Goal: Task Accomplishment & Management: Manage account settings

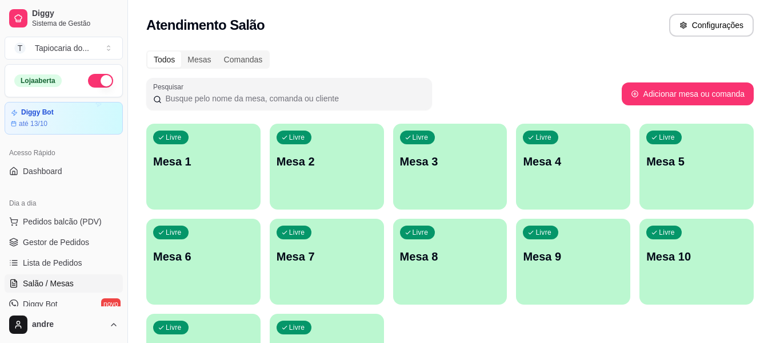
click at [465, 176] on div "Livre Mesa 3" at bounding box center [450, 160] width 114 height 72
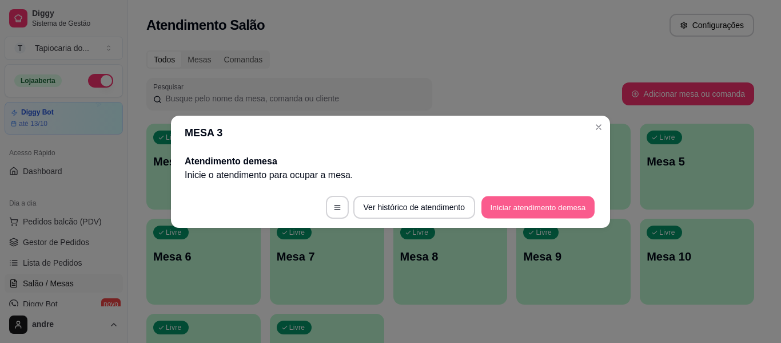
click at [559, 209] on button "Iniciar atendimento de mesa" at bounding box center [537, 207] width 113 height 22
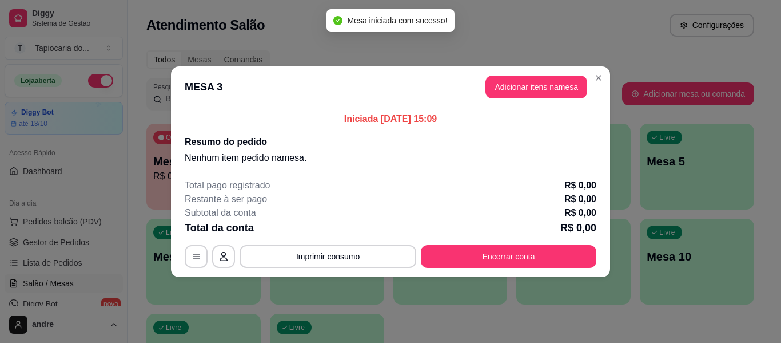
click at [550, 95] on button "Adicionar itens na mesa" at bounding box center [536, 86] width 102 height 23
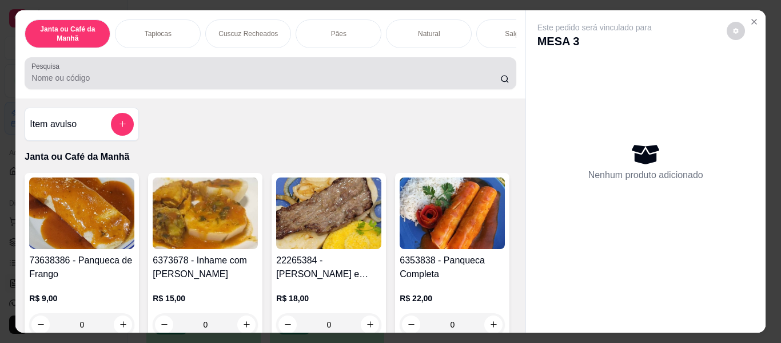
click at [369, 83] on input "Pesquisa" at bounding box center [265, 77] width 469 height 11
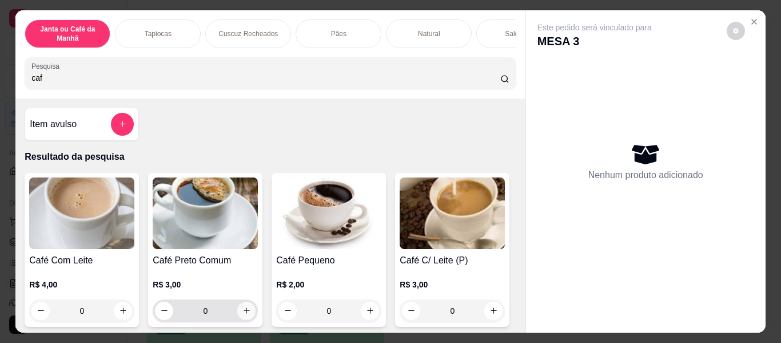
type input "caf"
click at [245, 314] on icon "increase-product-quantity" at bounding box center [246, 310] width 9 height 9
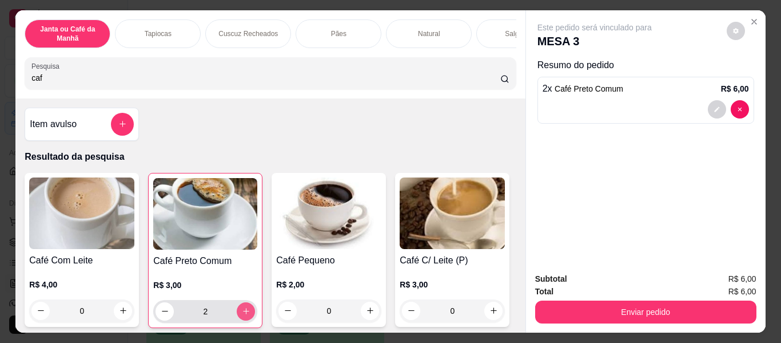
type input "2"
click at [241, 309] on button "increase-product-quantity" at bounding box center [246, 311] width 18 height 18
type input "3"
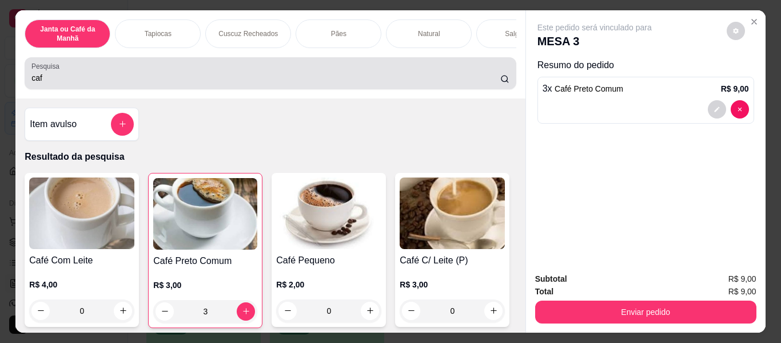
click at [302, 83] on input "caf" at bounding box center [265, 77] width 469 height 11
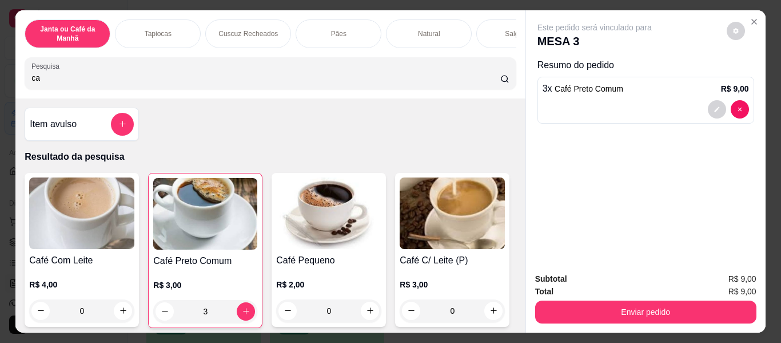
type input "c"
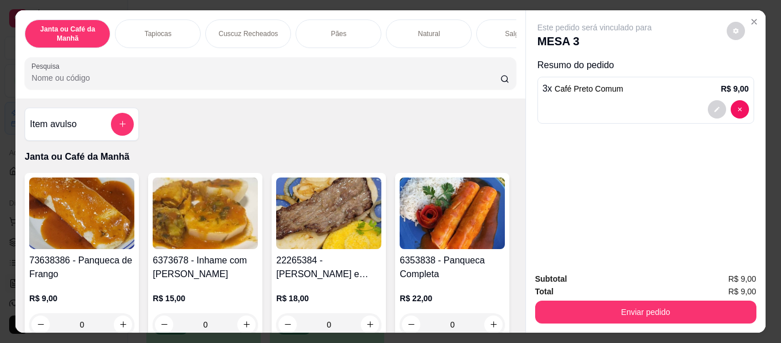
click at [254, 65] on div "Pesquisa" at bounding box center [270, 73] width 491 height 32
type input "a"
click at [286, 83] on input "á" at bounding box center [265, 77] width 469 height 11
click at [333, 83] on input "á" at bounding box center [265, 77] width 469 height 11
type input "á"
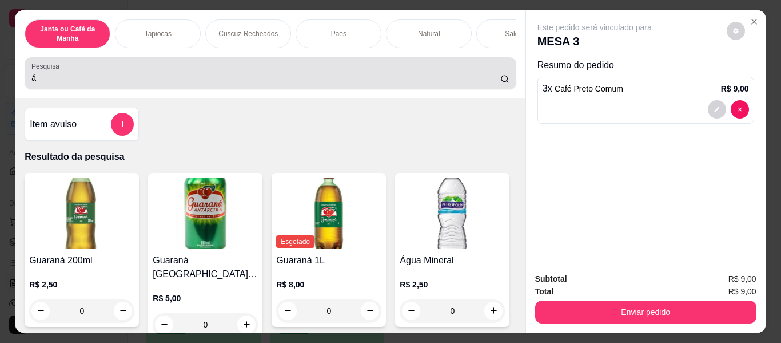
click at [305, 81] on input "á" at bounding box center [265, 77] width 469 height 11
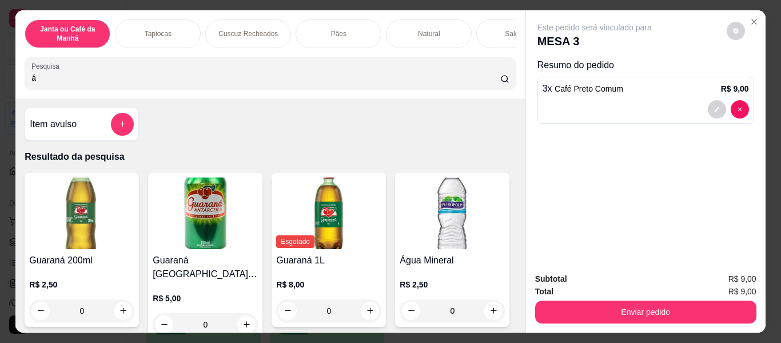
scroll to position [172, 0]
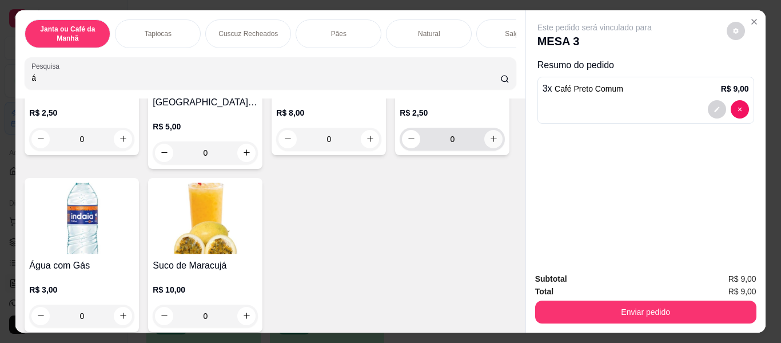
click at [484, 148] on button "increase-product-quantity" at bounding box center [493, 139] width 18 height 18
type input "1"
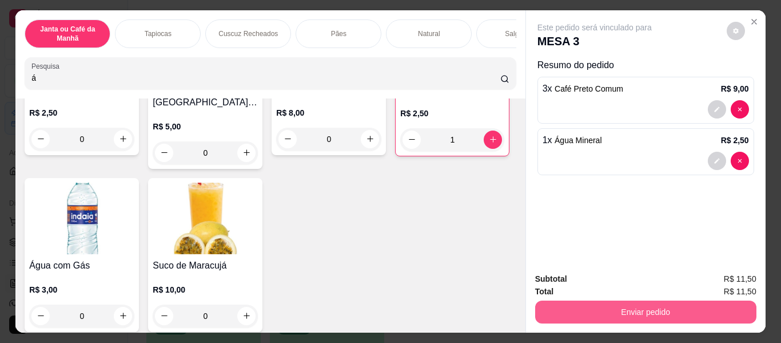
click at [697, 300] on button "Enviar pedido" at bounding box center [645, 311] width 221 height 23
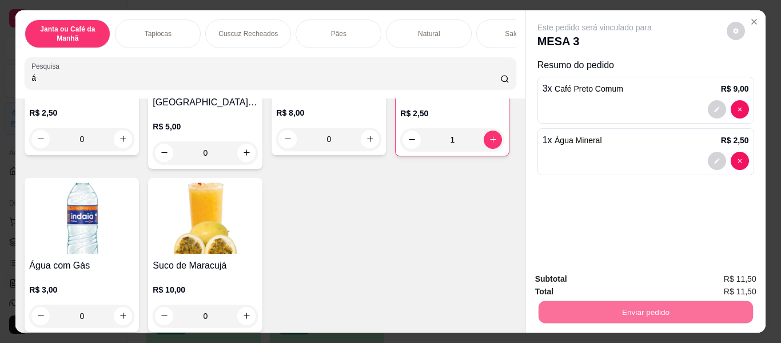
click at [730, 282] on button "Enviar pedido" at bounding box center [726, 279] width 65 height 22
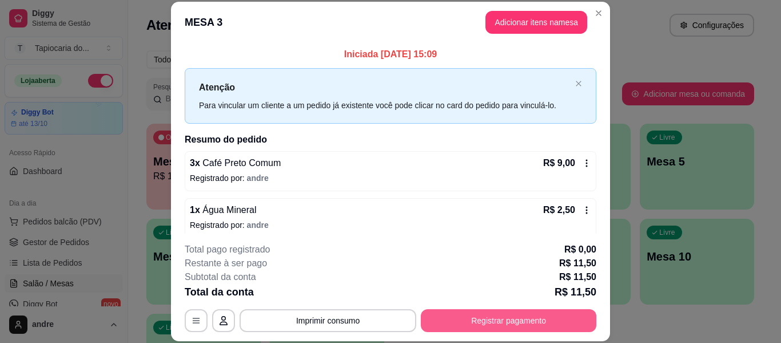
click at [520, 317] on button "Registrar pagamento" at bounding box center [509, 320] width 176 height 23
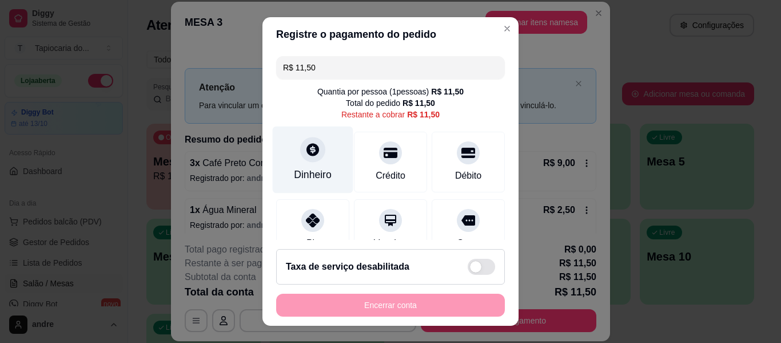
click at [318, 161] on div "Dinheiro" at bounding box center [313, 159] width 81 height 67
click at [305, 145] on icon at bounding box center [312, 149] width 15 height 15
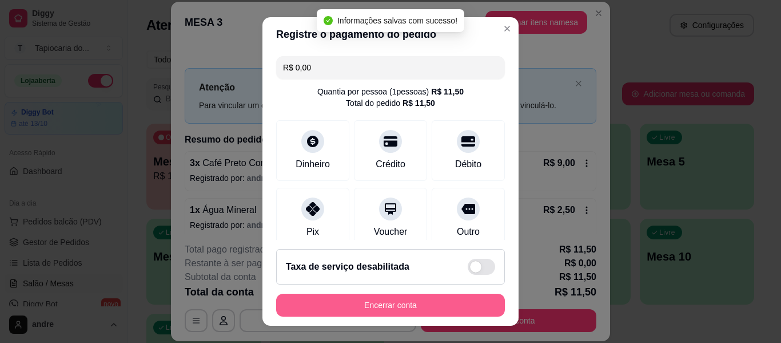
type input "R$ 0,00"
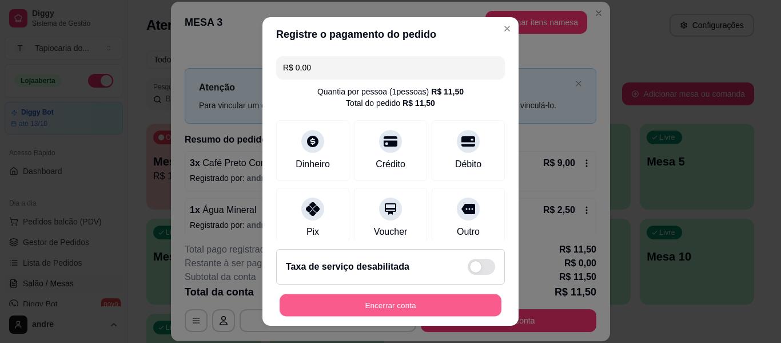
click at [396, 299] on button "Encerrar conta" at bounding box center [391, 305] width 222 height 22
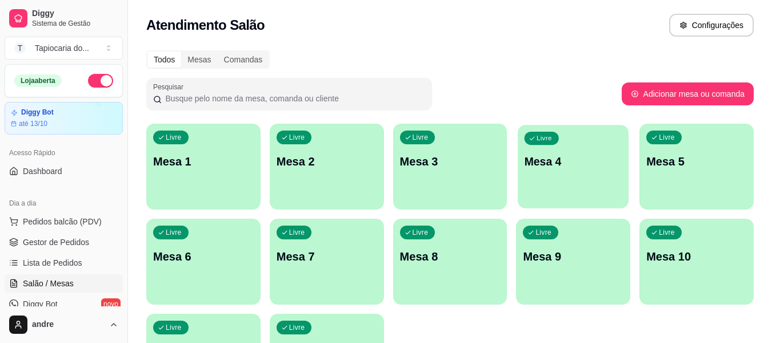
click at [571, 172] on div "Livre Mesa 4" at bounding box center [573, 160] width 111 height 70
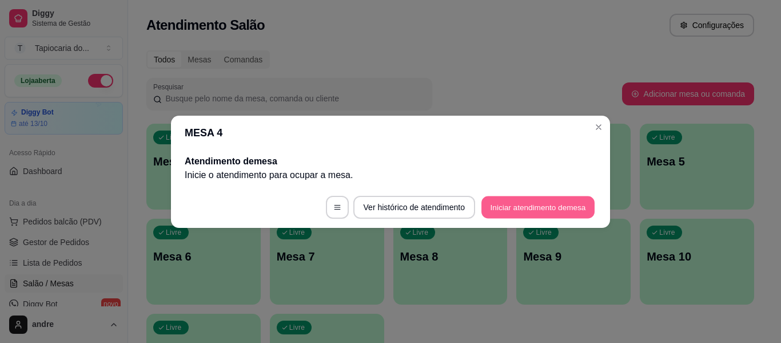
click at [573, 206] on button "Iniciar atendimento de mesa" at bounding box center [537, 207] width 113 height 22
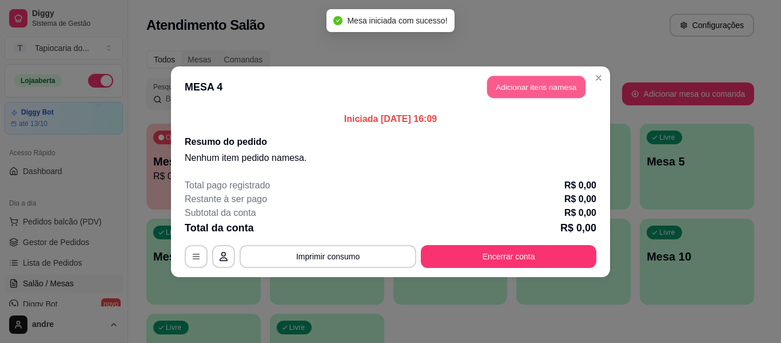
click at [493, 86] on button "Adicionar itens na mesa" at bounding box center [536, 86] width 98 height 22
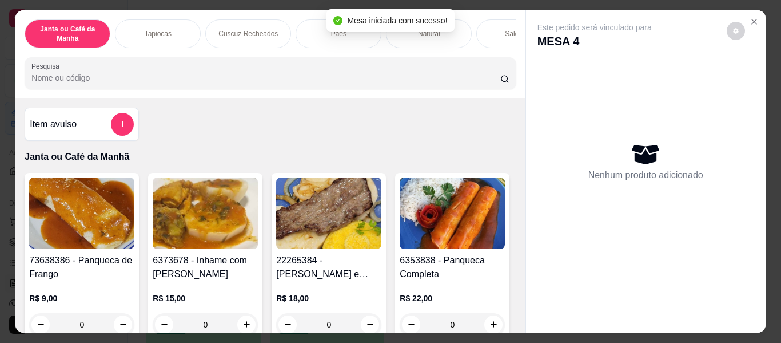
click at [417, 79] on input "Pesquisa" at bounding box center [265, 77] width 469 height 11
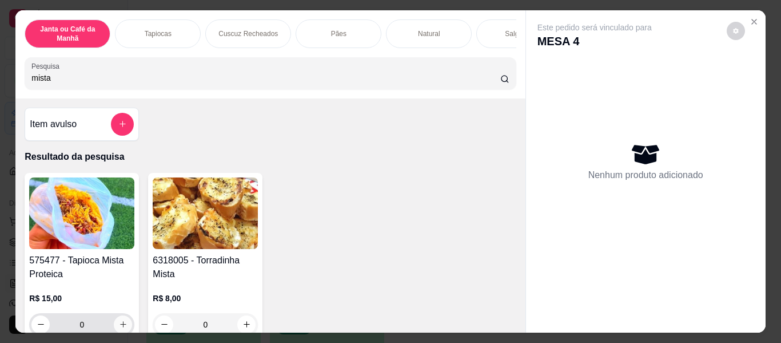
type input "mista"
click at [121, 322] on button "increase-product-quantity" at bounding box center [123, 324] width 18 height 18
type input "1"
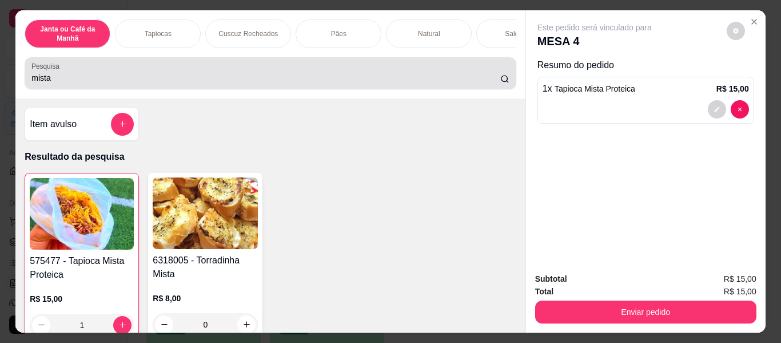
click at [348, 69] on div "mista" at bounding box center [269, 73] width 477 height 23
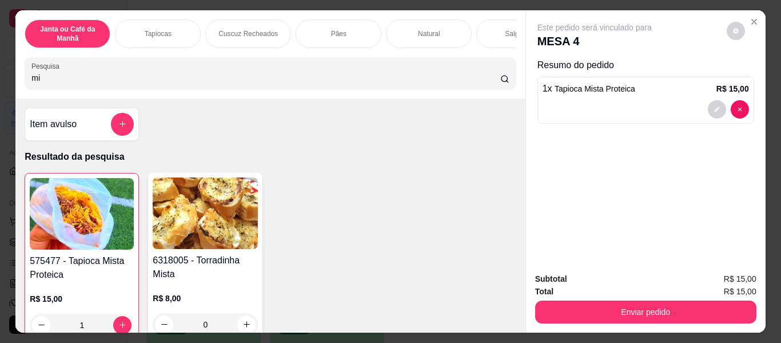
type input "m"
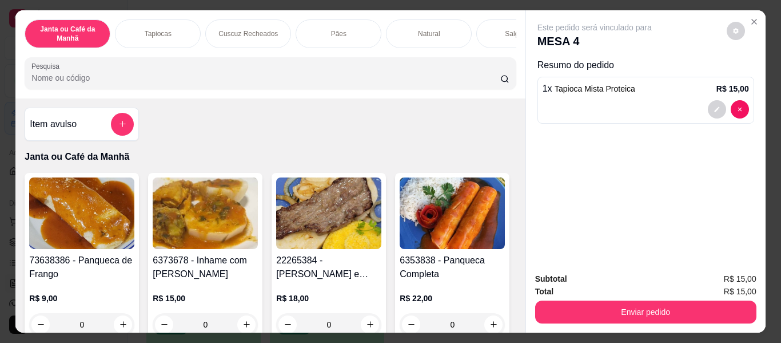
click at [348, 69] on div at bounding box center [269, 73] width 477 height 23
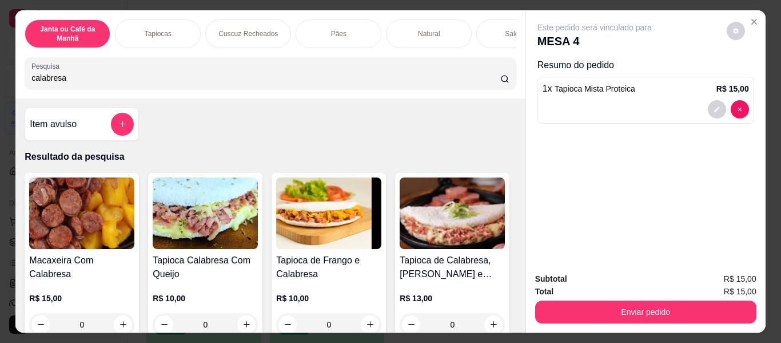
click at [407, 77] on input "calabresa" at bounding box center [265, 77] width 469 height 11
type input "calabresafra"
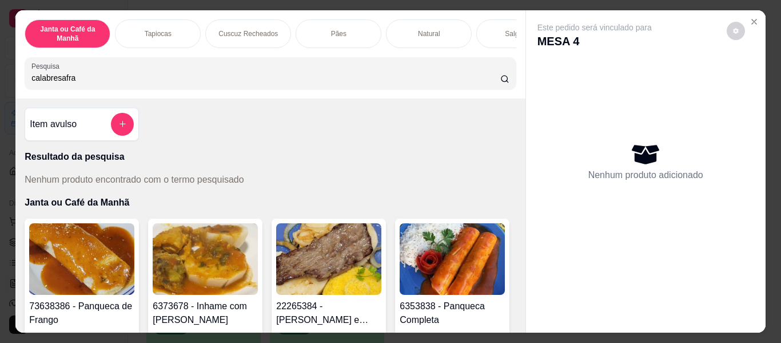
type input "0"
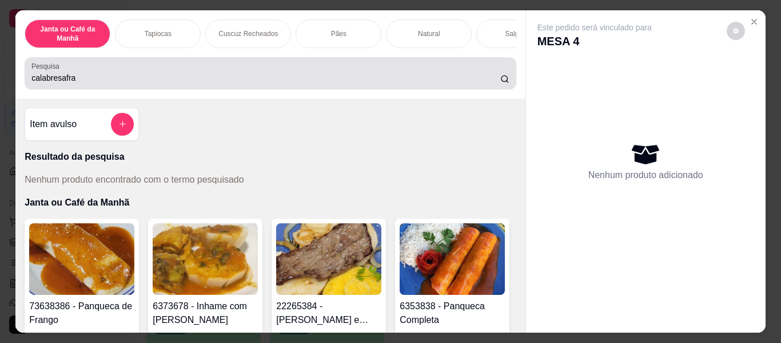
click at [307, 71] on div "calabresafra" at bounding box center [269, 73] width 477 height 23
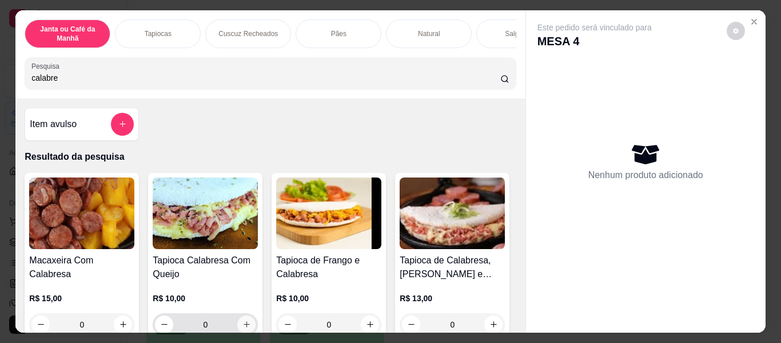
type input "calabre"
click at [242, 320] on button "increase-product-quantity" at bounding box center [246, 324] width 18 height 18
type input "1"
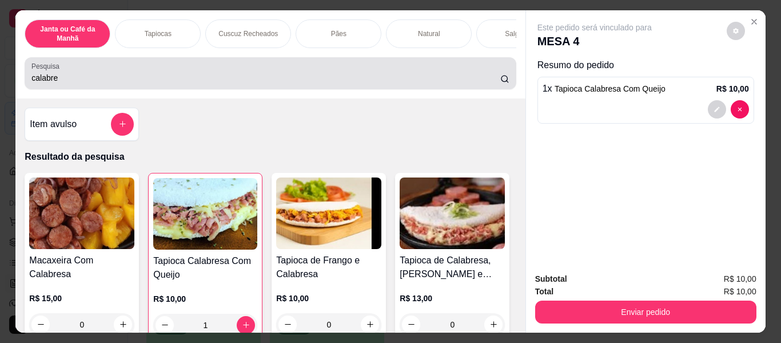
click at [469, 77] on input "calabre" at bounding box center [265, 77] width 469 height 11
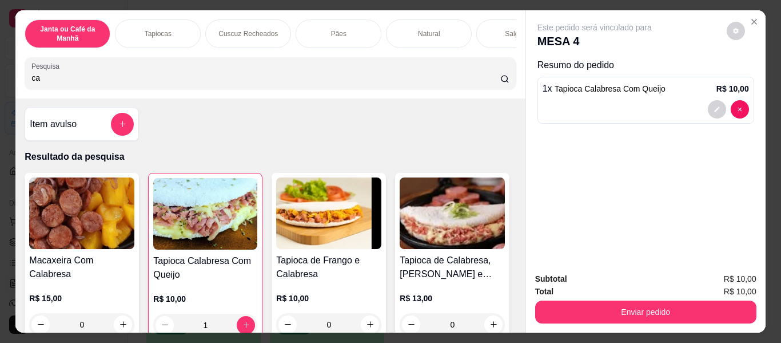
type input "c"
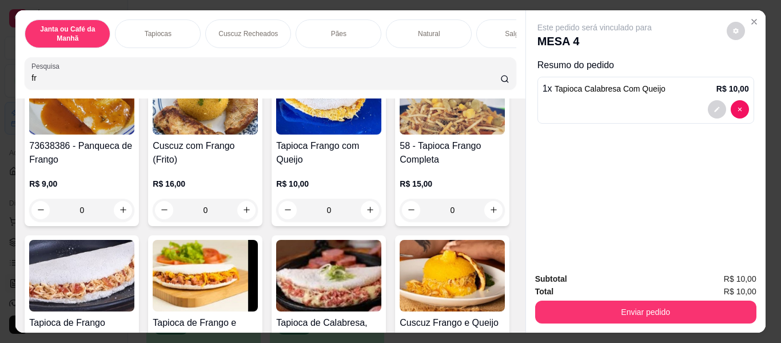
scroll to position [229, 0]
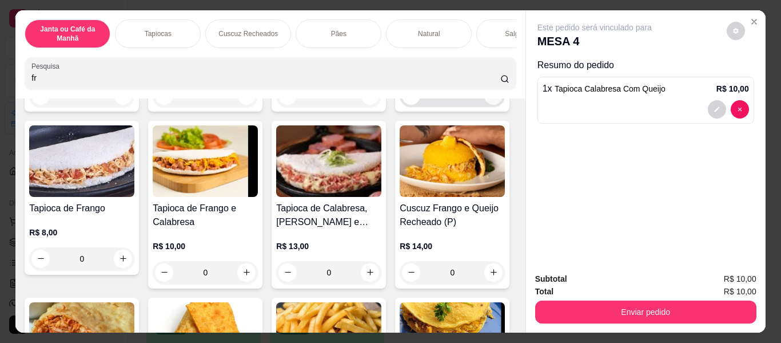
type input "fr"
click at [402, 107] on div "0" at bounding box center [452, 95] width 101 height 23
click at [489, 100] on icon "increase-product-quantity" at bounding box center [493, 95] width 9 height 9
type input "1"
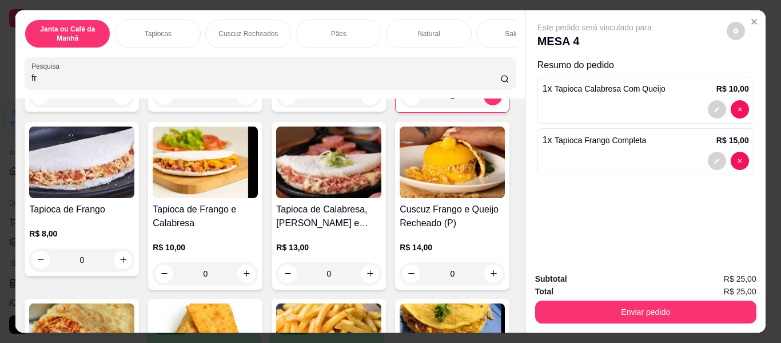
scroll to position [0, 0]
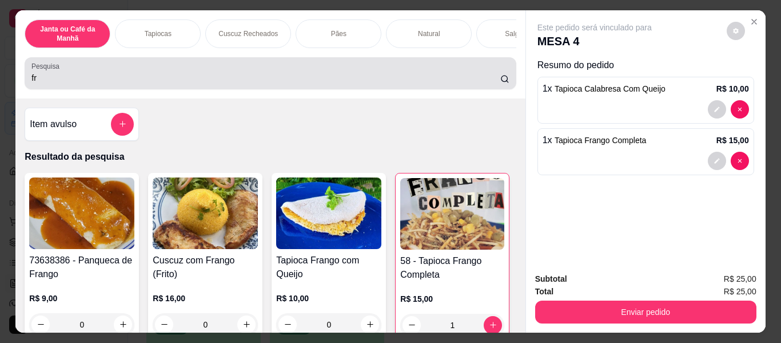
click at [400, 69] on div "fr" at bounding box center [269, 73] width 477 height 23
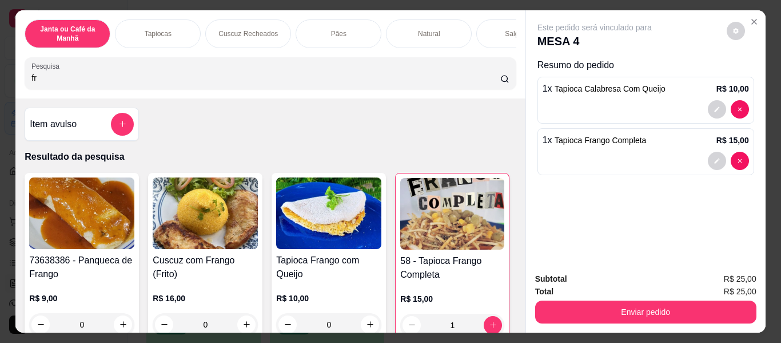
type input "f"
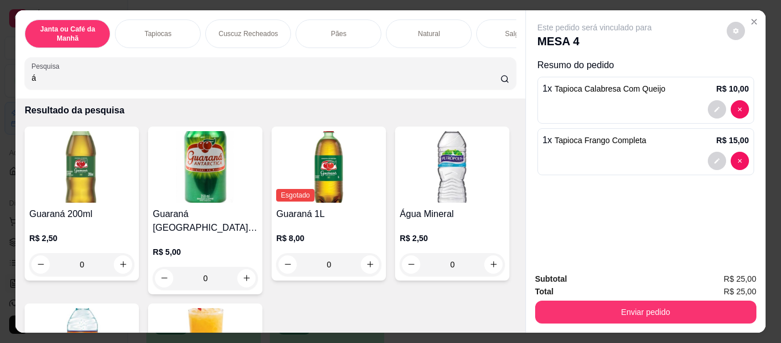
scroll to position [172, 0]
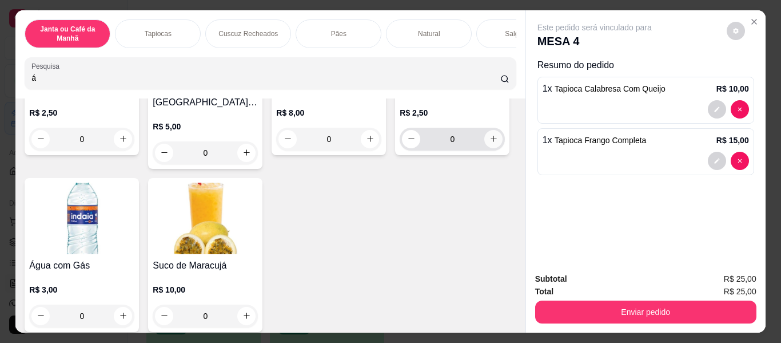
type input "á"
click at [489, 143] on icon "increase-product-quantity" at bounding box center [493, 138] width 9 height 9
type input "1"
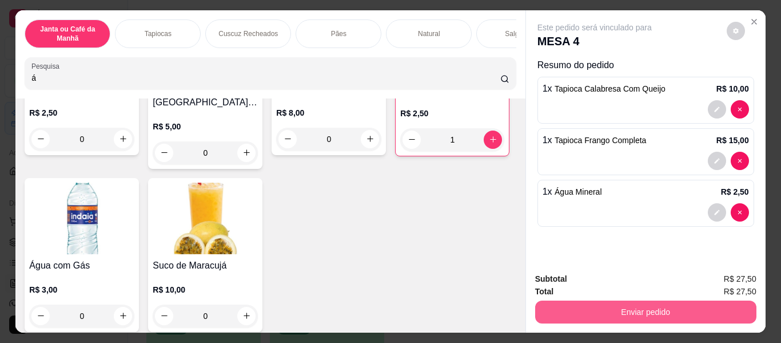
click at [727, 305] on button "Enviar pedido" at bounding box center [645, 311] width 221 height 23
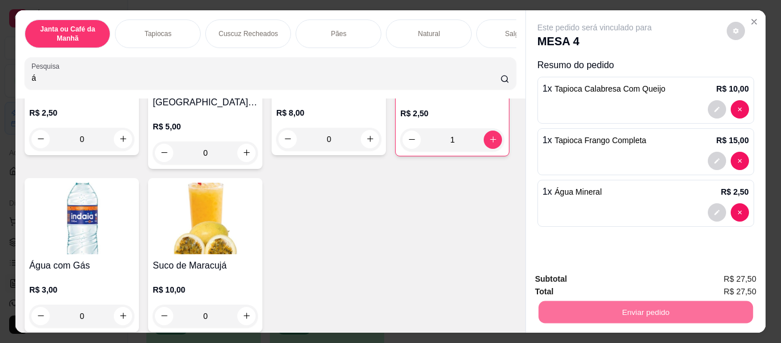
click at [725, 278] on button "Enviar pedido" at bounding box center [726, 280] width 65 height 22
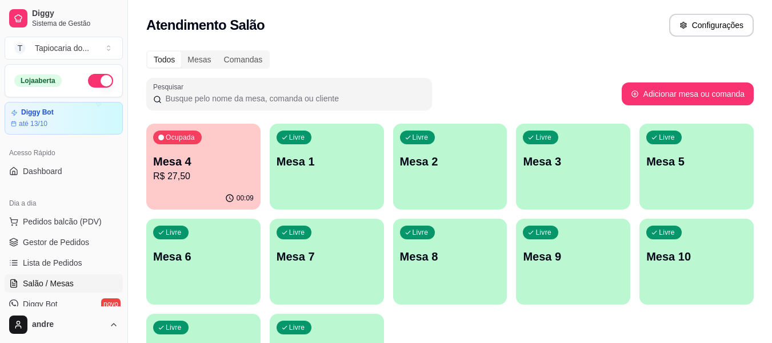
click at [210, 166] on p "Mesa 4" at bounding box center [203, 161] width 101 height 16
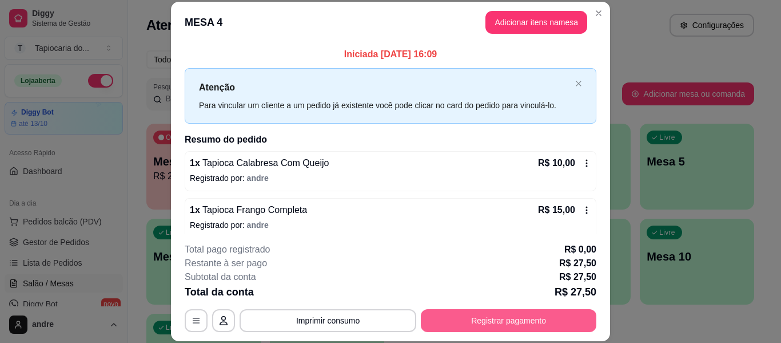
click at [473, 315] on button "Registrar pagamento" at bounding box center [509, 320] width 176 height 23
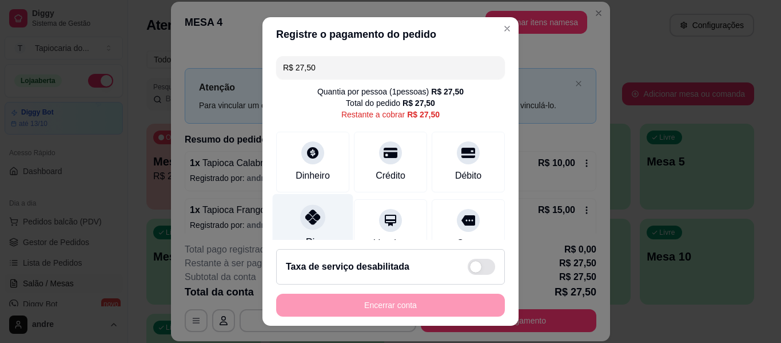
click at [318, 221] on div at bounding box center [312, 216] width 25 height 25
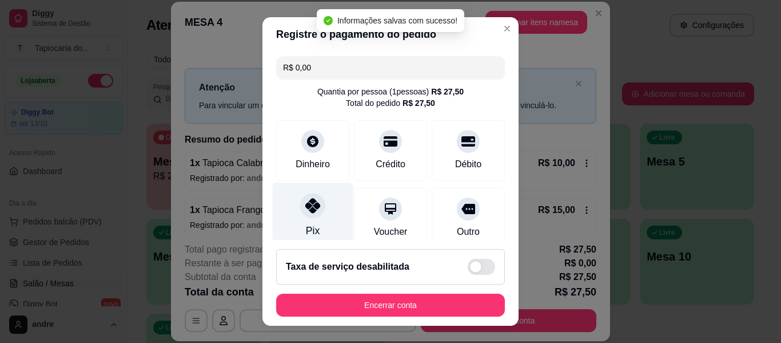
type input "R$ 0,00"
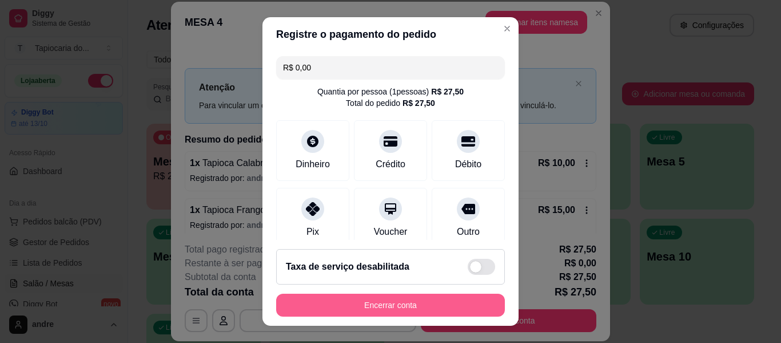
click at [354, 302] on button "Encerrar conta" at bounding box center [390, 304] width 229 height 23
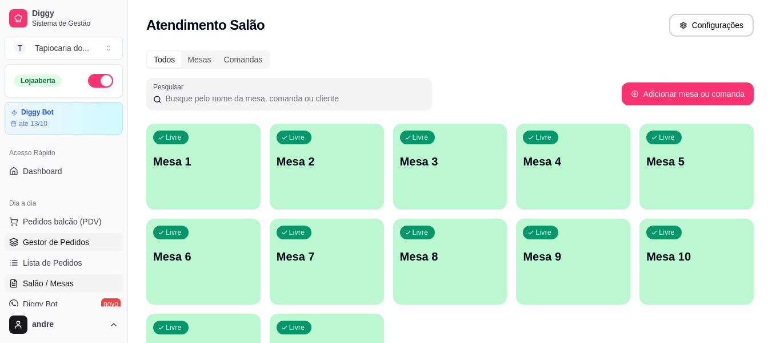
click at [59, 240] on span "Gestor de Pedidos" at bounding box center [56, 241] width 66 height 11
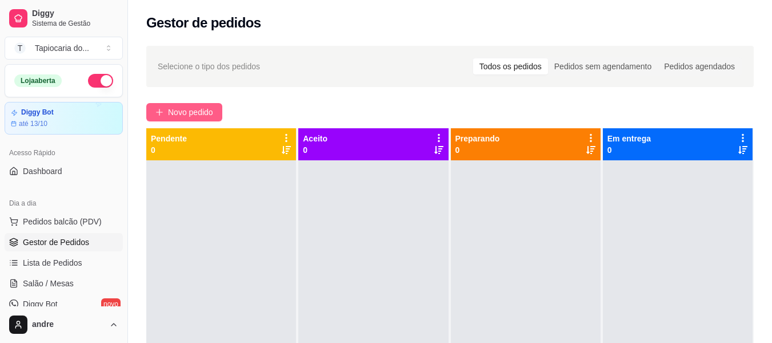
click at [194, 112] on span "Novo pedido" at bounding box center [190, 112] width 45 height 13
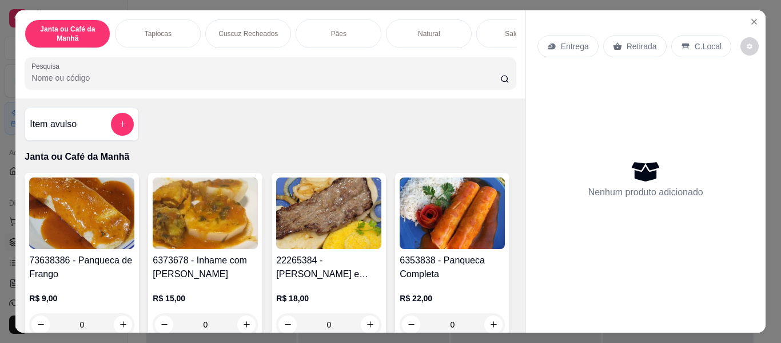
click at [198, 79] on input "Pesquisa" at bounding box center [265, 77] width 469 height 11
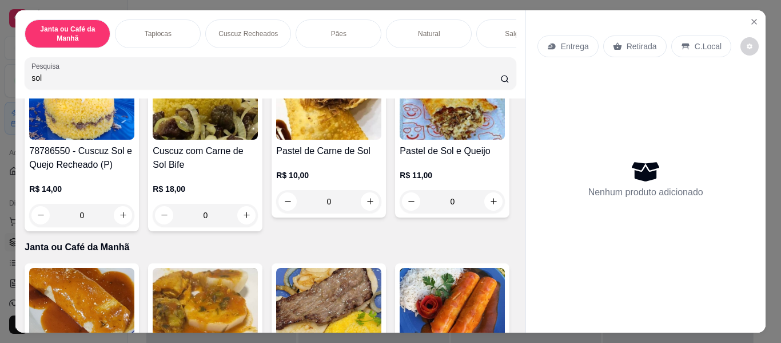
scroll to position [343, 0]
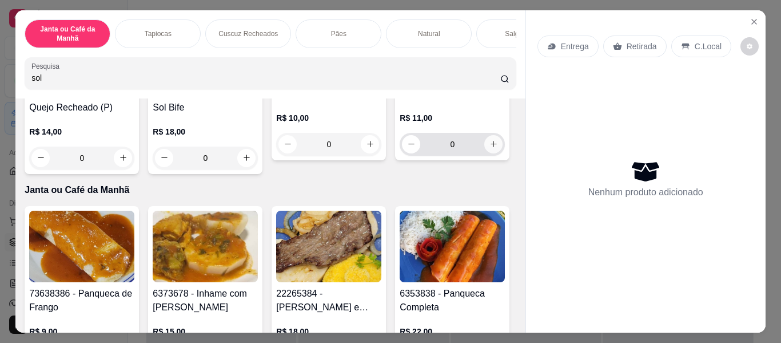
type input "sol"
click at [489, 148] on icon "increase-product-quantity" at bounding box center [493, 144] width 9 height 9
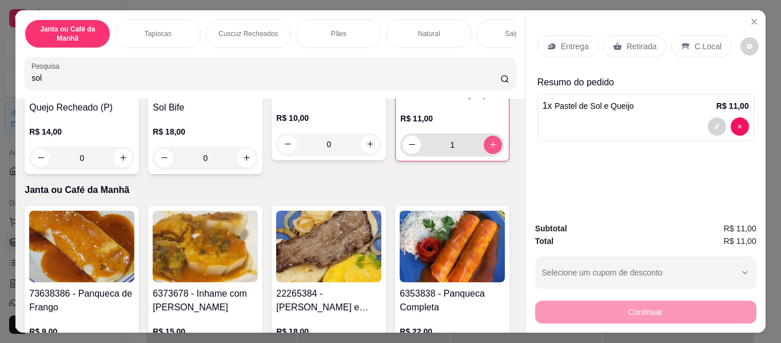
type input "1"
click at [577, 41] on p "Entrega" at bounding box center [575, 46] width 28 height 11
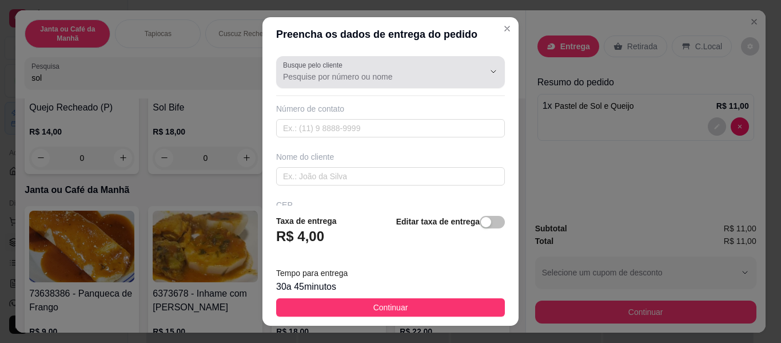
click at [407, 74] on input "Busque pelo cliente" at bounding box center [374, 76] width 183 height 11
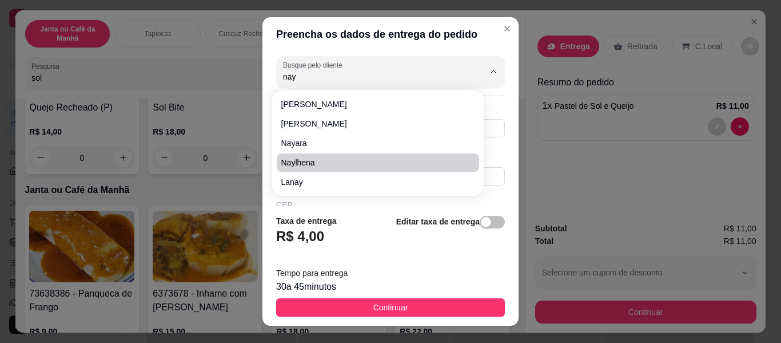
click at [305, 160] on span "Naylhena" at bounding box center [372, 162] width 182 height 11
type input "Naylhena"
type input "8393609224"
type input "Naylhena"
type input "Top mais fit"
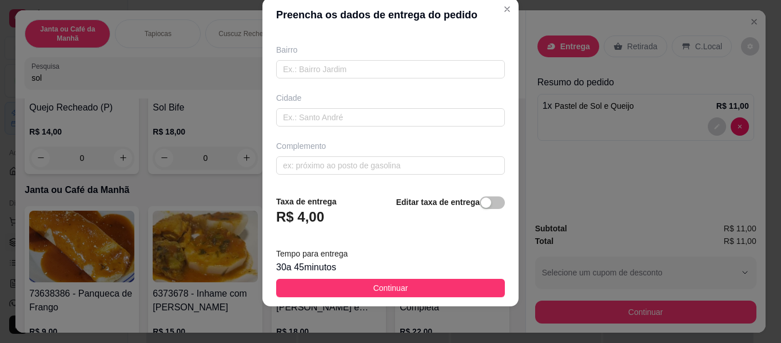
scroll to position [174, 0]
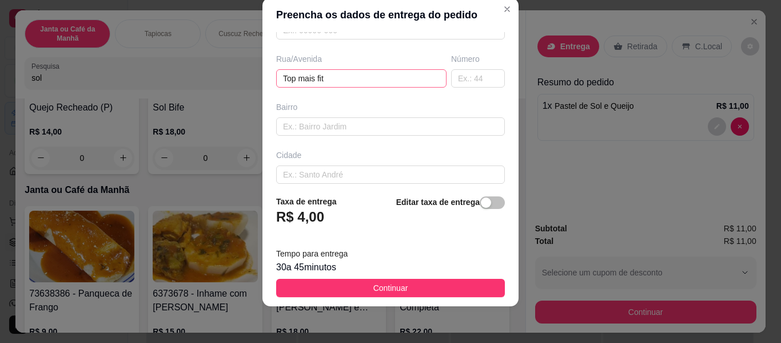
type input "Naylhena"
click at [384, 76] on input "Top mais fit" at bounding box center [361, 78] width 170 height 18
type input "T"
paste input "[STREET_ADDRESS][PERSON_NAME]"
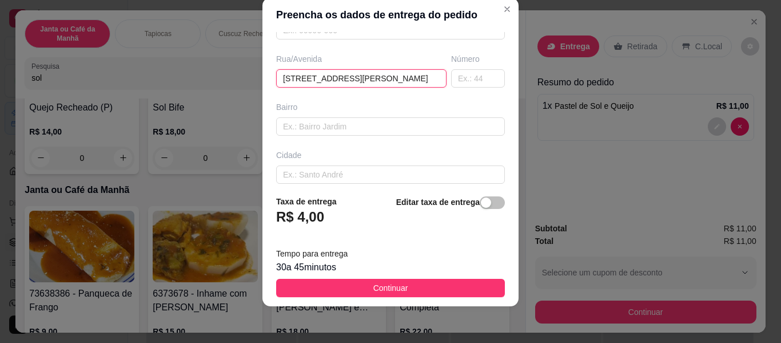
type input "[STREET_ADDRESS][PERSON_NAME]"
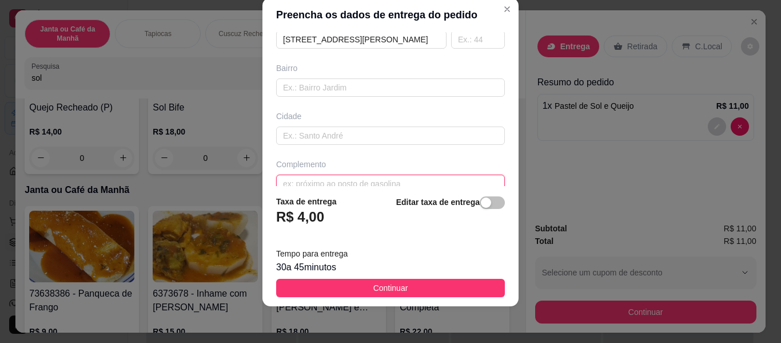
click at [385, 174] on input "text" at bounding box center [390, 183] width 229 height 18
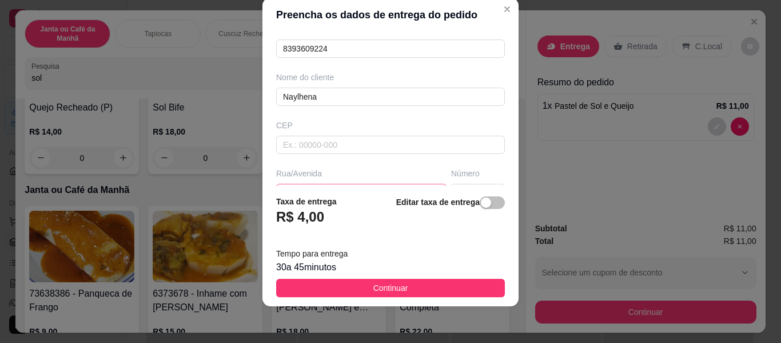
scroll to position [117, 0]
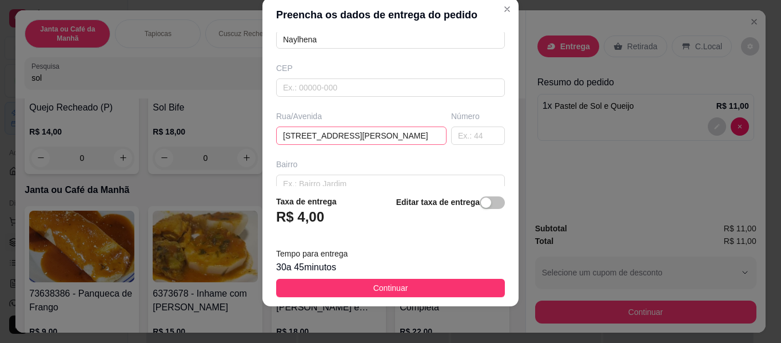
type input "primeiro andar"
drag, startPoint x: 403, startPoint y: 136, endPoint x: 472, endPoint y: 149, distance: 69.9
click at [472, 149] on div "Busque pelo cliente Naylhena Número de contato 8393609224 Nome do cliente [GEOG…" at bounding box center [390, 109] width 256 height 154
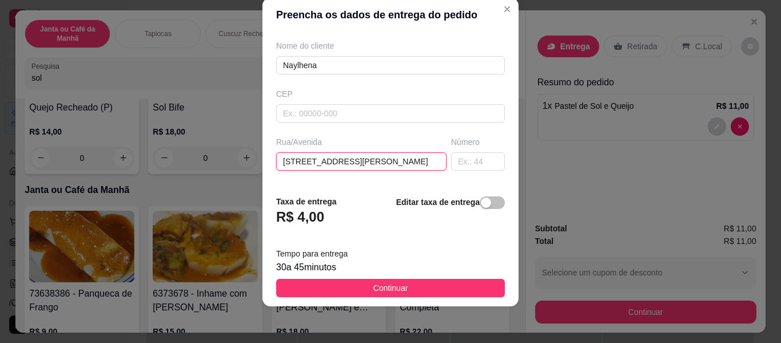
scroll to position [174, 0]
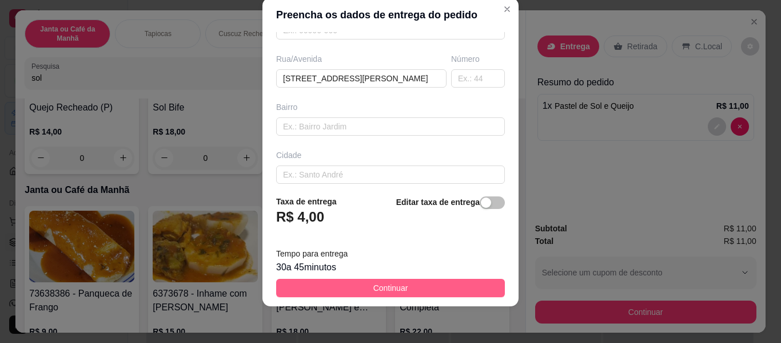
click at [390, 282] on span "Continuar" at bounding box center [390, 287] width 35 height 13
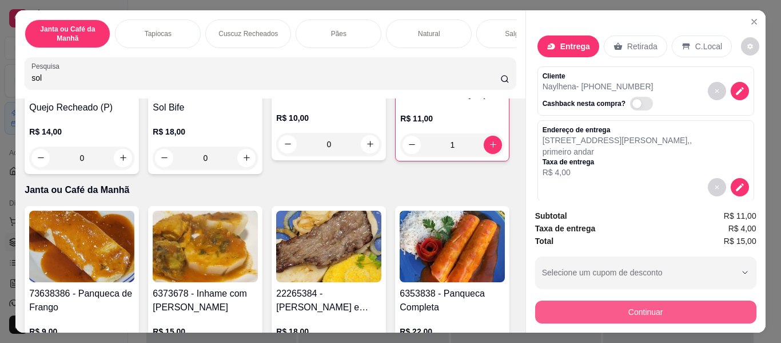
click at [697, 307] on button "Continuar" at bounding box center [645, 311] width 221 height 23
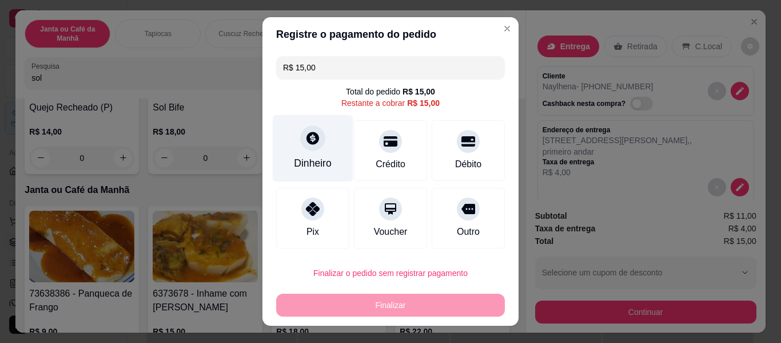
click at [311, 141] on icon at bounding box center [312, 138] width 13 height 13
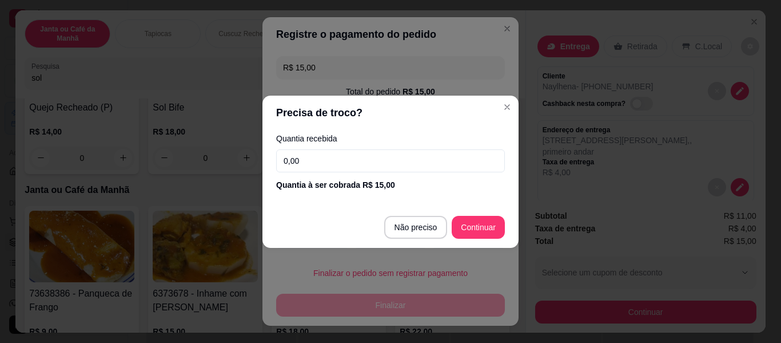
click at [337, 168] on input "0,00" at bounding box center [390, 160] width 229 height 23
type input "20,00"
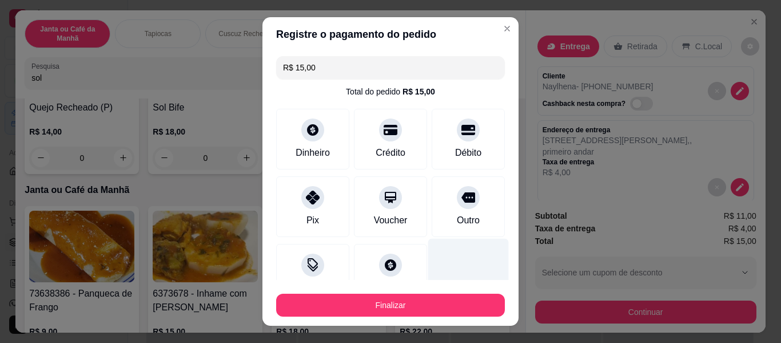
type input "R$ 0,00"
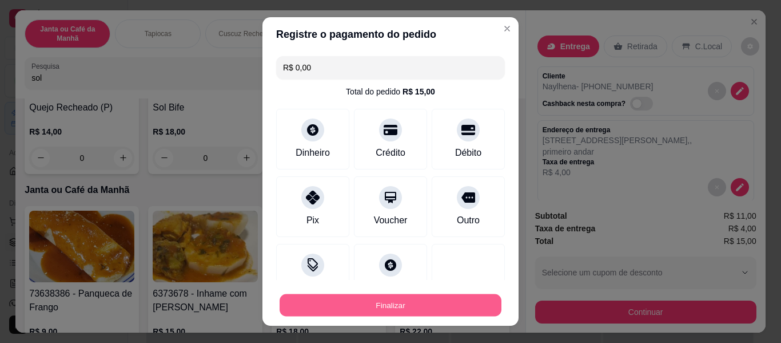
click at [445, 313] on button "Finalizar" at bounding box center [391, 305] width 222 height 22
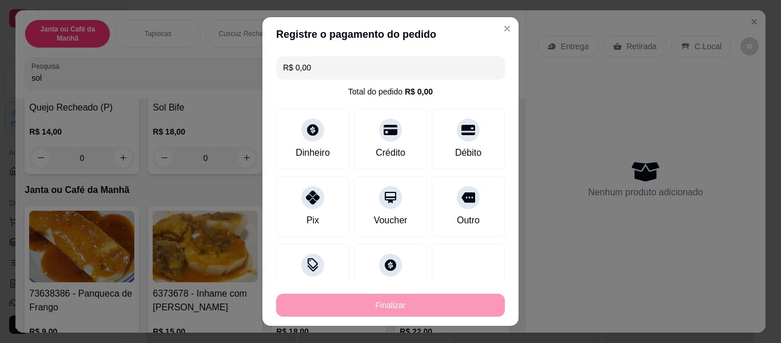
type input "0"
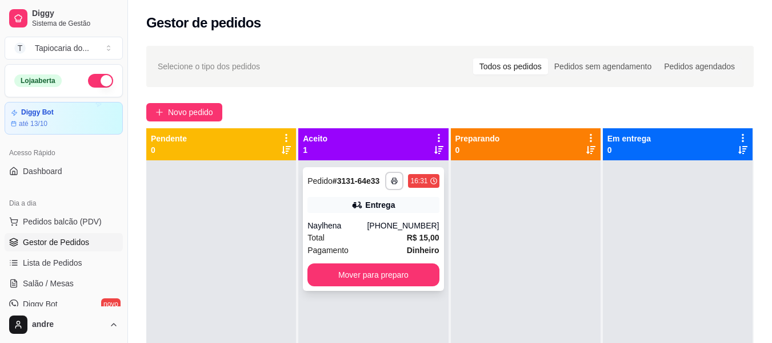
click at [394, 246] on div "Pagamento Dinheiro" at bounding box center [374, 250] width 132 height 13
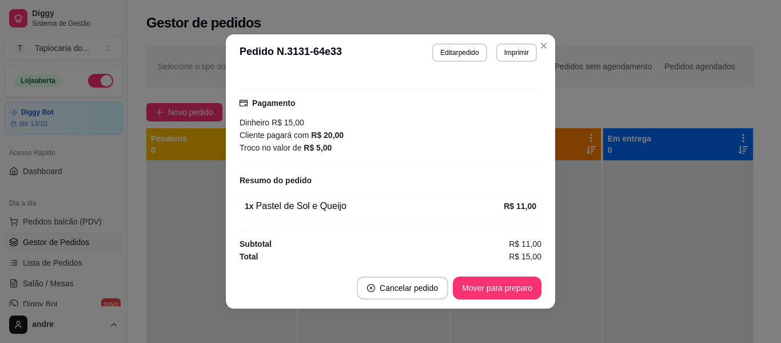
scroll to position [2, 0]
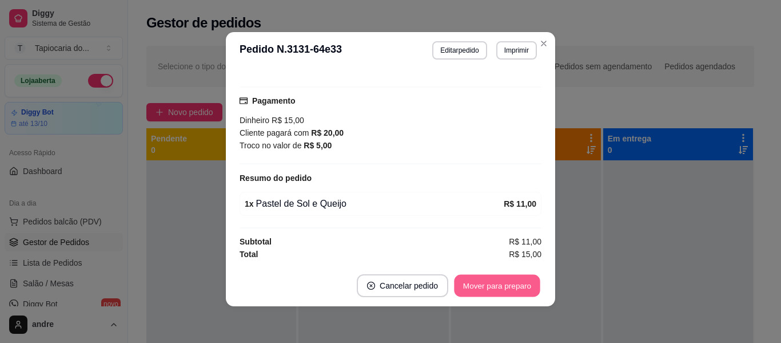
click at [508, 284] on button "Mover para preparo" at bounding box center [497, 285] width 86 height 22
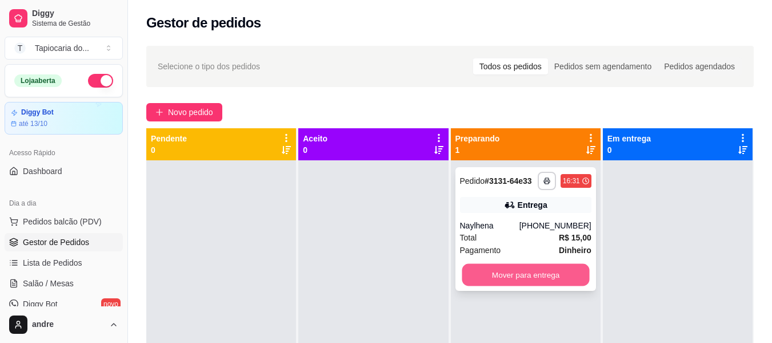
click at [474, 273] on button "Mover para entrega" at bounding box center [526, 275] width 128 height 22
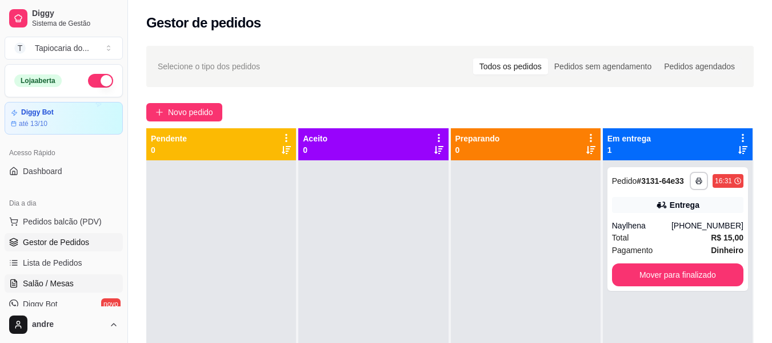
click at [51, 278] on span "Salão / Mesas" at bounding box center [48, 282] width 51 height 11
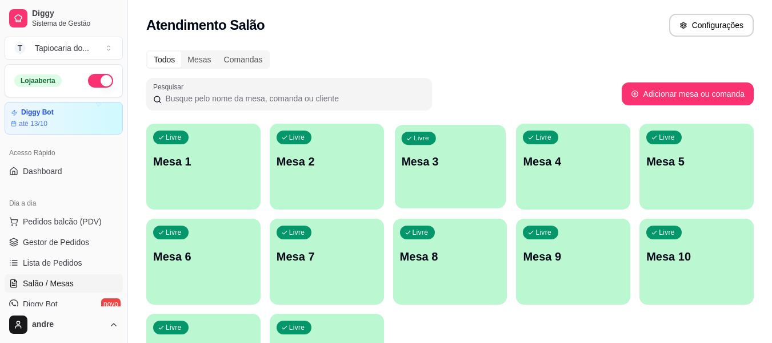
click at [428, 158] on p "Mesa 3" at bounding box center [450, 161] width 98 height 15
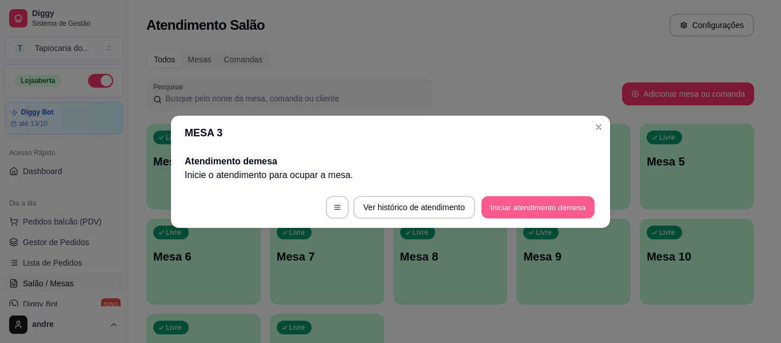
click at [559, 198] on button "Iniciar atendimento de mesa" at bounding box center [537, 207] width 113 height 22
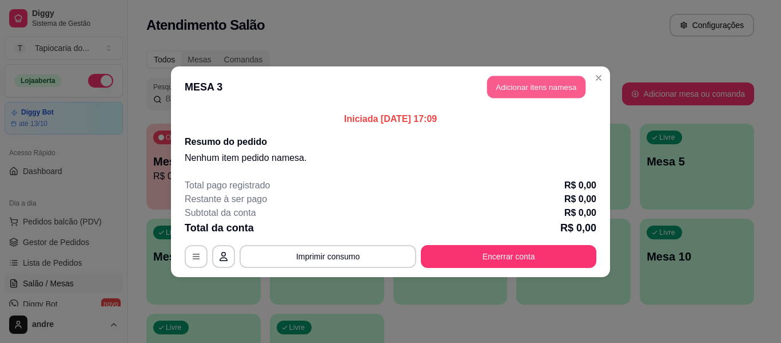
click at [521, 82] on button "Adicionar itens na mesa" at bounding box center [536, 86] width 98 height 22
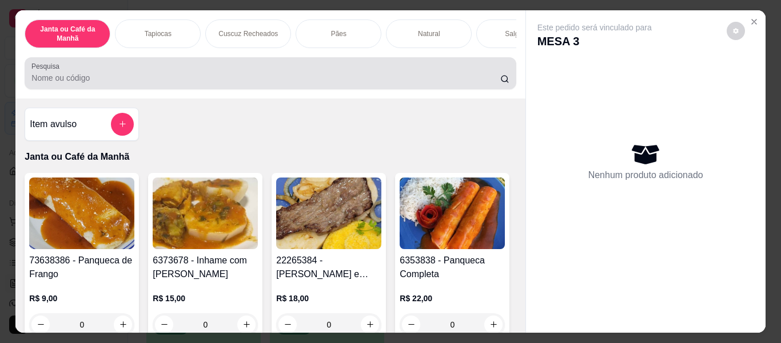
click at [242, 78] on input "Pesquisa" at bounding box center [265, 77] width 469 height 11
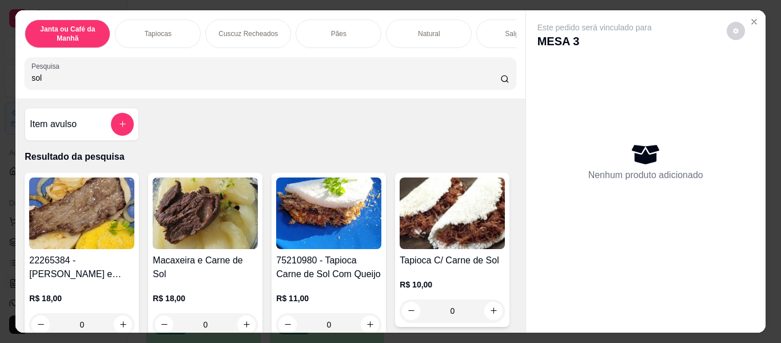
scroll to position [57, 0]
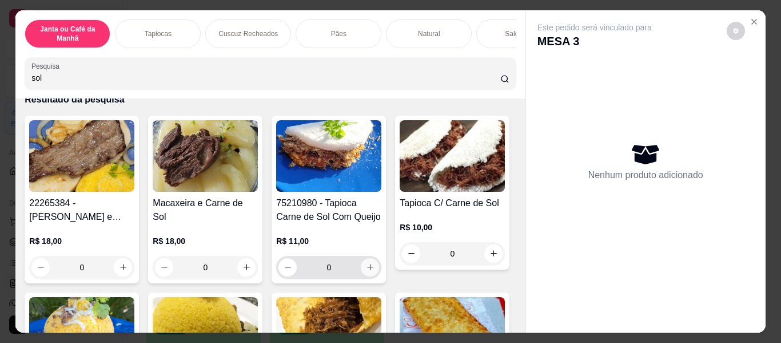
type input "sol"
click at [367, 267] on icon "increase-product-quantity" at bounding box center [370, 266] width 9 height 9
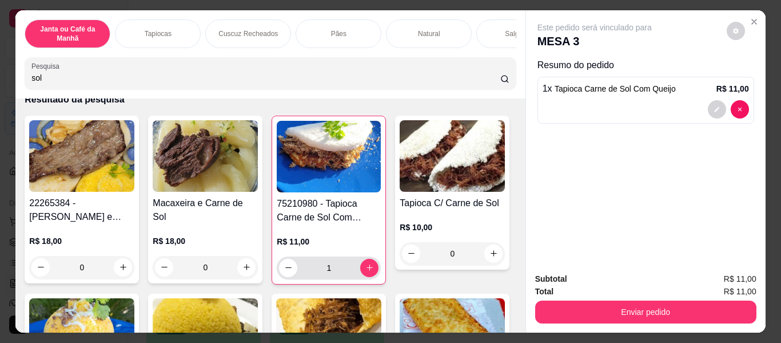
type input "1"
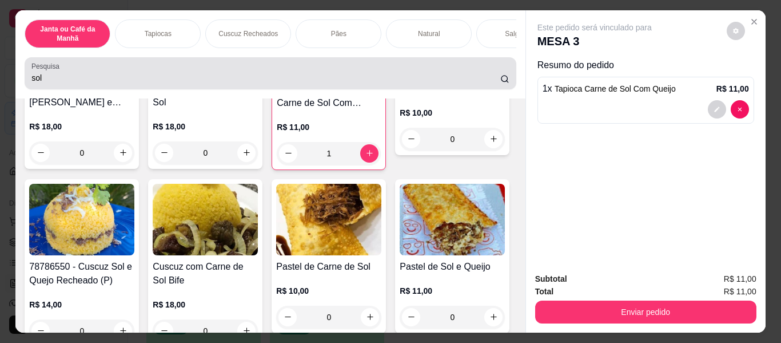
click at [345, 75] on div "sol" at bounding box center [269, 73] width 477 height 23
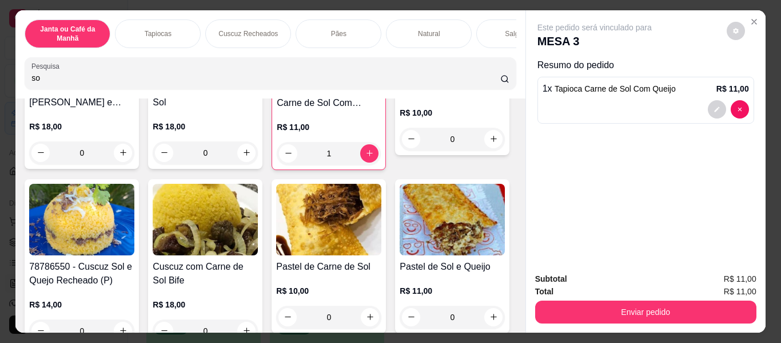
type input "s"
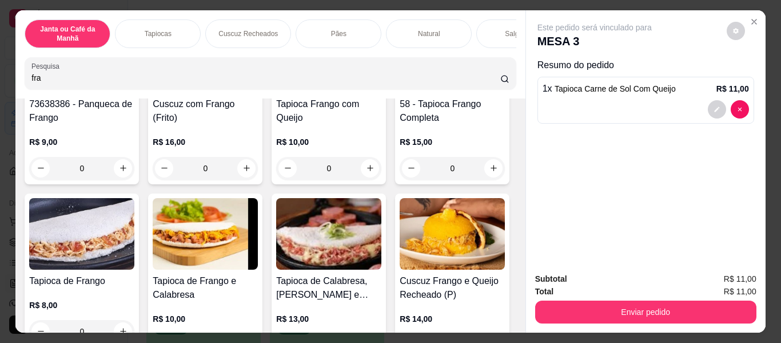
scroll to position [42, 0]
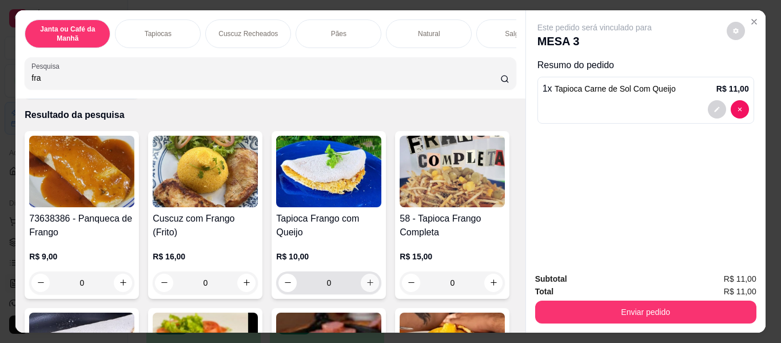
type input "fra"
click at [366, 286] on icon "increase-product-quantity" at bounding box center [370, 282] width 9 height 9
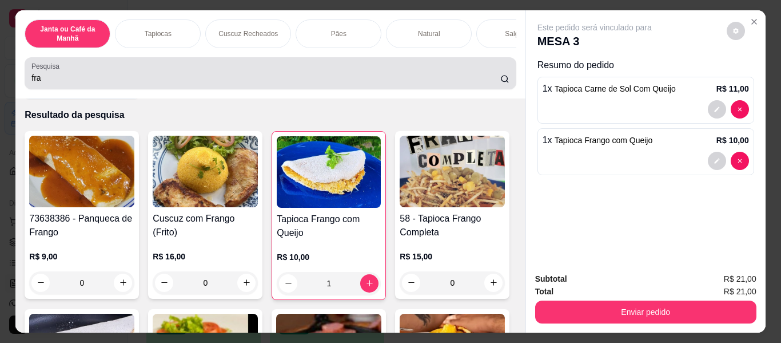
type input "1"
click at [405, 83] on input "fra" at bounding box center [265, 77] width 469 height 11
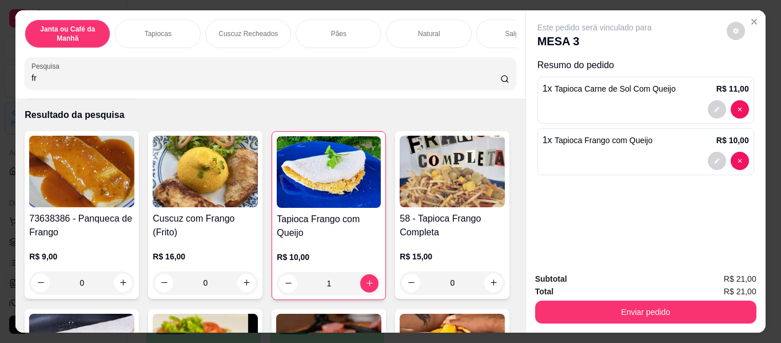
type input "f"
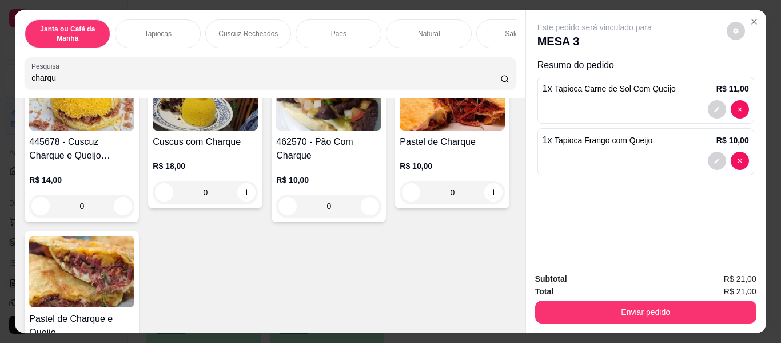
scroll to position [385, 0]
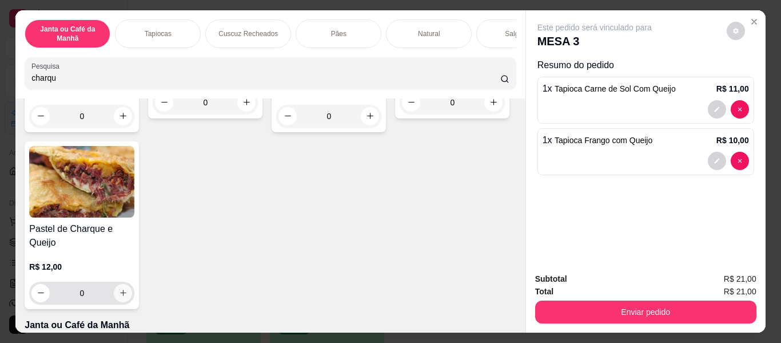
type input "charqu"
click at [128, 288] on icon "increase-product-quantity" at bounding box center [123, 292] width 9 height 9
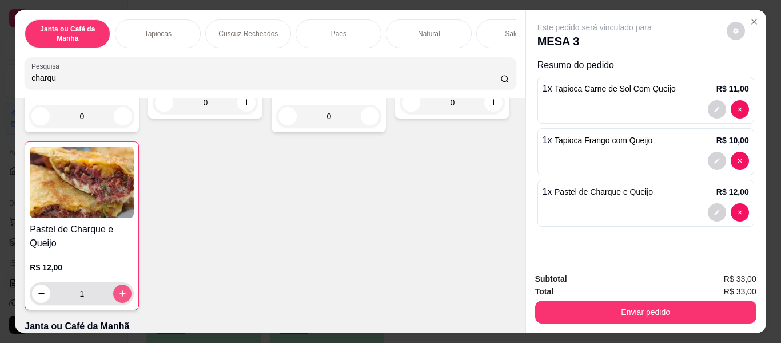
type input "1"
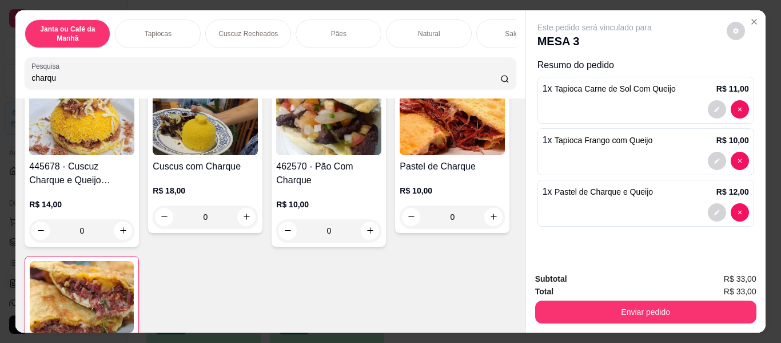
scroll to position [156, 0]
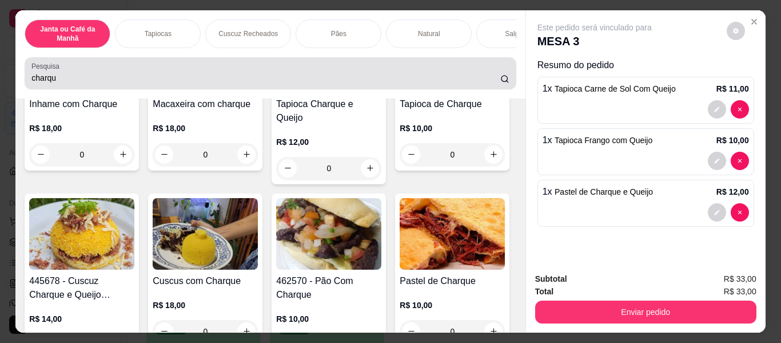
click at [390, 89] on div "Pesquisa charqu" at bounding box center [270, 73] width 491 height 32
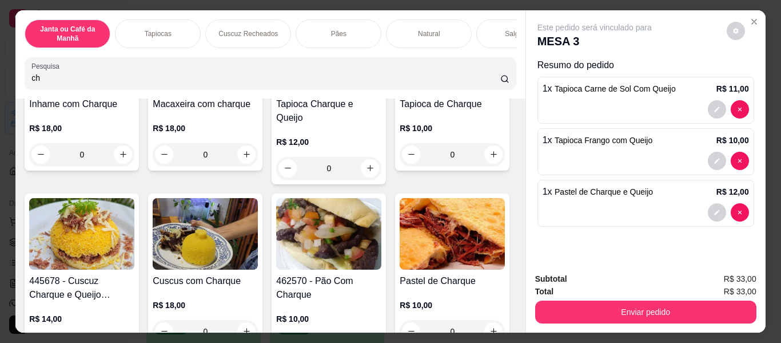
type input "c"
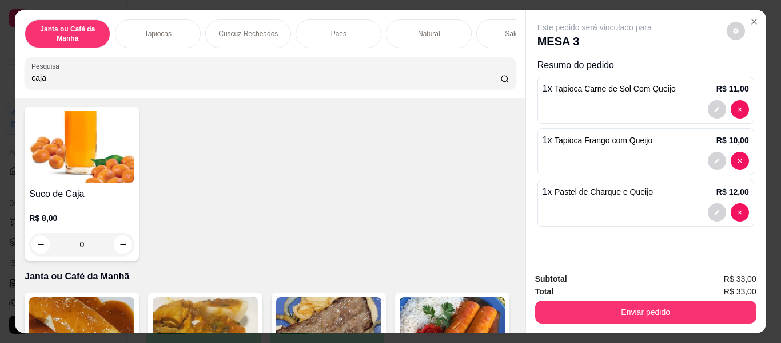
scroll to position [9, 0]
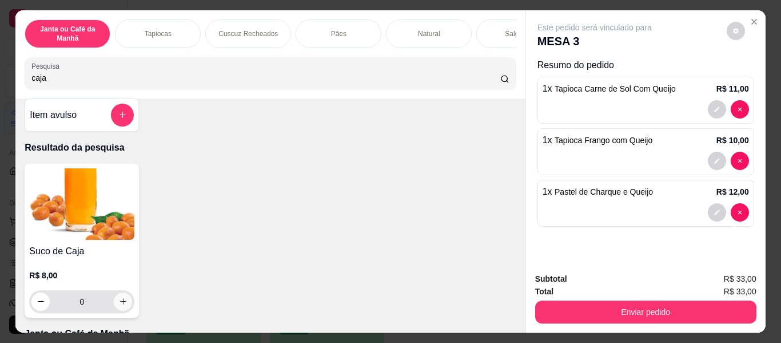
type input "caja"
click at [119, 305] on icon "increase-product-quantity" at bounding box center [123, 301] width 9 height 9
type input "1"
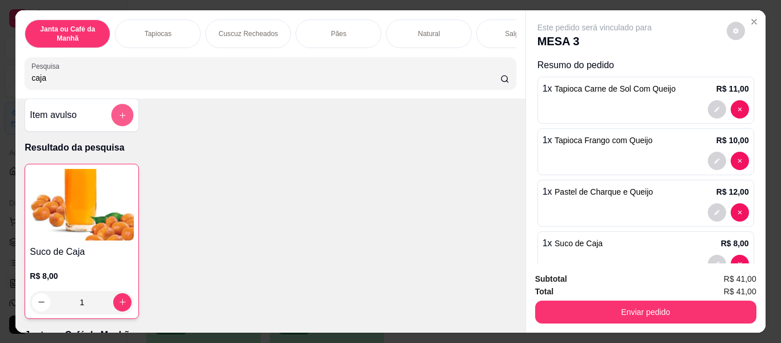
click at [112, 116] on button "add-separate-item" at bounding box center [122, 115] width 22 height 22
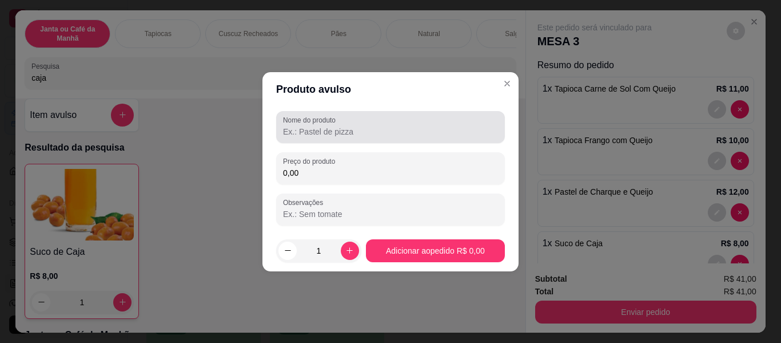
click at [292, 138] on div "Nome do produto" at bounding box center [390, 127] width 229 height 32
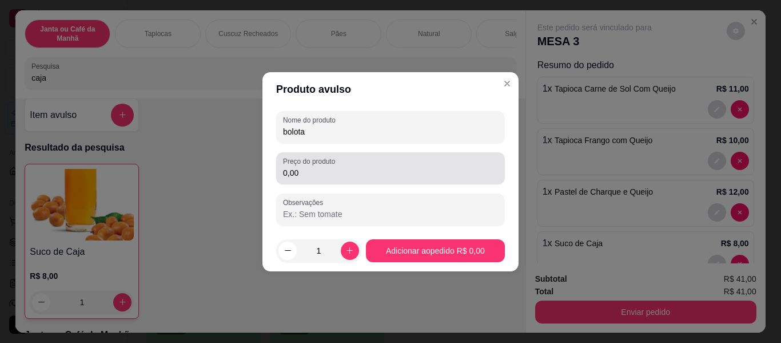
type input "bolota"
click at [401, 160] on div "0,00" at bounding box center [390, 168] width 215 height 23
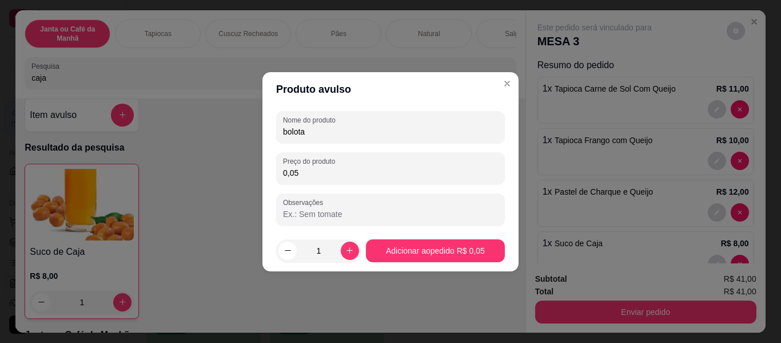
type input "0,50"
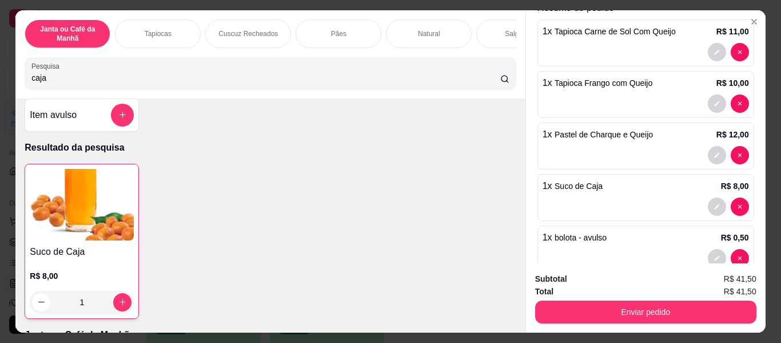
scroll to position [82, 0]
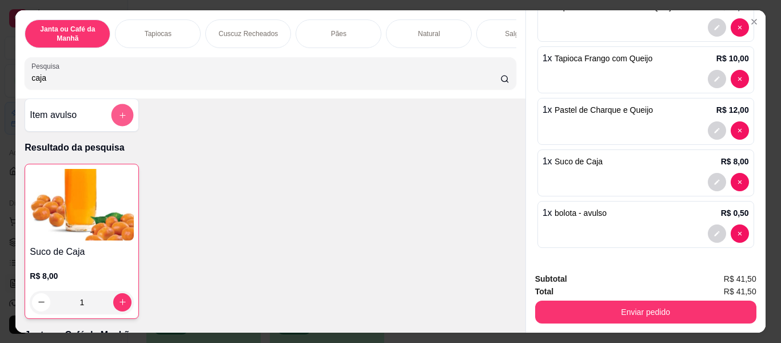
click at [118, 120] on icon "add-separate-item" at bounding box center [122, 115] width 9 height 9
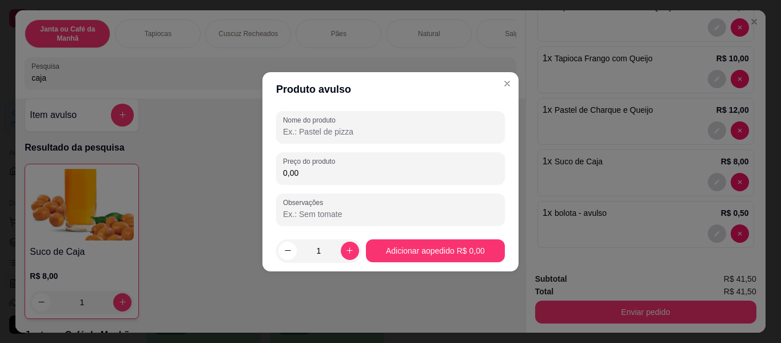
click at [370, 134] on input "Nome do produto" at bounding box center [390, 131] width 215 height 11
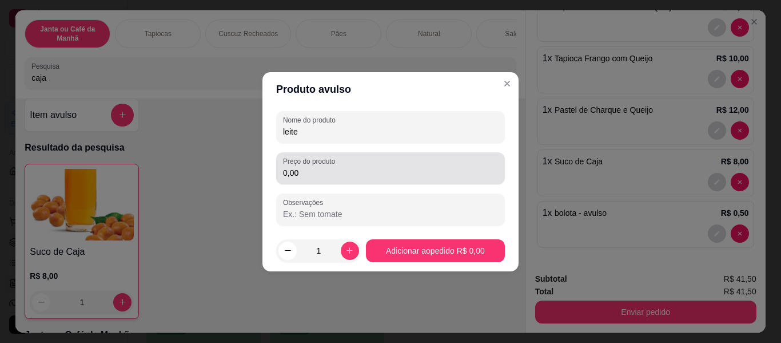
type input "leite"
click at [368, 160] on div "0,00" at bounding box center [390, 168] width 215 height 23
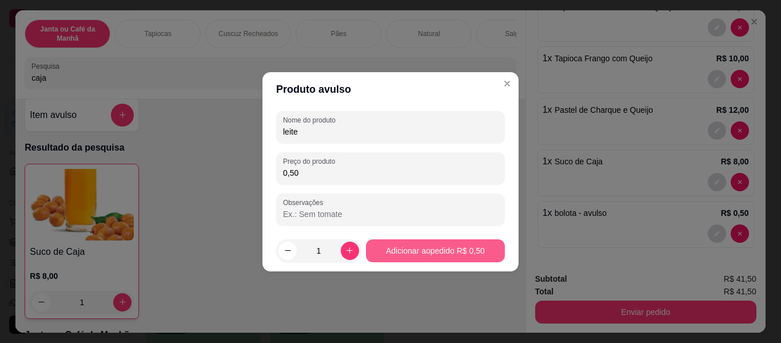
type input "0,50"
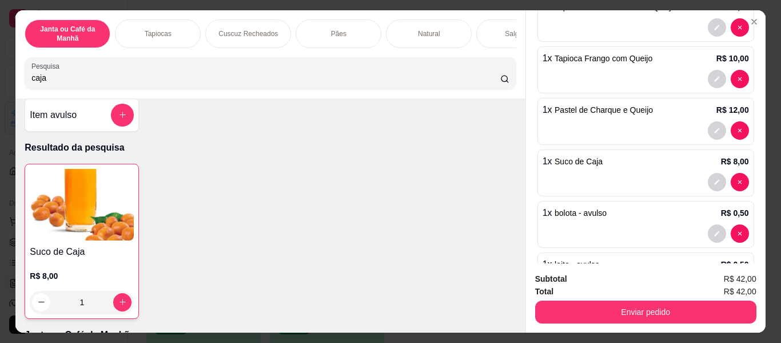
scroll to position [133, 0]
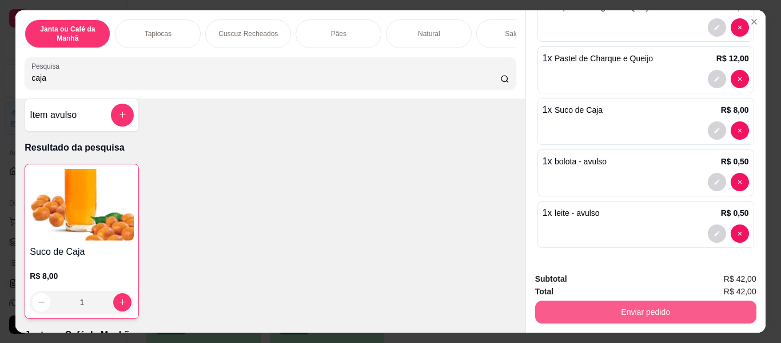
click at [675, 310] on button "Enviar pedido" at bounding box center [645, 311] width 221 height 23
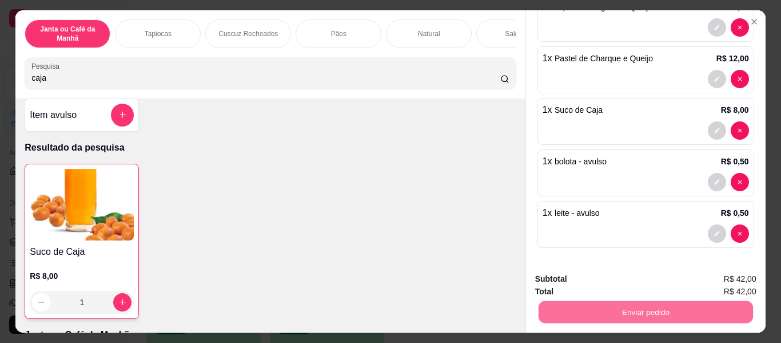
click at [711, 275] on button "Enviar pedido" at bounding box center [726, 279] width 63 height 21
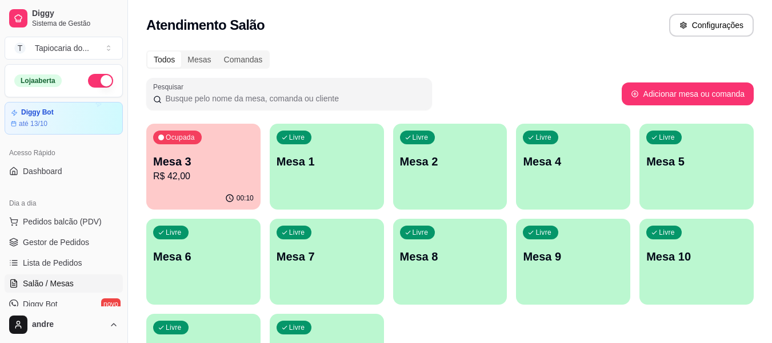
click at [230, 191] on div "00:10" at bounding box center [203, 198] width 114 height 22
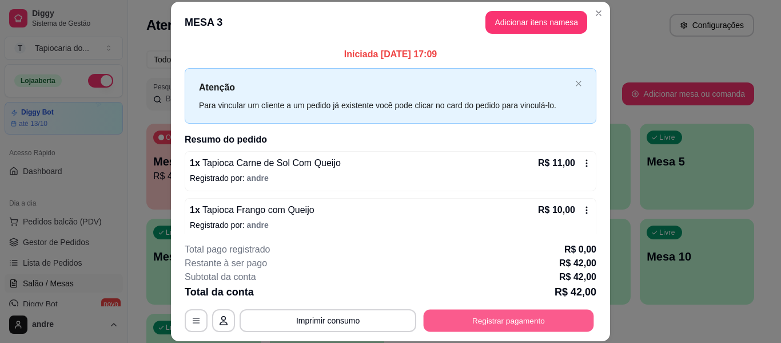
click at [462, 325] on button "Registrar pagamento" at bounding box center [509, 320] width 170 height 22
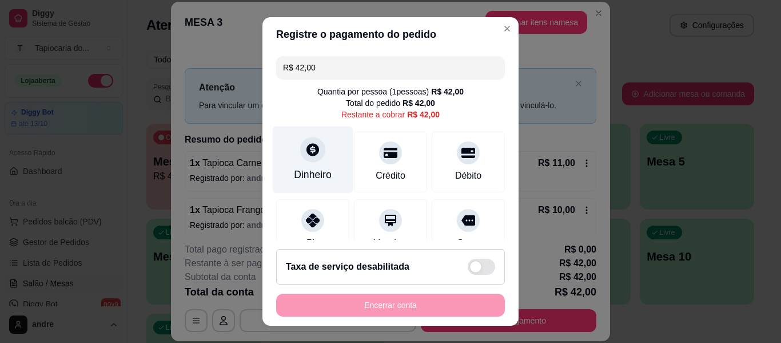
click at [308, 161] on div at bounding box center [312, 149] width 25 height 25
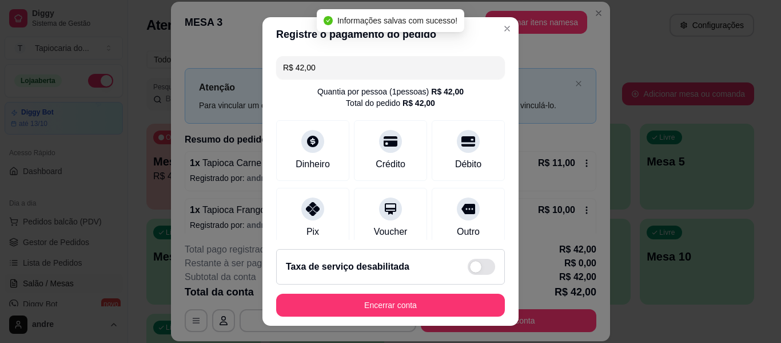
type input "R$ 0,00"
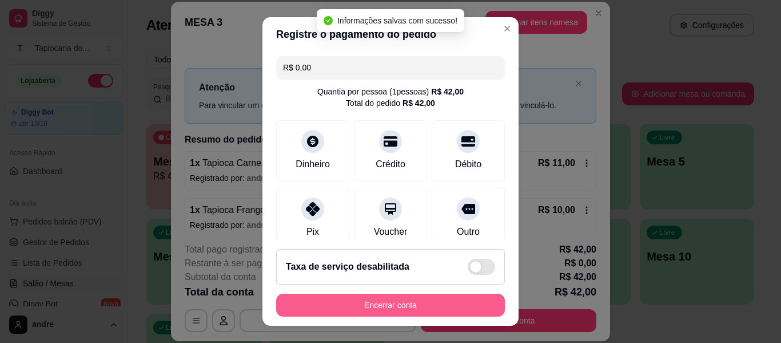
click at [437, 307] on button "Encerrar conta" at bounding box center [390, 304] width 229 height 23
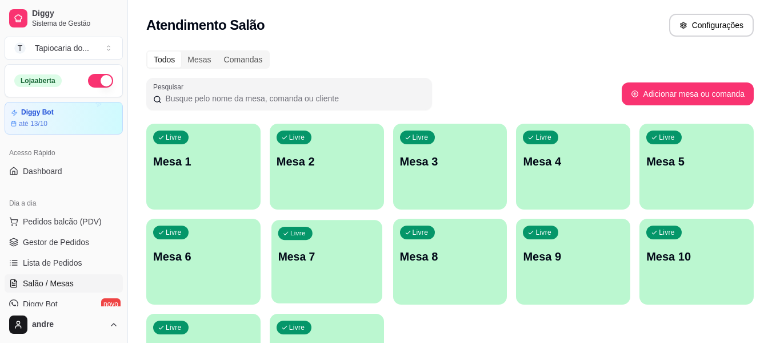
click at [320, 274] on div "Livre Mesa 7" at bounding box center [327, 255] width 111 height 70
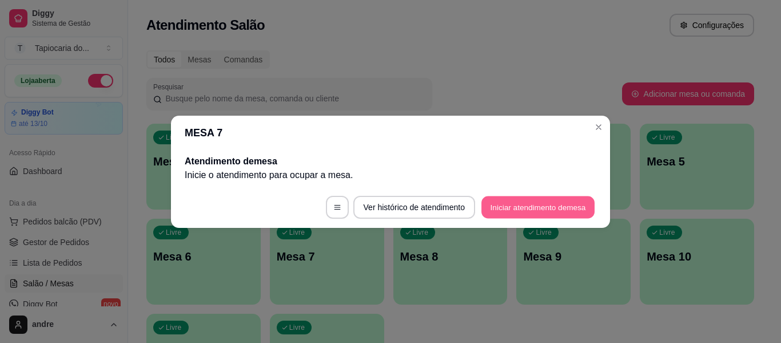
click at [564, 217] on button "Iniciar atendimento de mesa" at bounding box center [537, 207] width 113 height 22
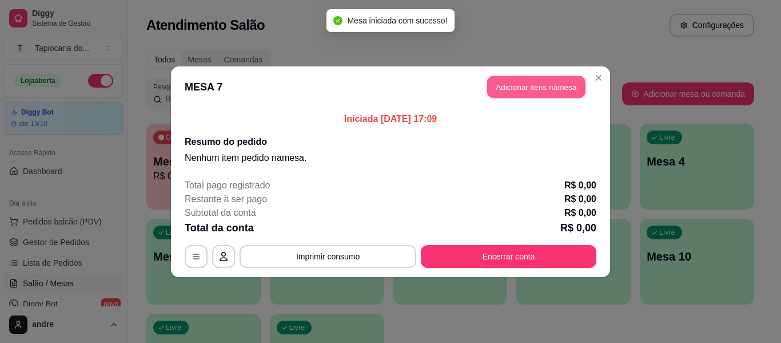
click at [539, 77] on button "Adicionar itens na mesa" at bounding box center [536, 86] width 98 height 22
click at [460, 78] on input "Pesquisa" at bounding box center [265, 77] width 469 height 11
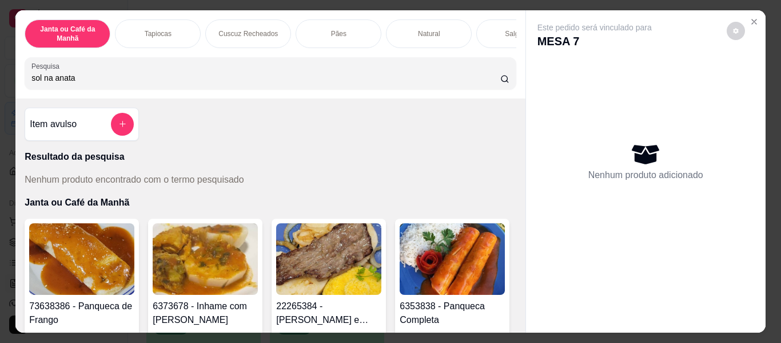
click at [53, 83] on input "sol na anata" at bounding box center [265, 77] width 469 height 11
type input "nata"
click at [235, 89] on div "Pesquisa nata" at bounding box center [270, 73] width 491 height 32
click at [251, 29] on p "Cuscuz Recheados" at bounding box center [247, 33] width 59 height 9
click at [250, 30] on div "Janta ou Café da Manhã Tapiocas Cuscuz Recheados Pães Natural Salgados Tapiocas…" at bounding box center [269, 54] width 509 height 88
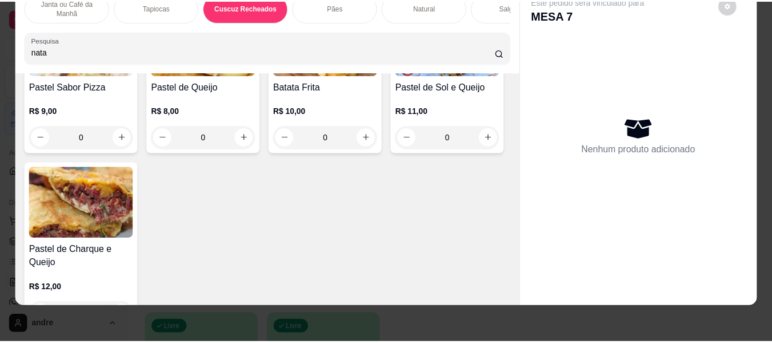
scroll to position [0, 0]
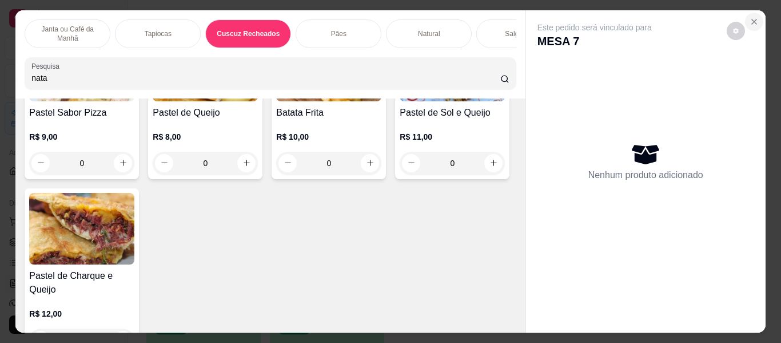
click at [750, 17] on icon "Close" at bounding box center [754, 21] width 9 height 9
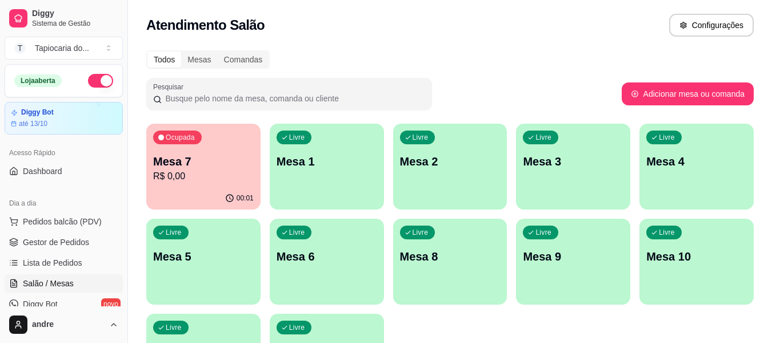
scroll to position [114, 0]
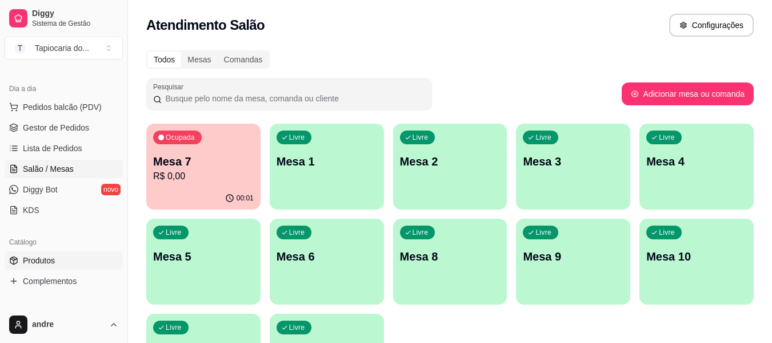
click at [85, 260] on link "Produtos" at bounding box center [64, 260] width 118 height 18
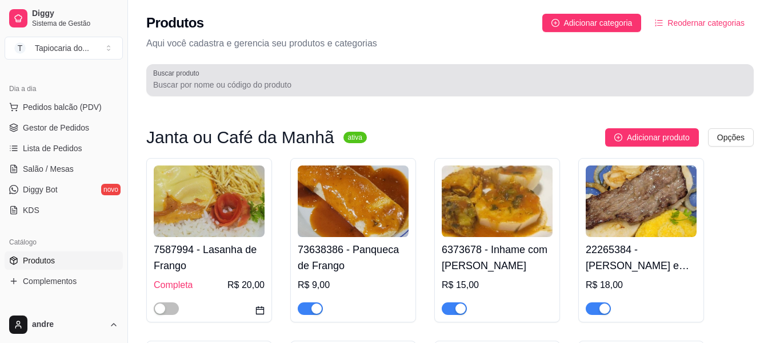
click at [339, 71] on div at bounding box center [450, 80] width 594 height 23
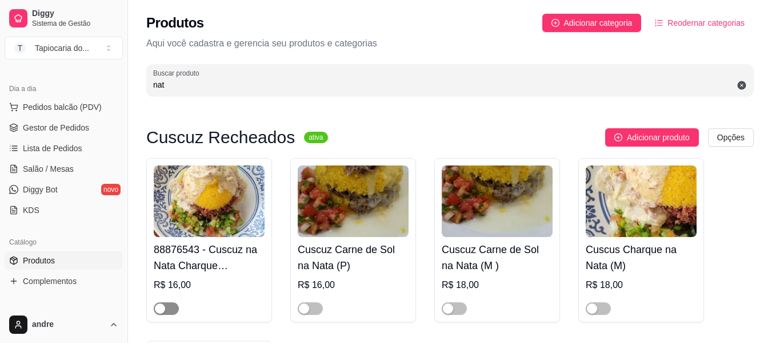
type input "nat"
click at [171, 305] on span "button" at bounding box center [166, 308] width 25 height 13
click at [319, 300] on div at bounding box center [353, 303] width 111 height 23
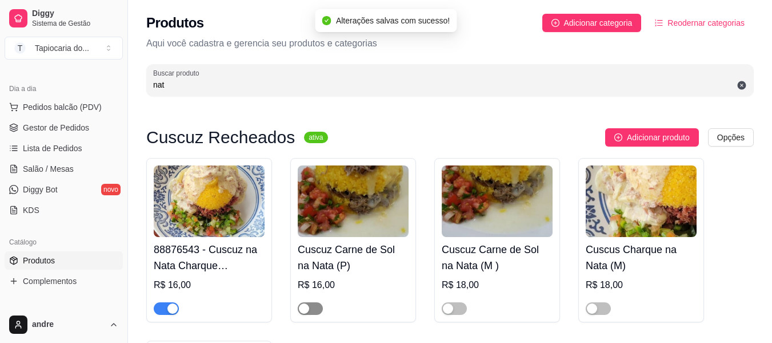
click at [306, 307] on div "button" at bounding box center [304, 308] width 10 height 10
click at [447, 308] on div "button" at bounding box center [448, 308] width 10 height 10
click at [600, 304] on span "button" at bounding box center [598, 308] width 25 height 13
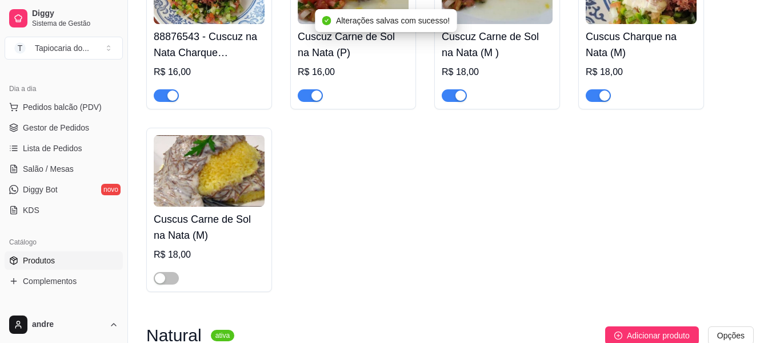
scroll to position [229, 0]
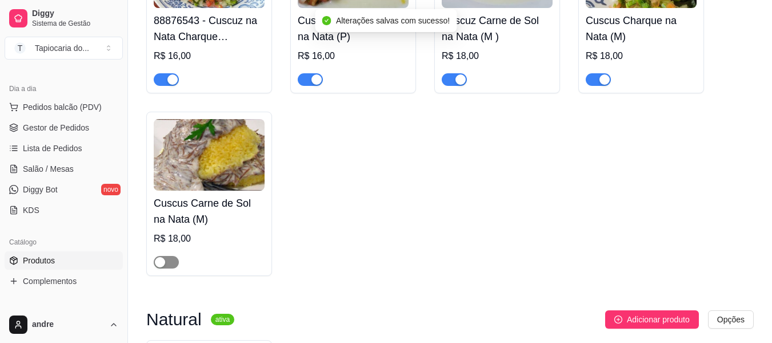
click at [169, 266] on span "button" at bounding box center [166, 262] width 25 height 13
click at [64, 131] on span "Gestor de Pedidos" at bounding box center [56, 127] width 66 height 11
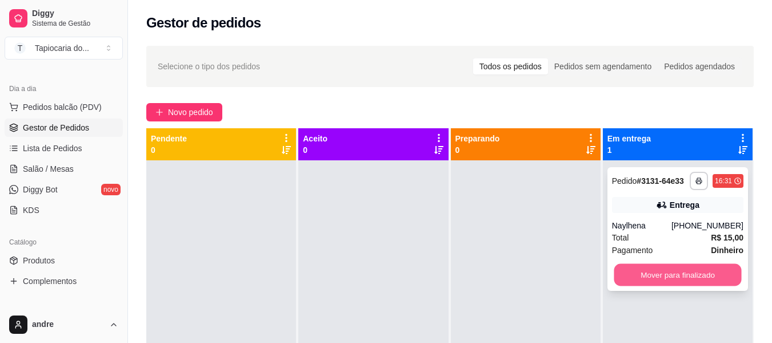
click at [683, 281] on button "Mover para finalizado" at bounding box center [678, 275] width 128 height 22
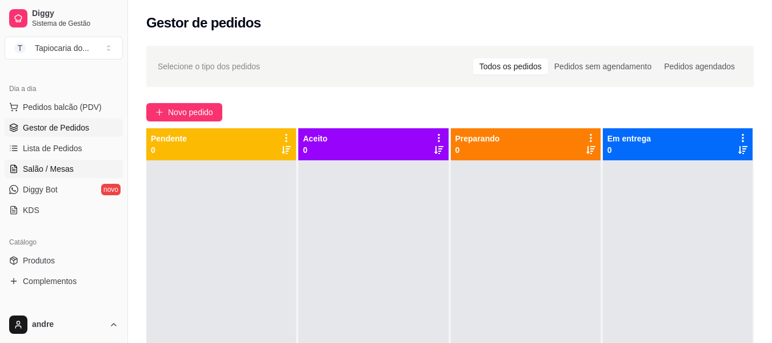
click at [57, 172] on span "Salão / Mesas" at bounding box center [48, 168] width 51 height 11
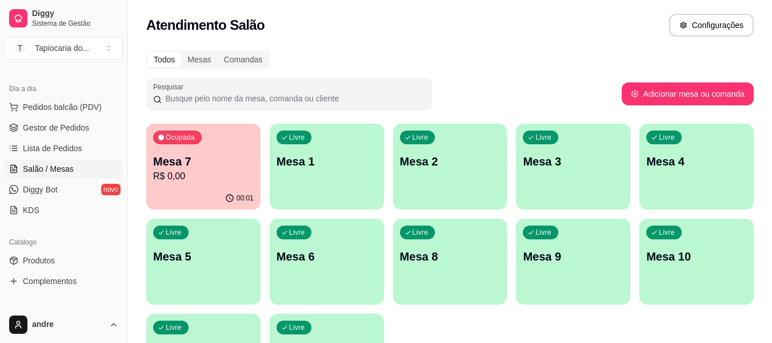
click at [188, 159] on p "Mesa 7" at bounding box center [203, 161] width 101 height 16
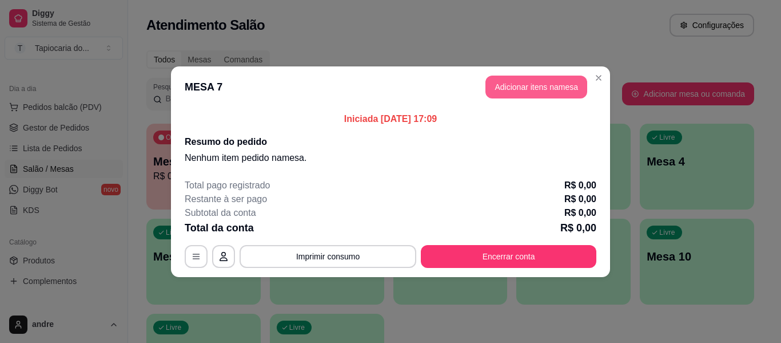
click at [526, 86] on button "Adicionar itens na mesa" at bounding box center [536, 86] width 102 height 23
click at [471, 75] on div at bounding box center [269, 73] width 477 height 23
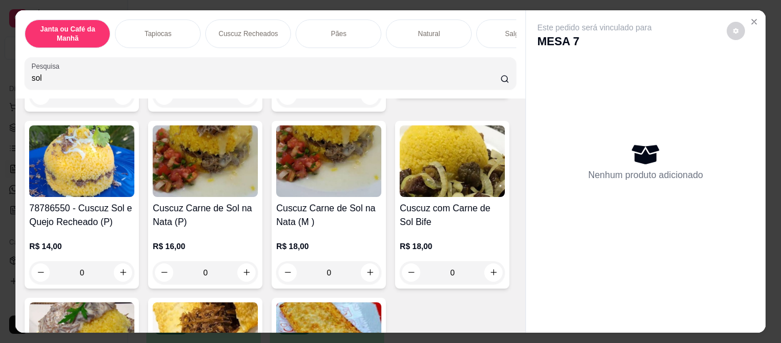
scroll to position [343, 0]
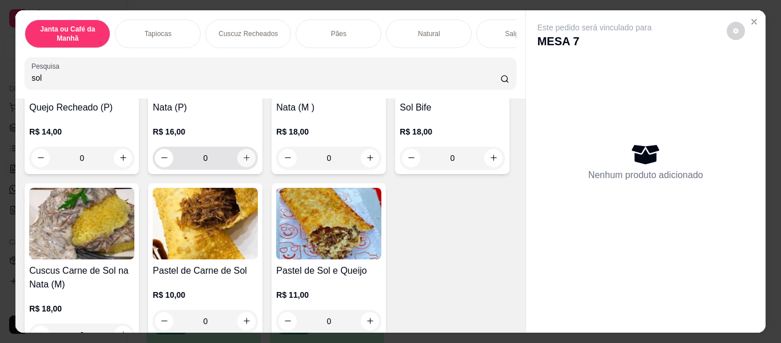
type input "sol"
click at [256, 164] on button "increase-product-quantity" at bounding box center [246, 158] width 18 height 18
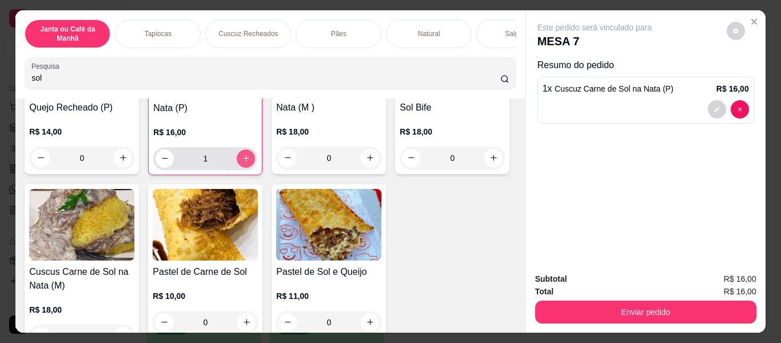
type input "1"
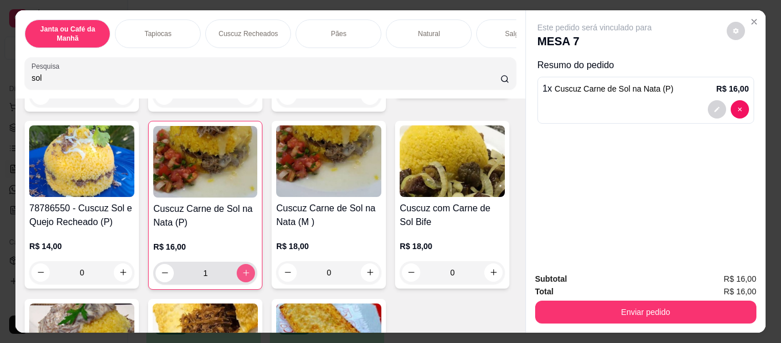
click at [250, 274] on icon "increase-product-quantity" at bounding box center [246, 272] width 9 height 9
type input "2"
click at [250, 274] on icon "increase-product-quantity" at bounding box center [246, 273] width 9 height 9
type input "3"
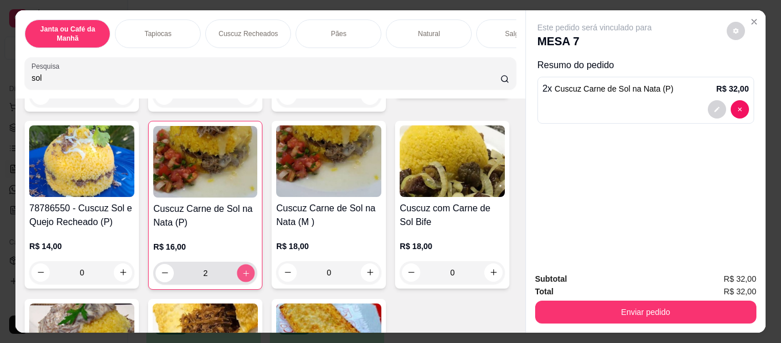
type input "3"
click at [250, 274] on icon "increase-product-quantity" at bounding box center [246, 272] width 9 height 9
type input "4"
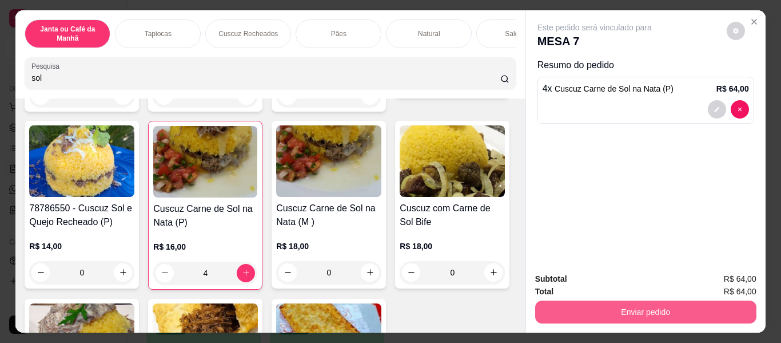
click at [566, 302] on button "Enviar pedido" at bounding box center [645, 311] width 221 height 23
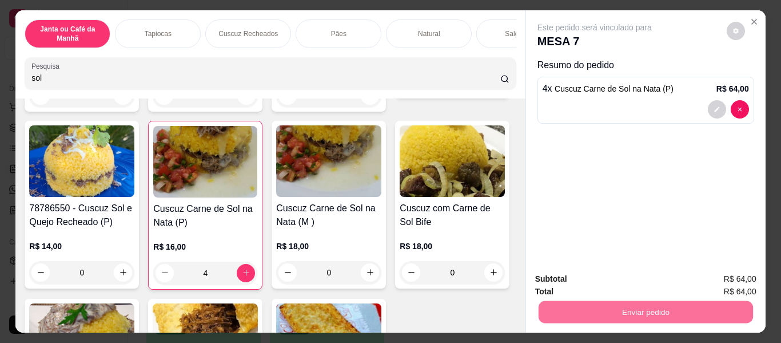
click at [740, 275] on button "Enviar pedido" at bounding box center [726, 279] width 63 height 21
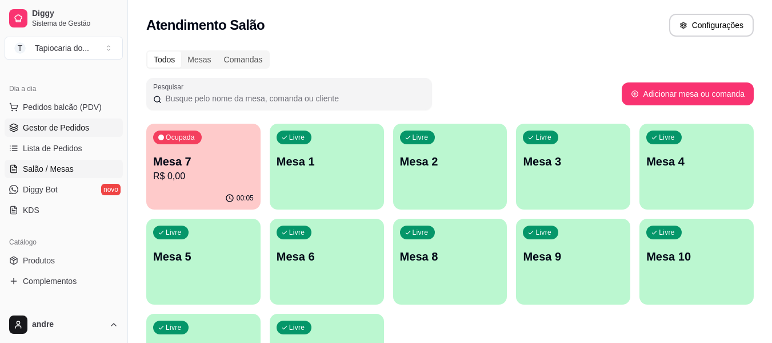
click at [78, 127] on span "Gestor de Pedidos" at bounding box center [56, 127] width 66 height 11
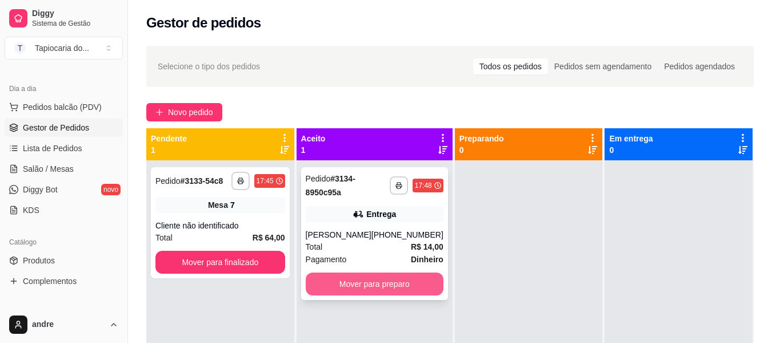
click at [383, 287] on button "Mover para preparo" at bounding box center [375, 283] width 138 height 23
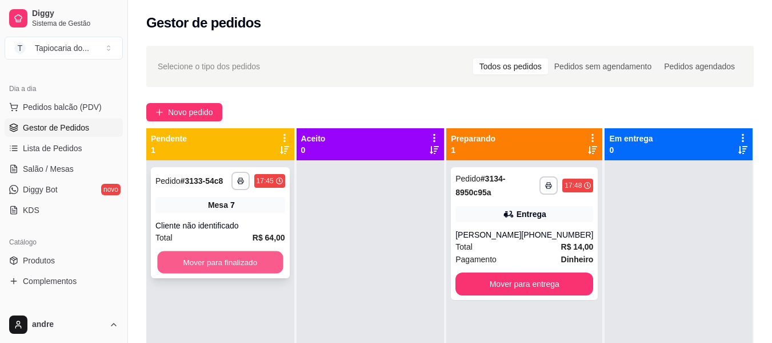
click at [236, 264] on button "Mover para finalizado" at bounding box center [220, 262] width 126 height 22
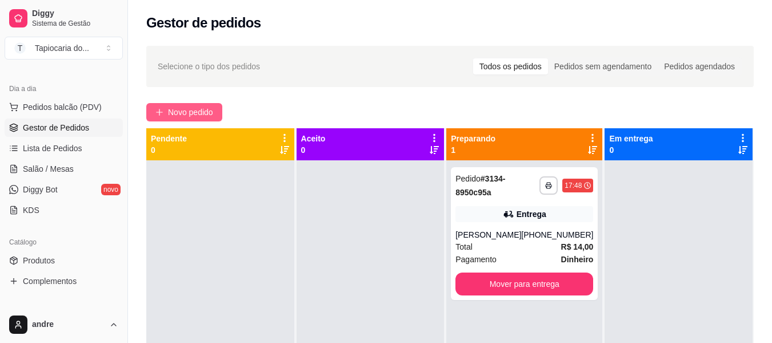
click at [194, 107] on span "Novo pedido" at bounding box center [190, 112] width 45 height 13
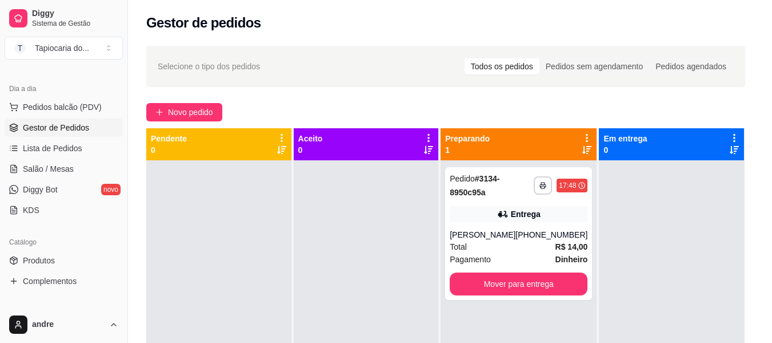
click at [168, 73] on div at bounding box center [265, 73] width 469 height 23
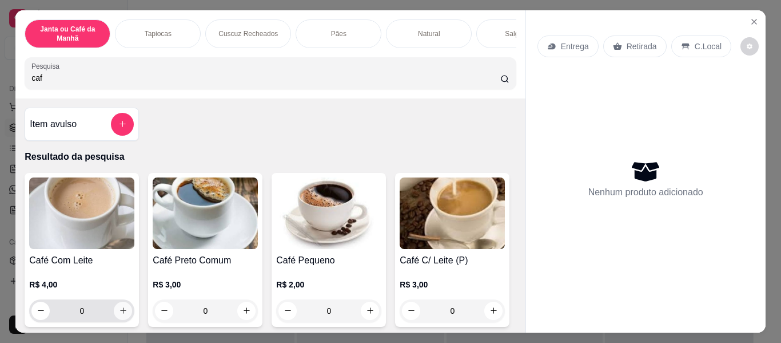
type input "caf"
click at [119, 314] on icon "increase-product-quantity" at bounding box center [123, 310] width 9 height 9
click at [275, 83] on input "caf" at bounding box center [265, 77] width 469 height 11
click at [161, 83] on input "caf" at bounding box center [265, 77] width 469 height 11
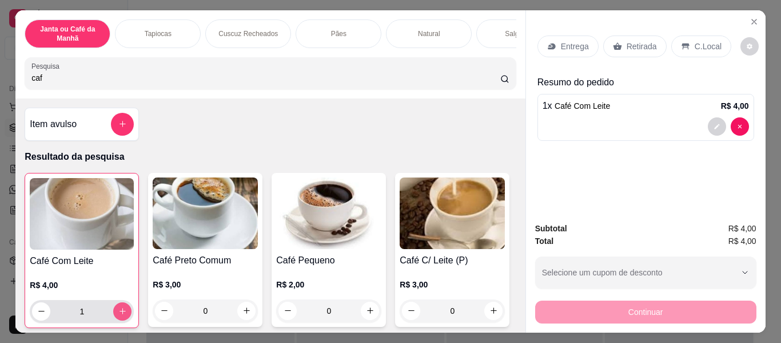
type input "1"
type input "c"
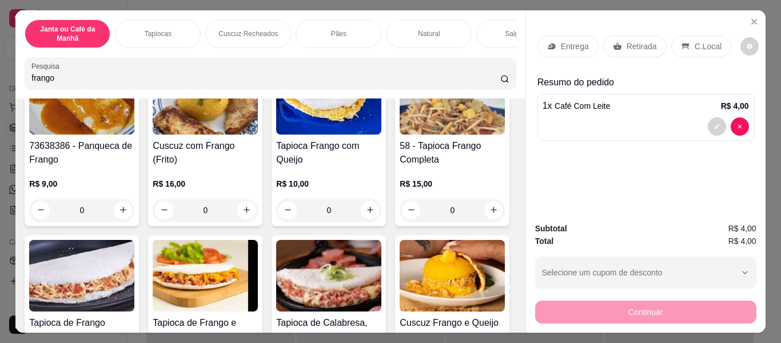
scroll to position [229, 0]
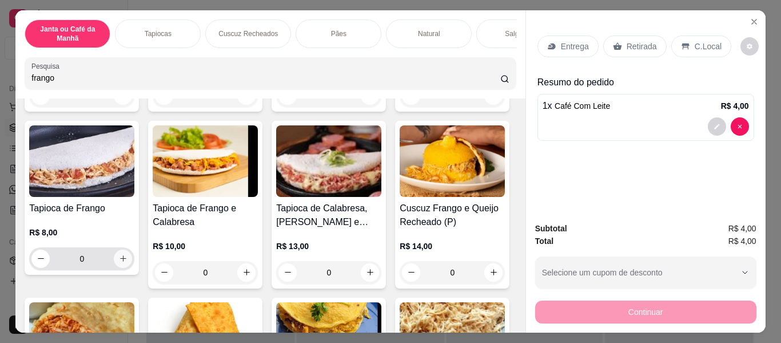
type input "frango"
click at [128, 261] on icon "increase-product-quantity" at bounding box center [123, 258] width 9 height 9
type input "1"
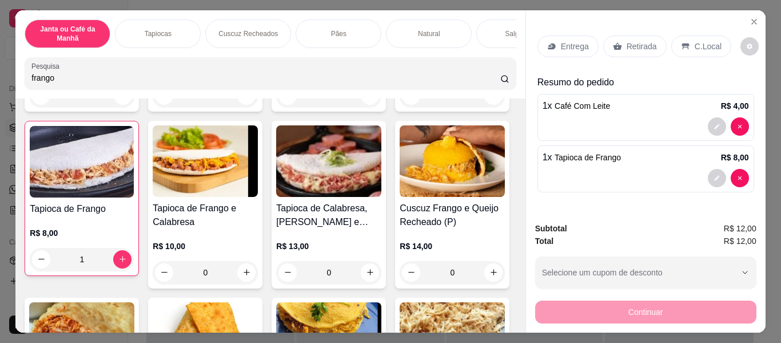
click at [572, 41] on p "Entrega" at bounding box center [575, 46] width 28 height 11
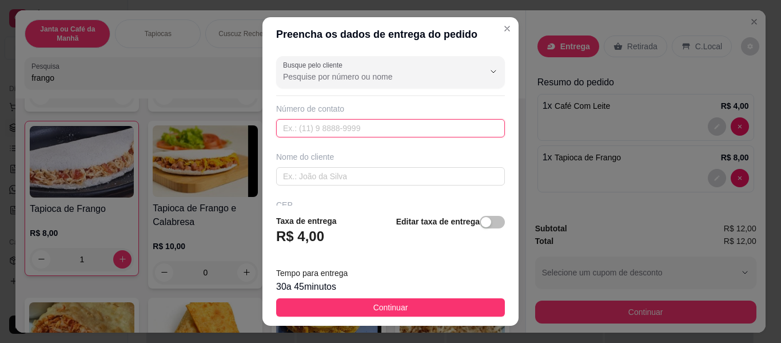
paste input "[PHONE_NUMBER]"
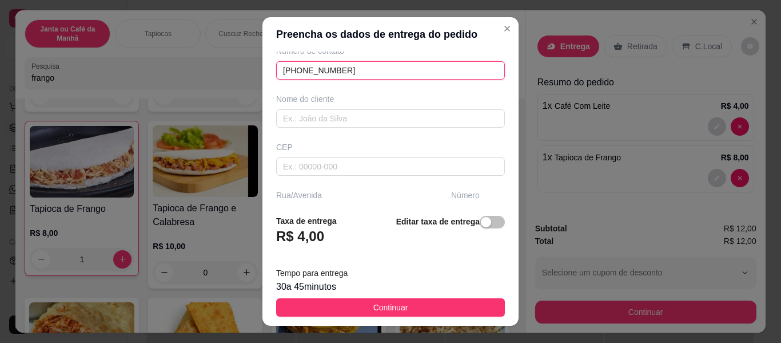
scroll to position [57, 0]
type input "[PHONE_NUMBER]"
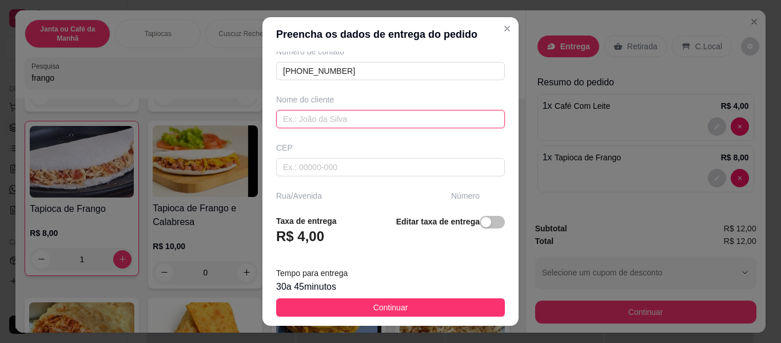
click at [350, 120] on input "text" at bounding box center [390, 119] width 229 height 18
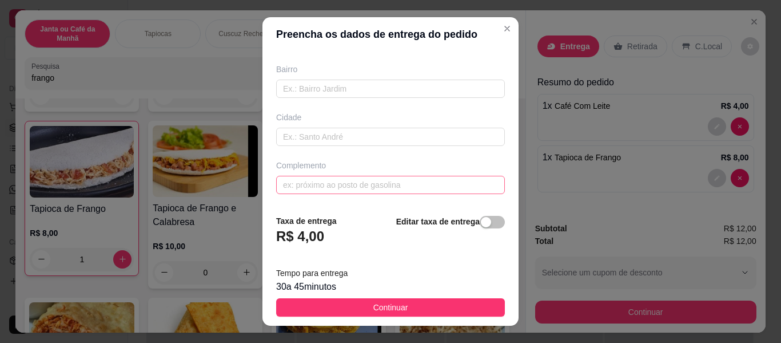
type input "."
click at [356, 180] on input "text" at bounding box center [390, 185] width 229 height 18
type input "conveniencia posto do decio"
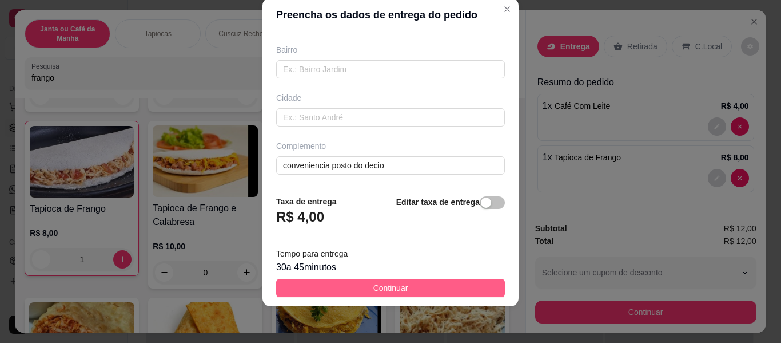
click at [407, 287] on button "Continuar" at bounding box center [390, 287] width 229 height 18
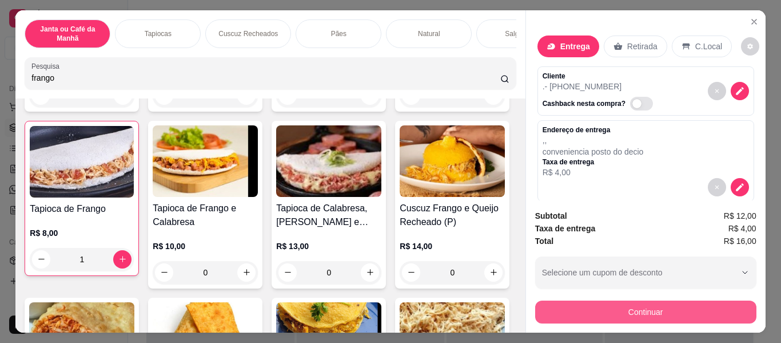
click at [647, 306] on button "Continuar" at bounding box center [645, 311] width 221 height 23
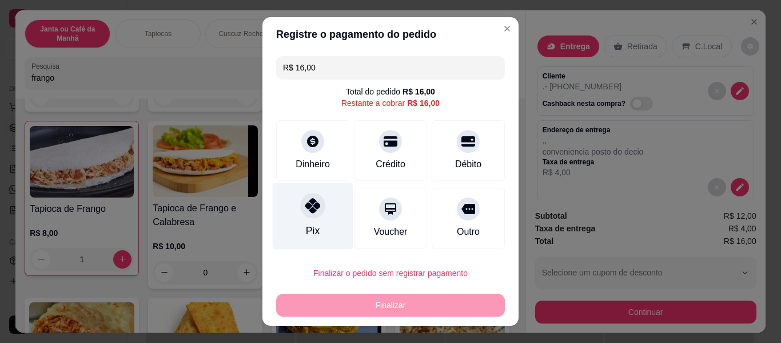
click at [305, 209] on icon at bounding box center [312, 205] width 15 height 15
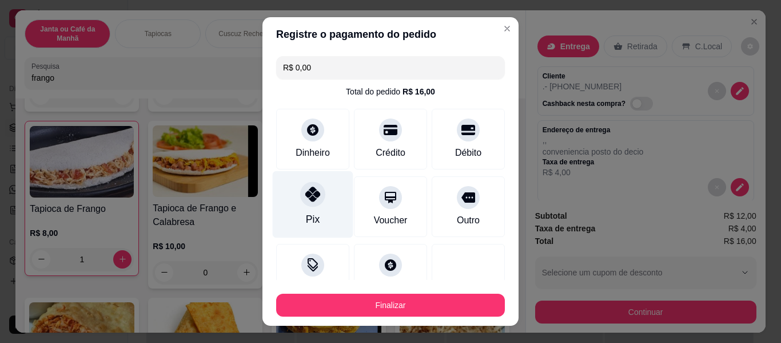
type input "R$ 0,00"
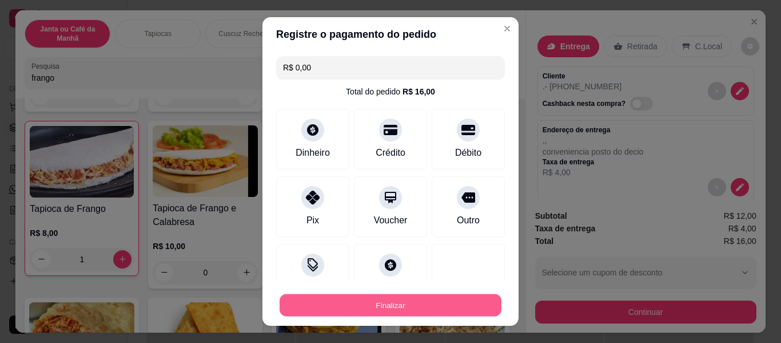
click at [455, 298] on button "Finalizar" at bounding box center [391, 305] width 222 height 22
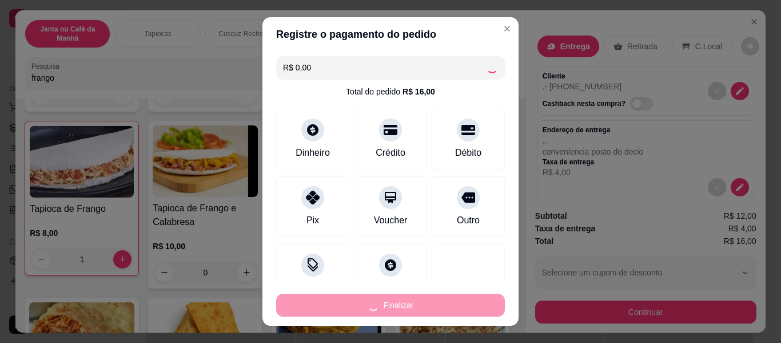
type input "0"
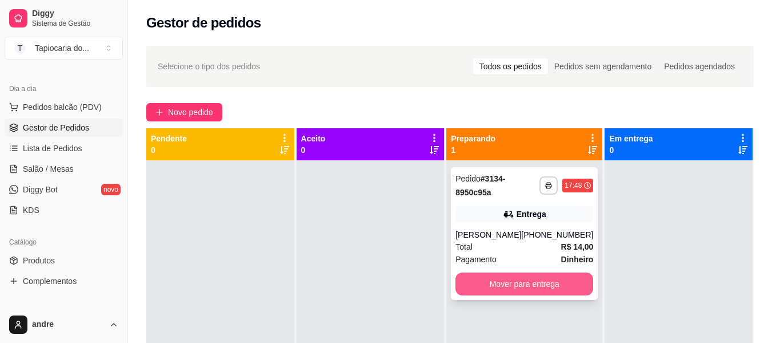
click at [565, 283] on button "Mover para entrega" at bounding box center [525, 283] width 138 height 23
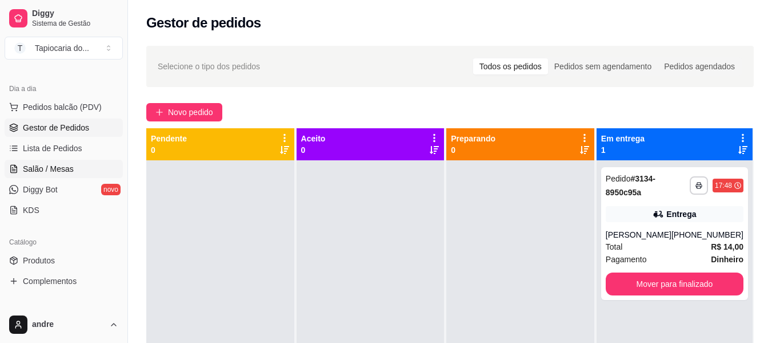
click at [89, 176] on link "Salão / Mesas" at bounding box center [64, 169] width 118 height 18
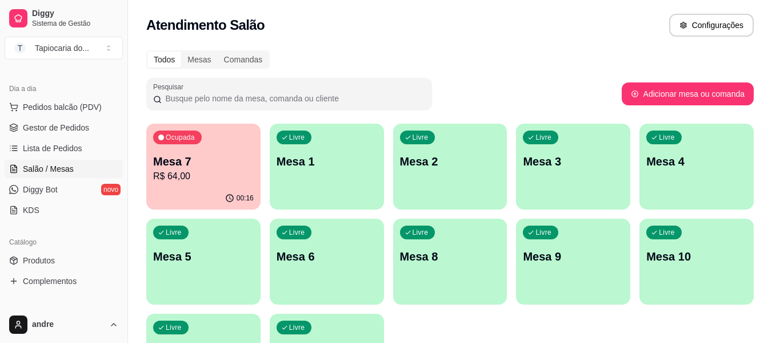
click at [224, 173] on p "R$ 64,00" at bounding box center [203, 176] width 101 height 14
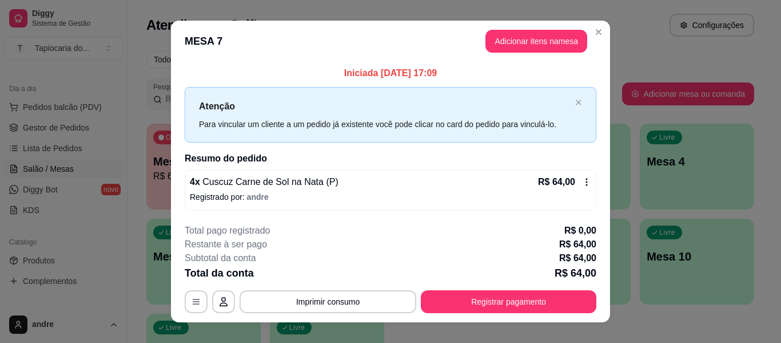
click at [524, 28] on header "MESA 7 Adicionar itens na mesa" at bounding box center [390, 41] width 439 height 41
click at [526, 43] on button "Adicionar itens na mesa" at bounding box center [536, 41] width 102 height 23
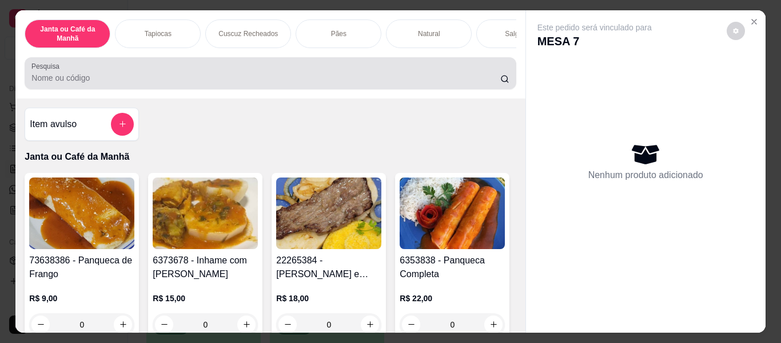
click at [484, 72] on div at bounding box center [269, 73] width 477 height 23
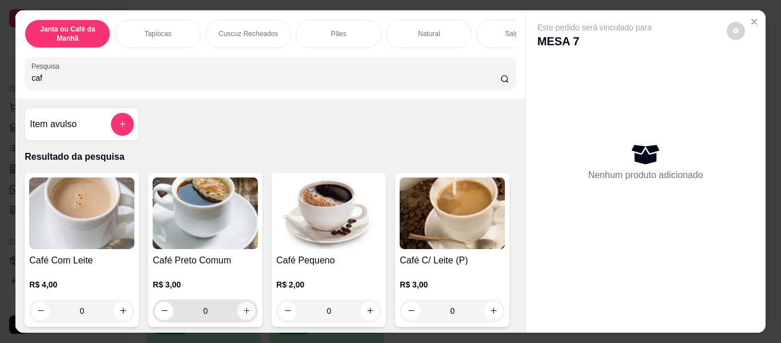
type input "caf"
click at [243, 314] on icon "increase-product-quantity" at bounding box center [246, 310] width 9 height 9
type input "1"
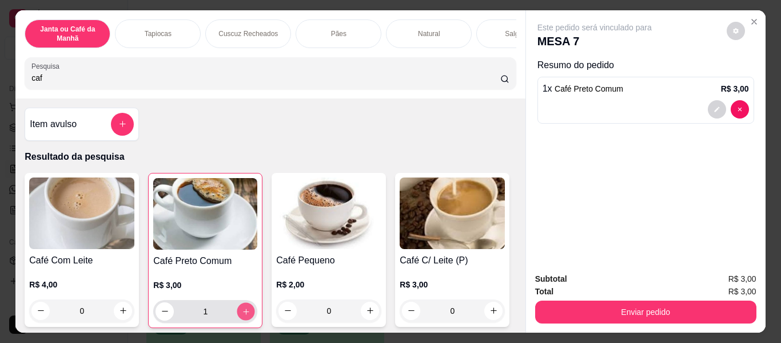
click at [243, 314] on icon "increase-product-quantity" at bounding box center [246, 311] width 6 height 6
type input "2"
click at [243, 314] on icon "increase-product-quantity" at bounding box center [246, 311] width 6 height 6
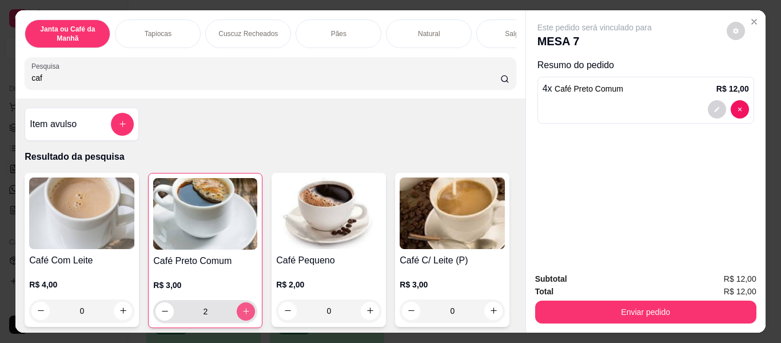
type input "4"
click at [243, 314] on icon "increase-product-quantity" at bounding box center [246, 311] width 6 height 6
type input "5"
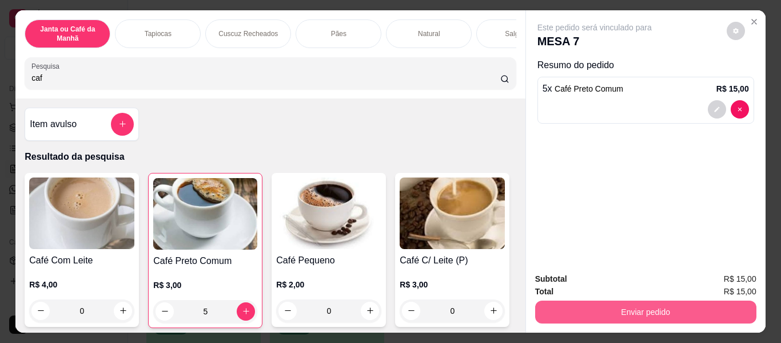
click at [711, 308] on button "Enviar pedido" at bounding box center [645, 311] width 221 height 23
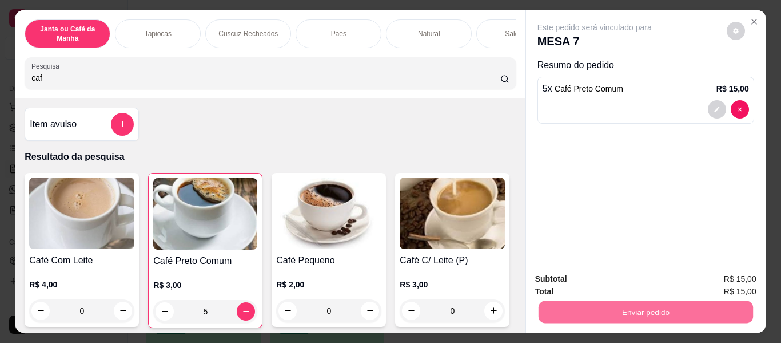
click at [722, 277] on button "Enviar pedido" at bounding box center [726, 280] width 65 height 22
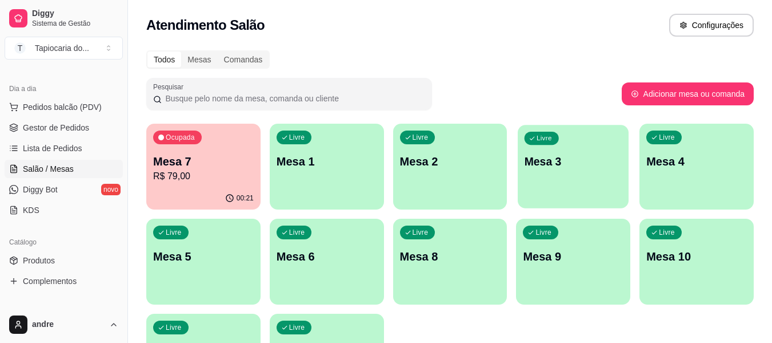
click at [567, 183] on div "Livre Mesa 3" at bounding box center [573, 160] width 111 height 70
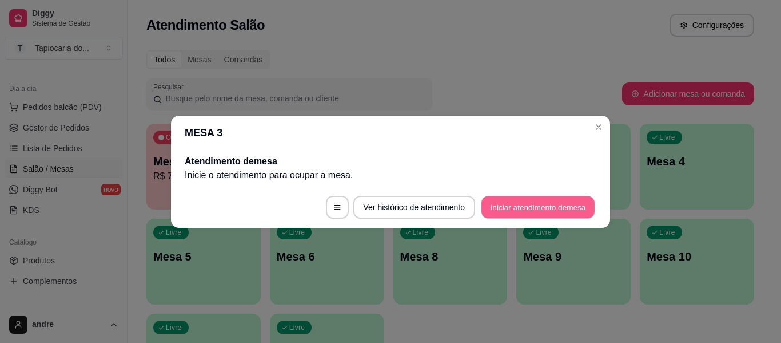
click at [529, 214] on button "Iniciar atendimento de mesa" at bounding box center [537, 207] width 113 height 22
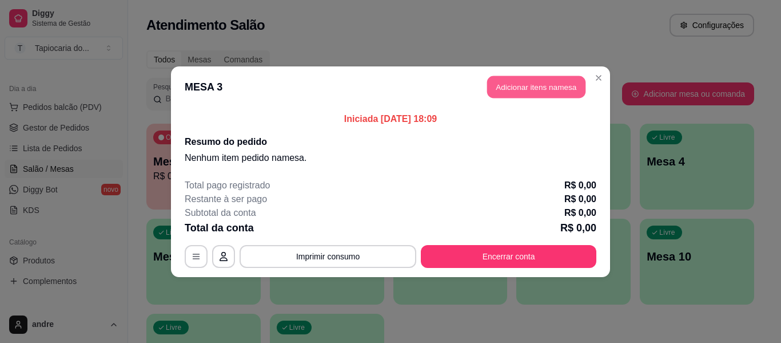
click at [540, 92] on button "Adicionar itens na mesa" at bounding box center [536, 86] width 98 height 22
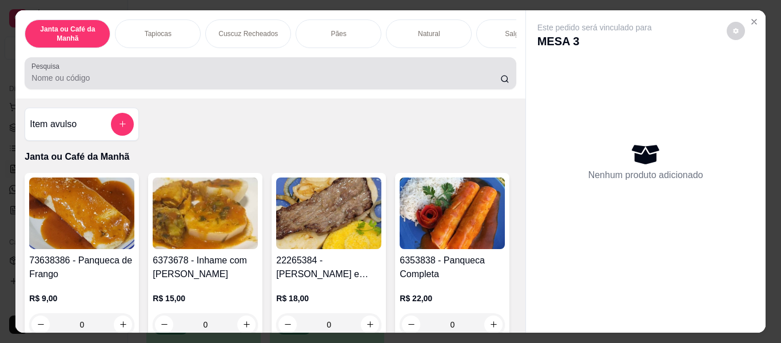
click at [476, 82] on input "Pesquisa" at bounding box center [265, 77] width 469 height 11
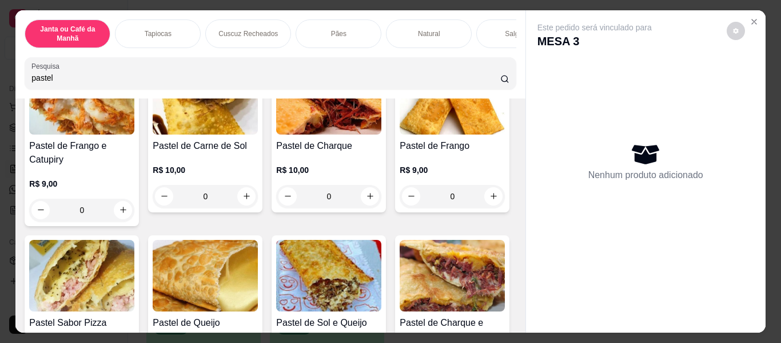
scroll to position [172, 0]
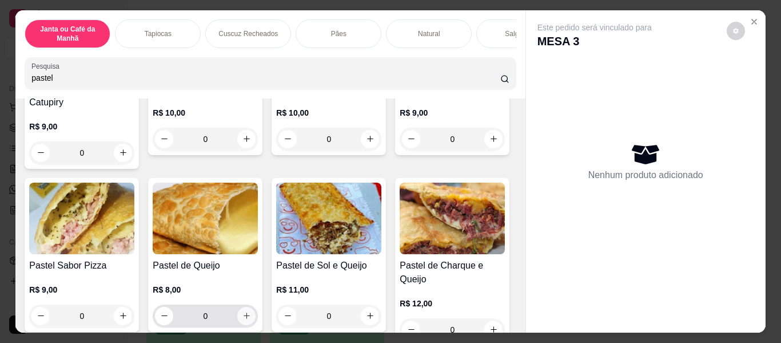
type input "pastel"
click at [251, 319] on icon "increase-product-quantity" at bounding box center [246, 315] width 9 height 9
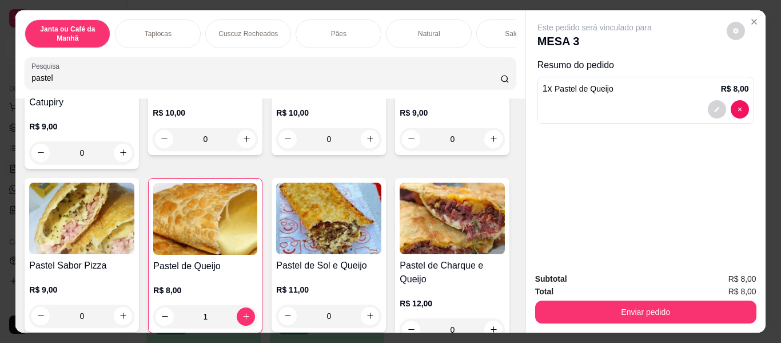
type input "1"
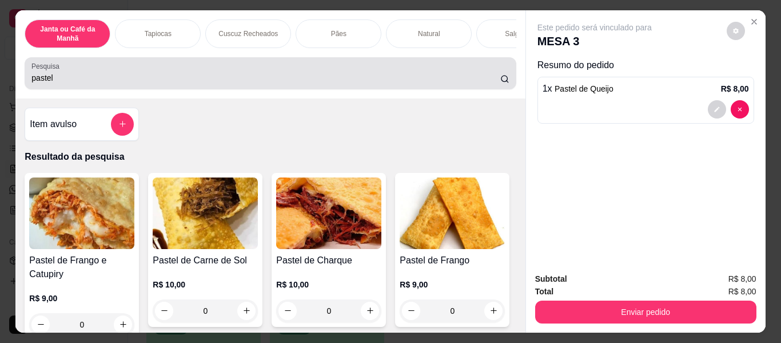
click at [350, 71] on div "pastel" at bounding box center [269, 73] width 477 height 23
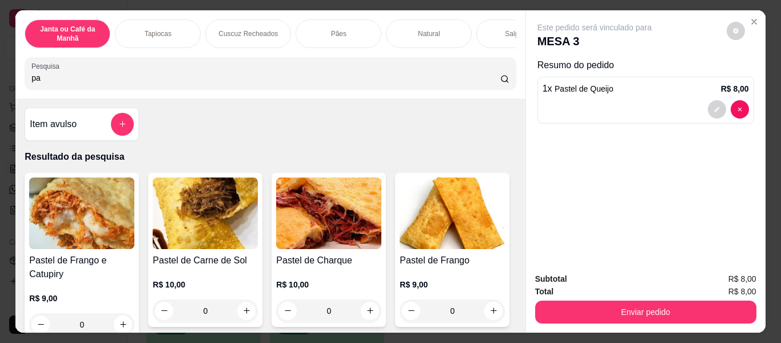
type input "p"
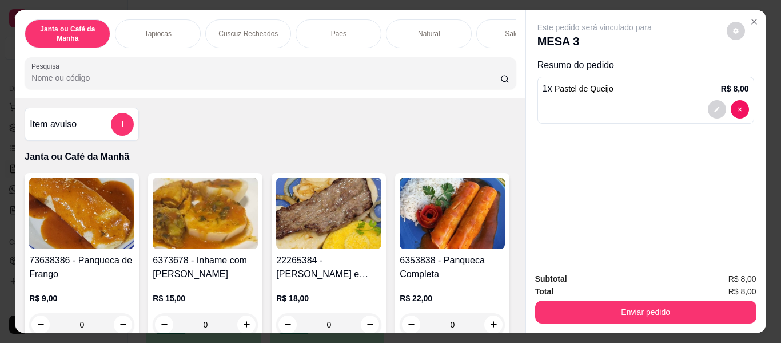
scroll to position [57, 0]
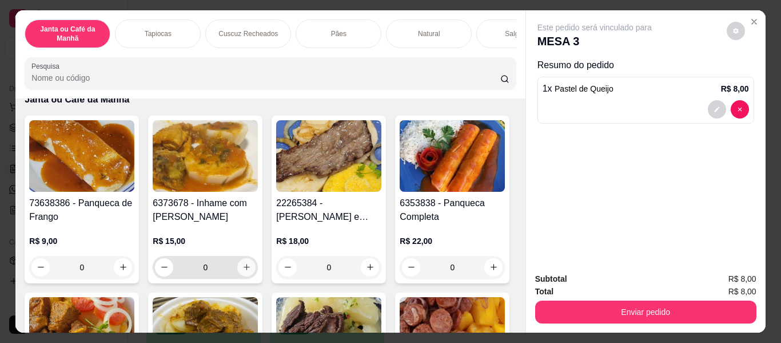
click at [246, 270] on icon "increase-product-quantity" at bounding box center [246, 266] width 9 height 9
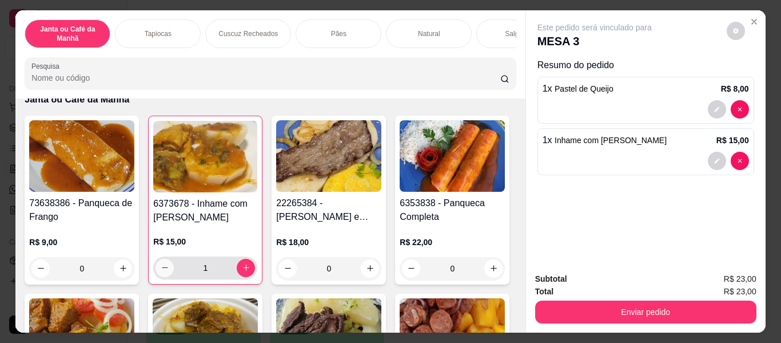
click at [157, 277] on button "decrease-product-quantity" at bounding box center [165, 267] width 18 height 18
type input "0"
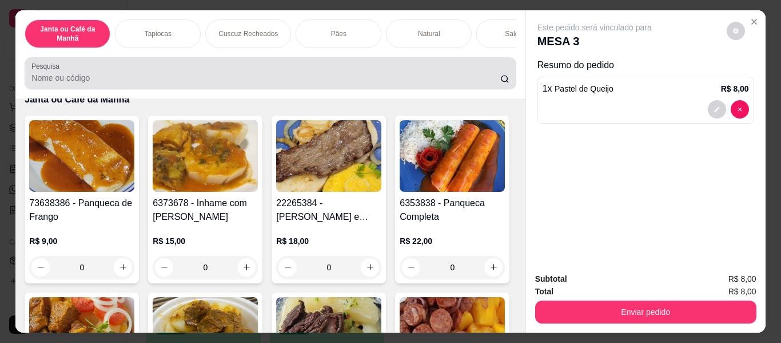
click at [265, 83] on input "Pesquisa" at bounding box center [265, 77] width 469 height 11
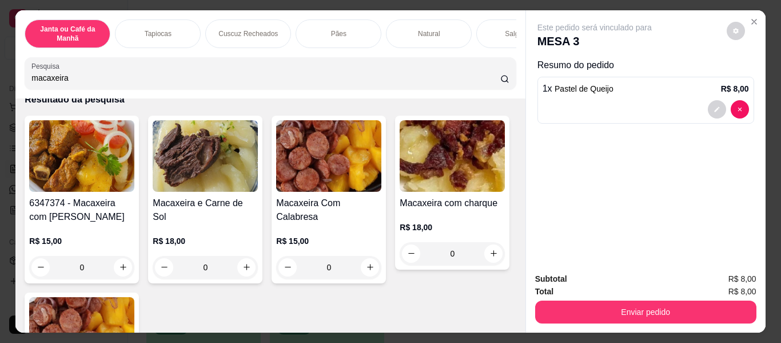
scroll to position [420, 0]
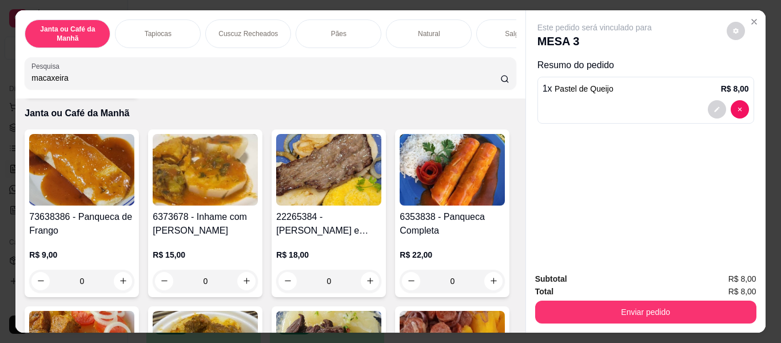
type input "macaxeira"
click at [242, 276] on icon "increase-product-quantity" at bounding box center [246, 280] width 9 height 9
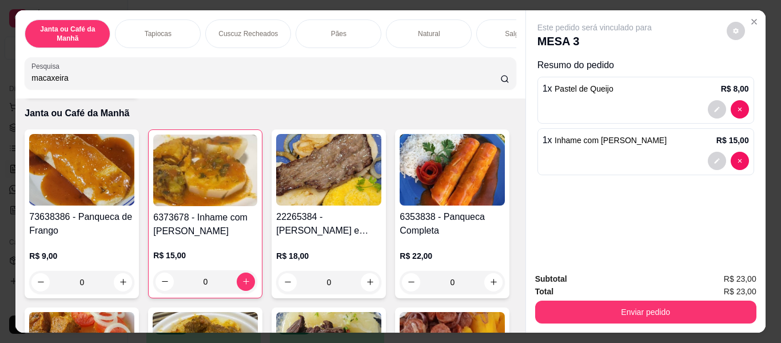
type input "1"
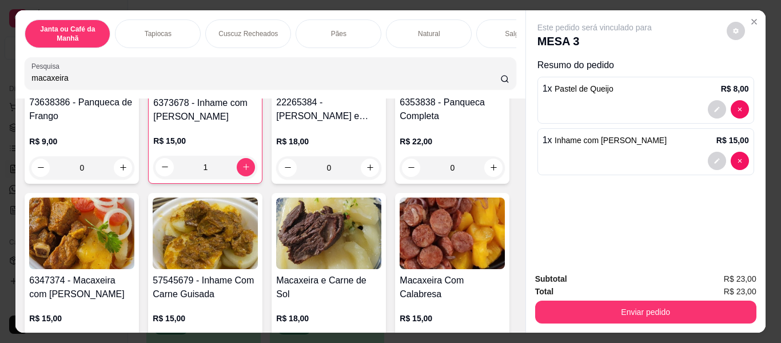
scroll to position [591, 0]
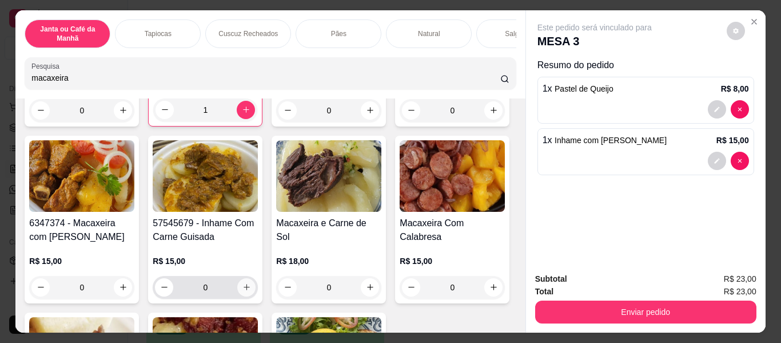
click at [256, 278] on button "increase-product-quantity" at bounding box center [246, 287] width 18 height 18
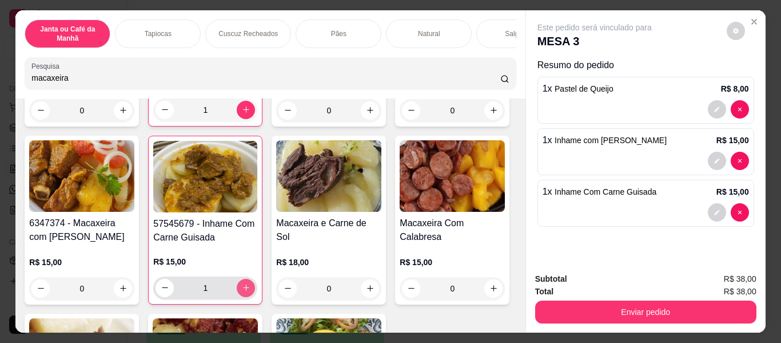
type input "1"
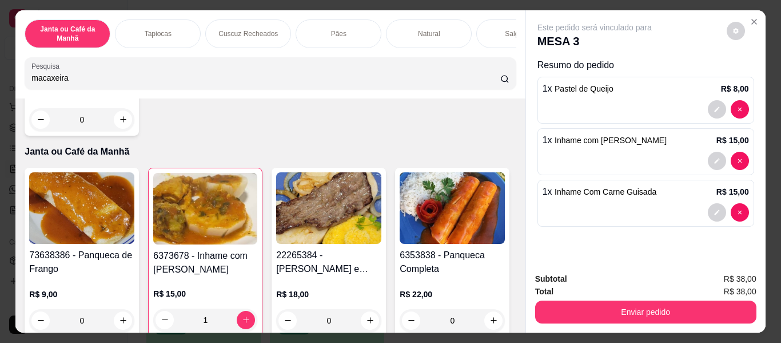
scroll to position [363, 0]
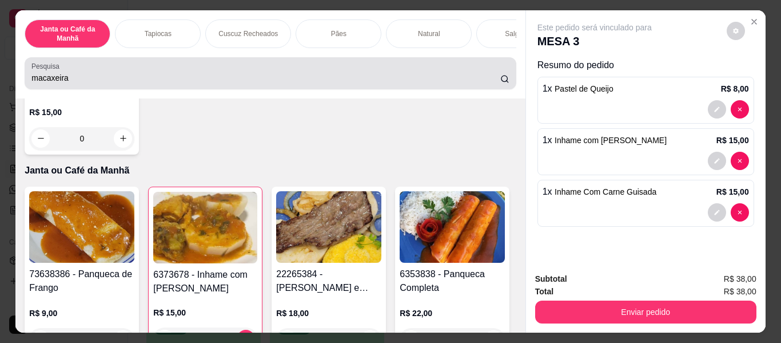
click at [373, 83] on input "macaxeira" at bounding box center [265, 77] width 469 height 11
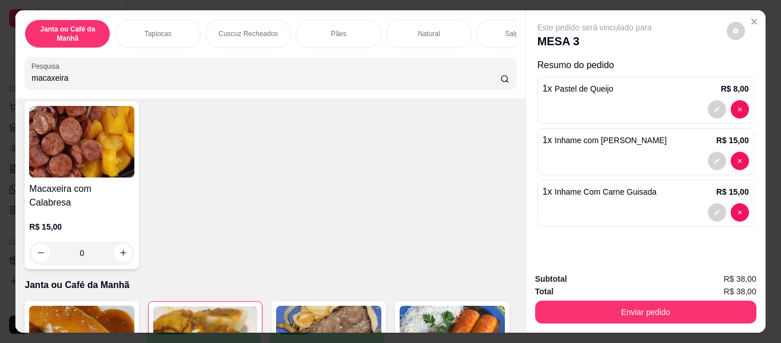
scroll to position [191, 0]
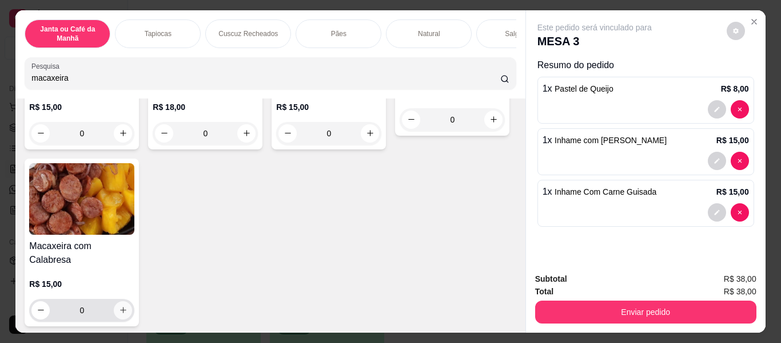
click at [128, 305] on icon "increase-product-quantity" at bounding box center [123, 309] width 9 height 9
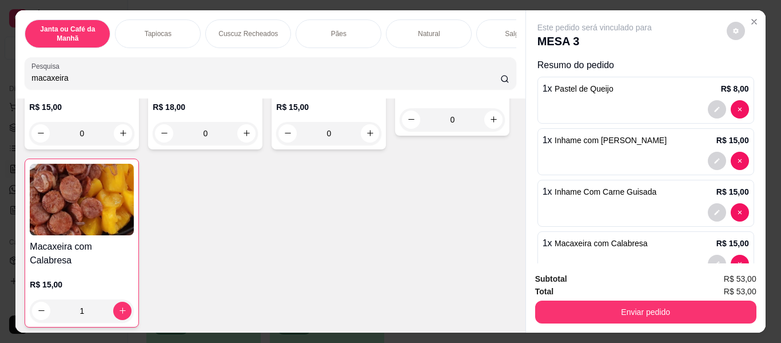
type input "1"
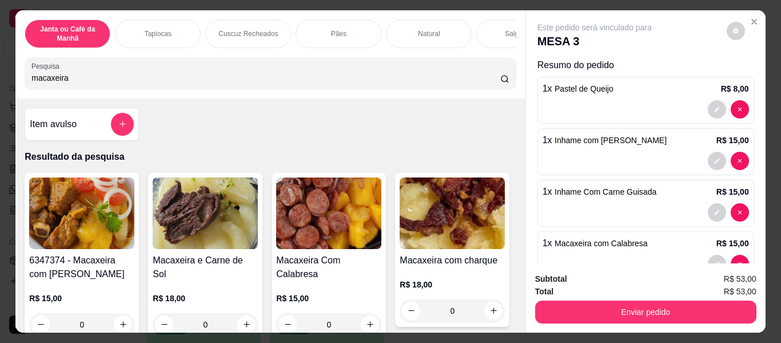
scroll to position [30, 0]
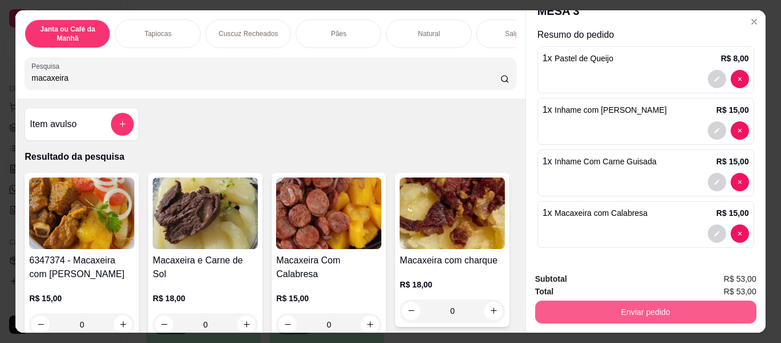
click at [630, 302] on button "Enviar pedido" at bounding box center [645, 311] width 221 height 23
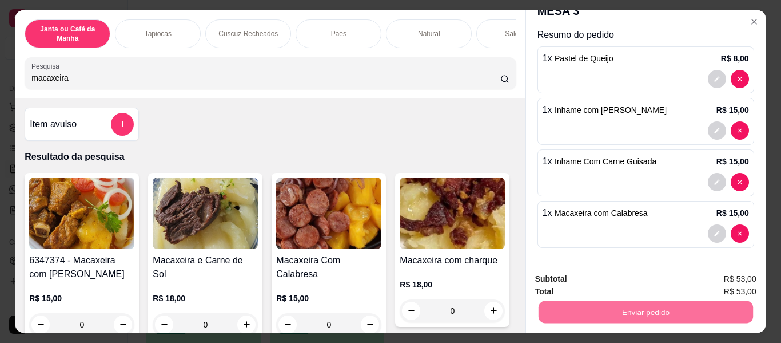
click at [749, 278] on button "Enviar pedido" at bounding box center [726, 279] width 65 height 22
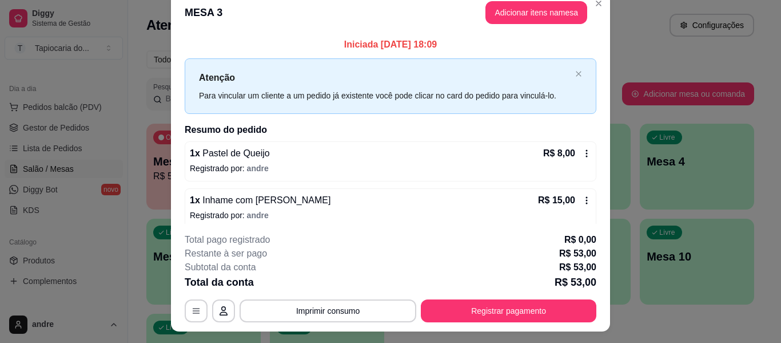
scroll to position [0, 0]
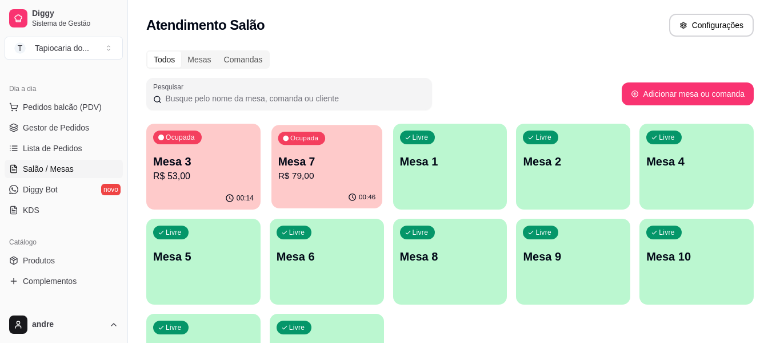
click at [307, 165] on p "Mesa 7" at bounding box center [327, 161] width 98 height 15
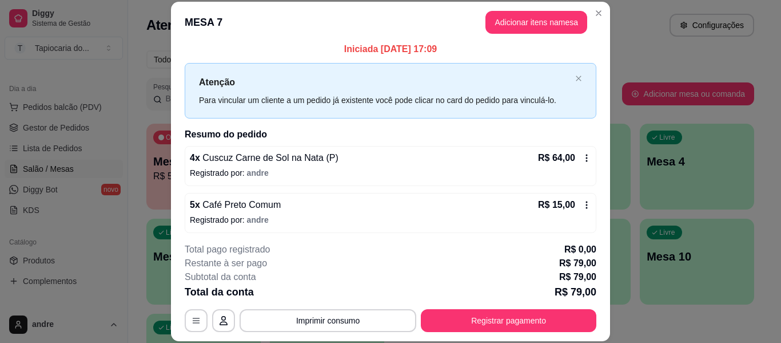
scroll to position [9, 0]
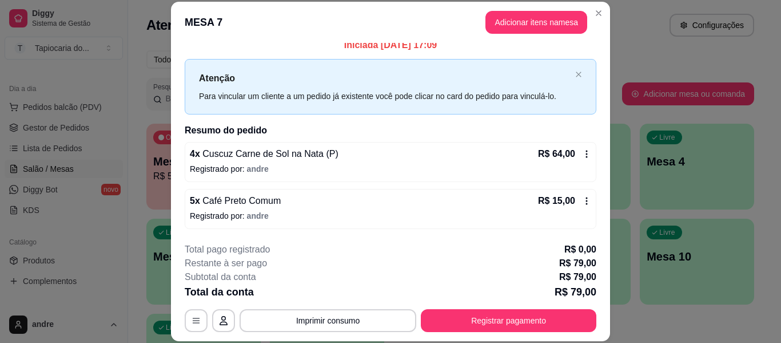
click at [388, 309] on div "**********" at bounding box center [391, 286] width 412 height 89
click at [385, 319] on button "Imprimir consumo" at bounding box center [328, 320] width 172 height 22
click at [332, 290] on button "Impressora" at bounding box center [327, 294] width 80 height 18
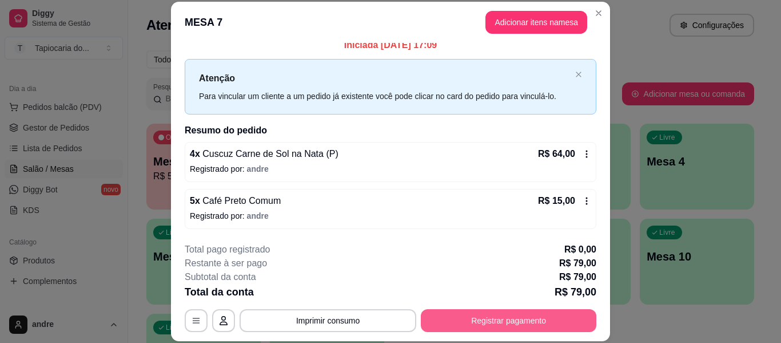
click at [465, 320] on button "Registrar pagamento" at bounding box center [509, 320] width 176 height 23
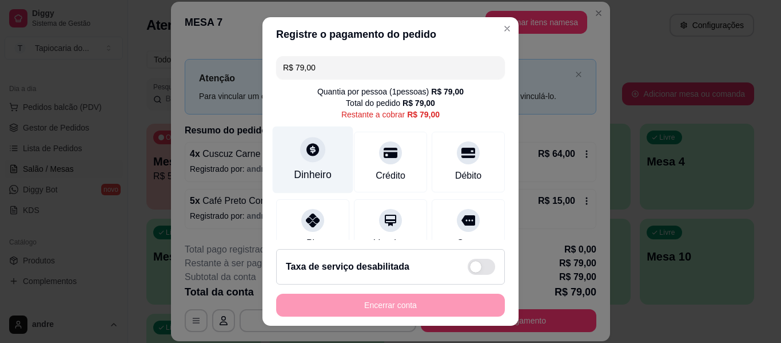
click at [315, 153] on div at bounding box center [312, 149] width 25 height 25
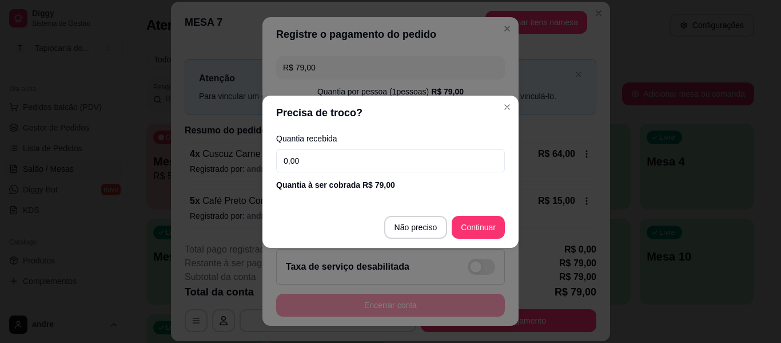
click at [314, 153] on input "0,00" at bounding box center [390, 160] width 229 height 23
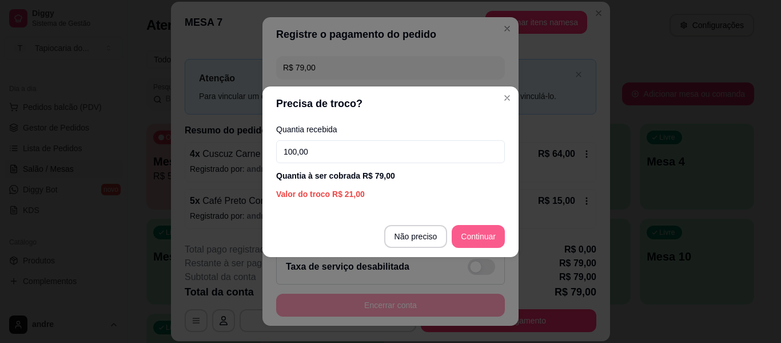
type input "100,00"
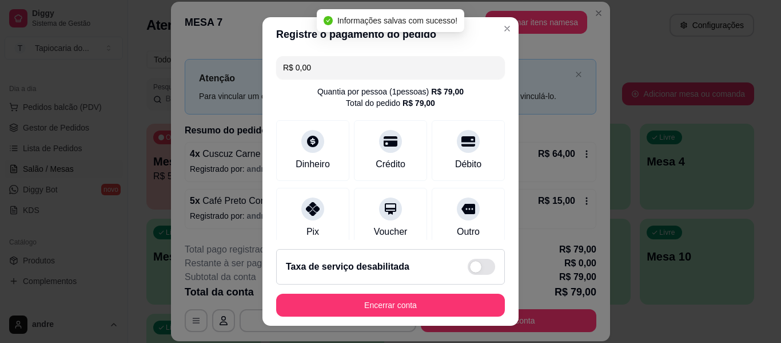
type input "R$ 0,00"
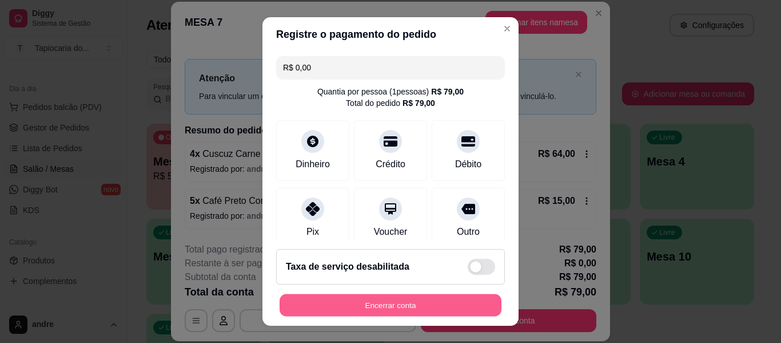
click at [400, 301] on button "Encerrar conta" at bounding box center [391, 305] width 222 height 22
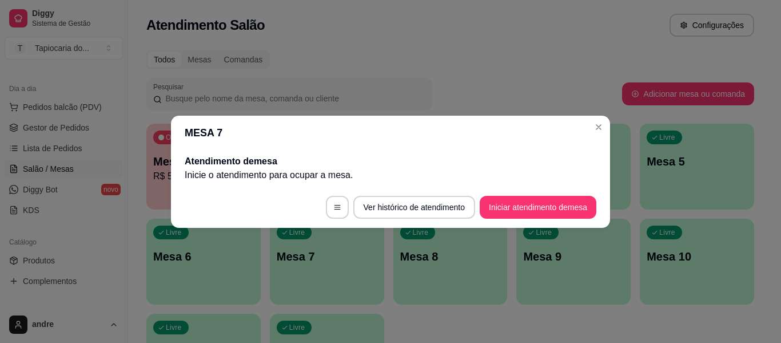
scroll to position [0, 0]
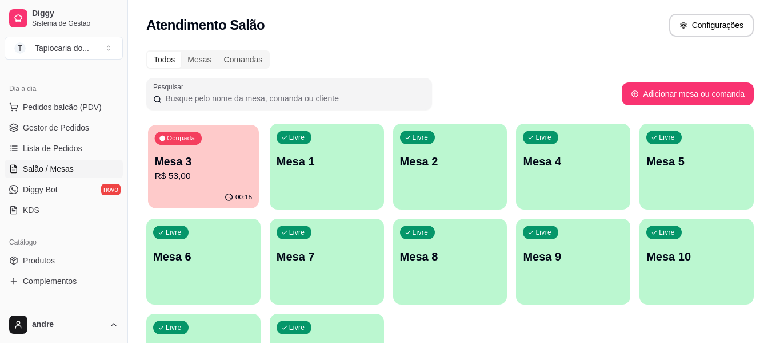
click at [186, 146] on div "Ocupada Mesa 3 R$ 53,00" at bounding box center [203, 156] width 111 height 62
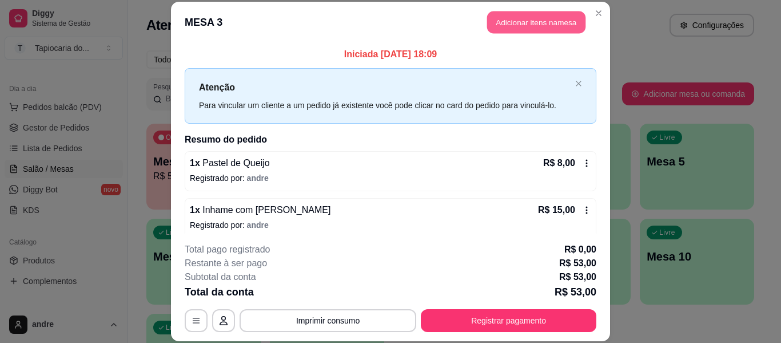
click at [516, 19] on button "Adicionar itens na mesa" at bounding box center [536, 22] width 98 height 22
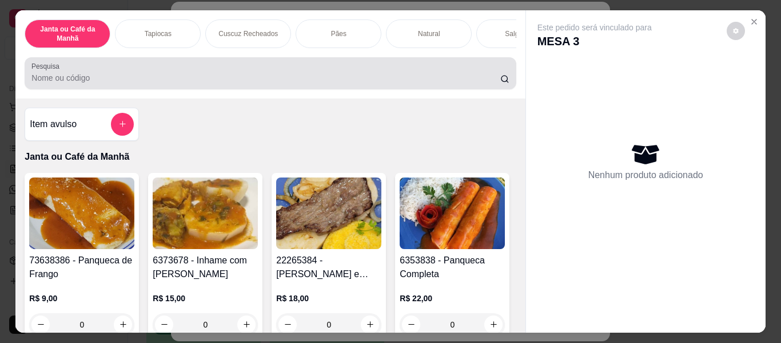
click at [380, 83] on input "Pesquisa" at bounding box center [265, 77] width 469 height 11
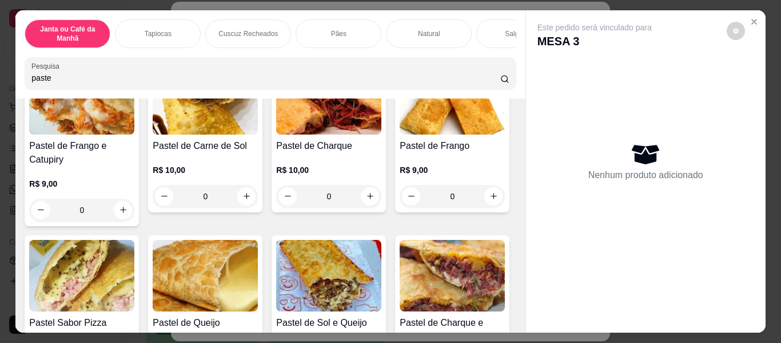
scroll to position [229, 0]
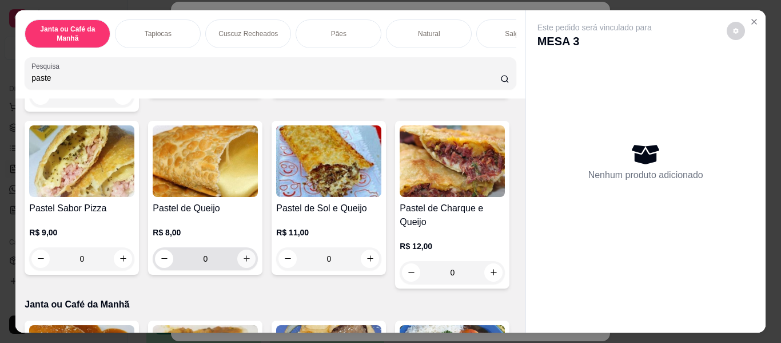
type input "paste"
click at [256, 265] on button "increase-product-quantity" at bounding box center [246, 258] width 18 height 18
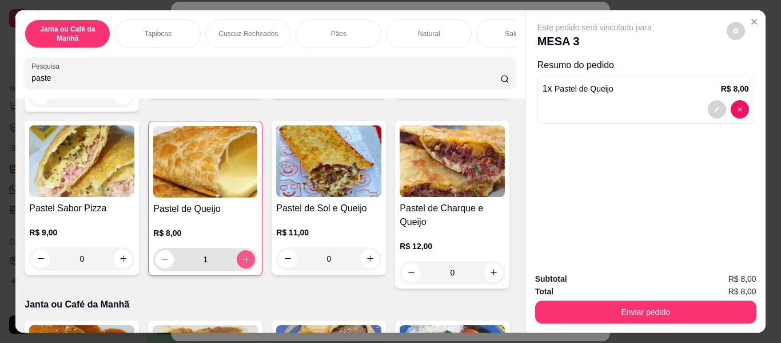
type input "1"
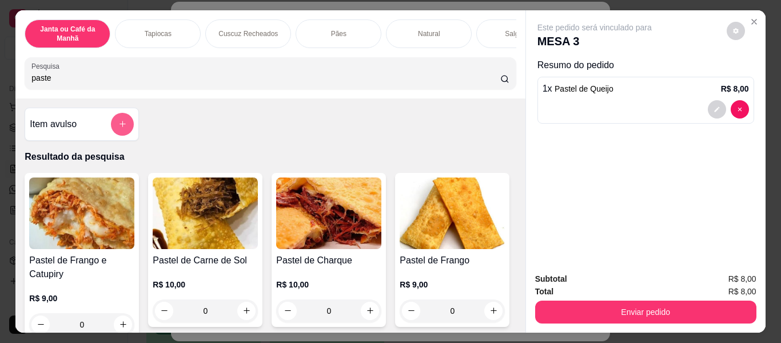
click at [113, 130] on button "add-separate-item" at bounding box center [122, 124] width 23 height 23
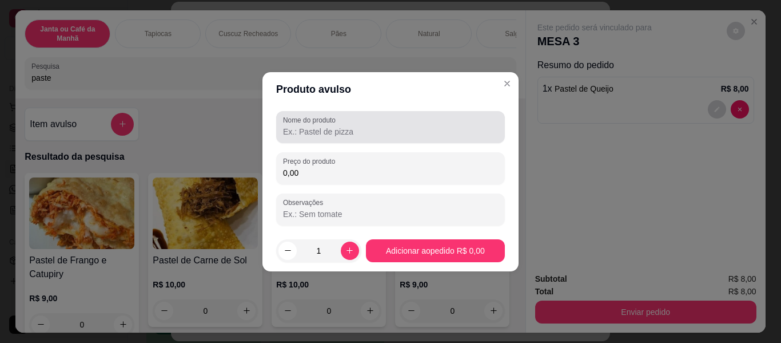
click at [322, 138] on div at bounding box center [390, 127] width 215 height 23
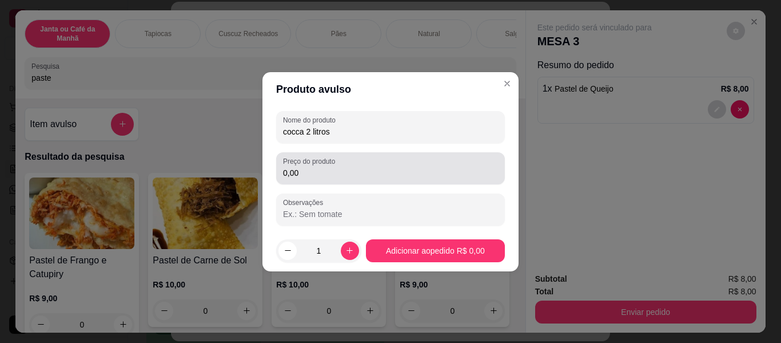
type input "cocca 2 litros"
click at [326, 174] on input "0,00" at bounding box center [390, 172] width 215 height 11
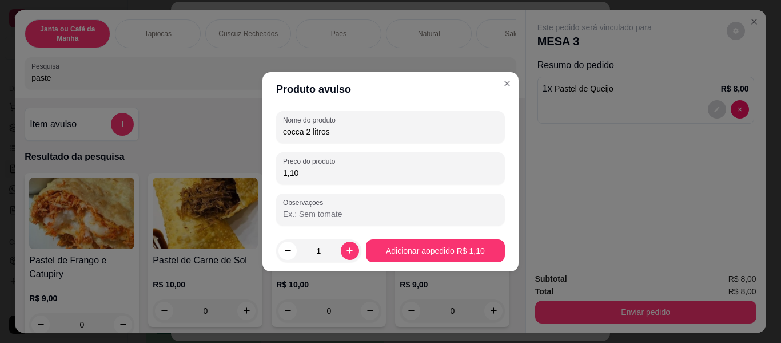
type input "11,00"
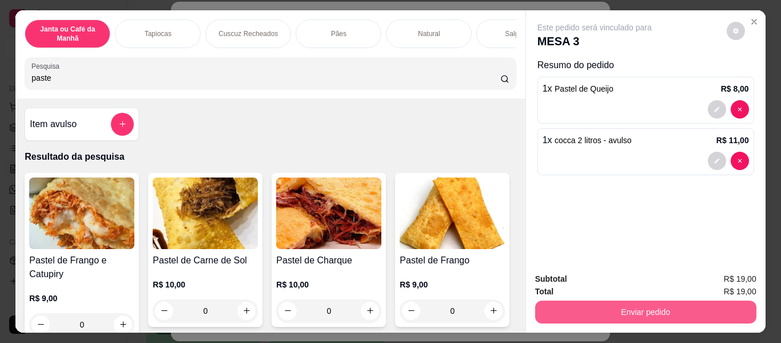
click at [652, 310] on button "Enviar pedido" at bounding box center [645, 311] width 221 height 23
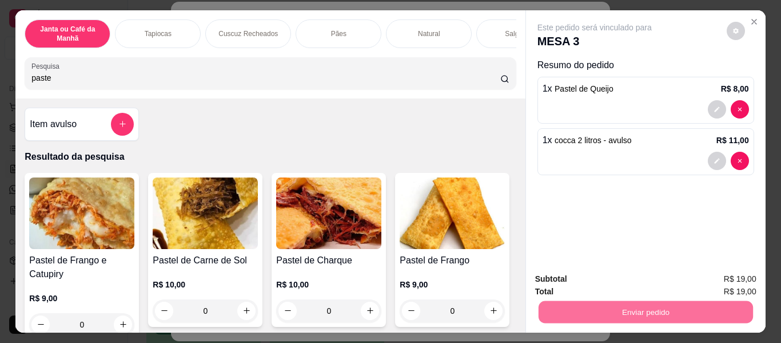
click at [720, 270] on button "Enviar pedido" at bounding box center [726, 278] width 63 height 21
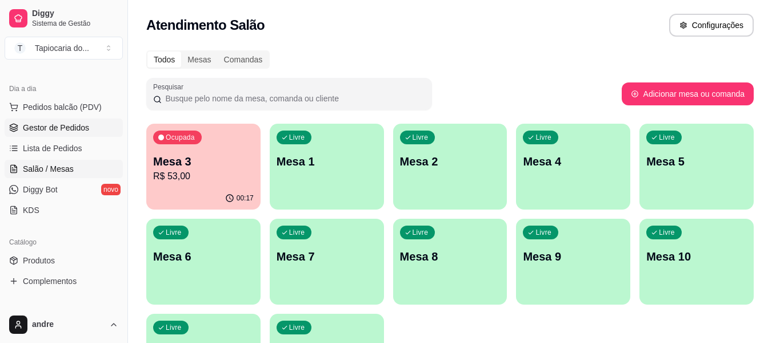
click at [69, 122] on span "Gestor de Pedidos" at bounding box center [56, 127] width 66 height 11
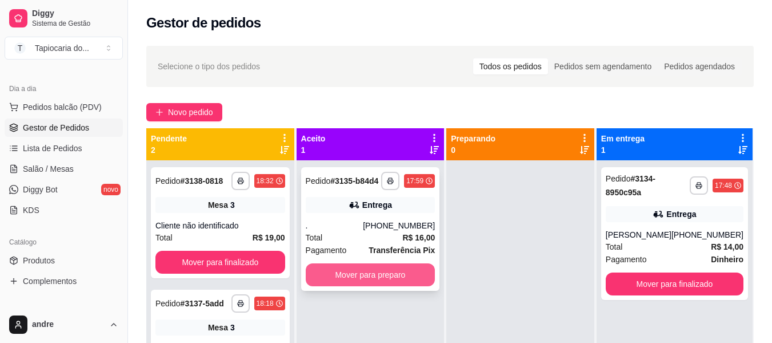
click at [412, 277] on button "Mover para preparo" at bounding box center [371, 274] width 130 height 23
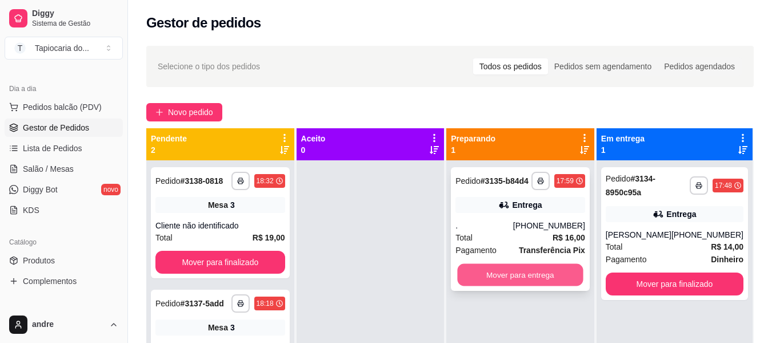
click at [521, 279] on button "Mover para entrega" at bounding box center [521, 275] width 126 height 22
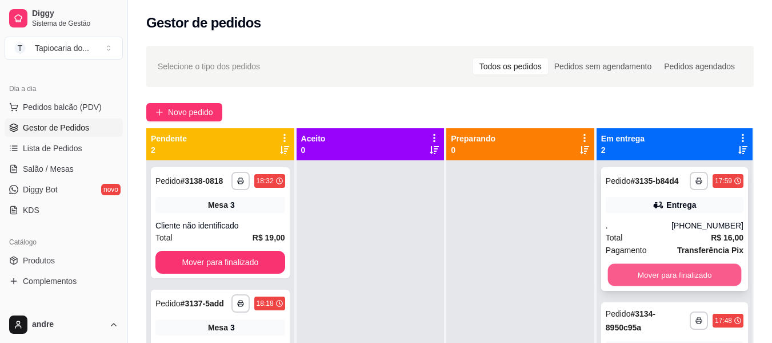
click at [671, 277] on button "Mover para finalizado" at bounding box center [675, 275] width 134 height 22
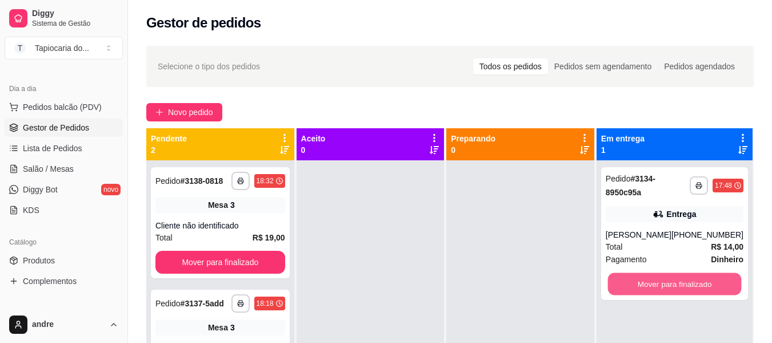
click at [671, 277] on button "Mover para finalizado" at bounding box center [675, 284] width 134 height 22
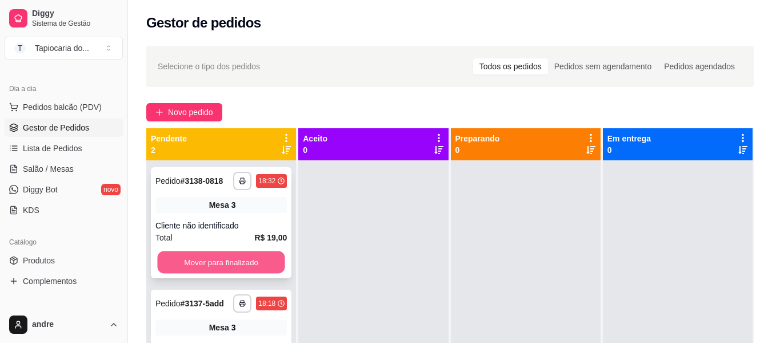
click at [228, 255] on button "Mover para finalizado" at bounding box center [221, 262] width 128 height 22
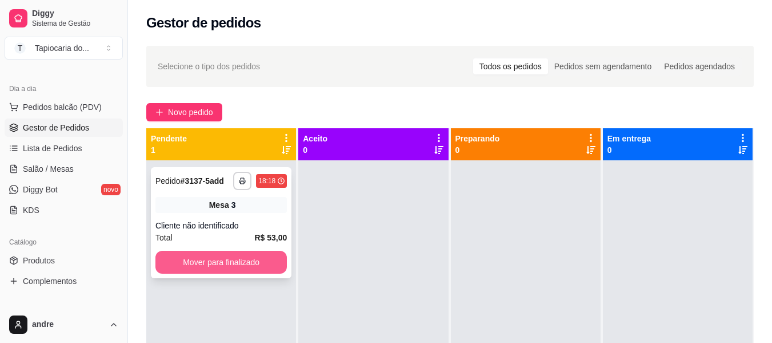
click at [245, 259] on button "Mover para finalizado" at bounding box center [222, 261] width 132 height 23
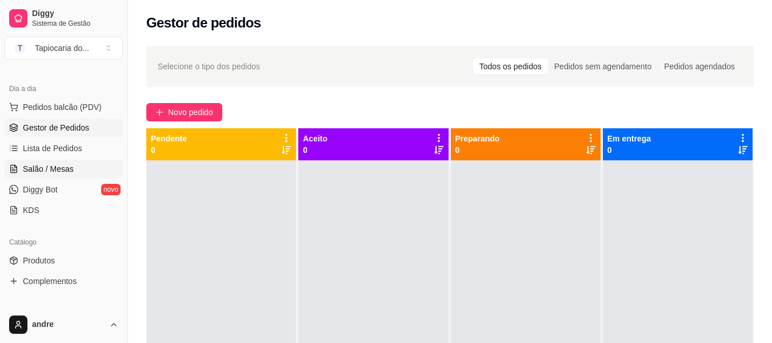
click at [59, 173] on span "Salão / Mesas" at bounding box center [48, 168] width 51 height 11
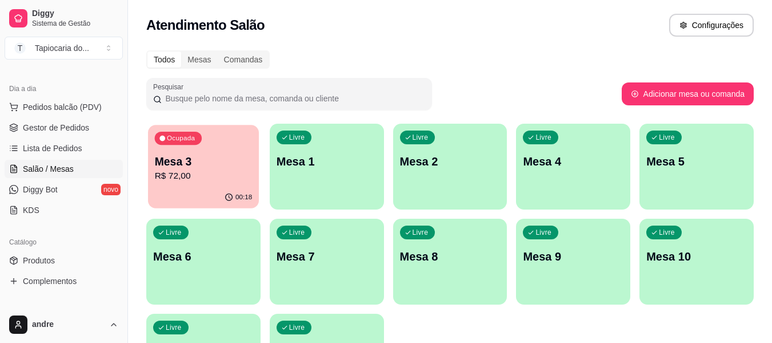
click at [228, 177] on p "R$ 72,00" at bounding box center [204, 175] width 98 height 13
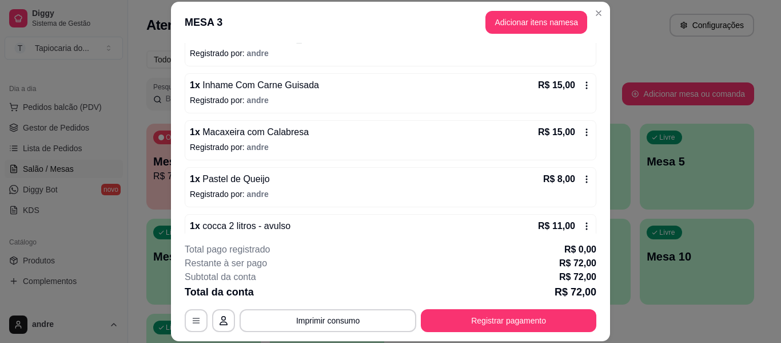
scroll to position [197, 0]
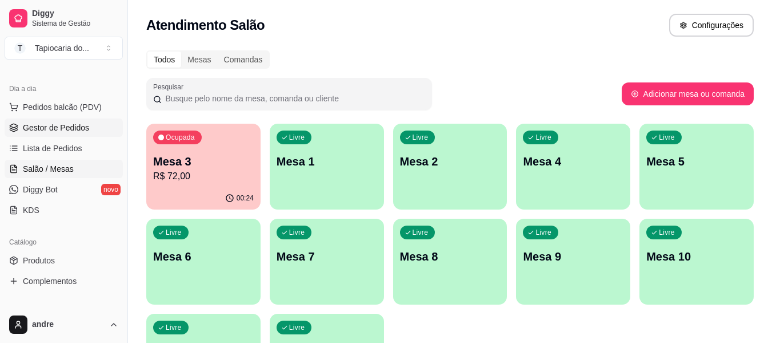
click at [85, 126] on span "Gestor de Pedidos" at bounding box center [56, 127] width 66 height 11
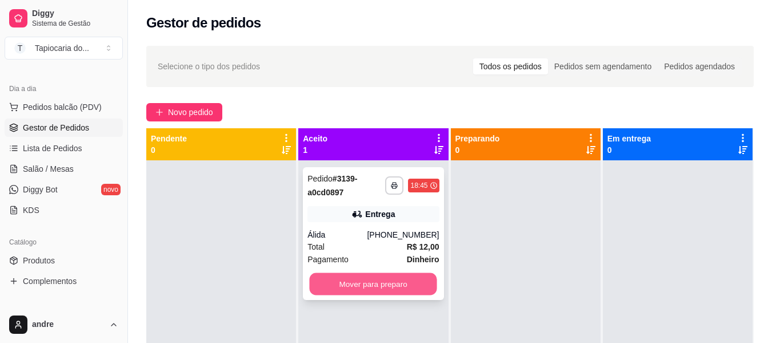
click at [321, 292] on button "Mover para preparo" at bounding box center [374, 284] width 128 height 22
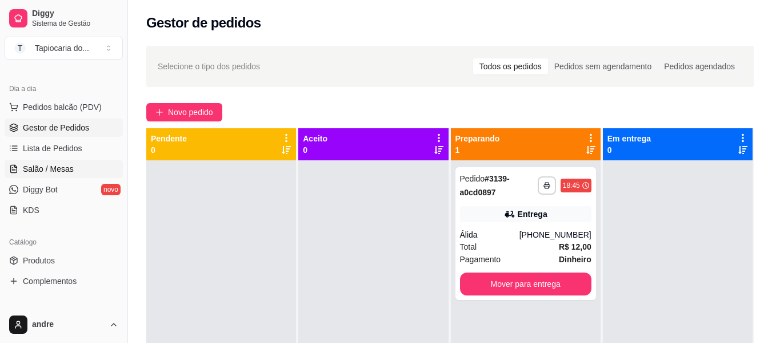
click at [74, 170] on link "Salão / Mesas" at bounding box center [64, 169] width 118 height 18
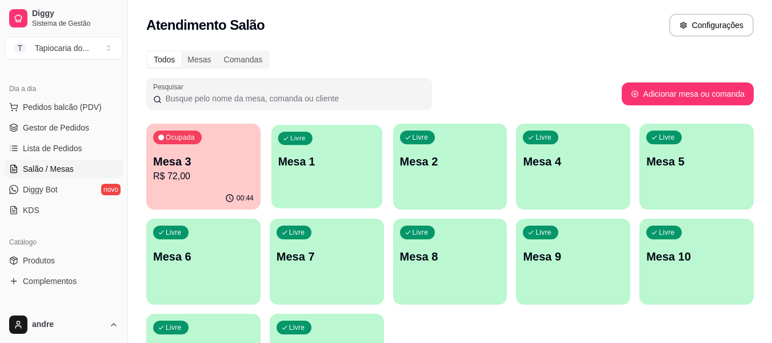
click at [352, 195] on button "Livre Mesa 1" at bounding box center [327, 166] width 111 height 83
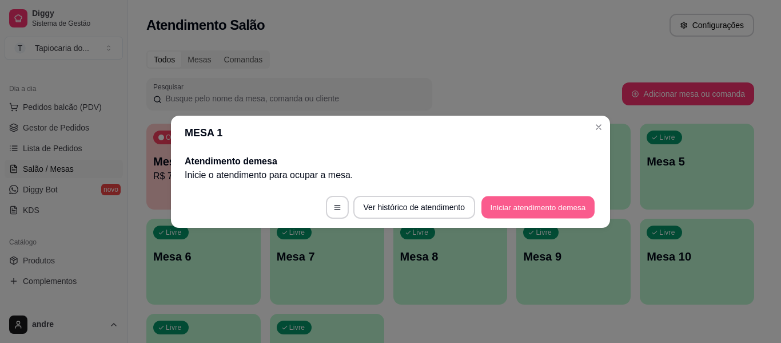
click at [521, 208] on button "Iniciar atendimento de mesa" at bounding box center [537, 207] width 113 height 22
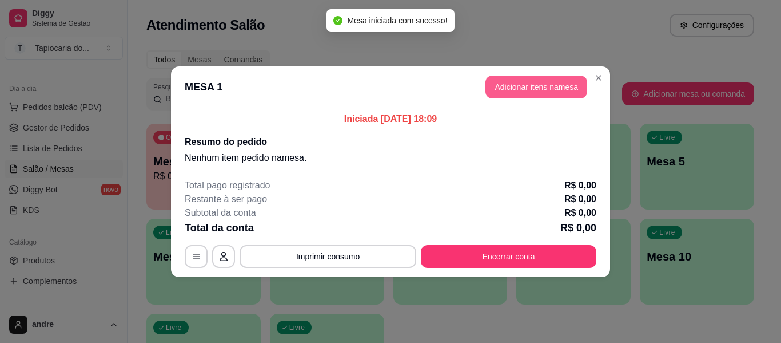
click at [549, 91] on button "Adicionar itens na mesa" at bounding box center [536, 86] width 102 height 23
click at [347, 75] on div at bounding box center [269, 73] width 477 height 23
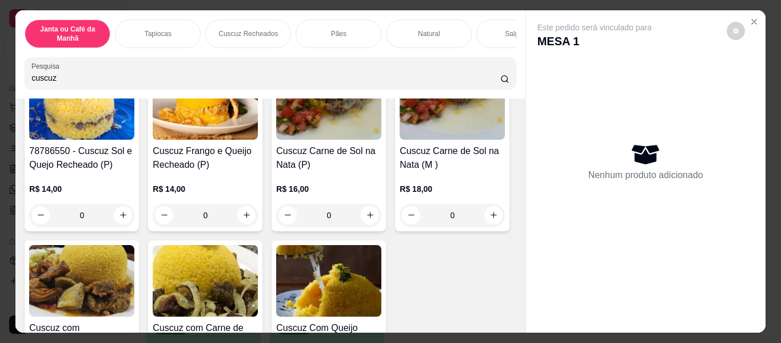
scroll to position [400, 0]
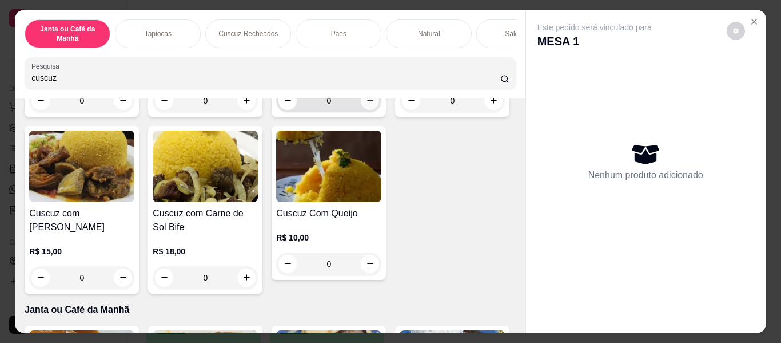
type input "cuscuz"
click at [366, 105] on icon "increase-product-quantity" at bounding box center [370, 100] width 9 height 9
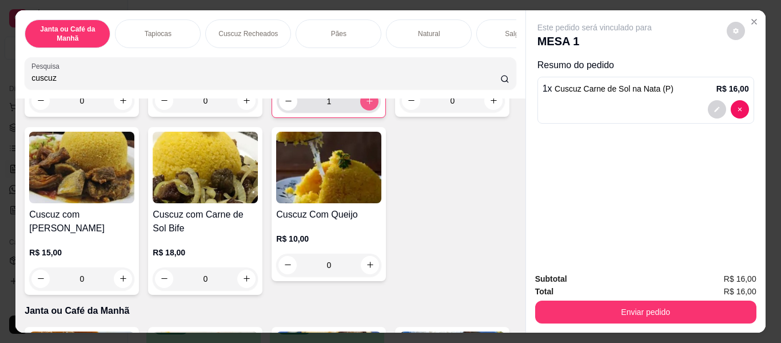
type input "1"
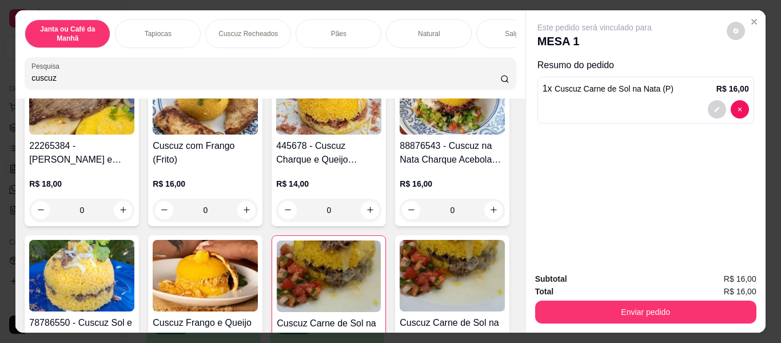
scroll to position [0, 0]
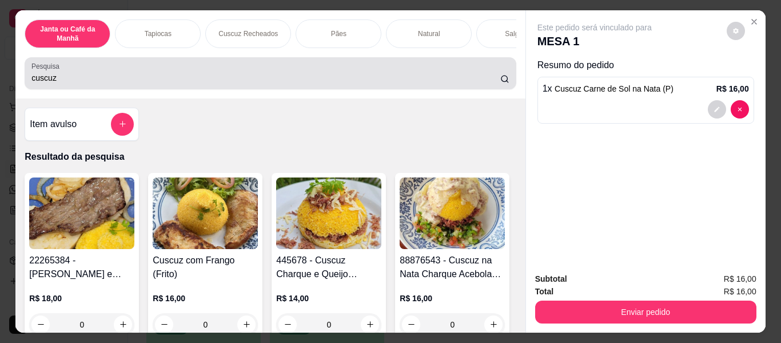
click at [381, 81] on input "cuscuz" at bounding box center [265, 77] width 469 height 11
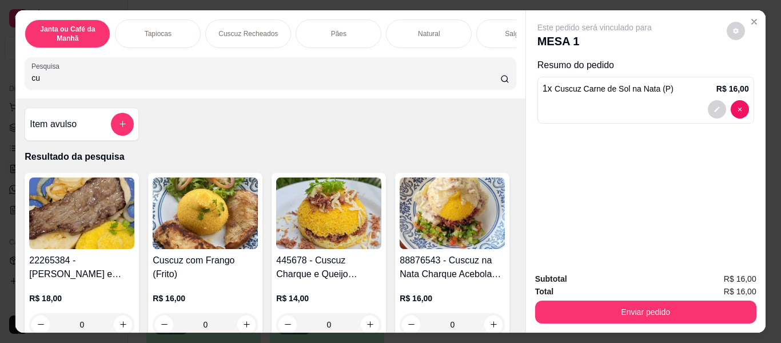
type input "c"
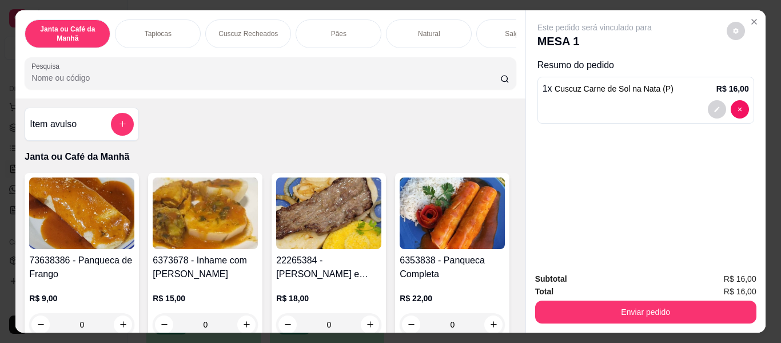
scroll to position [629, 0]
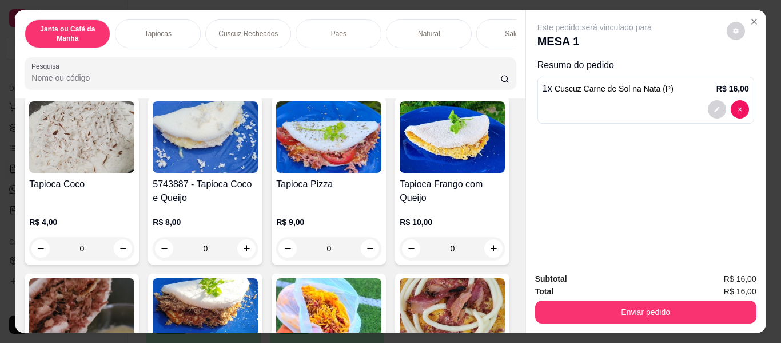
click at [416, 70] on div at bounding box center [269, 73] width 477 height 23
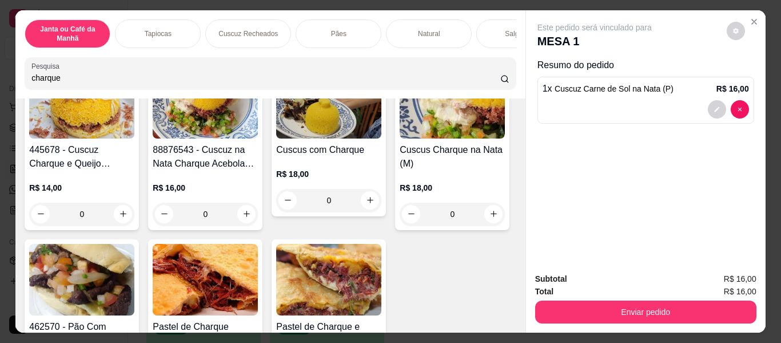
scroll to position [400, 0]
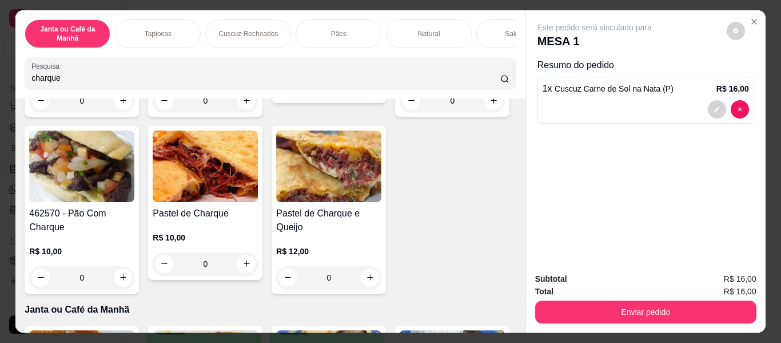
type input "charque"
click at [361, 96] on button "increase-product-quantity" at bounding box center [370, 87] width 18 height 18
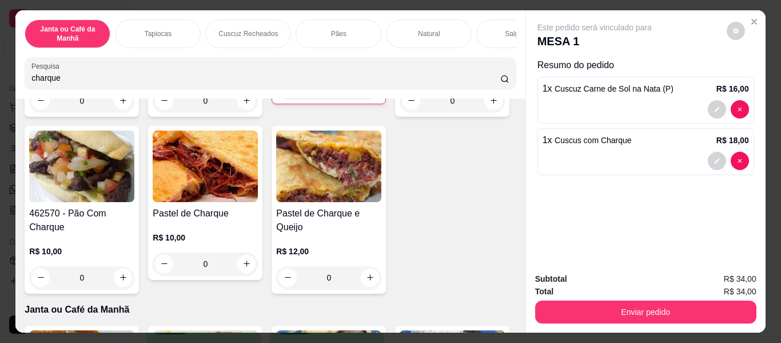
type input "1"
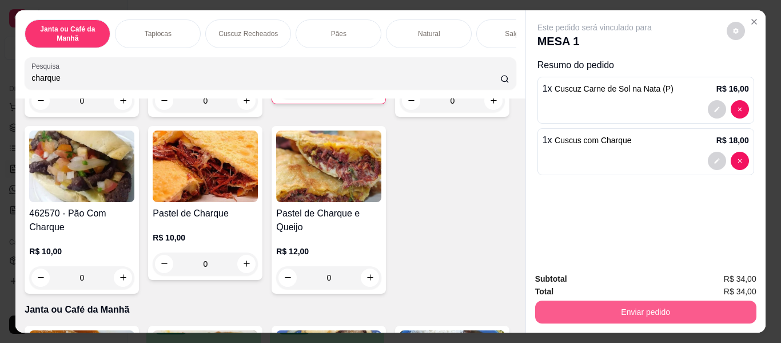
click at [606, 310] on button "Enviar pedido" at bounding box center [645, 311] width 221 height 23
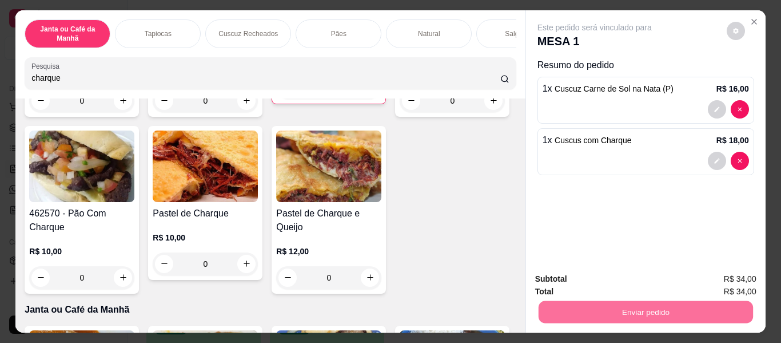
click at [543, 165] on div at bounding box center [646, 161] width 206 height 18
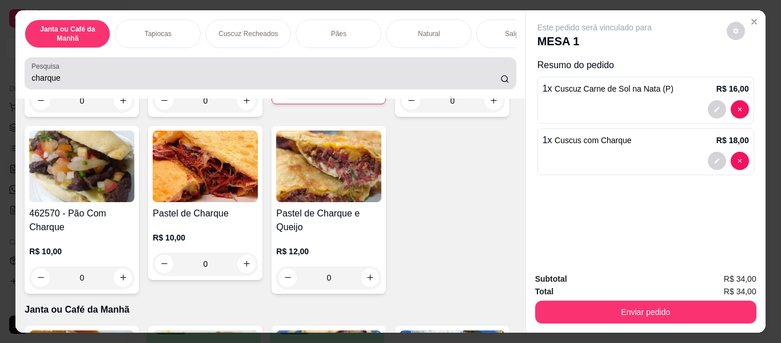
click at [302, 78] on input "charque" at bounding box center [265, 77] width 469 height 11
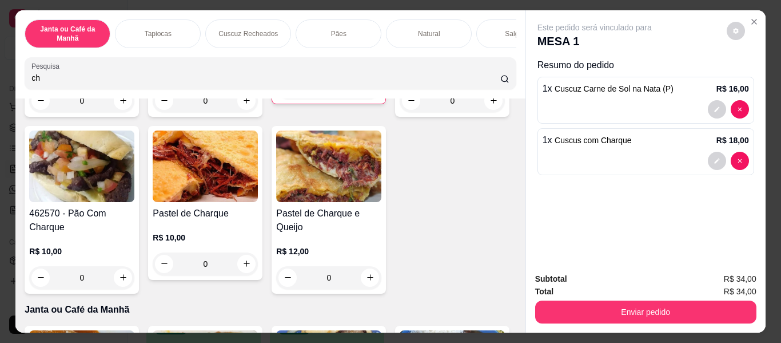
type input "c"
click at [306, 83] on input "Pesquisa" at bounding box center [265, 77] width 469 height 11
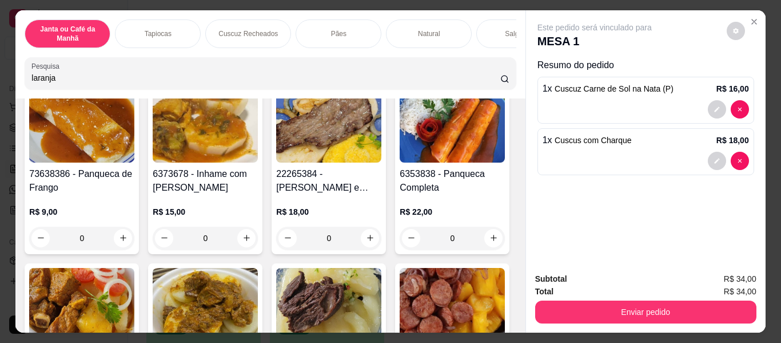
scroll to position [101, 0]
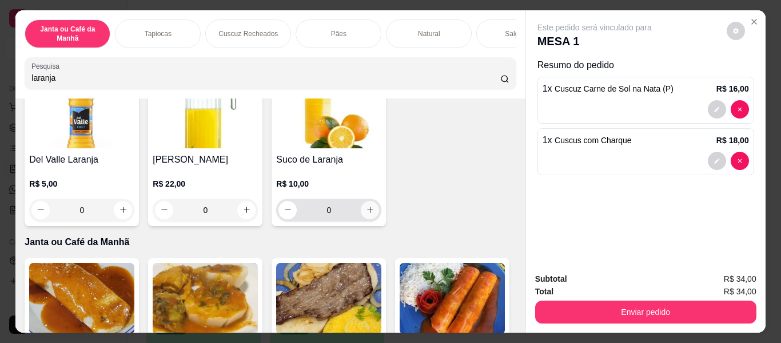
type input "laranja"
click at [365, 209] on button "increase-product-quantity" at bounding box center [370, 210] width 18 height 18
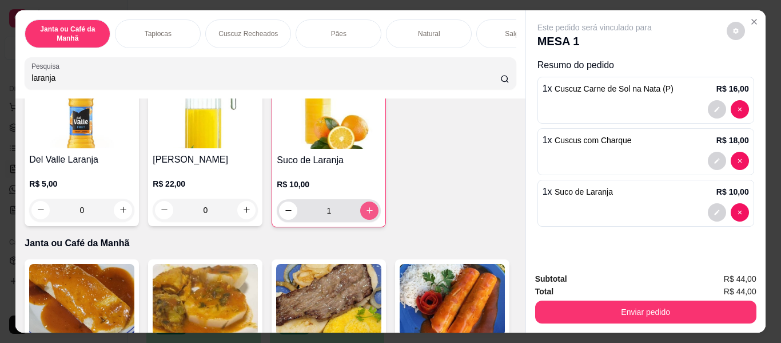
type input "1"
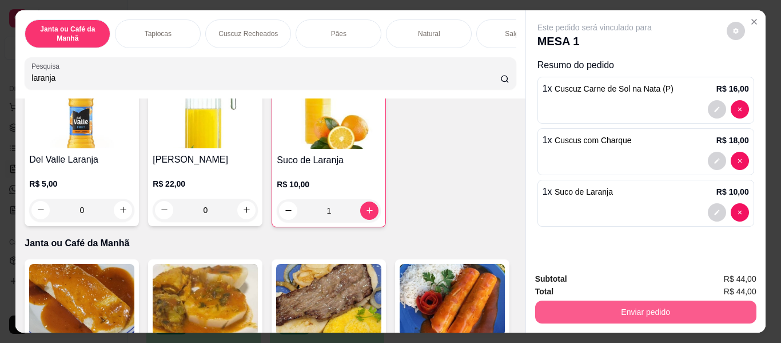
click at [703, 300] on button "Enviar pedido" at bounding box center [645, 311] width 221 height 23
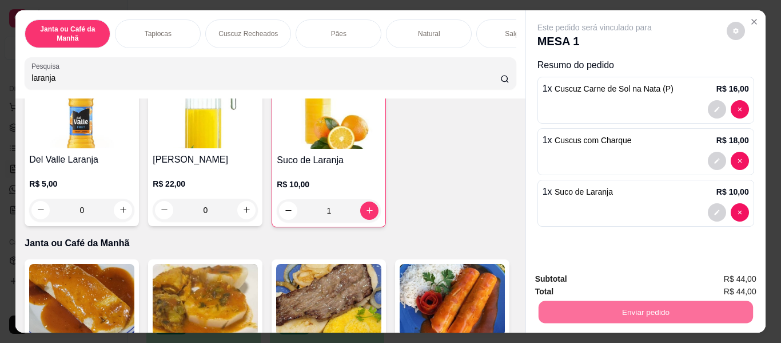
click at [739, 285] on button "Enviar pedido" at bounding box center [726, 280] width 65 height 22
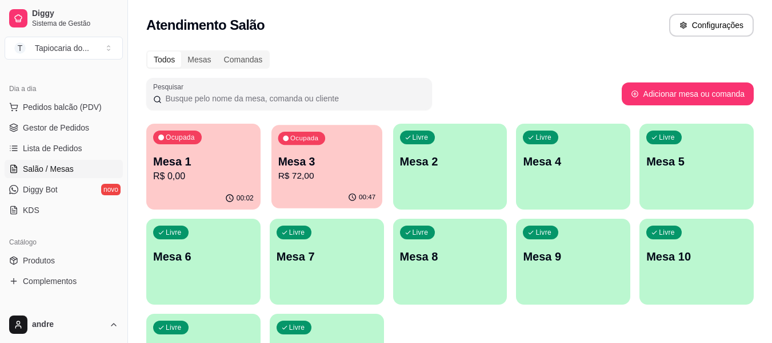
click at [291, 163] on p "Mesa 3" at bounding box center [327, 161] width 98 height 15
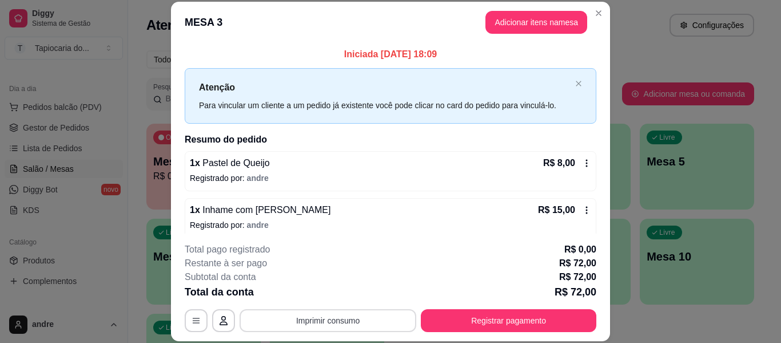
click at [281, 313] on button "Imprimir consumo" at bounding box center [328, 320] width 177 height 23
click at [355, 295] on button "Impressora" at bounding box center [327, 294] width 80 height 18
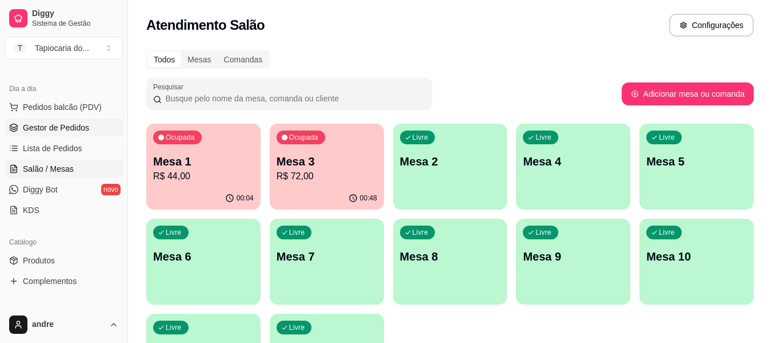
click at [31, 121] on link "Gestor de Pedidos" at bounding box center [64, 127] width 118 height 18
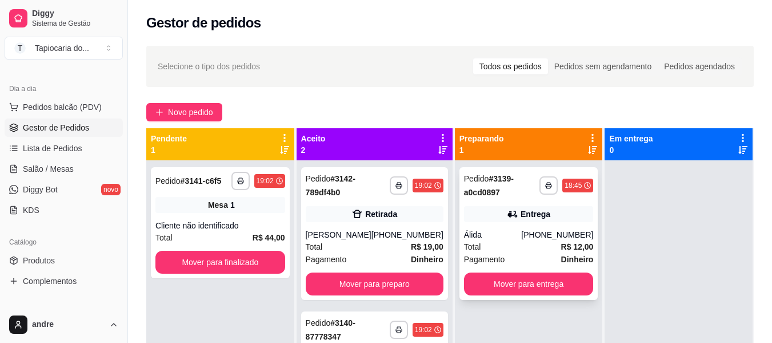
click at [512, 250] on div "Total R$ 12,00" at bounding box center [529, 246] width 130 height 13
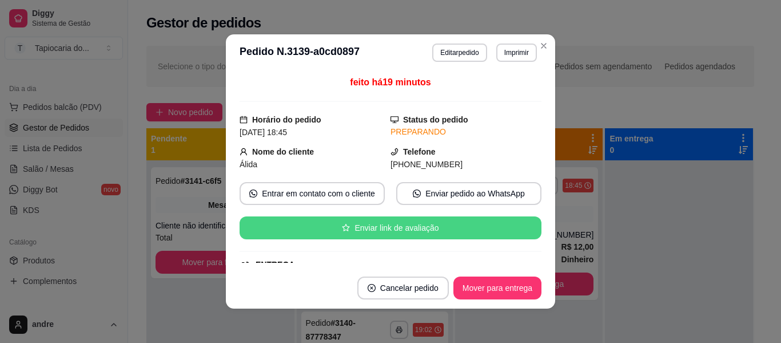
scroll to position [271, 0]
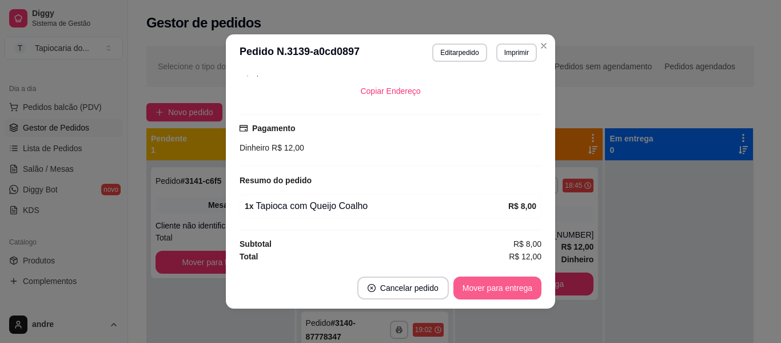
click at [497, 286] on button "Mover para entrega" at bounding box center [497, 287] width 88 height 23
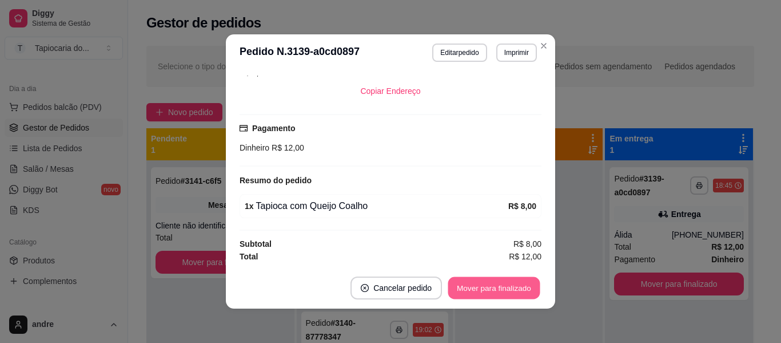
click at [495, 292] on button "Mover para finalizado" at bounding box center [494, 288] width 92 height 22
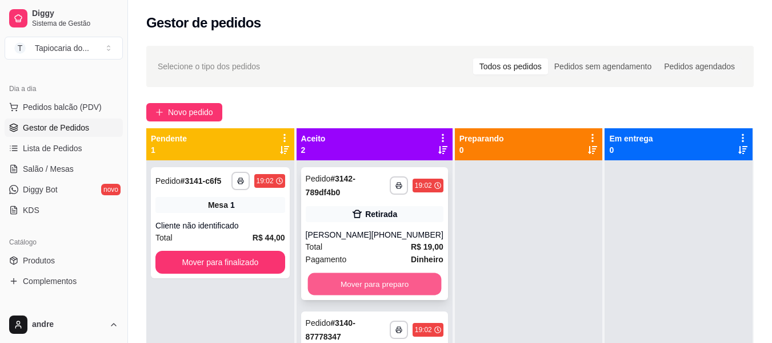
click at [408, 295] on button "Mover para preparo" at bounding box center [375, 284] width 134 height 22
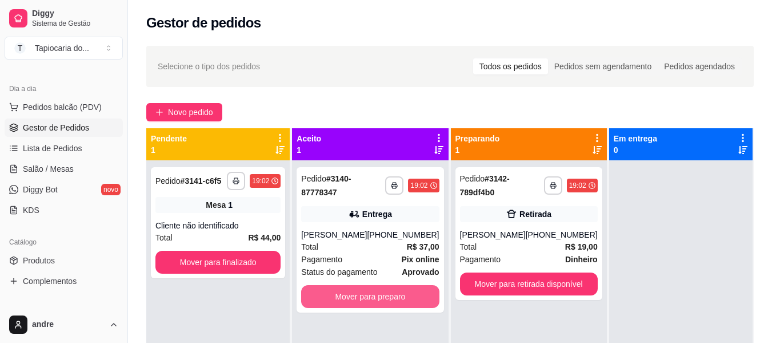
click at [408, 297] on button "Mover para preparo" at bounding box center [370, 296] width 138 height 23
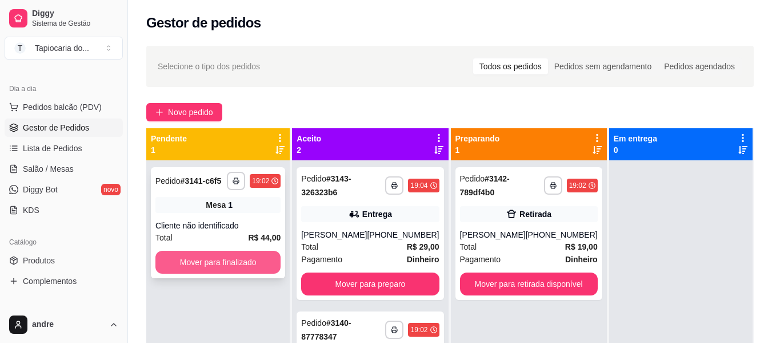
click at [271, 267] on button "Mover para finalizado" at bounding box center [218, 261] width 125 height 23
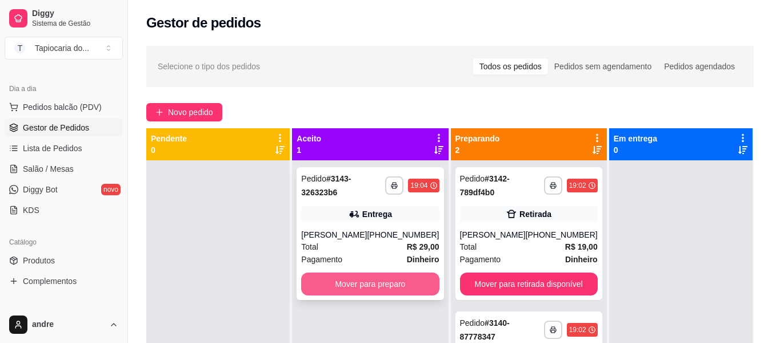
click at [361, 288] on button "Mover para preparo" at bounding box center [370, 283] width 138 height 23
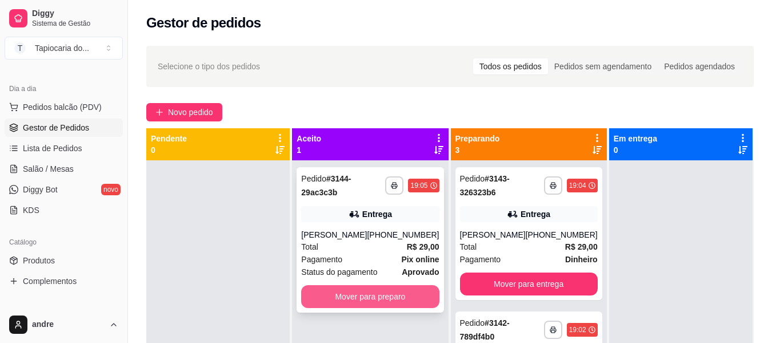
click at [375, 291] on button "Mover para preparo" at bounding box center [370, 296] width 138 height 23
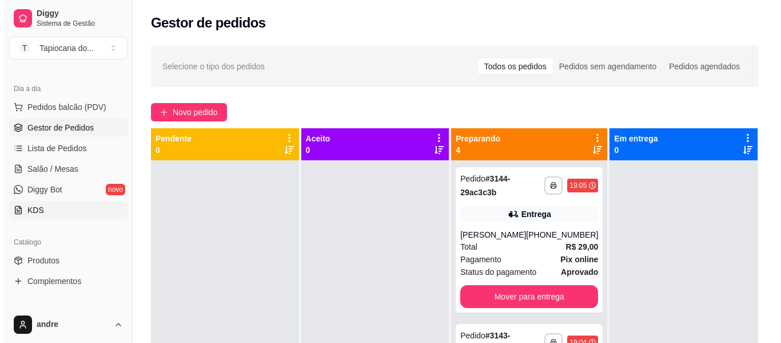
scroll to position [114, 0]
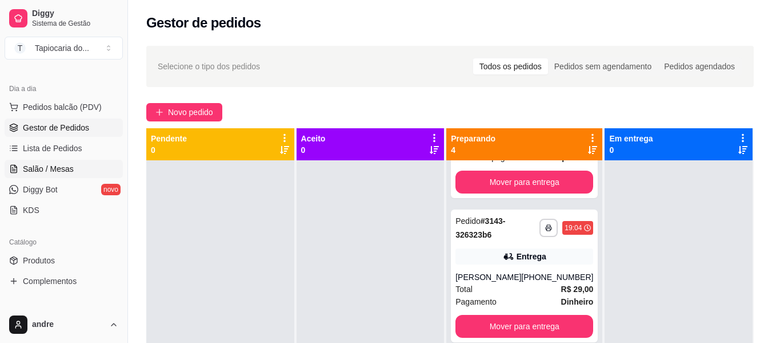
click at [58, 166] on span "Salão / Mesas" at bounding box center [48, 168] width 51 height 11
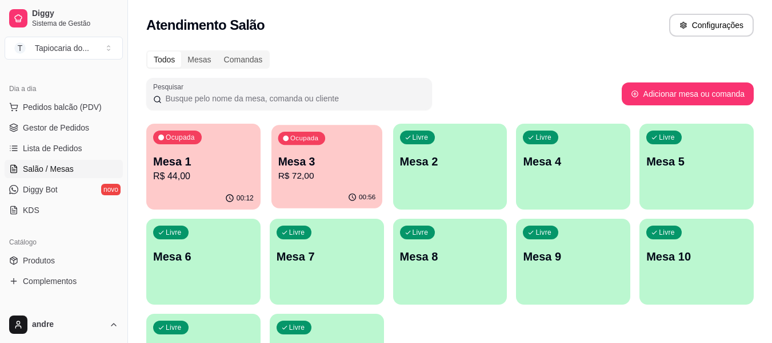
click at [302, 174] on p "R$ 72,00" at bounding box center [327, 175] width 98 height 13
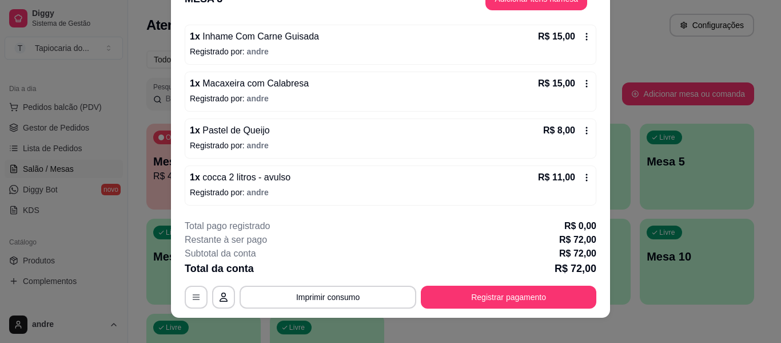
scroll to position [35, 0]
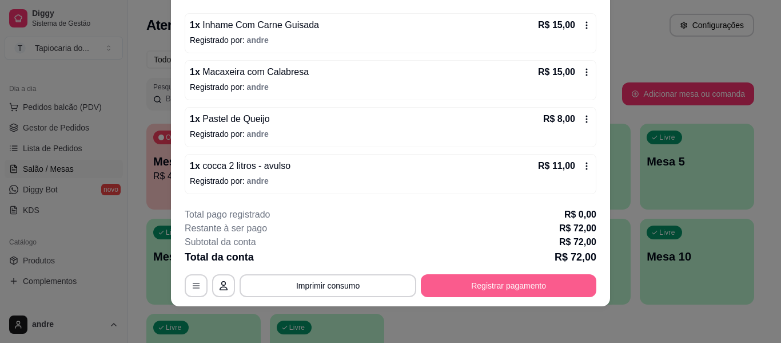
click at [467, 277] on button "Registrar pagamento" at bounding box center [509, 285] width 176 height 23
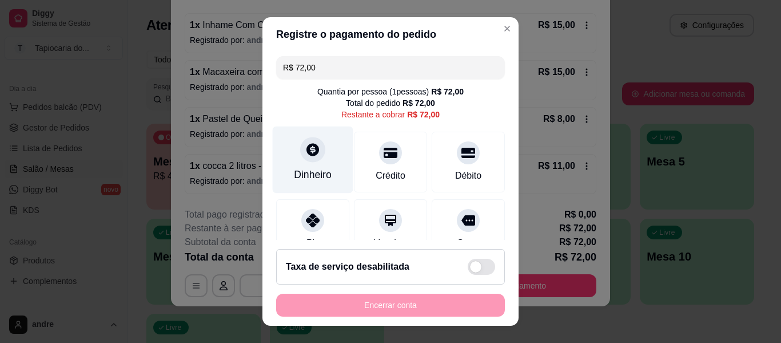
click at [295, 170] on div "Dinheiro" at bounding box center [313, 174] width 38 height 15
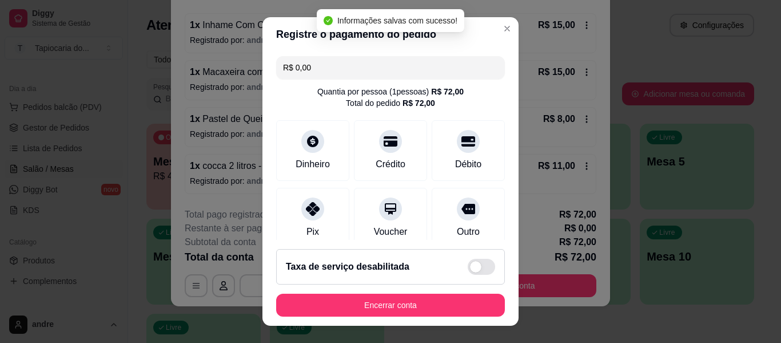
type input "R$ 0,00"
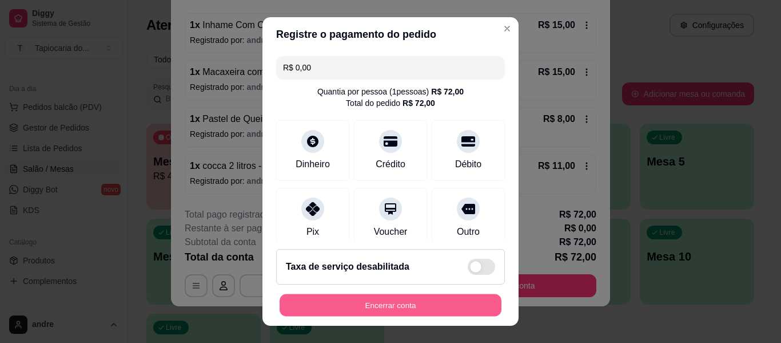
click at [405, 302] on button "Encerrar conta" at bounding box center [391, 305] width 222 height 22
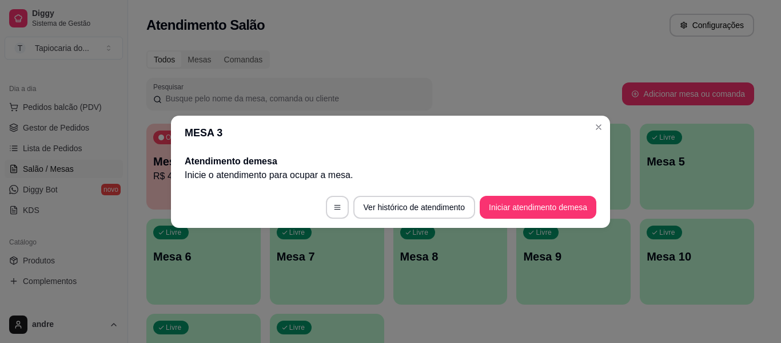
scroll to position [0, 0]
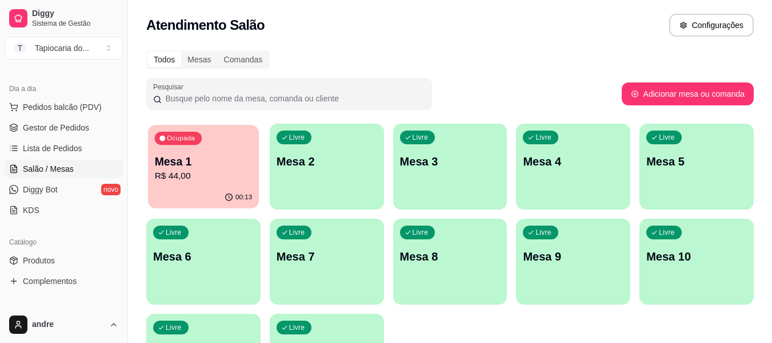
click at [209, 176] on p "R$ 44,00" at bounding box center [204, 175] width 98 height 13
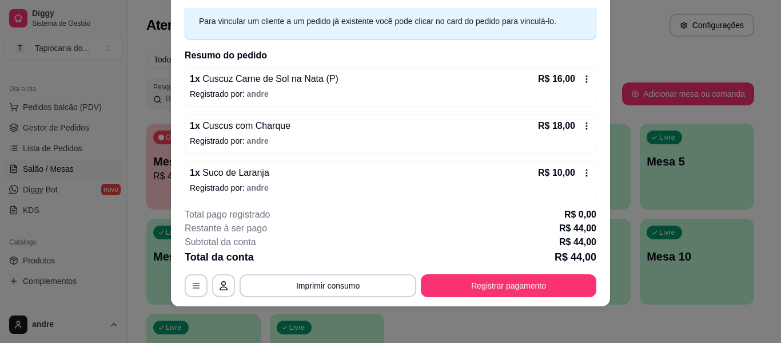
scroll to position [56, 0]
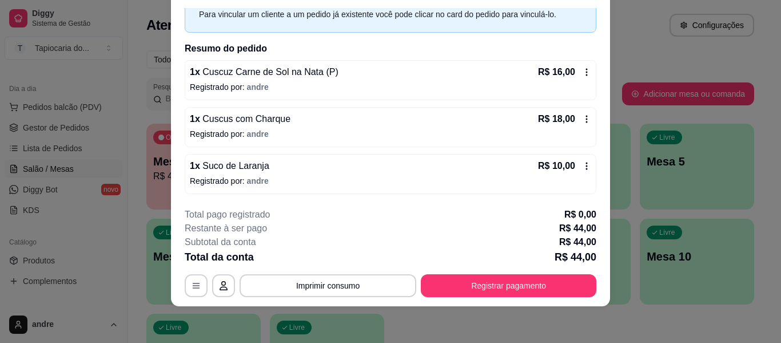
click at [582, 165] on icon at bounding box center [586, 165] width 9 height 9
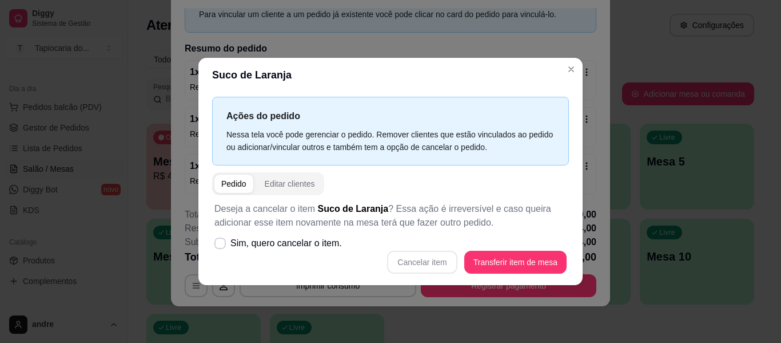
click at [209, 246] on div "Ações do pedido Nessa tela você pode gerenciar o pedido. Remover clientes que e…" at bounding box center [390, 188] width 384 height 192
click at [219, 247] on span at bounding box center [220, 242] width 11 height 11
click at [219, 247] on input "Sim, quero cancelar o item." at bounding box center [217, 248] width 7 height 7
checkbox input "true"
click at [444, 262] on button "Cancelar item" at bounding box center [422, 261] width 68 height 22
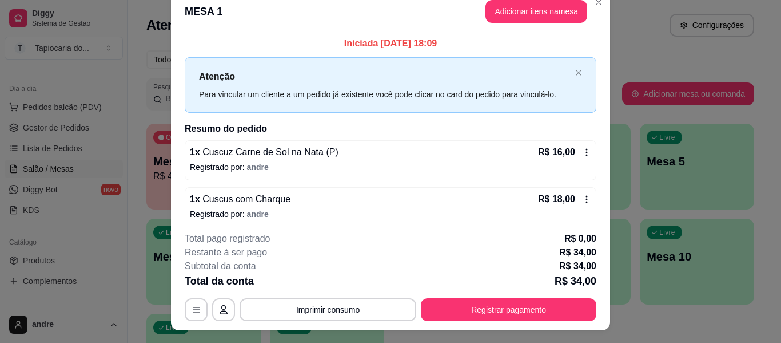
scroll to position [0, 0]
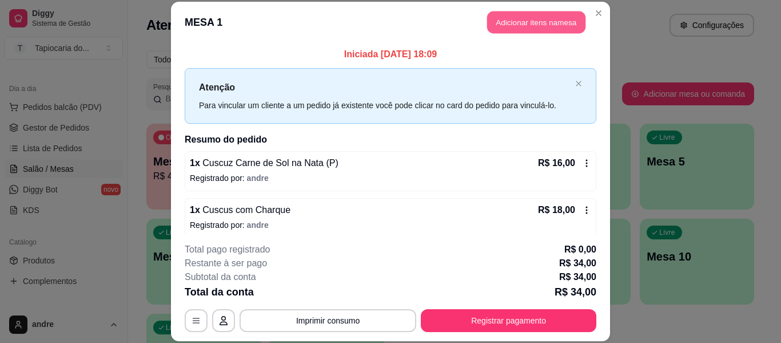
click at [503, 15] on button "Adicionar itens na mesa" at bounding box center [536, 22] width 98 height 22
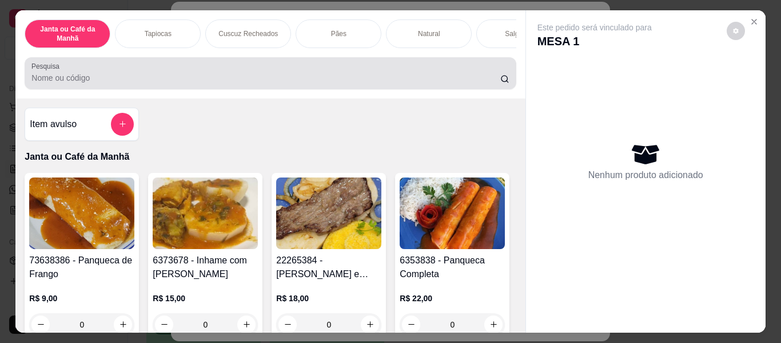
click at [396, 83] on input "Pesquisa" at bounding box center [265, 77] width 469 height 11
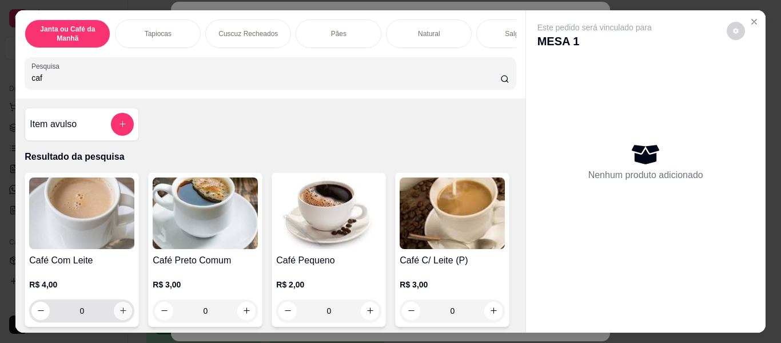
type input "caf"
click at [119, 312] on icon "increase-product-quantity" at bounding box center [123, 310] width 9 height 9
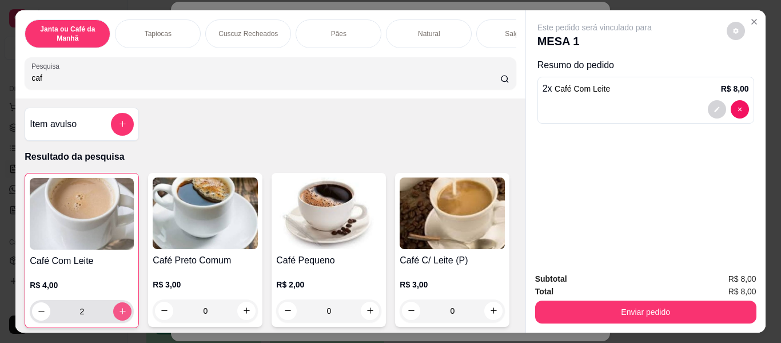
type input "2"
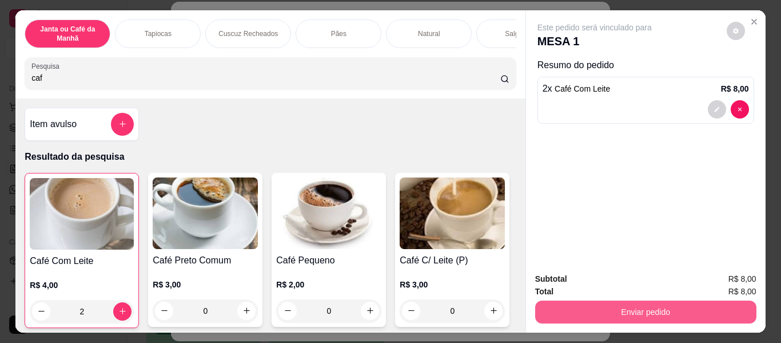
click at [636, 309] on button "Enviar pedido" at bounding box center [645, 311] width 221 height 23
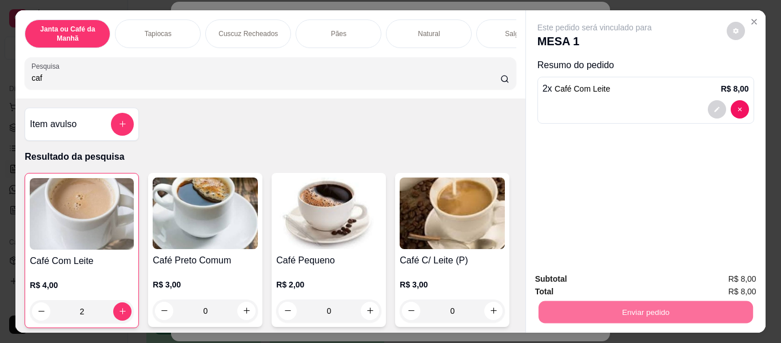
click at [718, 273] on button "Enviar pedido" at bounding box center [726, 279] width 63 height 21
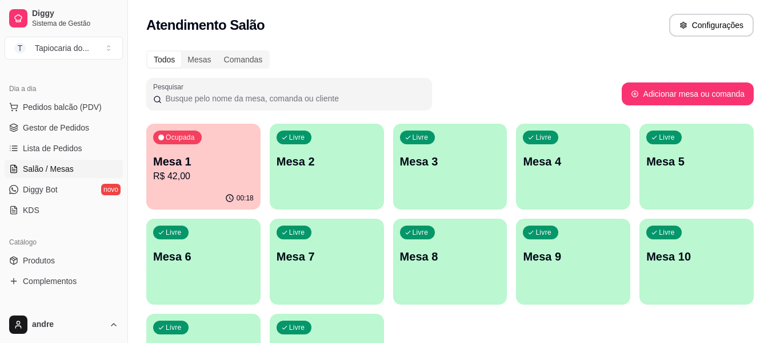
click at [193, 149] on div "Ocupada Mesa 1 R$ 42,00" at bounding box center [203, 155] width 114 height 63
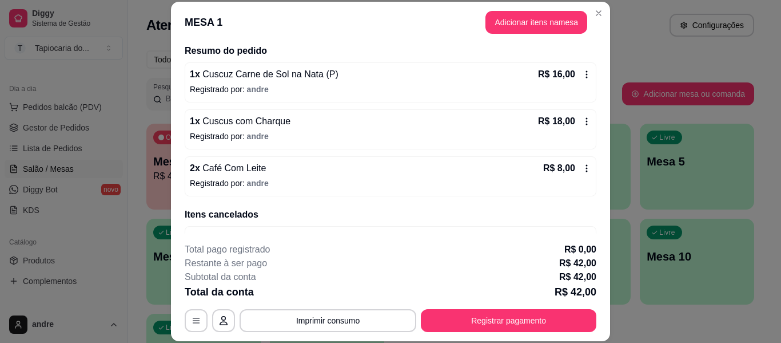
scroll to position [114, 0]
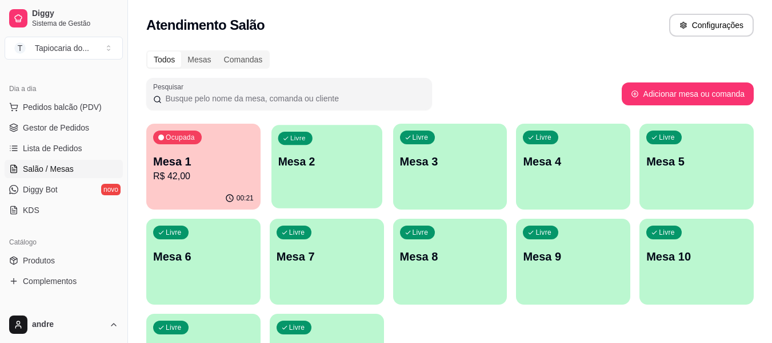
click at [346, 164] on p "Mesa 2" at bounding box center [327, 161] width 98 height 15
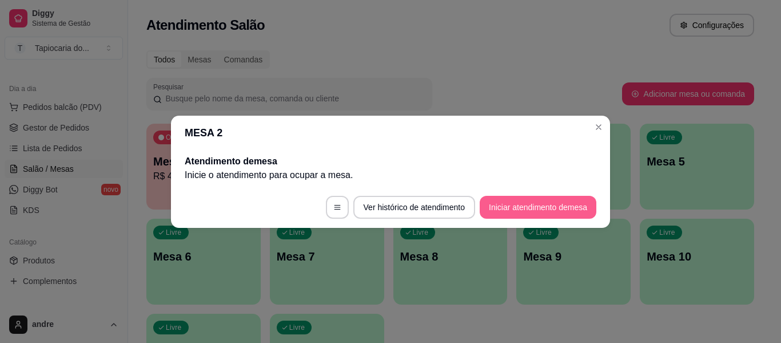
click at [546, 201] on button "Iniciar atendimento de mesa" at bounding box center [538, 207] width 117 height 23
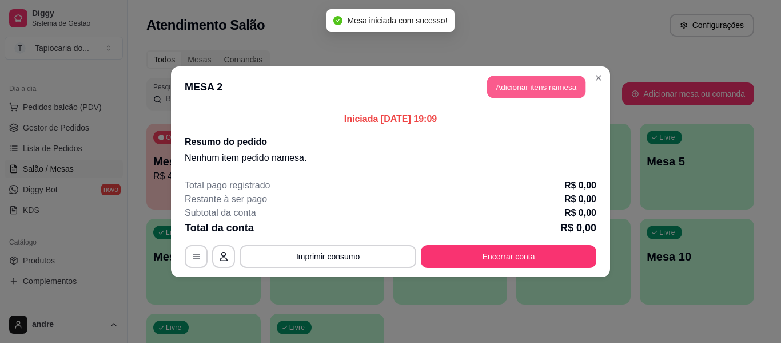
click at [512, 77] on button "Adicionar itens na mesa" at bounding box center [536, 86] width 98 height 22
click at [400, 79] on input "Pesquisa" at bounding box center [265, 77] width 469 height 11
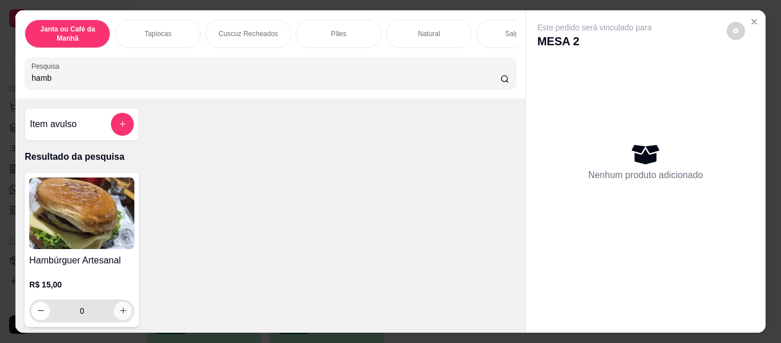
type input "hamb"
click at [119, 314] on icon "increase-product-quantity" at bounding box center [123, 310] width 9 height 9
click at [192, 81] on input "hamb" at bounding box center [265, 77] width 469 height 11
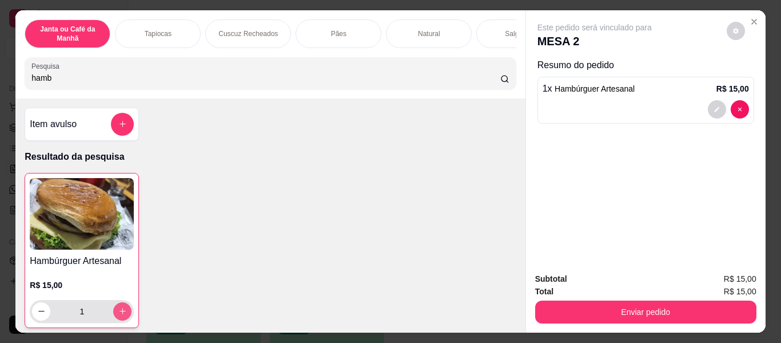
type input "1"
type input "h"
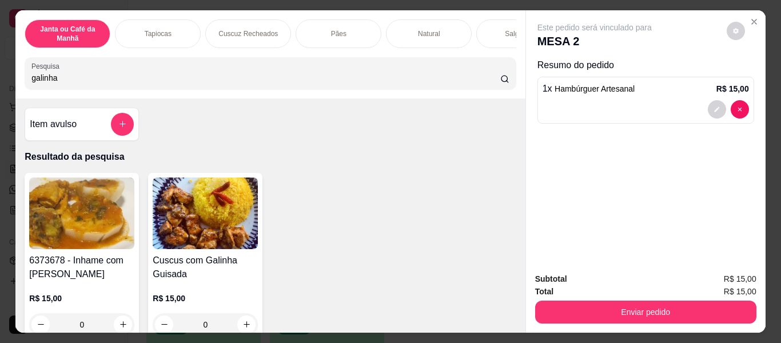
scroll to position [57, 0]
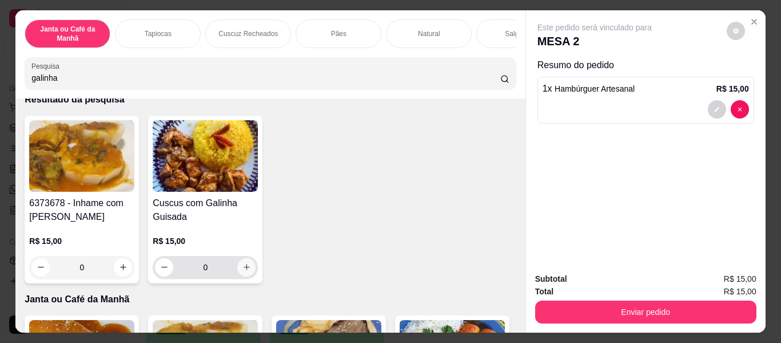
type input "galinha"
click at [245, 266] on button "increase-product-quantity" at bounding box center [246, 267] width 18 height 18
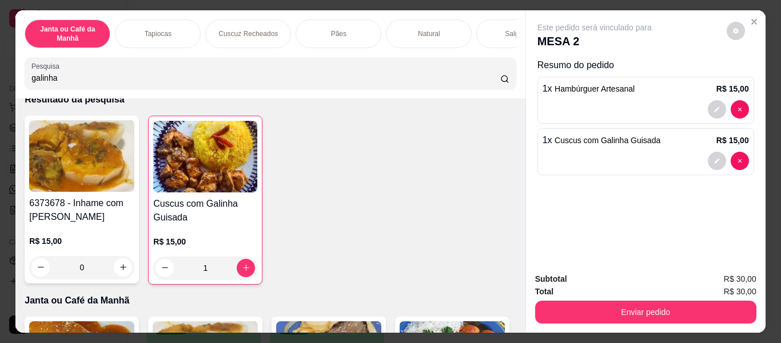
type input "1"
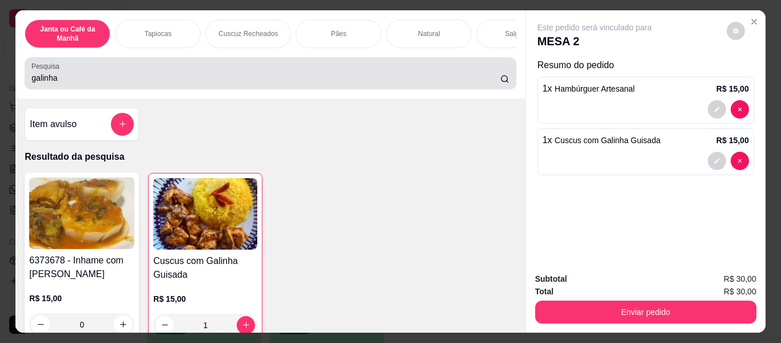
click at [292, 85] on div "galinha" at bounding box center [269, 73] width 477 height 23
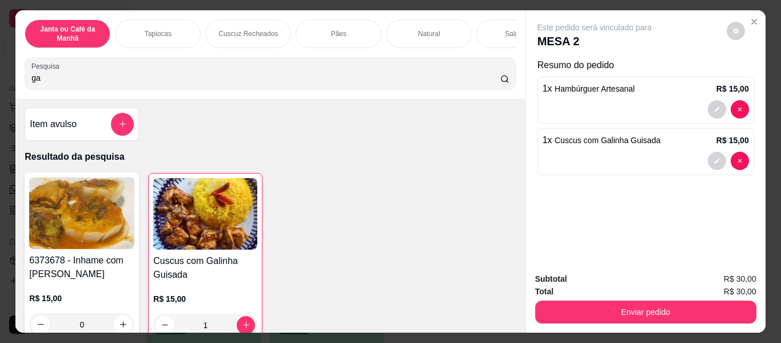
type input "g"
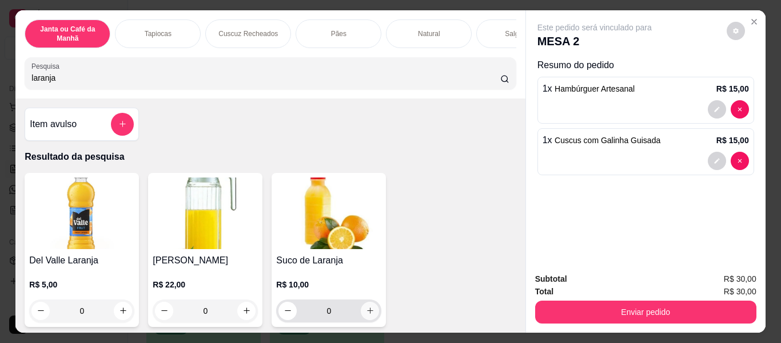
type input "laranja"
click at [370, 312] on icon "increase-product-quantity" at bounding box center [370, 310] width 9 height 9
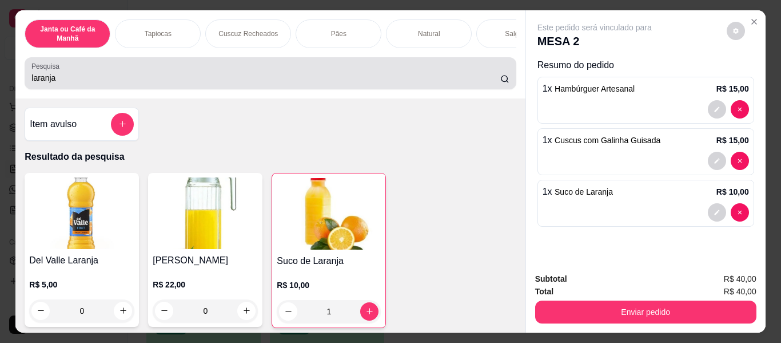
type input "1"
click at [261, 79] on input "laranja" at bounding box center [265, 77] width 469 height 11
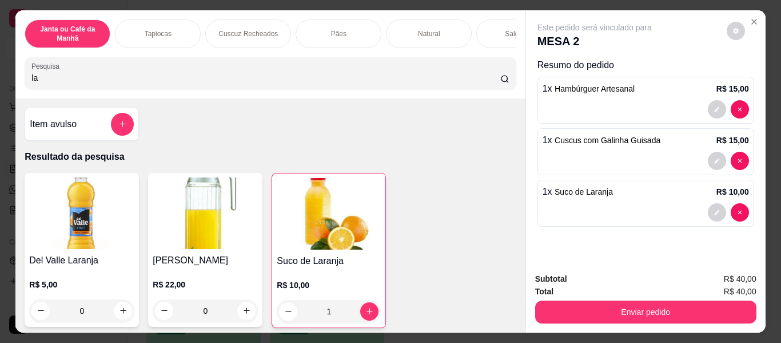
type input "l"
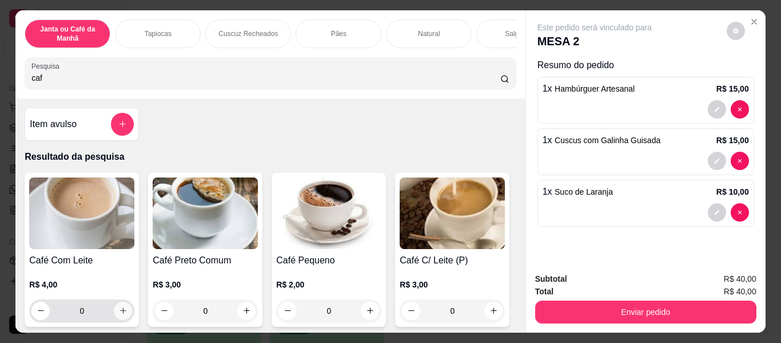
type input "caf"
click at [119, 314] on icon "increase-product-quantity" at bounding box center [123, 310] width 9 height 9
type input "1"
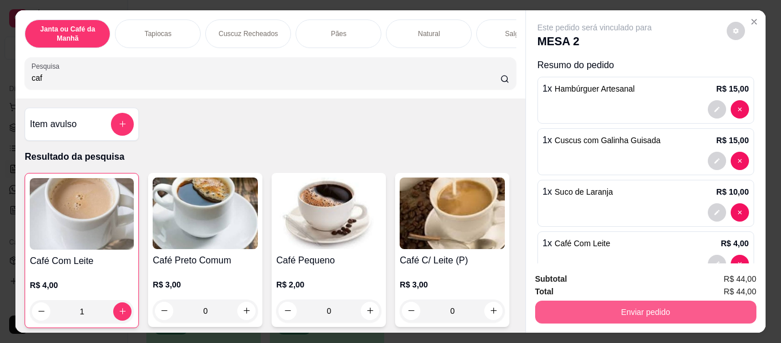
click at [570, 309] on button "Enviar pedido" at bounding box center [645, 311] width 221 height 23
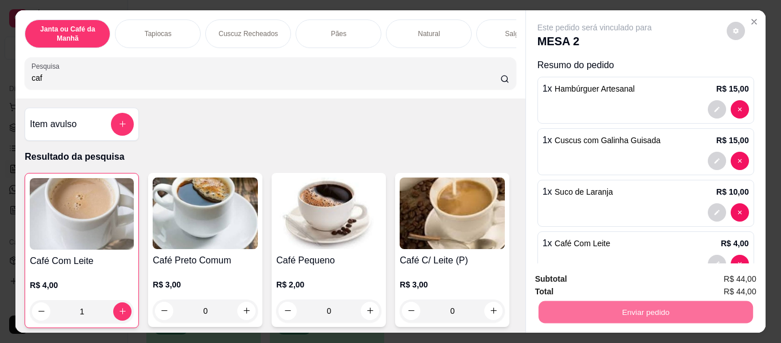
click at [708, 282] on button "Enviar pedido" at bounding box center [726, 280] width 65 height 22
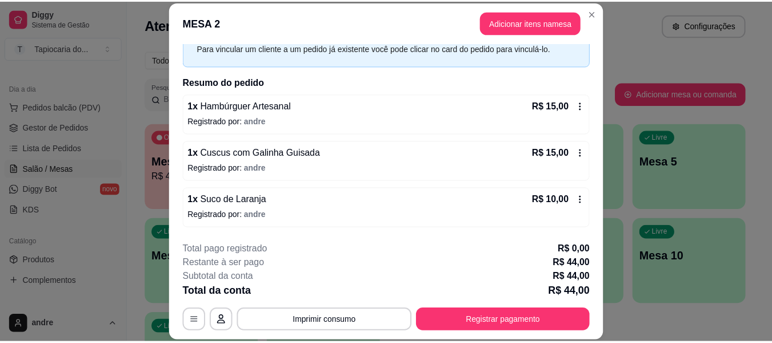
scroll to position [103, 0]
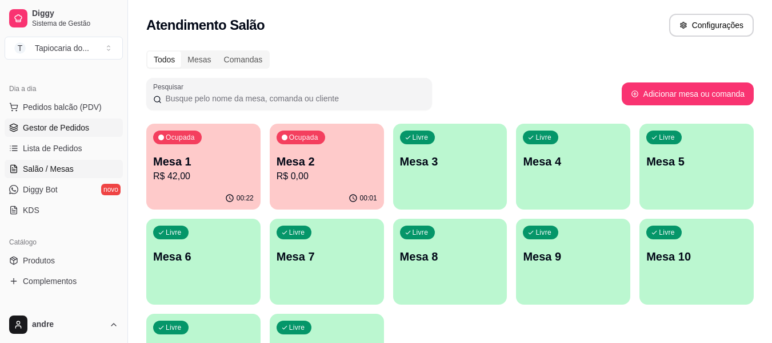
click at [81, 132] on span "Gestor de Pedidos" at bounding box center [56, 127] width 66 height 11
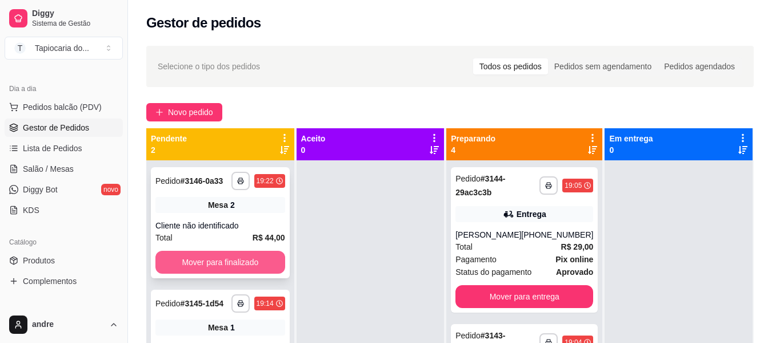
click at [276, 262] on button "Mover para finalizado" at bounding box center [221, 261] width 130 height 23
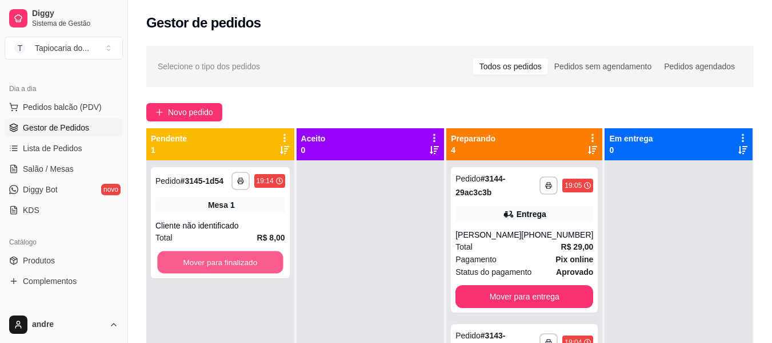
click at [276, 262] on button "Mover para finalizado" at bounding box center [220, 262] width 126 height 22
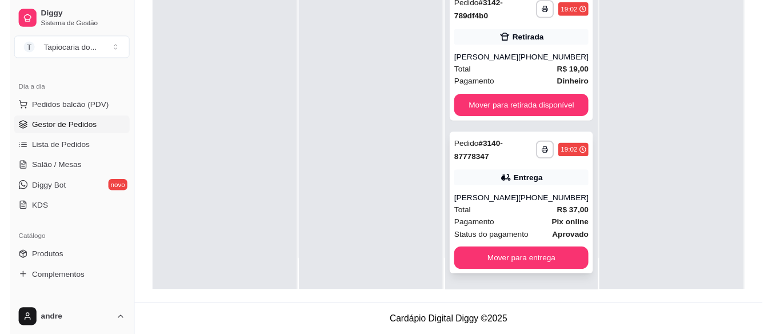
scroll to position [110, 0]
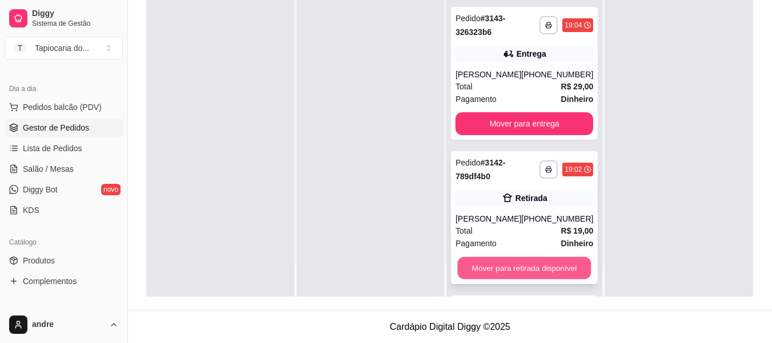
click at [526, 279] on button "Mover para retirada disponível" at bounding box center [525, 268] width 134 height 22
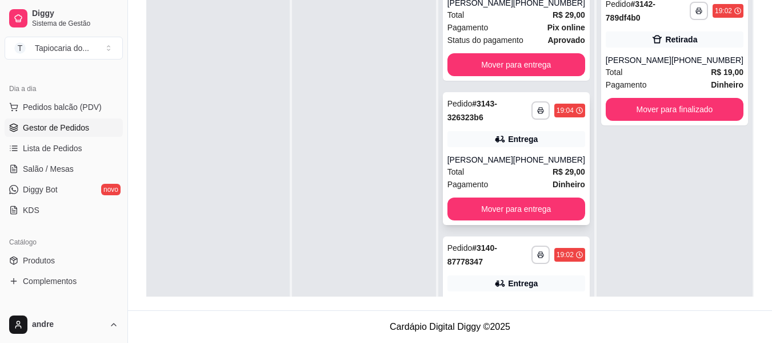
scroll to position [0, 0]
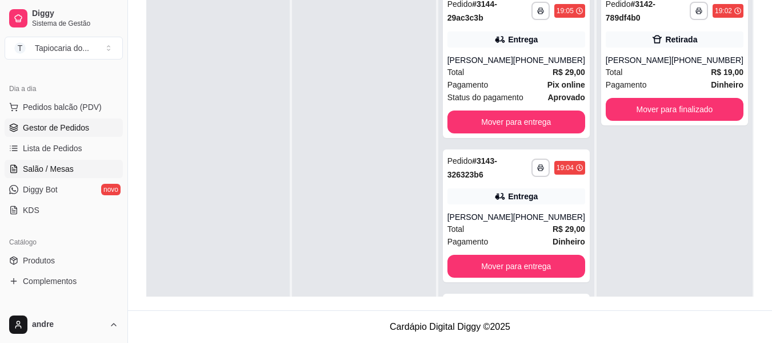
click at [45, 165] on span "Salão / Mesas" at bounding box center [48, 168] width 51 height 11
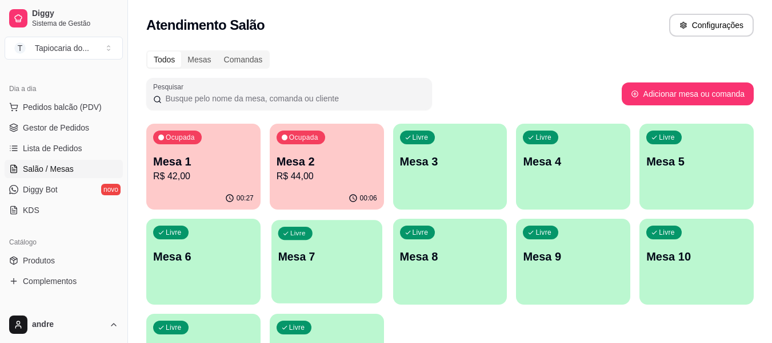
click at [294, 278] on div "Livre Mesa 7" at bounding box center [327, 255] width 111 height 70
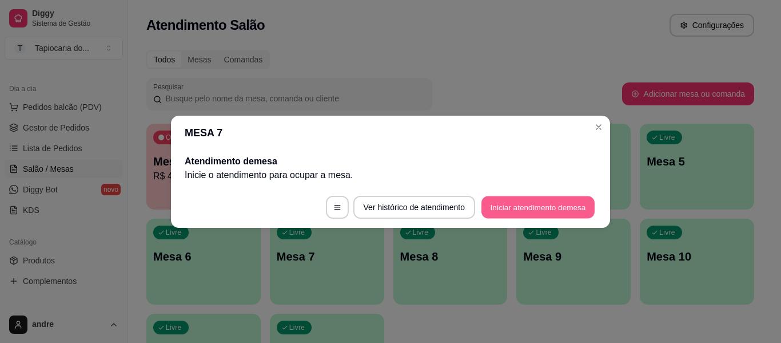
click at [490, 207] on button "Iniciar atendimento de mesa" at bounding box center [537, 207] width 113 height 22
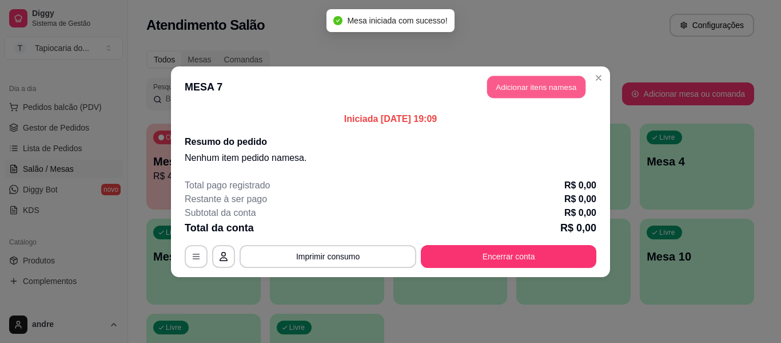
click at [498, 91] on button "Adicionar itens na mesa" at bounding box center [536, 86] width 98 height 22
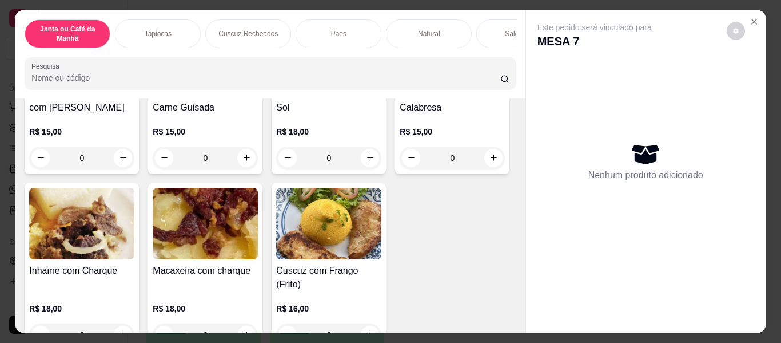
scroll to position [457, 0]
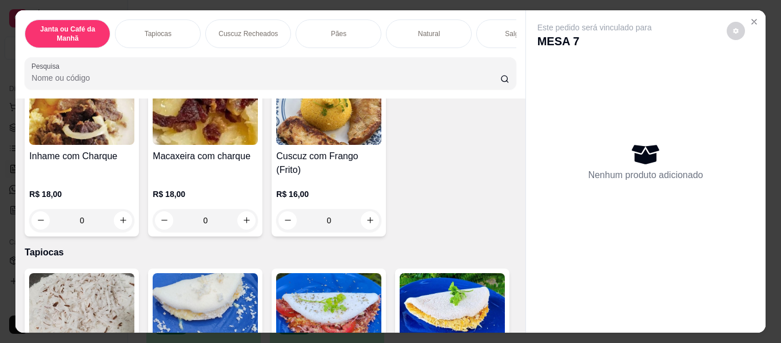
click at [366, 48] on icon "increase-product-quantity" at bounding box center [370, 43] width 9 height 9
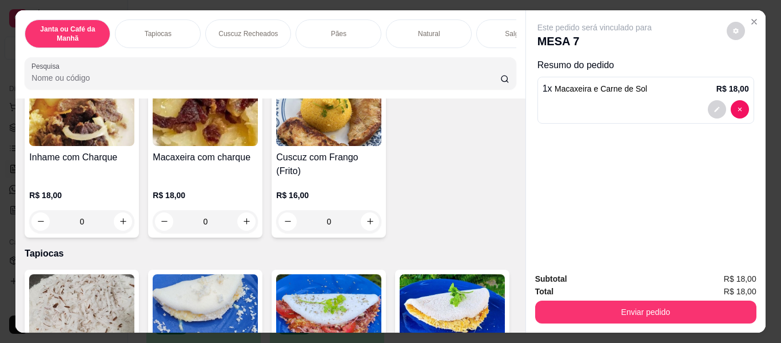
type input "1"
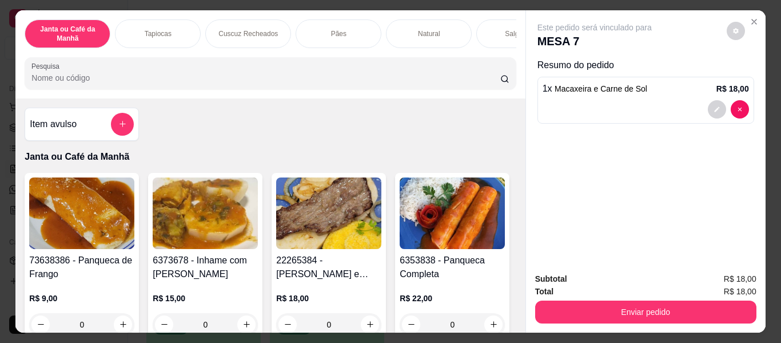
scroll to position [114, 0]
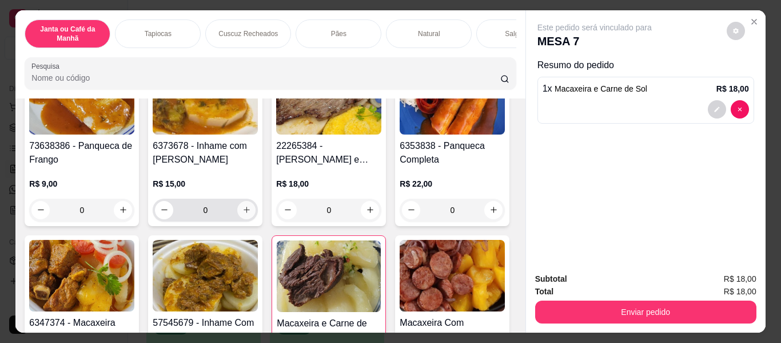
click at [246, 212] on icon "increase-product-quantity" at bounding box center [246, 209] width 9 height 9
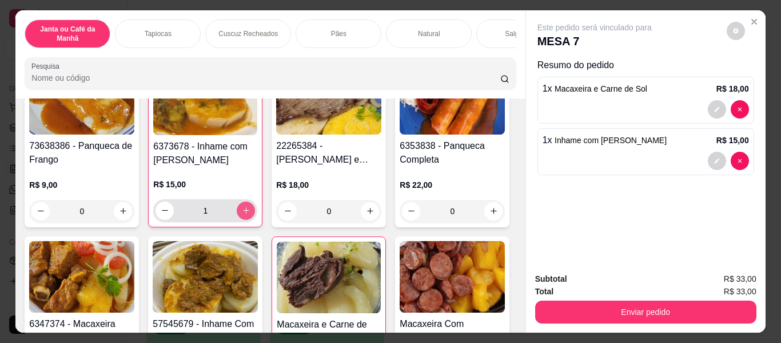
type input "1"
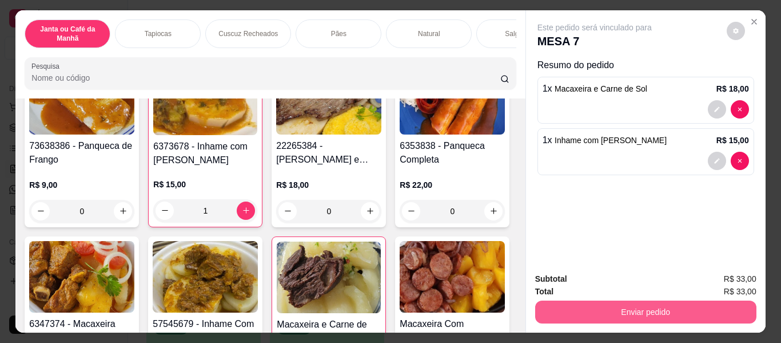
click at [612, 307] on button "Enviar pedido" at bounding box center [645, 311] width 221 height 23
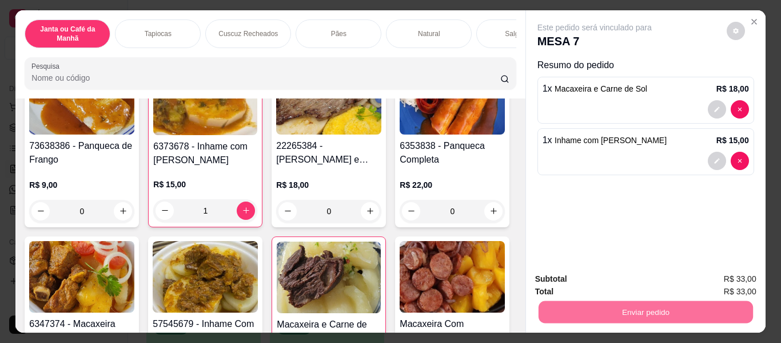
click at [741, 276] on button "Enviar pedido" at bounding box center [726, 280] width 65 height 22
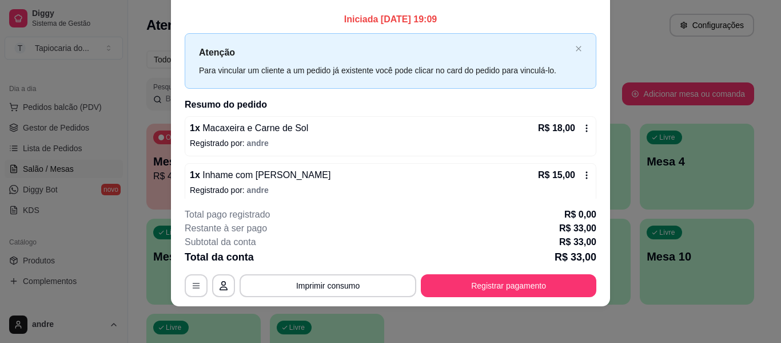
scroll to position [0, 0]
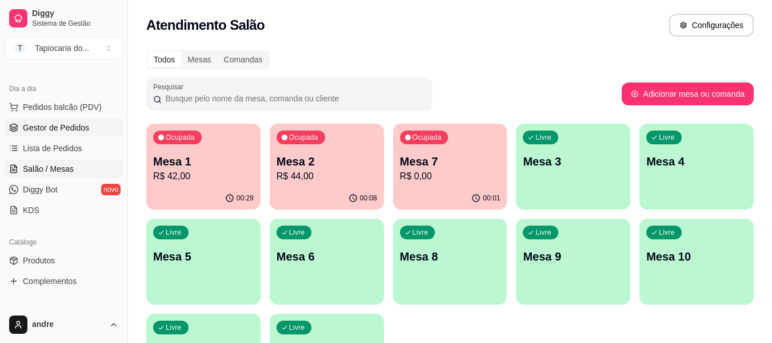
click at [71, 125] on span "Gestor de Pedidos" at bounding box center [56, 127] width 66 height 11
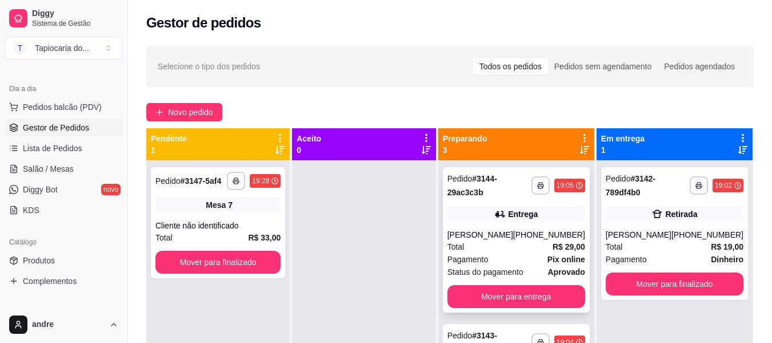
click at [481, 244] on div "Total R$ 29,00" at bounding box center [517, 246] width 138 height 13
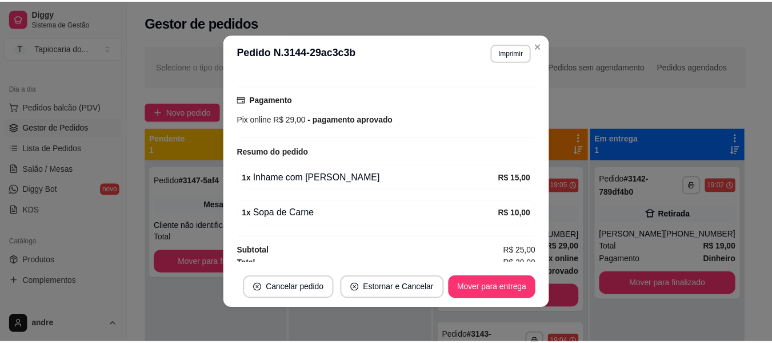
scroll to position [293, 0]
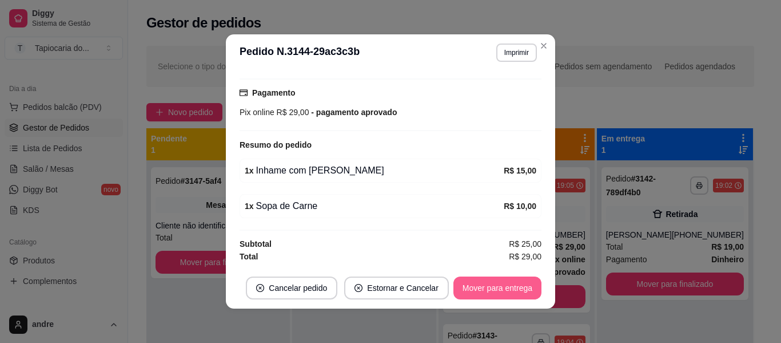
click at [504, 283] on button "Mover para entrega" at bounding box center [497, 287] width 88 height 23
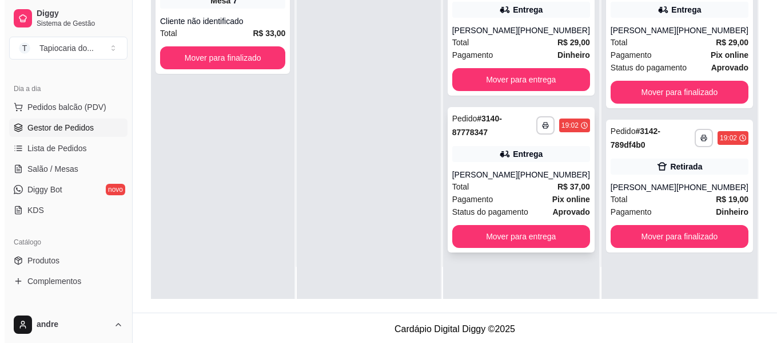
scroll to position [174, 0]
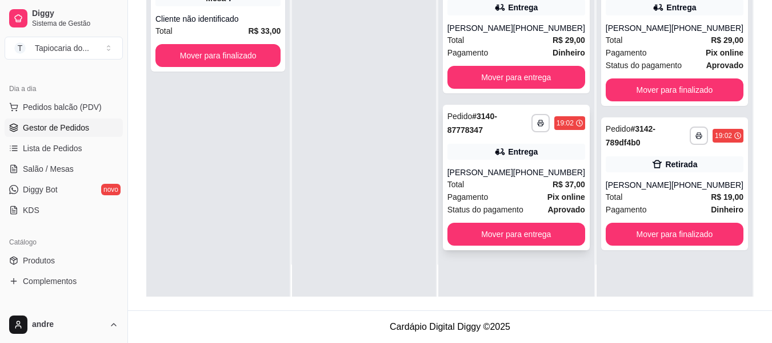
click at [541, 198] on div "Pagamento Pix online" at bounding box center [517, 196] width 138 height 13
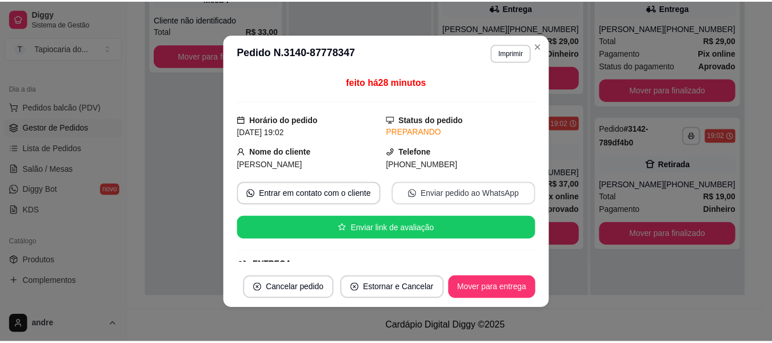
scroll to position [293, 0]
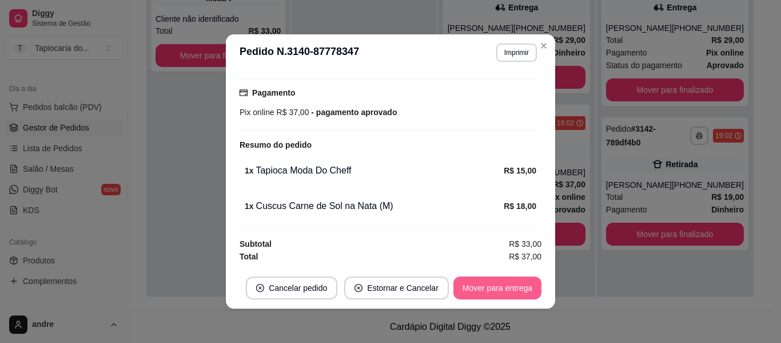
click at [488, 294] on button "Mover para entrega" at bounding box center [497, 287] width 88 height 23
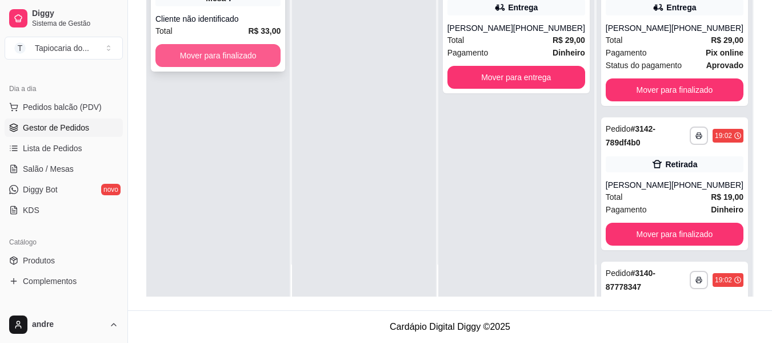
click at [266, 53] on button "Mover para finalizado" at bounding box center [218, 55] width 125 height 23
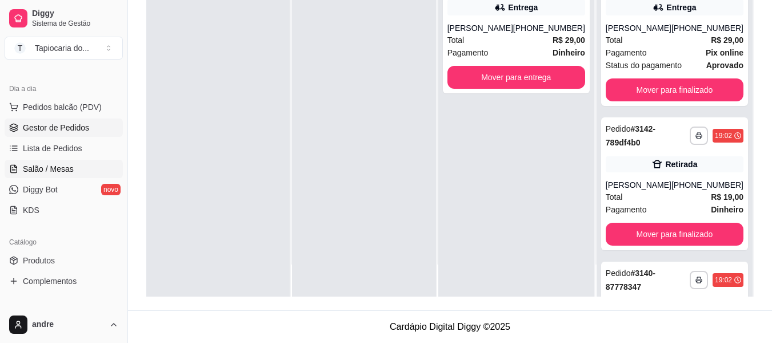
click at [26, 165] on span "Salão / Mesas" at bounding box center [48, 168] width 51 height 11
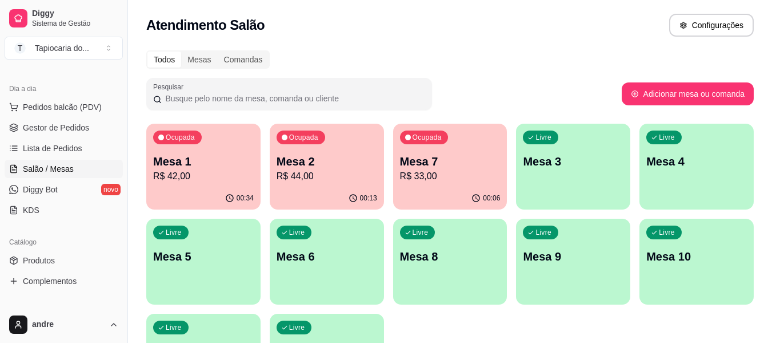
click at [429, 166] on p "Mesa 7" at bounding box center [450, 161] width 101 height 16
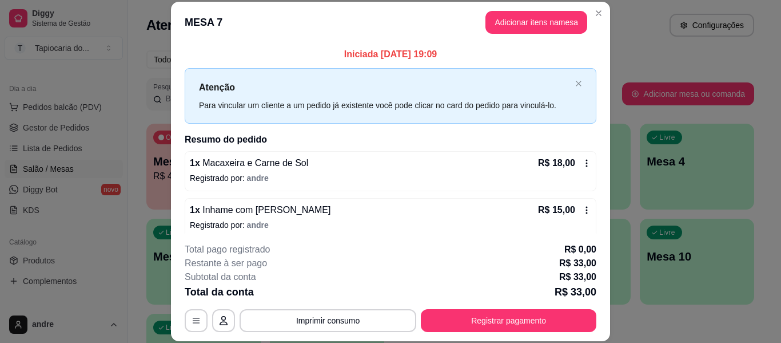
click at [574, 158] on div "R$ 18,00" at bounding box center [564, 163] width 53 height 14
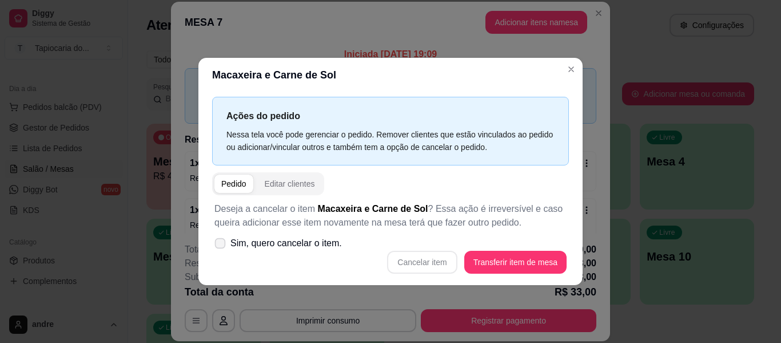
click at [218, 249] on label "Sim, quero cancelar o item." at bounding box center [278, 243] width 137 height 23
click at [218, 249] on input "Sim, quero cancelar o item." at bounding box center [217, 248] width 7 height 7
checkbox input "true"
click at [444, 254] on button "Cancelar item" at bounding box center [422, 261] width 68 height 22
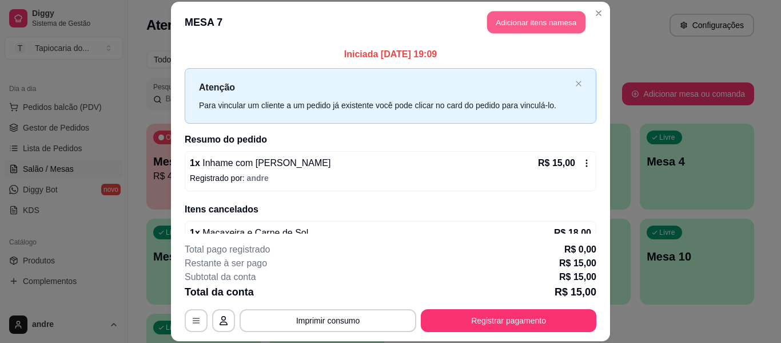
click at [552, 23] on button "Adicionar itens na mesa" at bounding box center [536, 22] width 98 height 22
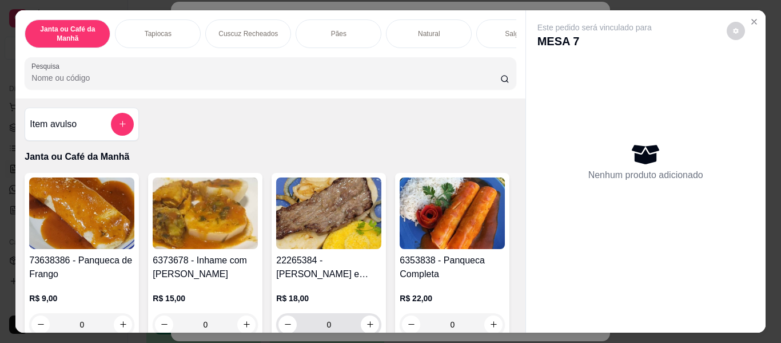
scroll to position [57, 0]
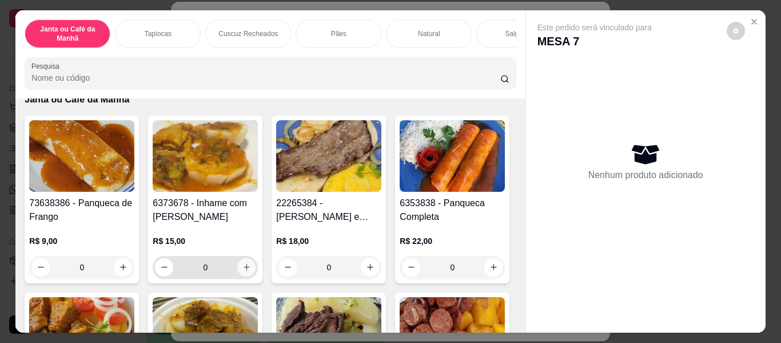
click at [244, 264] on button "increase-product-quantity" at bounding box center [246, 267] width 18 height 18
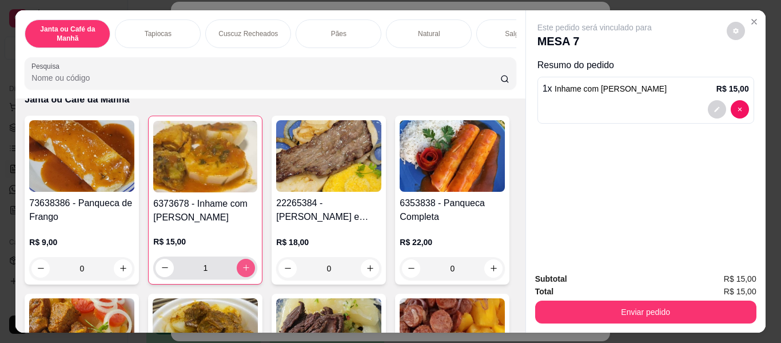
type input "1"
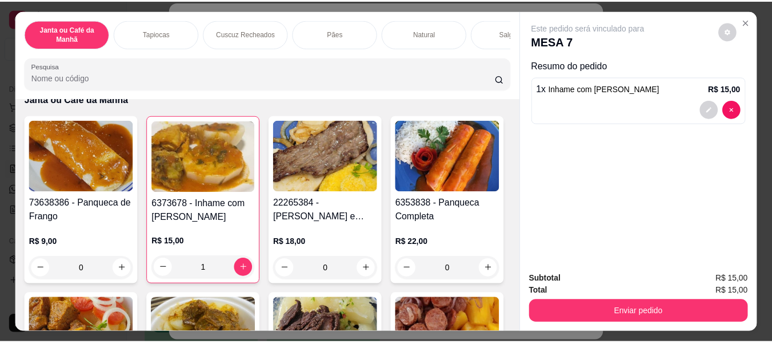
scroll to position [0, 0]
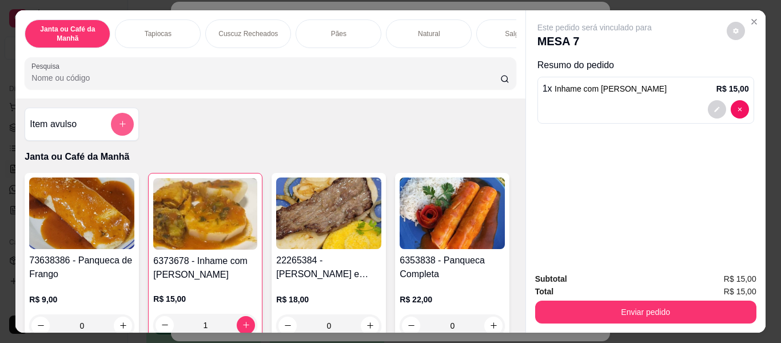
click at [112, 122] on button "add-separate-item" at bounding box center [122, 124] width 23 height 23
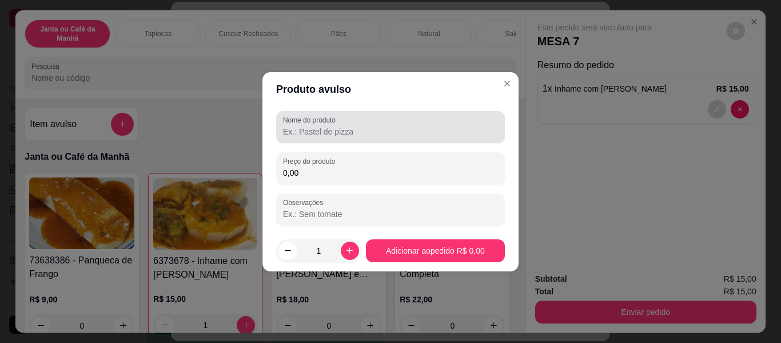
click at [333, 138] on div at bounding box center [390, 127] width 215 height 23
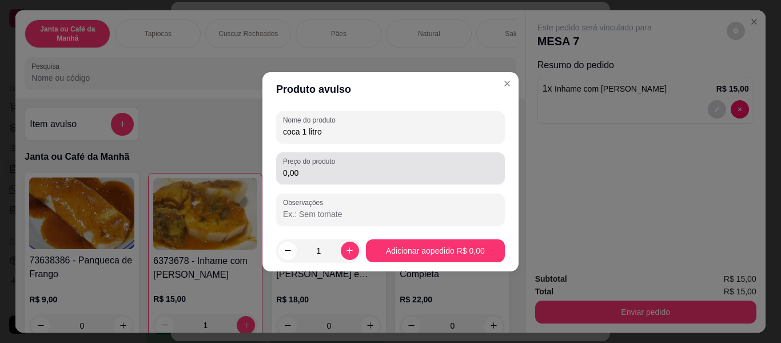
click at [341, 169] on input "0,00" at bounding box center [390, 172] width 215 height 11
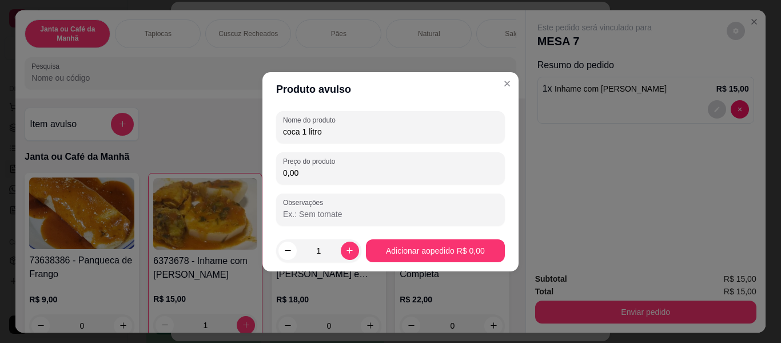
click at [306, 131] on input "coca 1 litro" at bounding box center [390, 131] width 215 height 11
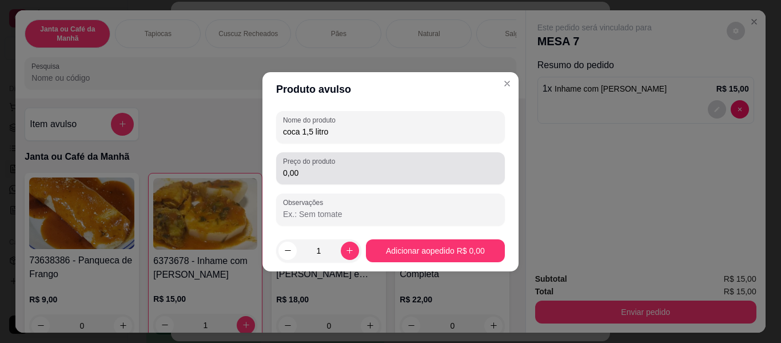
type input "coca 1,5 litro"
click at [332, 182] on div "Preço do produto 0,00" at bounding box center [390, 168] width 229 height 32
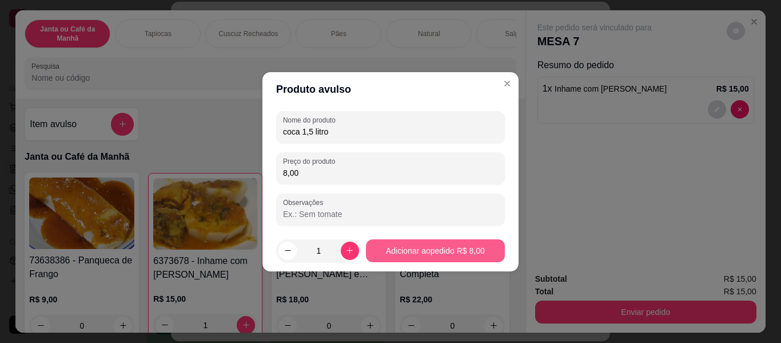
type input "8,00"
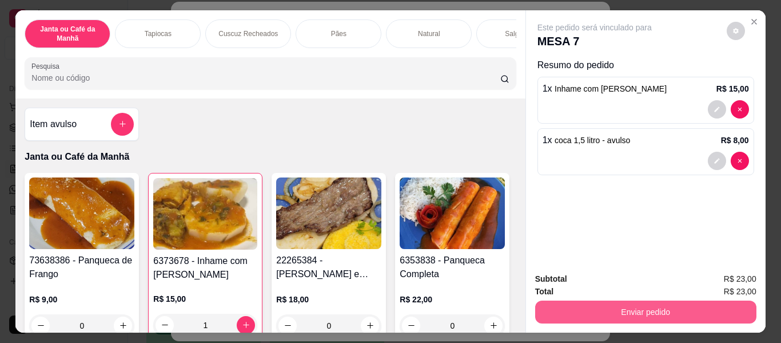
click at [568, 304] on button "Enviar pedido" at bounding box center [645, 311] width 221 height 23
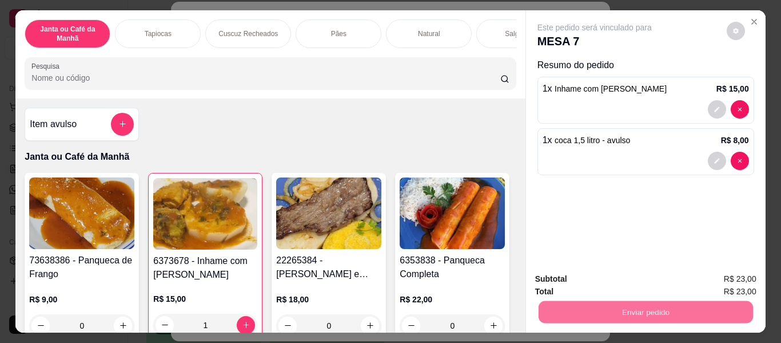
click at [718, 278] on button "Enviar pedido" at bounding box center [726, 280] width 65 height 22
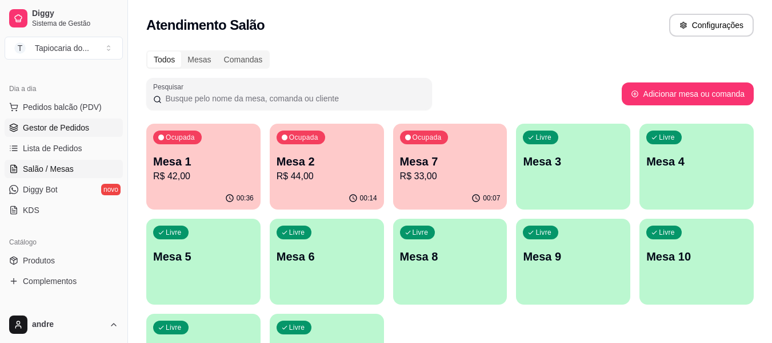
click at [42, 128] on span "Gestor de Pedidos" at bounding box center [56, 127] width 66 height 11
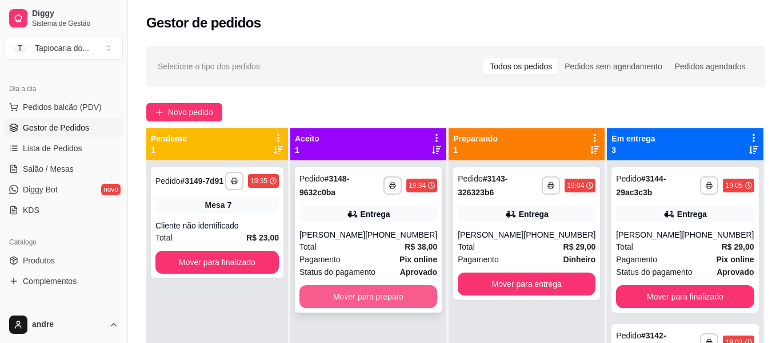
click at [413, 301] on button "Mover para preparo" at bounding box center [369, 296] width 138 height 23
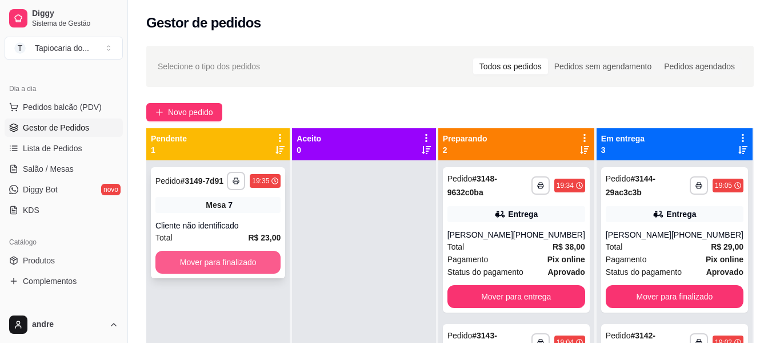
click at [237, 262] on button "Mover para finalizado" at bounding box center [218, 261] width 125 height 23
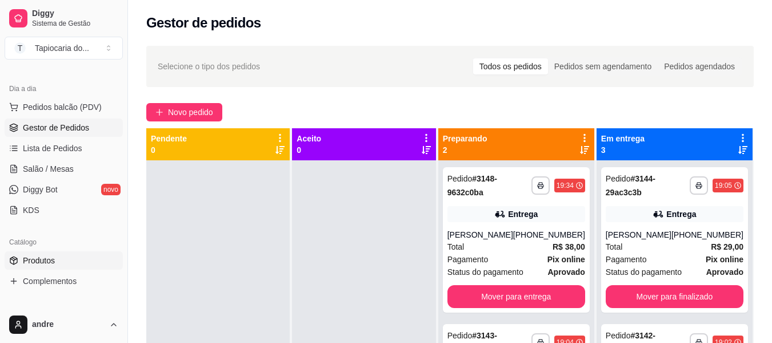
click at [59, 256] on link "Produtos" at bounding box center [64, 260] width 118 height 18
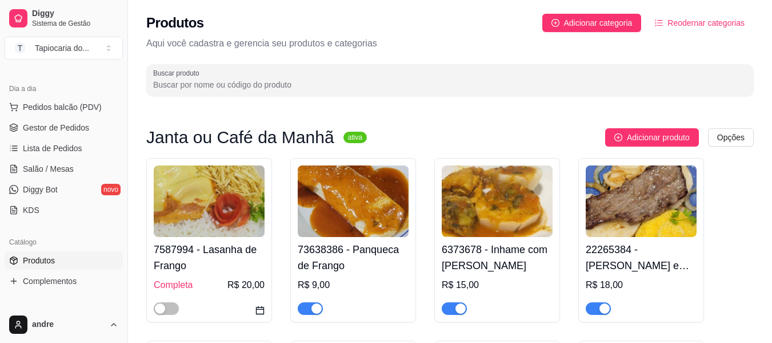
click at [355, 89] on input "Buscar produto" at bounding box center [450, 84] width 594 height 11
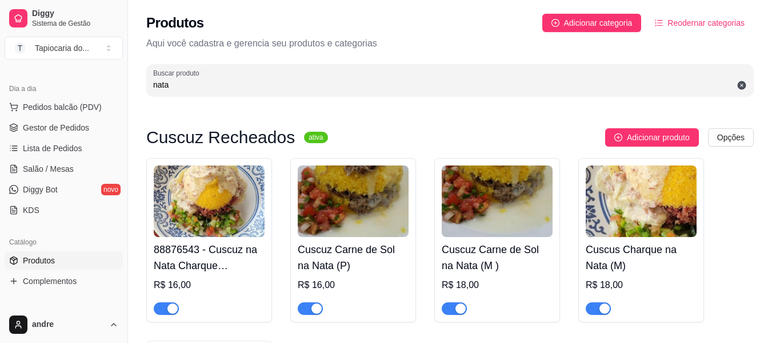
type input "nata"
click at [160, 311] on span "button" at bounding box center [166, 308] width 25 height 13
click at [304, 310] on span "button" at bounding box center [310, 308] width 25 height 13
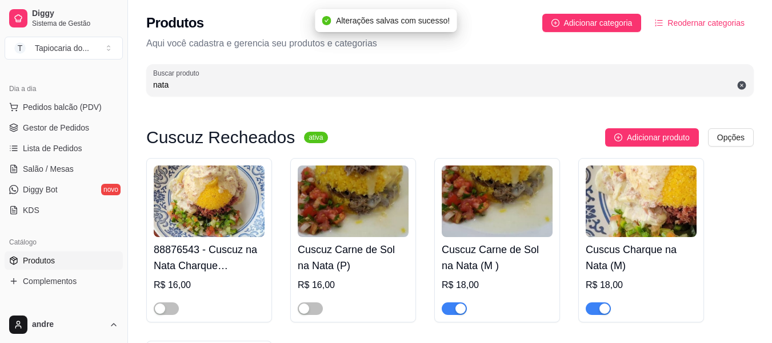
click at [444, 308] on span "button" at bounding box center [454, 308] width 25 height 13
click at [598, 310] on button "button" at bounding box center [598, 308] width 25 height 13
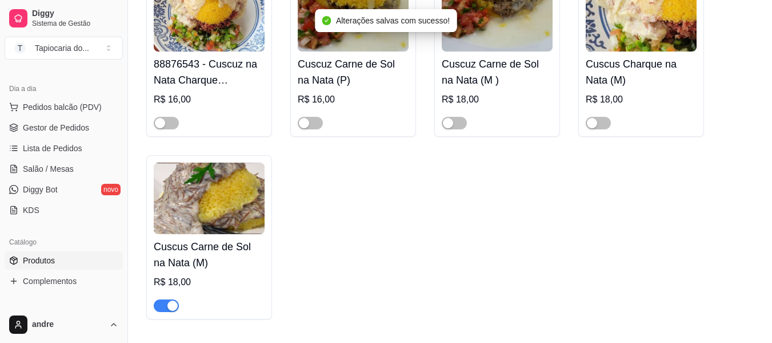
scroll to position [221, 0]
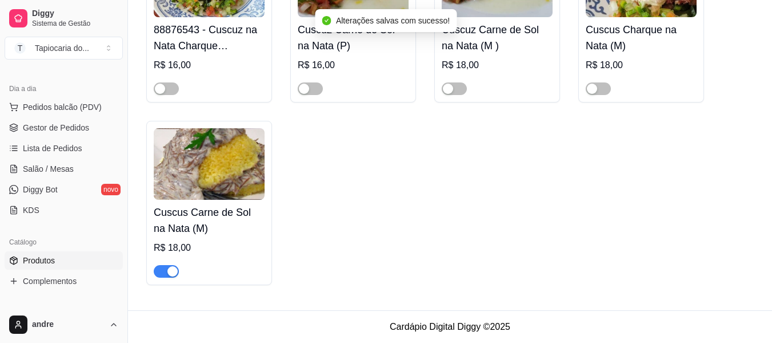
click at [166, 270] on button "button" at bounding box center [166, 271] width 25 height 13
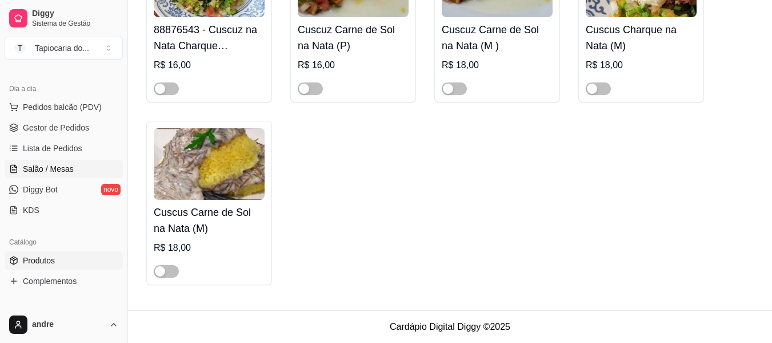
click at [77, 160] on link "Salão / Mesas" at bounding box center [64, 169] width 118 height 18
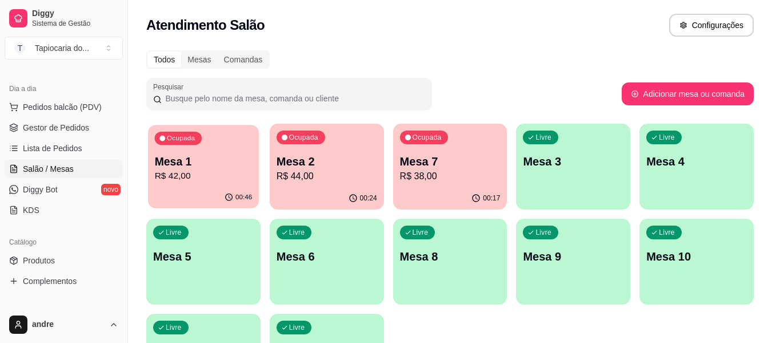
click at [219, 187] on div "00:46" at bounding box center [203, 197] width 111 height 22
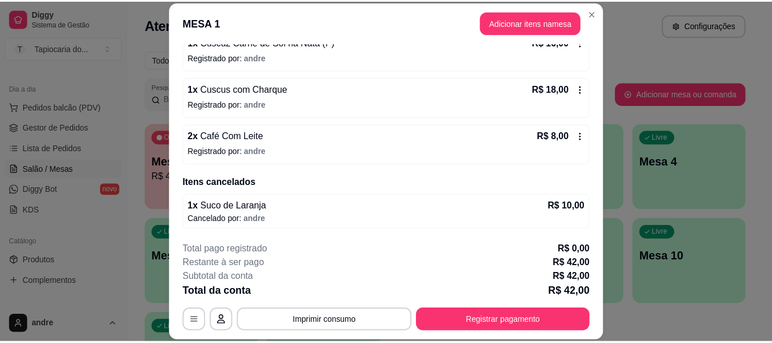
scroll to position [121, 0]
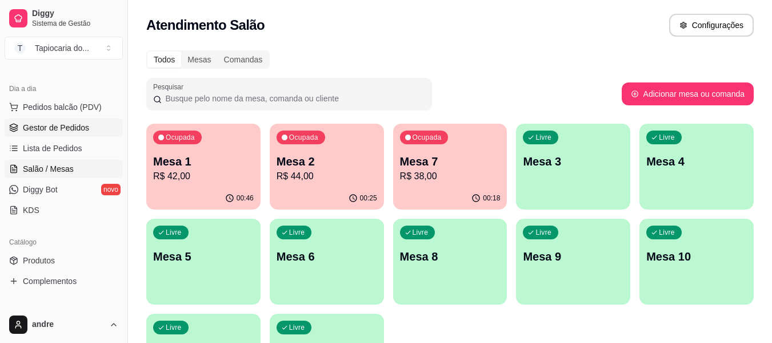
click at [87, 122] on span "Gestor de Pedidos" at bounding box center [56, 127] width 66 height 11
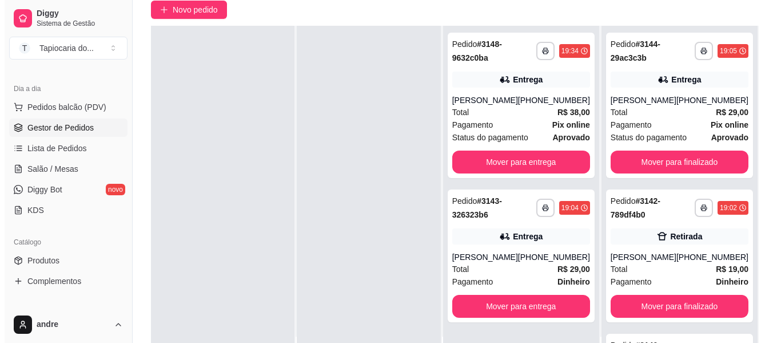
scroll to position [114, 0]
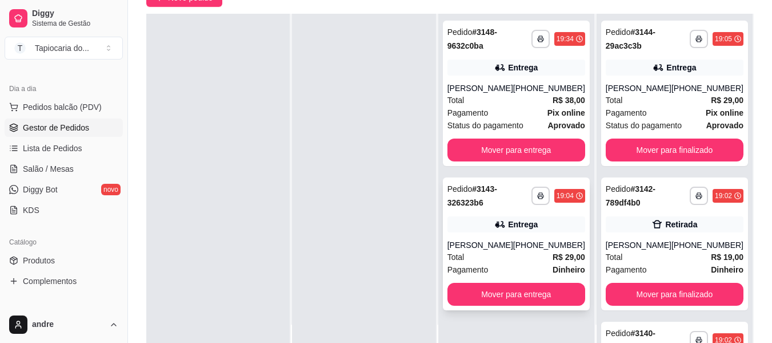
click at [528, 246] on div "[PHONE_NUMBER]" at bounding box center [549, 244] width 72 height 11
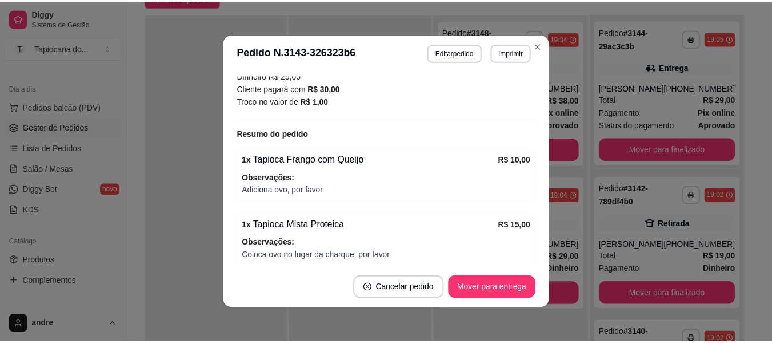
scroll to position [391, 0]
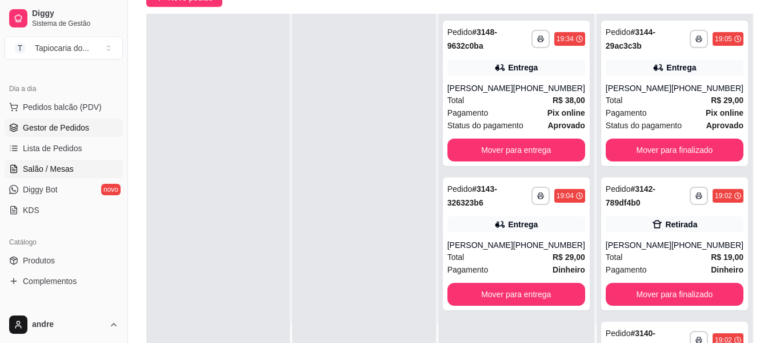
click at [33, 164] on span "Salão / Mesas" at bounding box center [48, 168] width 51 height 11
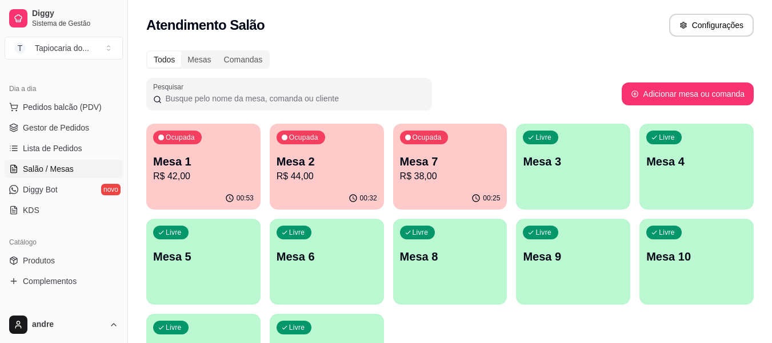
click at [342, 174] on p "R$ 44,00" at bounding box center [327, 176] width 101 height 14
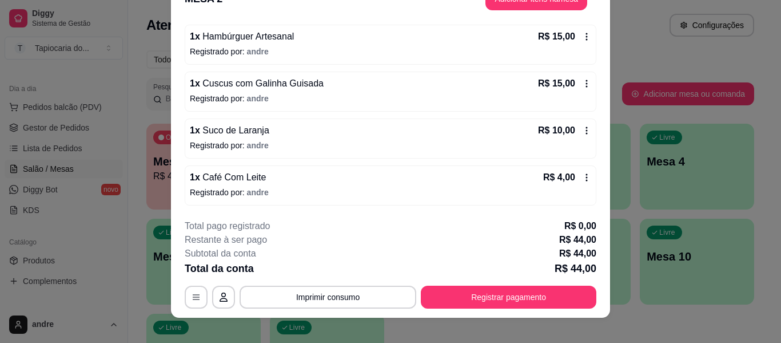
scroll to position [35, 0]
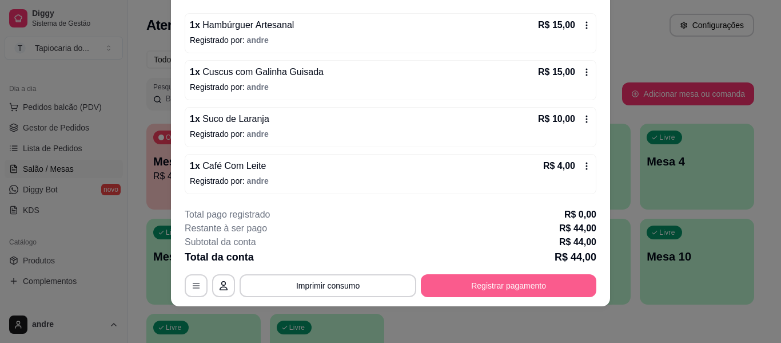
click at [512, 291] on button "Registrar pagamento" at bounding box center [509, 285] width 176 height 23
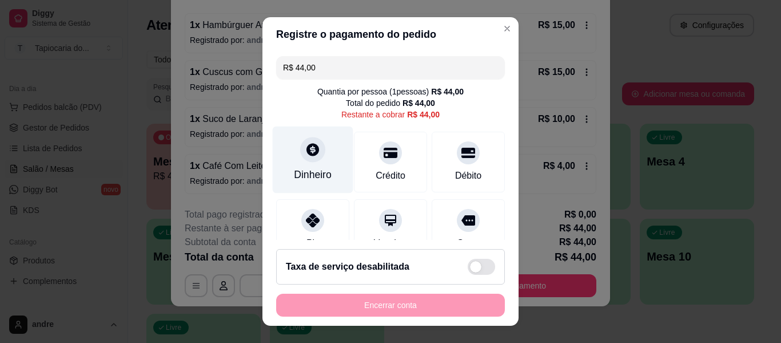
click at [314, 169] on div "Dinheiro" at bounding box center [313, 174] width 38 height 15
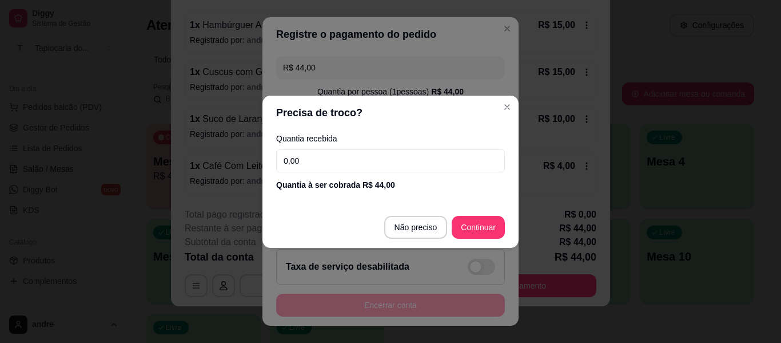
click at [322, 156] on input "0,00" at bounding box center [390, 160] width 229 height 23
type input "100,00"
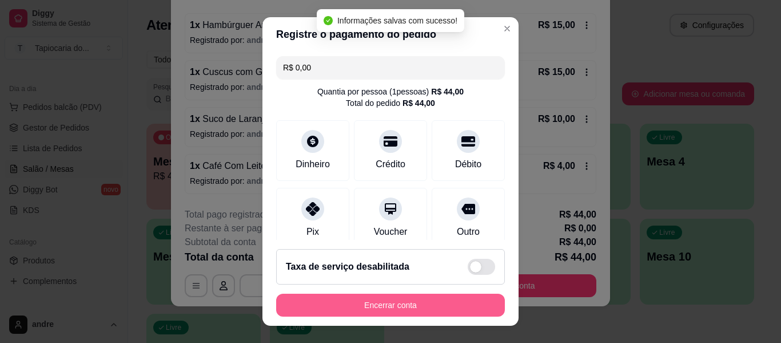
type input "R$ 0,00"
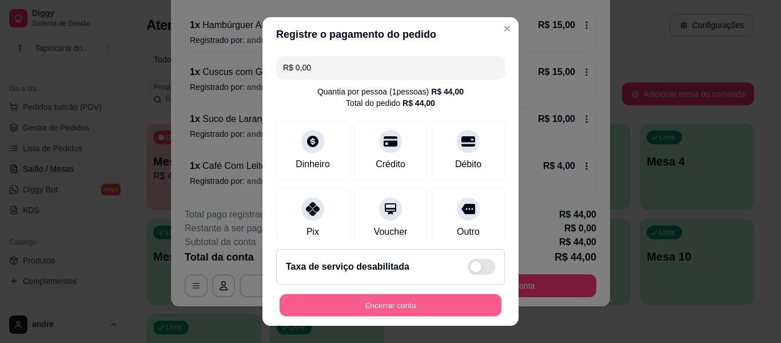
click at [438, 309] on button "Encerrar conta" at bounding box center [391, 305] width 222 height 22
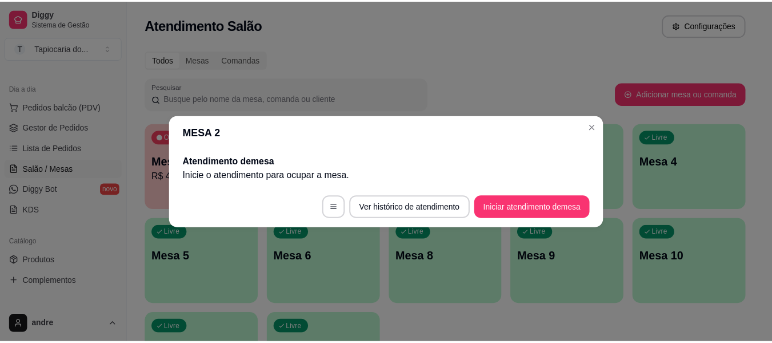
scroll to position [0, 0]
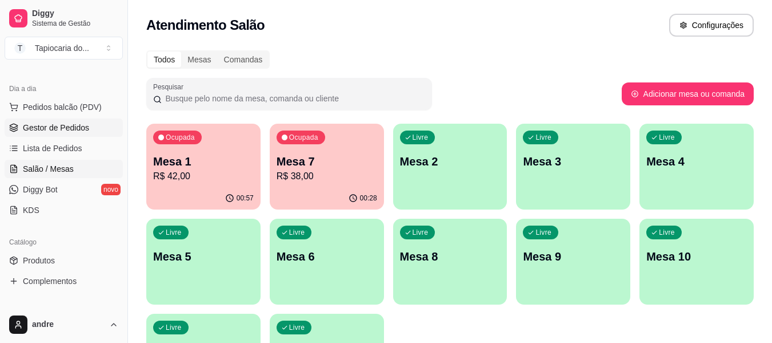
click at [19, 129] on link "Gestor de Pedidos" at bounding box center [64, 127] width 118 height 18
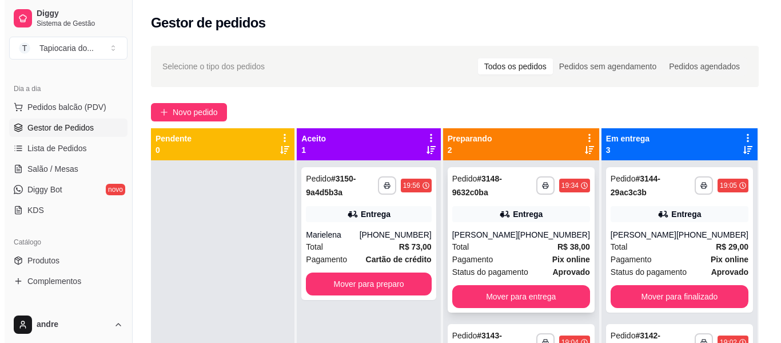
scroll to position [32, 0]
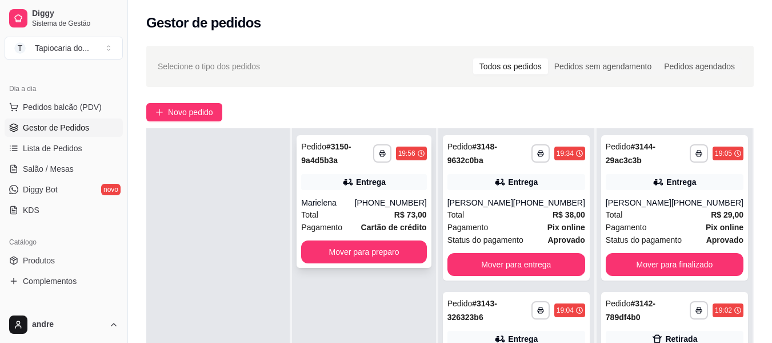
click at [333, 195] on div "**********" at bounding box center [364, 201] width 134 height 133
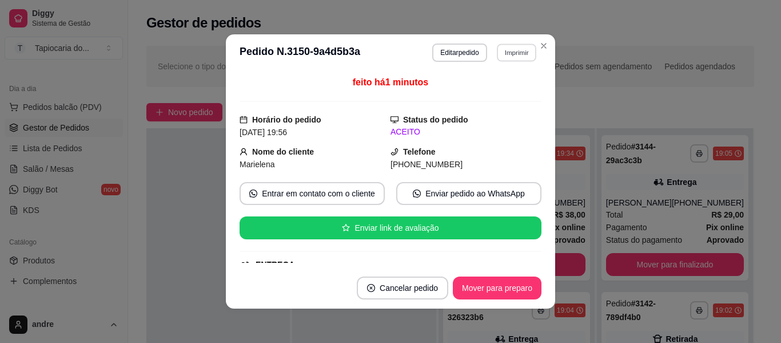
click at [513, 51] on button "Imprimir" at bounding box center [516, 52] width 39 height 18
click at [487, 84] on button "Impressora" at bounding box center [492, 92] width 83 height 18
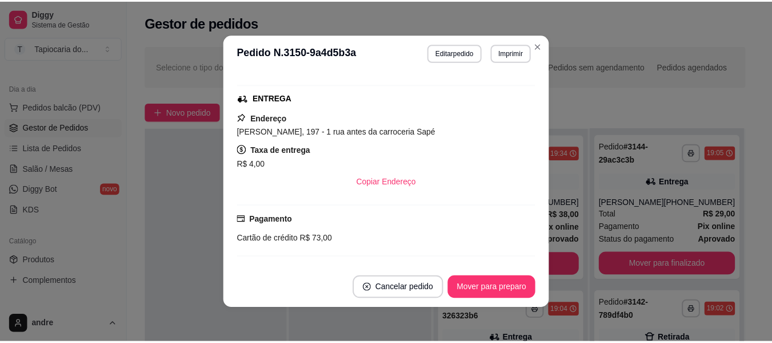
scroll to position [286, 0]
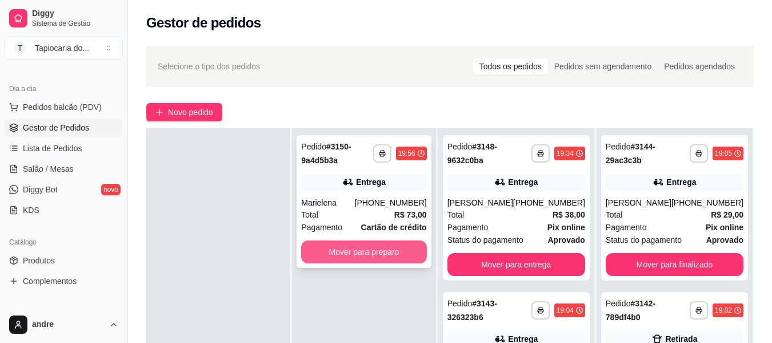
click at [408, 246] on button "Mover para preparo" at bounding box center [363, 251] width 125 height 23
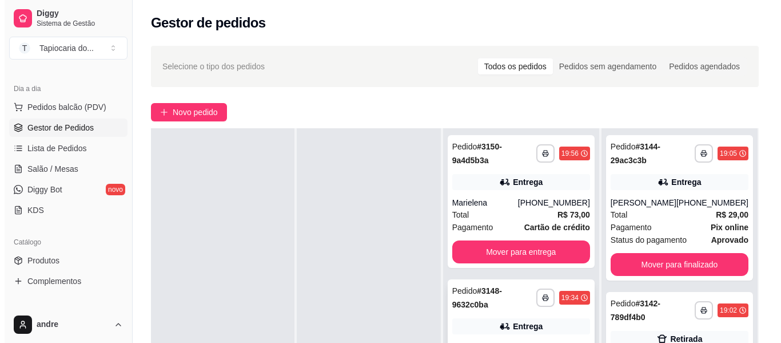
scroll to position [57, 0]
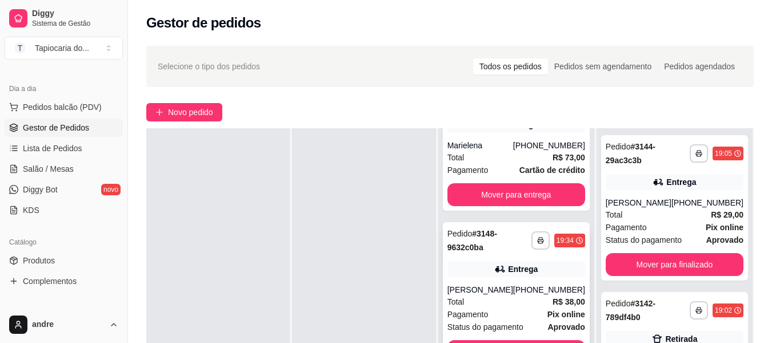
click at [520, 280] on div "**********" at bounding box center [516, 294] width 147 height 145
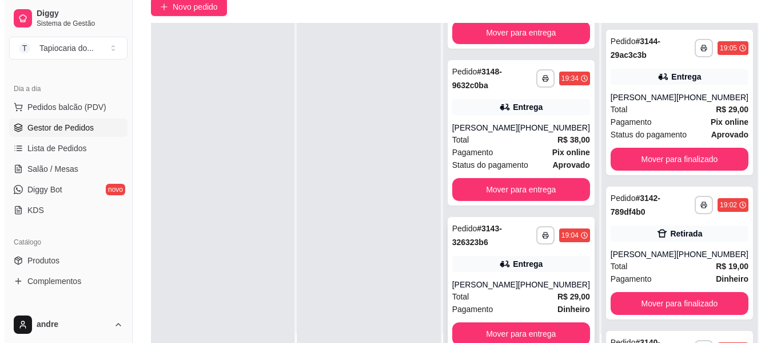
scroll to position [114, 0]
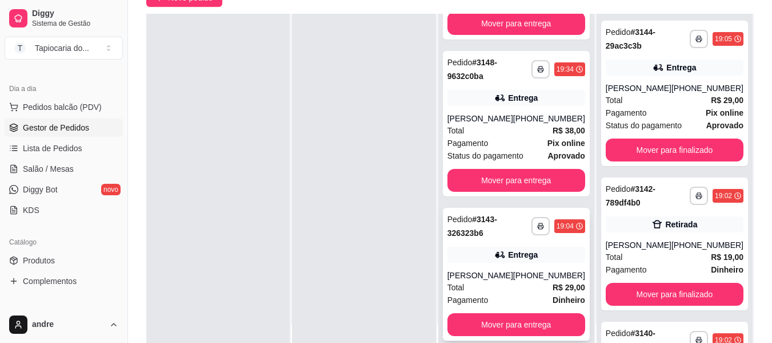
click at [510, 260] on div "Entrega" at bounding box center [517, 254] width 138 height 16
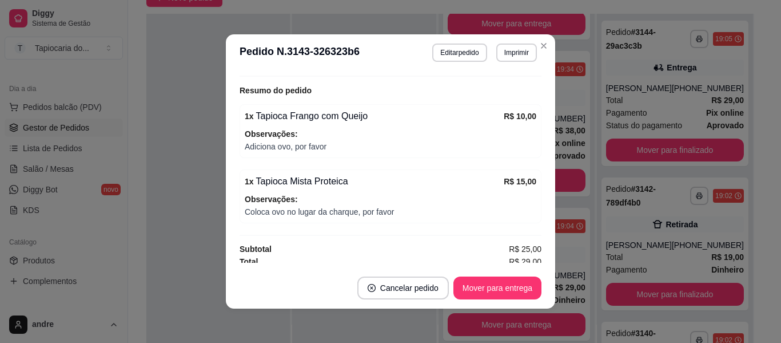
scroll to position [391, 0]
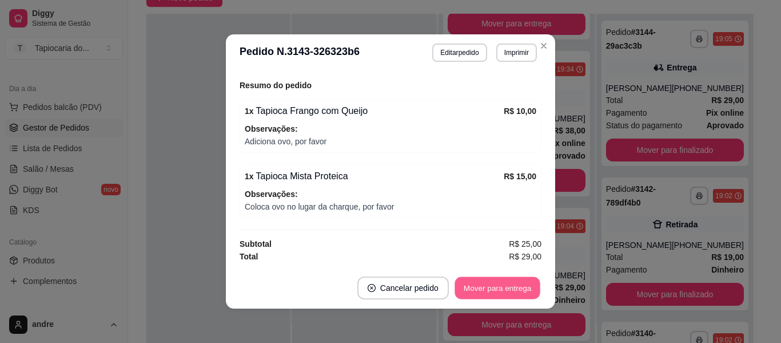
click at [485, 284] on button "Mover para entrega" at bounding box center [498, 288] width 86 height 22
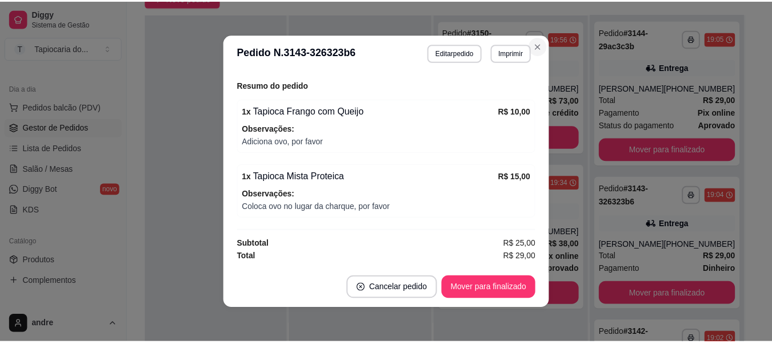
scroll to position [0, 0]
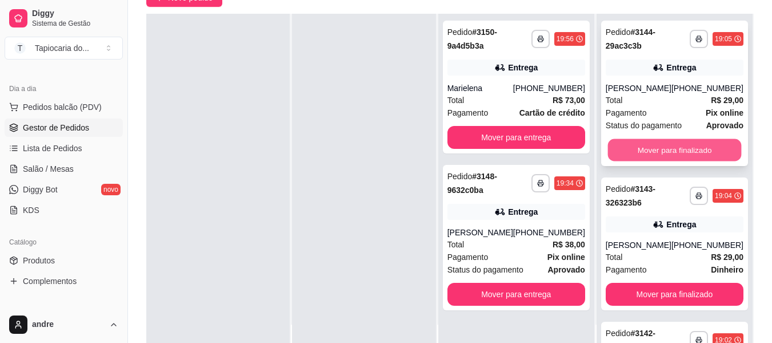
click at [664, 149] on button "Mover para finalizado" at bounding box center [675, 150] width 134 height 22
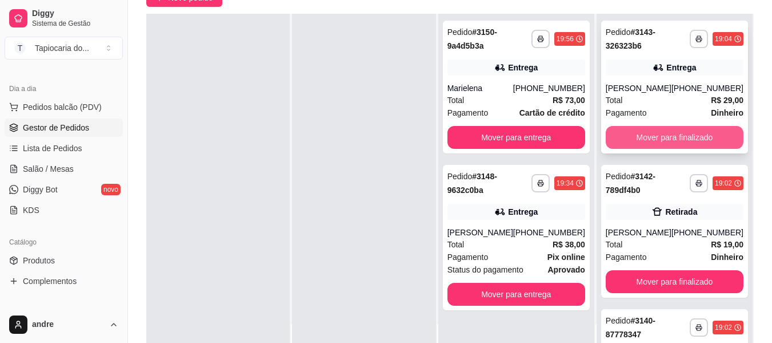
click at [666, 142] on button "Mover para finalizado" at bounding box center [675, 137] width 138 height 23
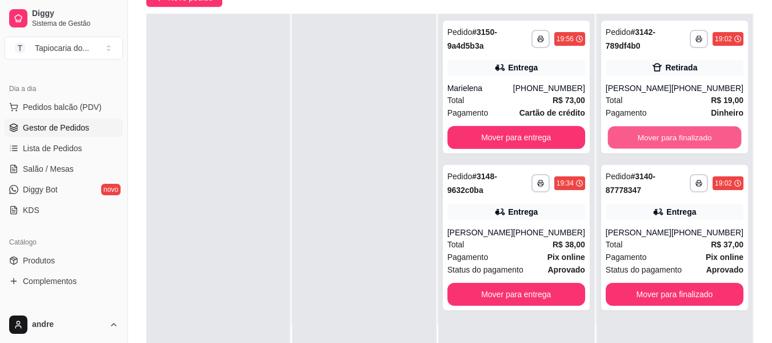
click at [666, 142] on button "Mover para finalizado" at bounding box center [675, 137] width 134 height 22
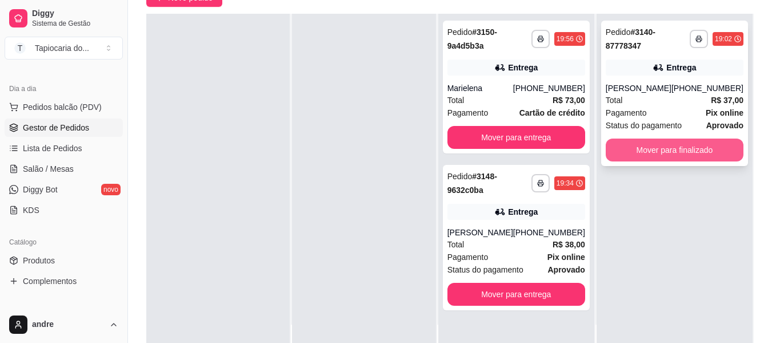
click at [665, 150] on button "Mover para finalizado" at bounding box center [675, 149] width 138 height 23
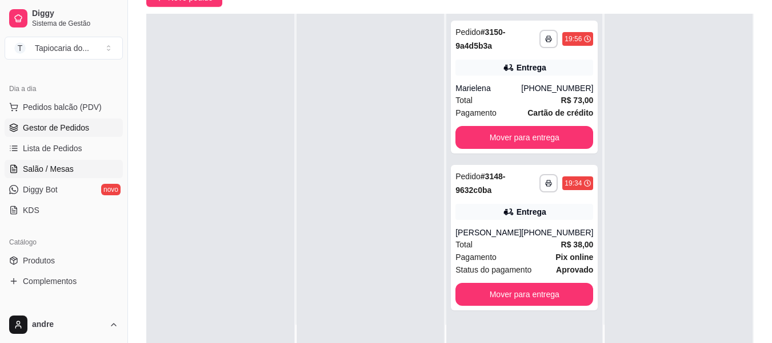
click at [48, 166] on span "Salão / Mesas" at bounding box center [48, 168] width 51 height 11
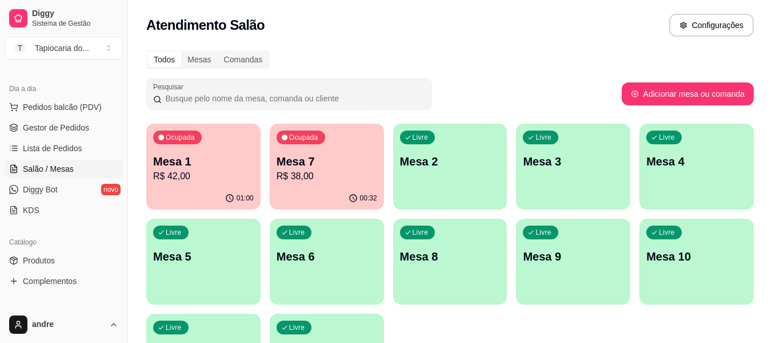
click at [330, 174] on p "R$ 38,00" at bounding box center [327, 176] width 101 height 14
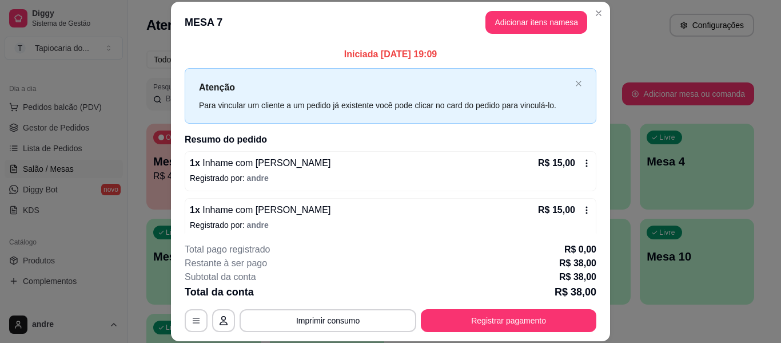
scroll to position [121, 0]
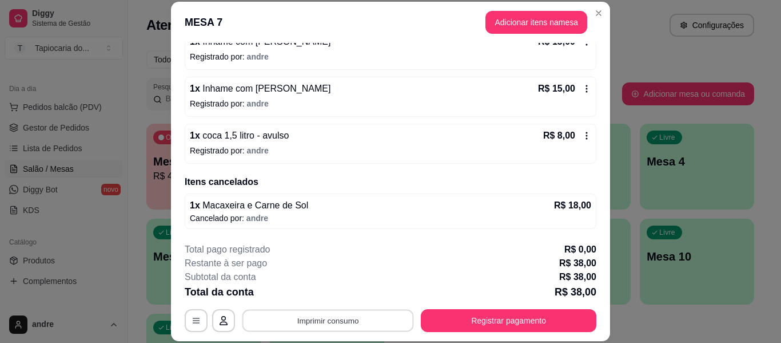
click at [360, 322] on button "Imprimir consumo" at bounding box center [328, 320] width 172 height 22
click at [342, 295] on button "Impressora" at bounding box center [327, 294] width 80 height 18
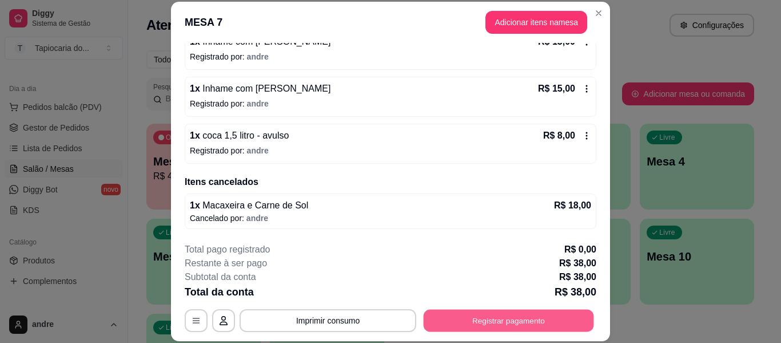
click at [472, 322] on button "Registrar pagamento" at bounding box center [509, 320] width 170 height 22
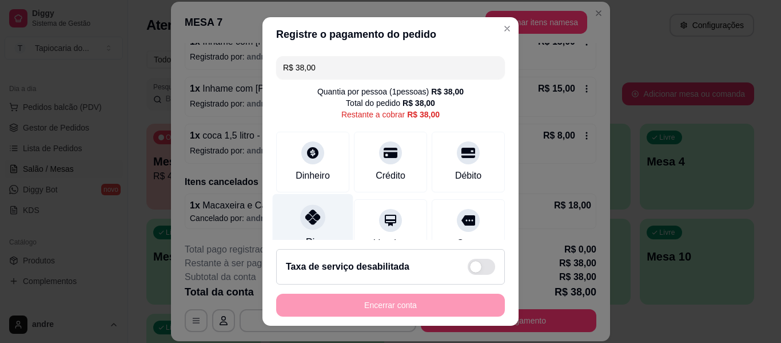
click at [300, 221] on div at bounding box center [312, 216] width 25 height 25
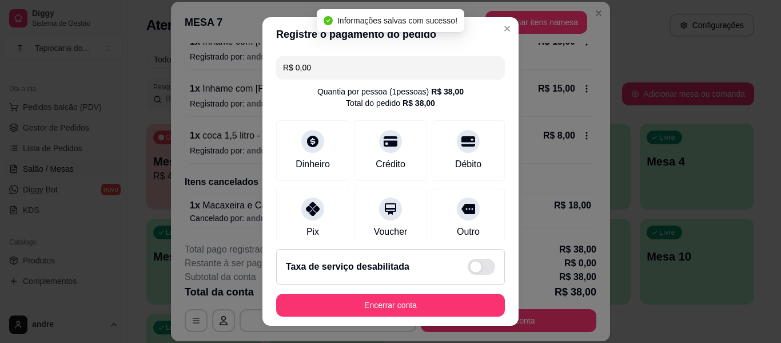
type input "R$ 0,00"
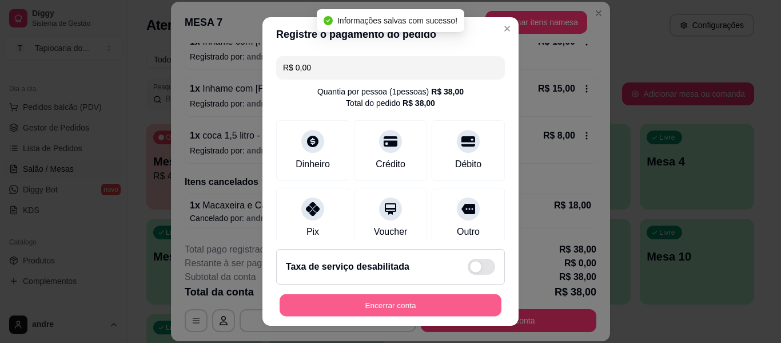
click at [372, 305] on button "Encerrar conta" at bounding box center [391, 305] width 222 height 22
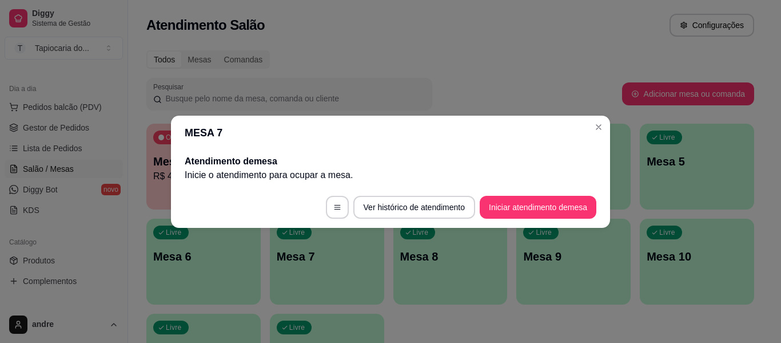
scroll to position [0, 0]
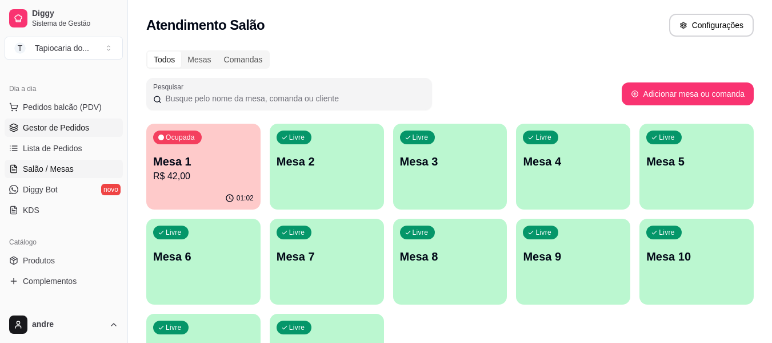
click at [36, 131] on span "Gestor de Pedidos" at bounding box center [56, 127] width 66 height 11
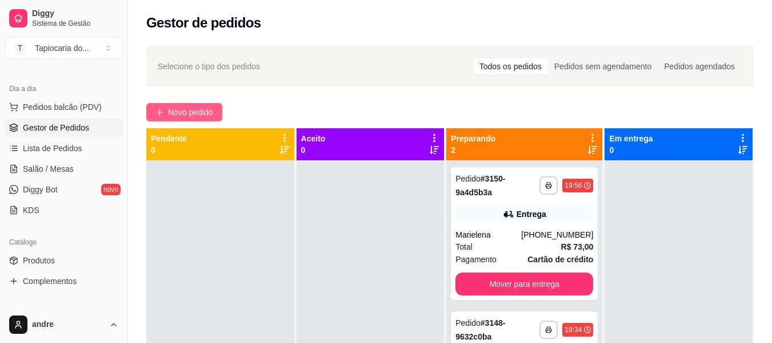
click at [148, 117] on button "Novo pedido" at bounding box center [184, 112] width 76 height 18
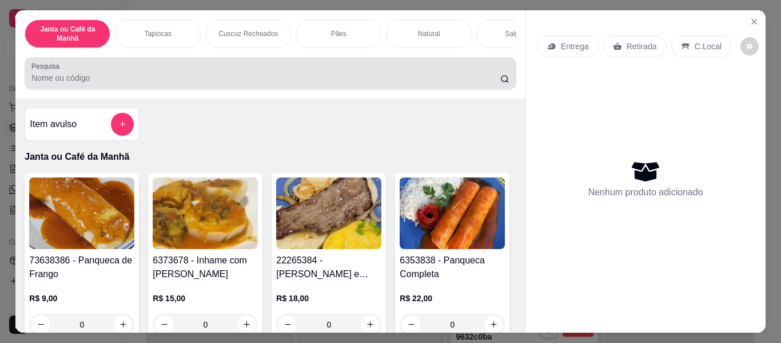
click at [233, 83] on input "Pesquisa" at bounding box center [265, 77] width 469 height 11
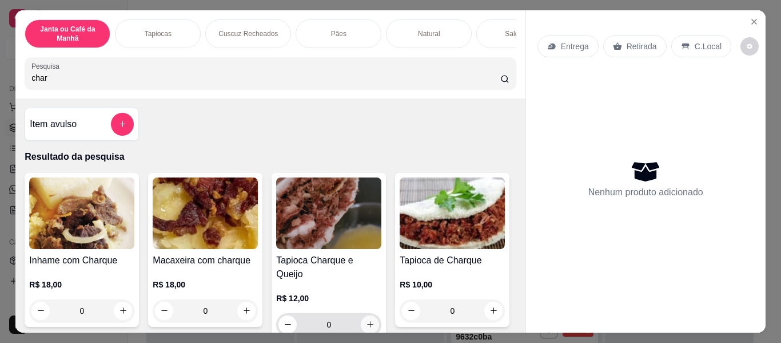
type input "char"
click at [368, 320] on icon "increase-product-quantity" at bounding box center [370, 324] width 9 height 9
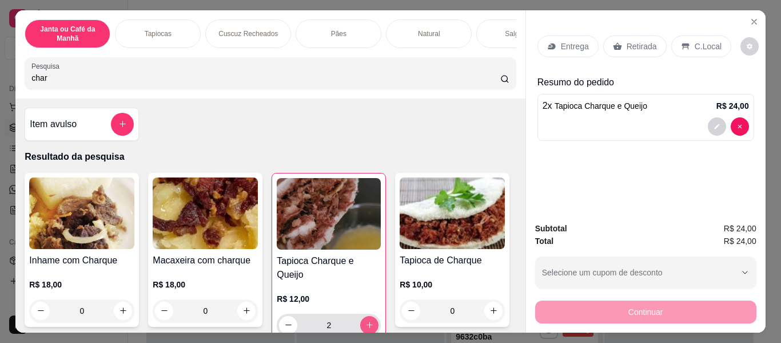
type input "2"
click at [580, 41] on p "Entrega" at bounding box center [575, 46] width 28 height 11
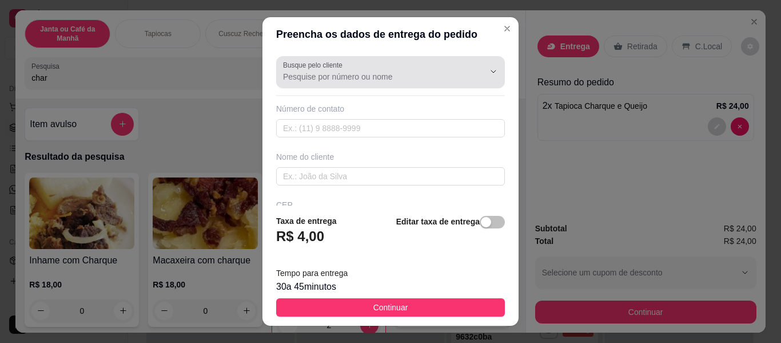
click at [330, 67] on label "Busque pelo cliente" at bounding box center [314, 65] width 63 height 10
click at [330, 71] on input "Busque pelo cliente" at bounding box center [374, 76] width 183 height 11
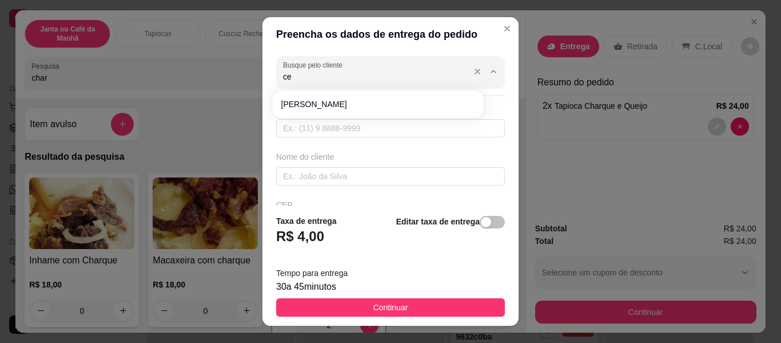
type input "c"
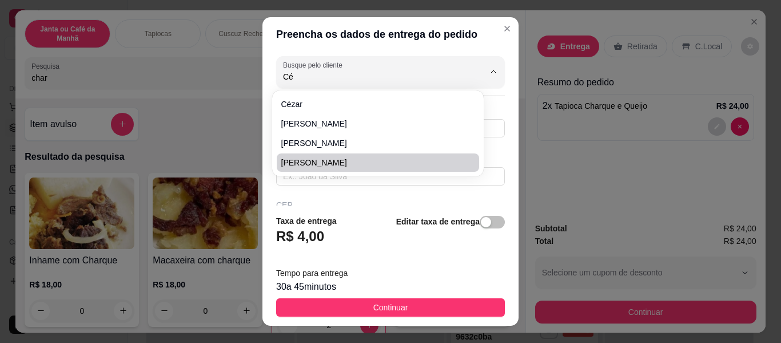
click at [304, 160] on span "[PERSON_NAME]" at bounding box center [372, 162] width 182 height 11
type input "[PERSON_NAME]"
type input "83991080844"
type input "[PERSON_NAME]"
type input "Escola Técnica de Enfermagem"
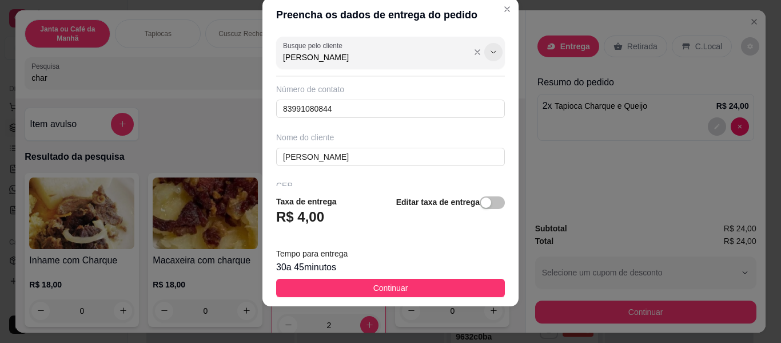
type input "[PERSON_NAME]"
click at [489, 51] on icon "Show suggestions" at bounding box center [493, 51] width 9 height 9
click at [468, 45] on button "Show suggestions" at bounding box center [477, 52] width 18 height 18
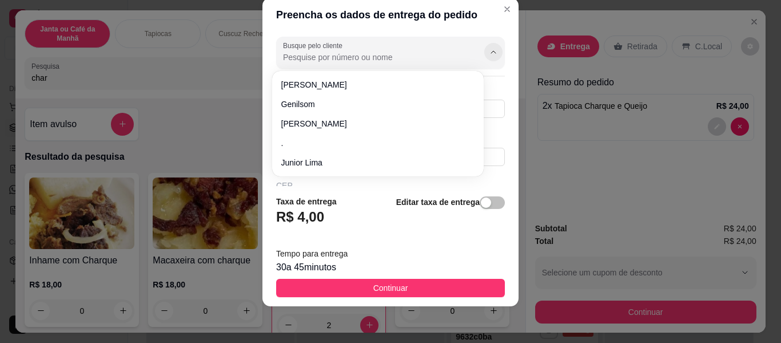
click at [484, 57] on button "Show suggestions" at bounding box center [493, 52] width 18 height 18
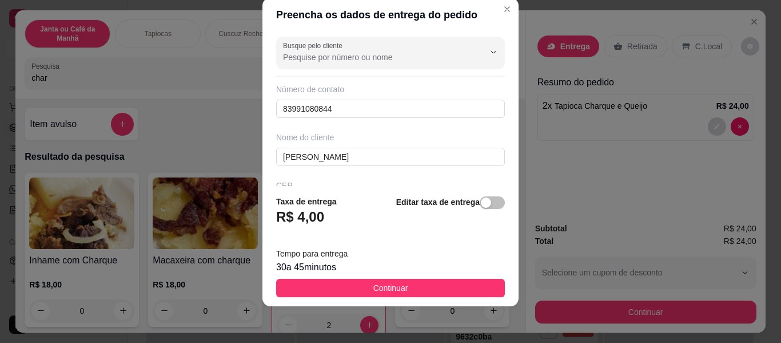
click at [421, 43] on div at bounding box center [390, 52] width 215 height 23
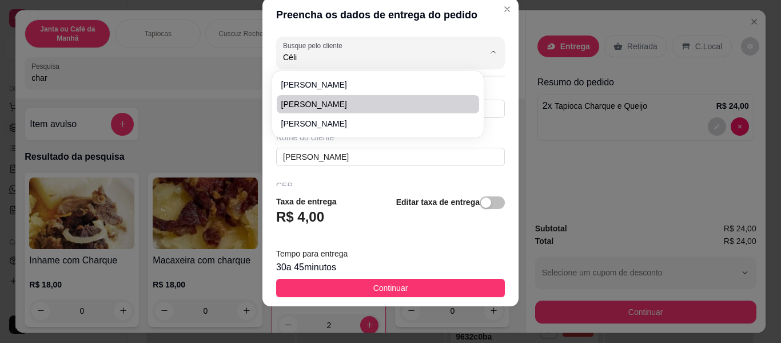
click at [293, 103] on span "[PERSON_NAME]" at bounding box center [372, 103] width 182 height 11
type input "[PERSON_NAME]"
type input "8391080844"
type input "[PERSON_NAME]"
type input "[STREET_ADDRESS][PERSON_NAME]"
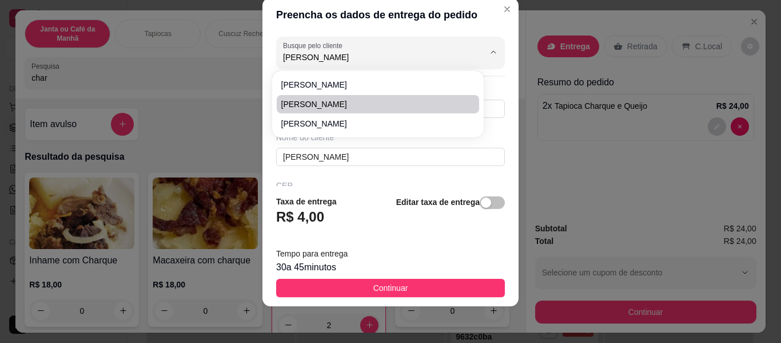
type input "Por trás do campo"
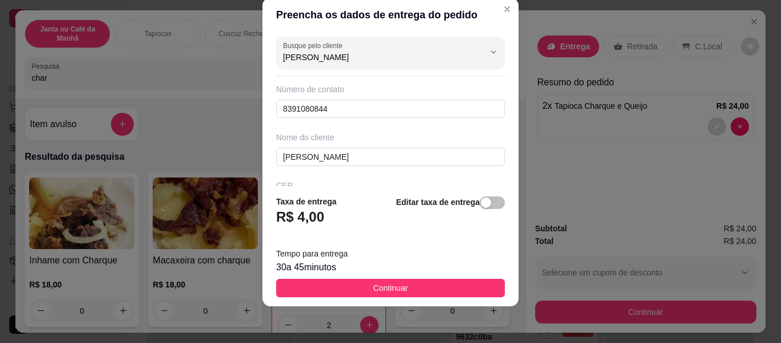
type input "[STREET_ADDRESS][PERSON_NAME]"
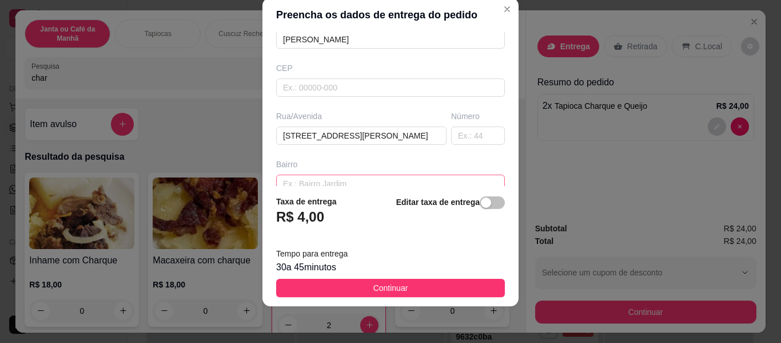
scroll to position [232, 0]
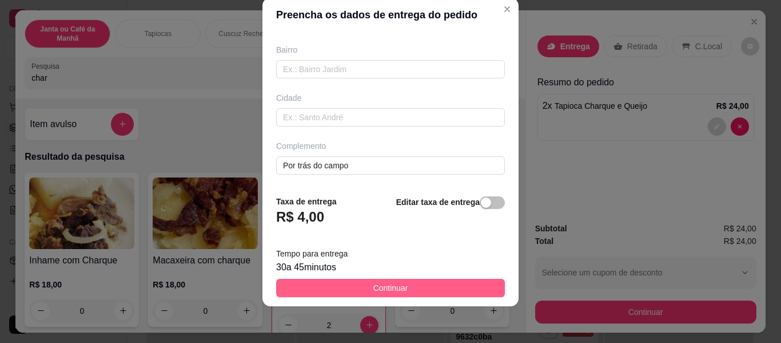
type input "[PERSON_NAME]"
click at [402, 285] on button "Continuar" at bounding box center [390, 287] width 229 height 18
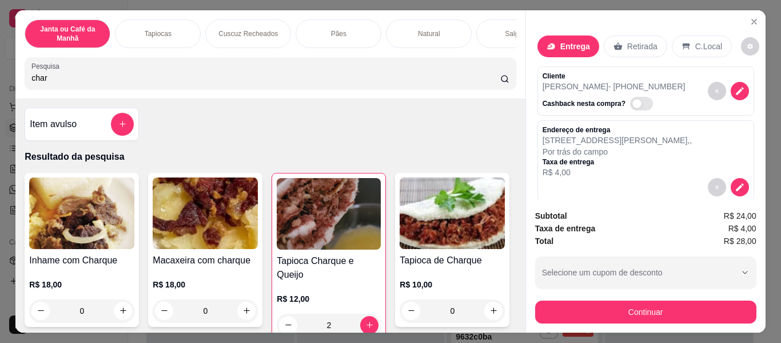
click at [668, 278] on div "button" at bounding box center [639, 272] width 194 height 23
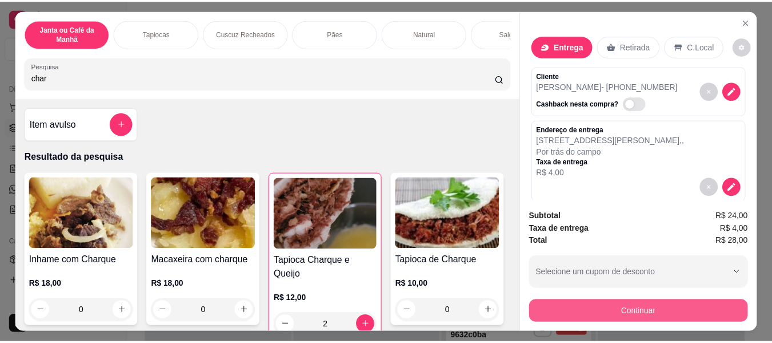
scroll to position [31, 0]
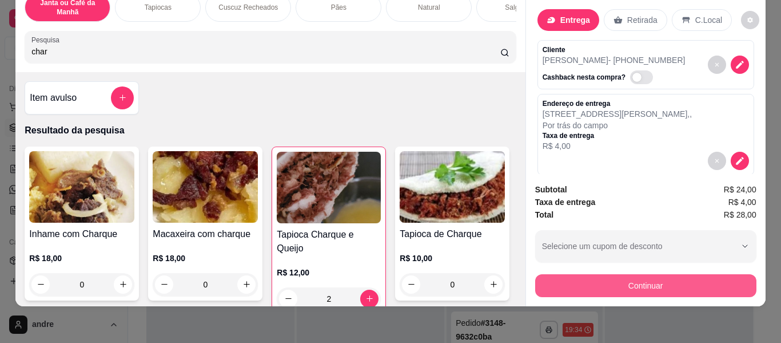
click at [658, 274] on button "Continuar" at bounding box center [645, 285] width 221 height 23
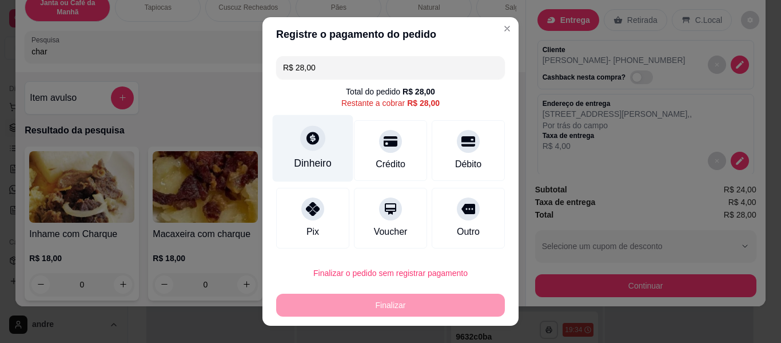
click at [300, 149] on div at bounding box center [312, 137] width 25 height 25
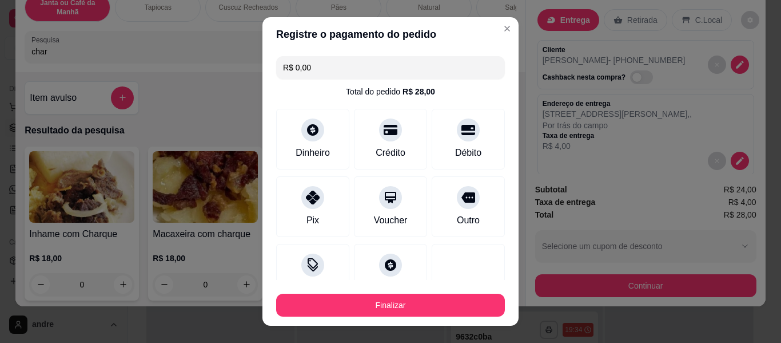
type input "R$ 0,00"
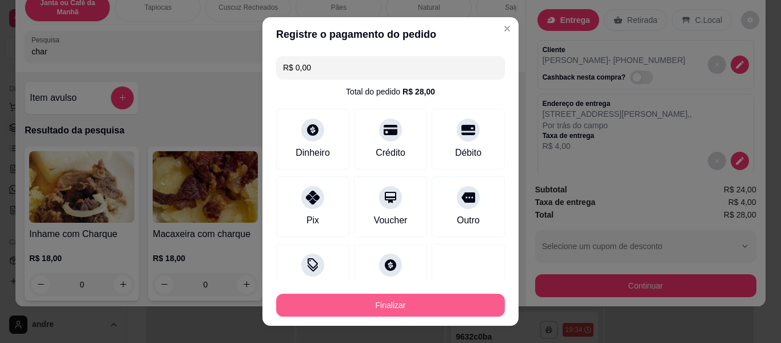
click at [410, 306] on button "Finalizar" at bounding box center [390, 304] width 229 height 23
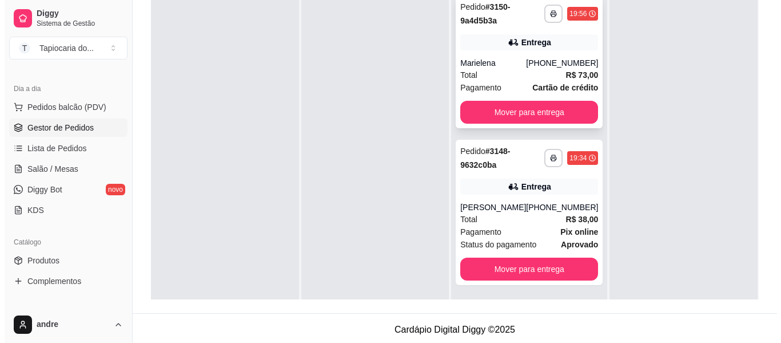
scroll to position [32, 0]
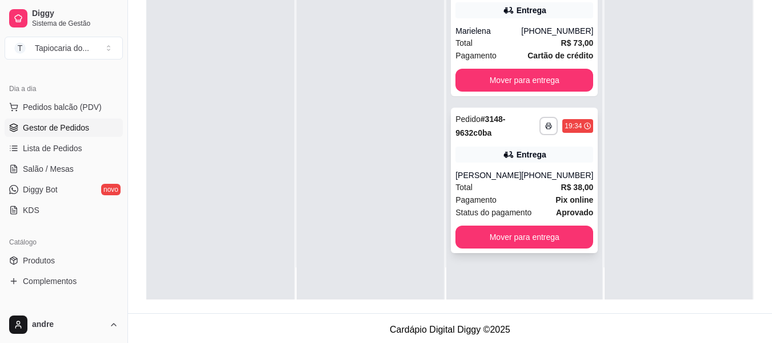
click at [551, 174] on div "[PHONE_NUMBER]" at bounding box center [557, 174] width 72 height 11
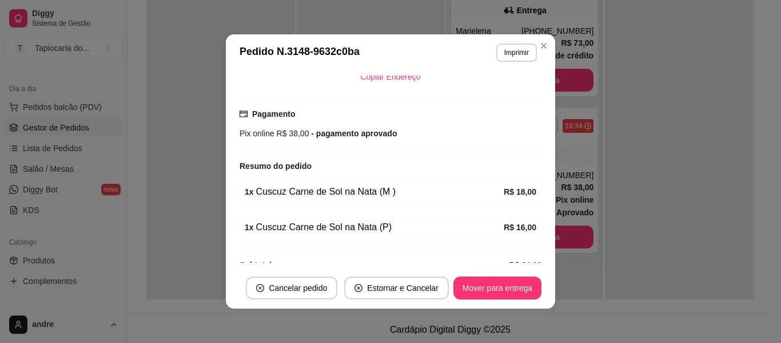
scroll to position [293, 0]
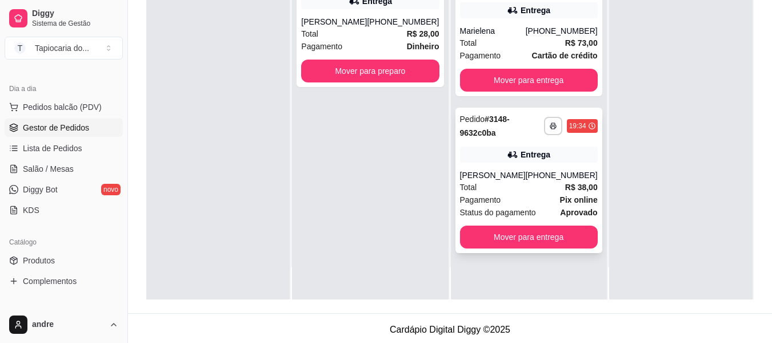
click at [500, 181] on div "Total R$ 38,00" at bounding box center [529, 187] width 138 height 13
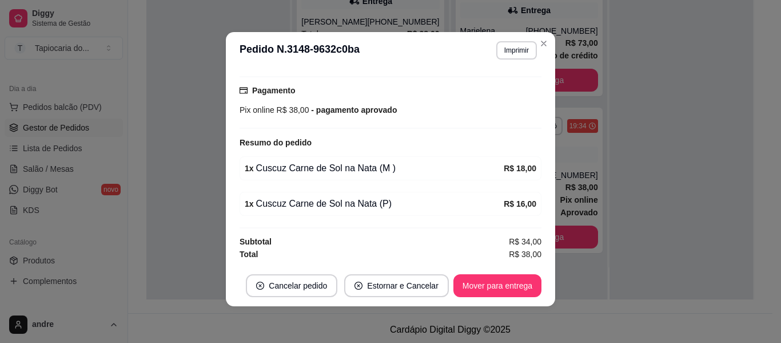
scroll to position [236, 0]
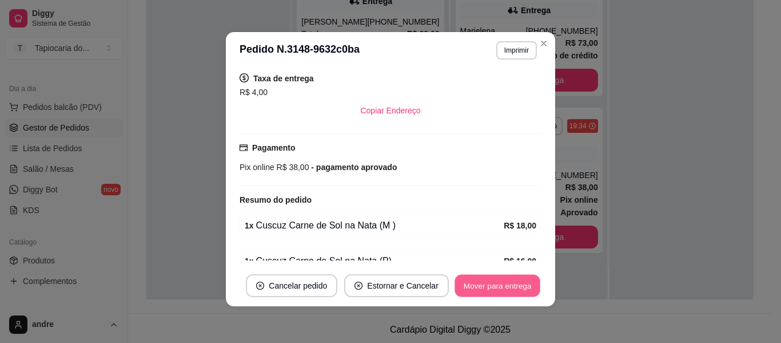
click at [506, 289] on button "Mover para entrega" at bounding box center [498, 285] width 86 height 22
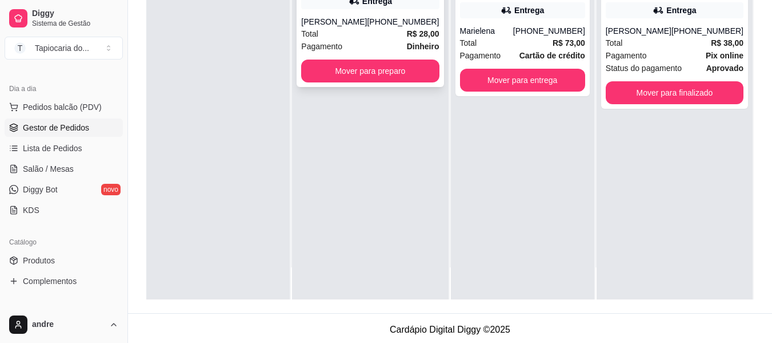
click at [361, 18] on div "[PERSON_NAME]" at bounding box center [334, 21] width 66 height 11
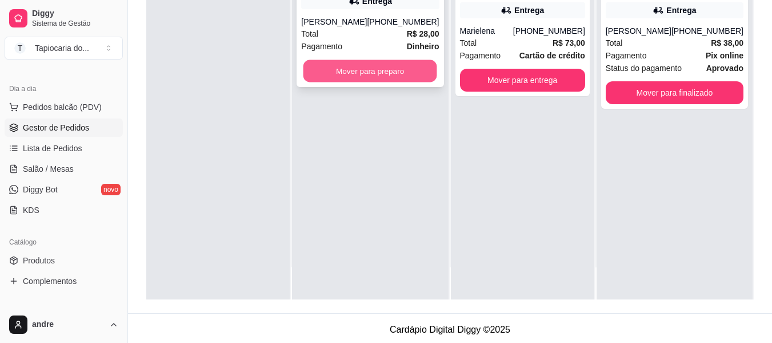
click at [393, 68] on button "Mover para preparo" at bounding box center [371, 71] width 134 height 22
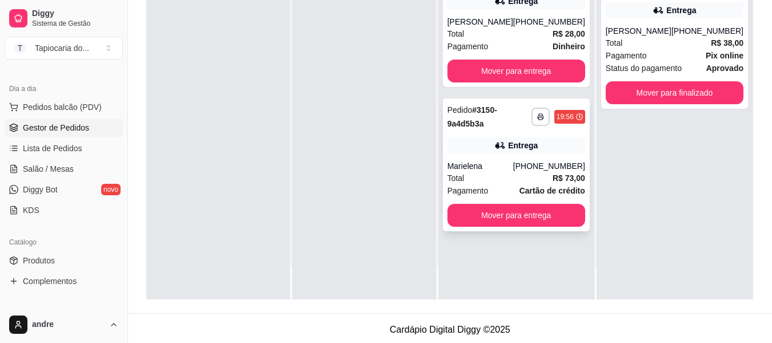
click at [503, 136] on div "**********" at bounding box center [516, 164] width 147 height 133
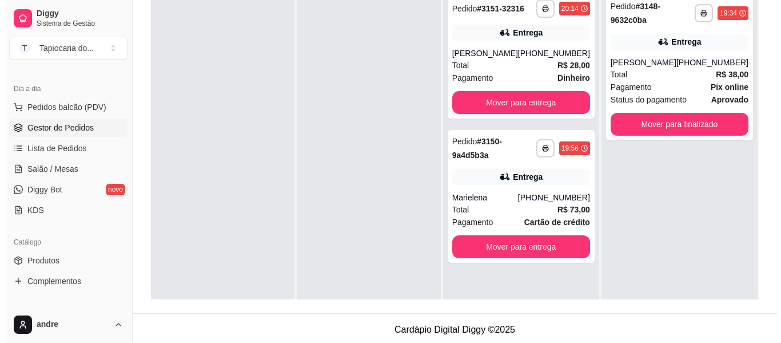
scroll to position [0, 0]
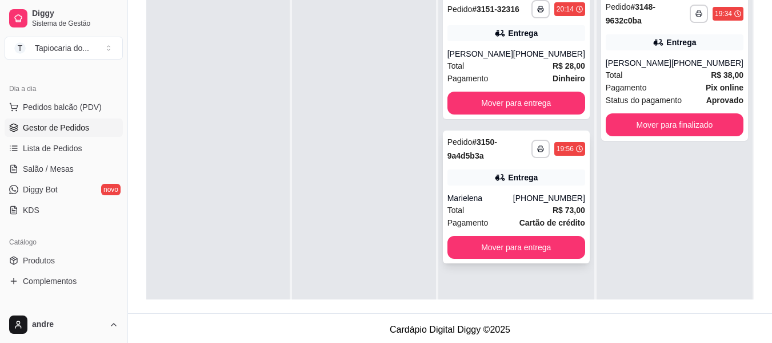
click at [496, 206] on div "Total R$ 73,00" at bounding box center [517, 210] width 138 height 13
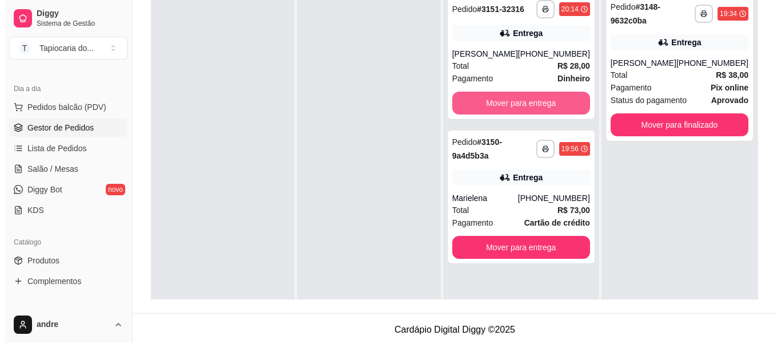
scroll to position [57, 0]
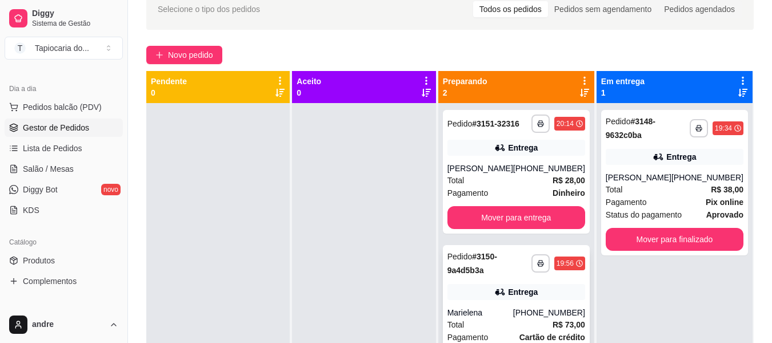
click at [487, 274] on strong "# 3150-9a4d5b3a" at bounding box center [473, 263] width 50 height 23
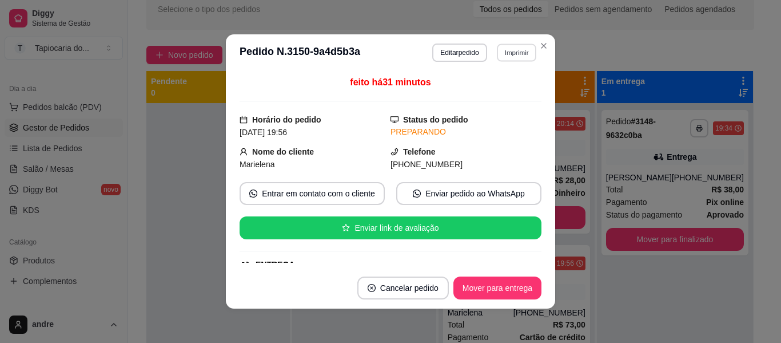
click at [497, 57] on button "Imprimir" at bounding box center [516, 52] width 39 height 18
click at [497, 92] on button "Impressora" at bounding box center [492, 92] width 80 height 18
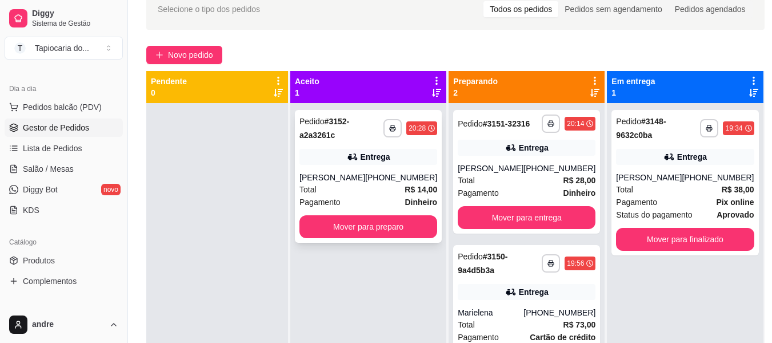
click at [338, 178] on div "[PERSON_NAME]" at bounding box center [333, 177] width 66 height 11
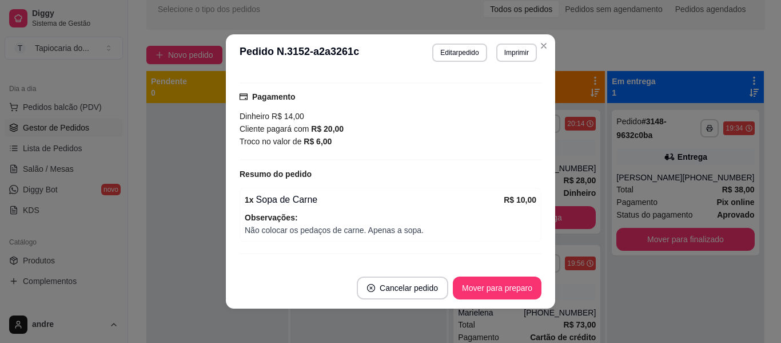
scroll to position [312, 0]
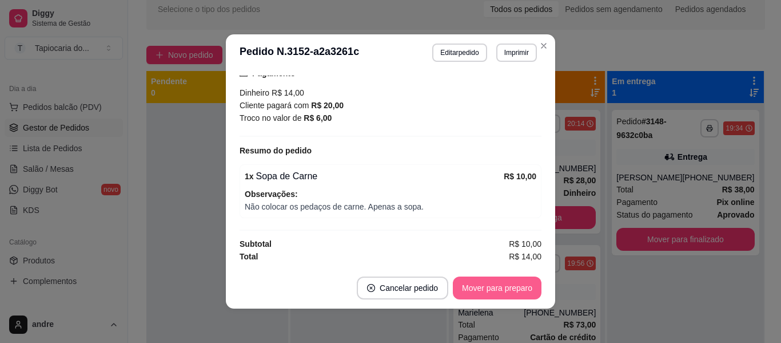
click at [484, 285] on button "Mover para preparo" at bounding box center [497, 287] width 89 height 23
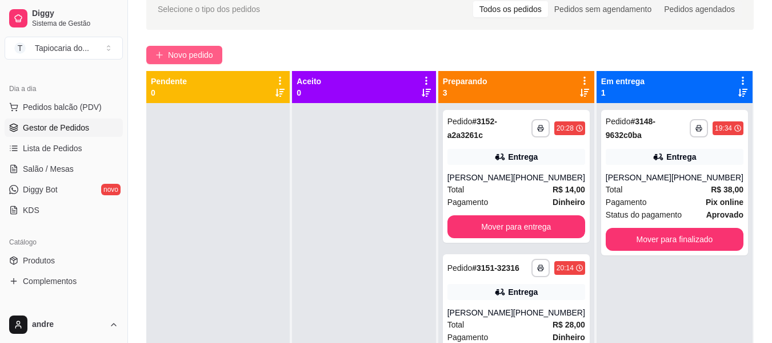
click at [209, 52] on span "Novo pedido" at bounding box center [190, 55] width 45 height 13
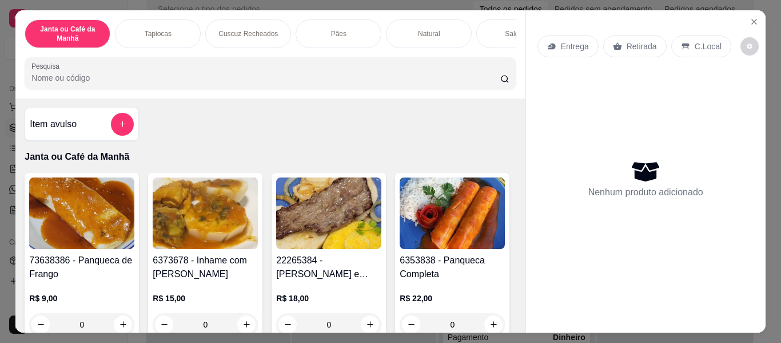
click at [308, 74] on div at bounding box center [269, 73] width 477 height 23
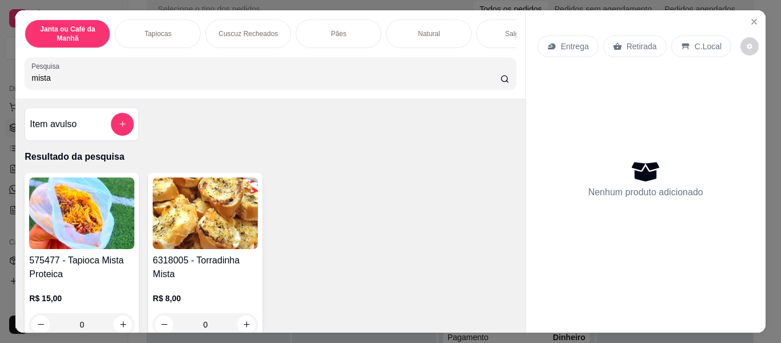
scroll to position [57, 0]
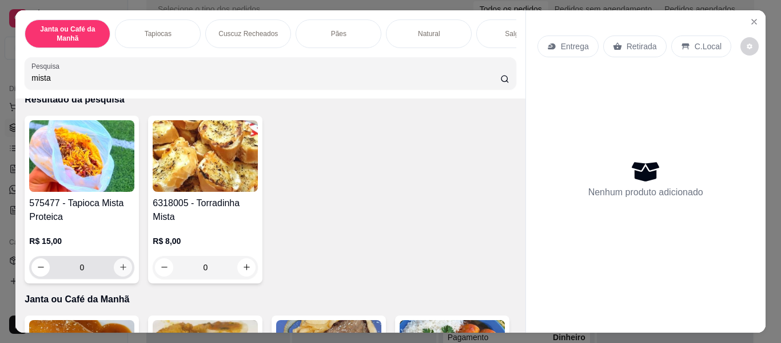
type input "mista"
click at [123, 271] on icon "increase-product-quantity" at bounding box center [123, 266] width 9 height 9
type input "1"
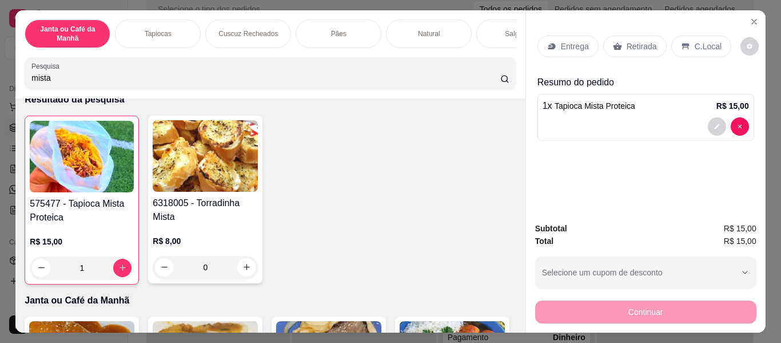
click at [583, 41] on p "Entrega" at bounding box center [575, 46] width 28 height 11
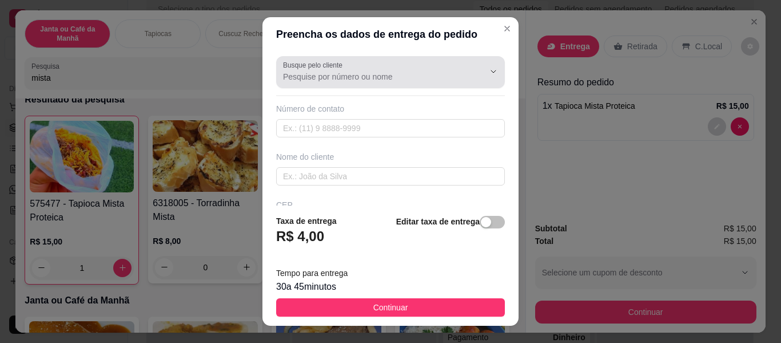
click at [394, 71] on input "Busque pelo cliente" at bounding box center [374, 76] width 183 height 11
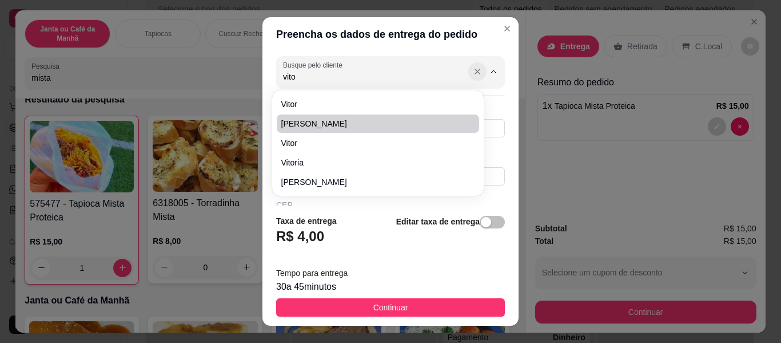
type input "vito"
click at [473, 71] on icon "Show suggestions" at bounding box center [477, 71] width 9 height 9
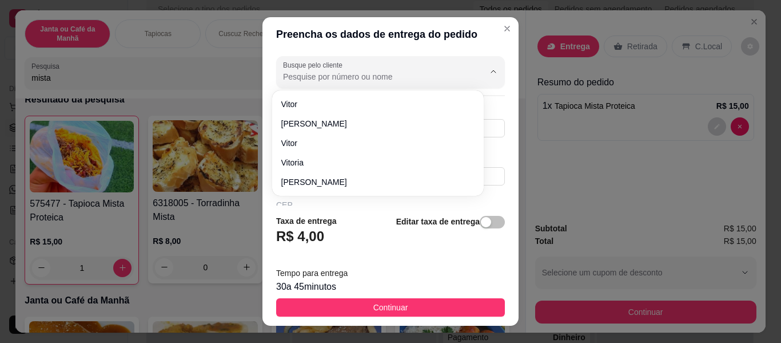
click at [474, 130] on li "[PERSON_NAME]" at bounding box center [378, 123] width 202 height 18
click at [491, 126] on div "Busque pelo cliente Número de contato Nome do cliente CEP Rua/[GEOGRAPHIC_DATA]" at bounding box center [390, 128] width 256 height 154
click at [484, 65] on button "Show suggestions" at bounding box center [493, 71] width 18 height 18
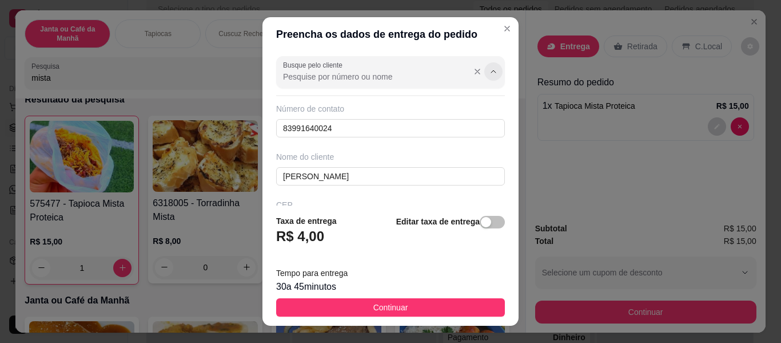
type input "[PERSON_NAME]"
type input "83991640024"
type input "[PERSON_NAME]"
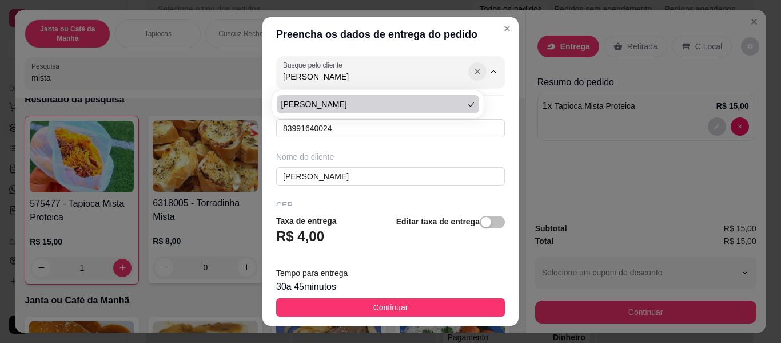
click at [473, 70] on icon "Show suggestions" at bounding box center [477, 71] width 9 height 9
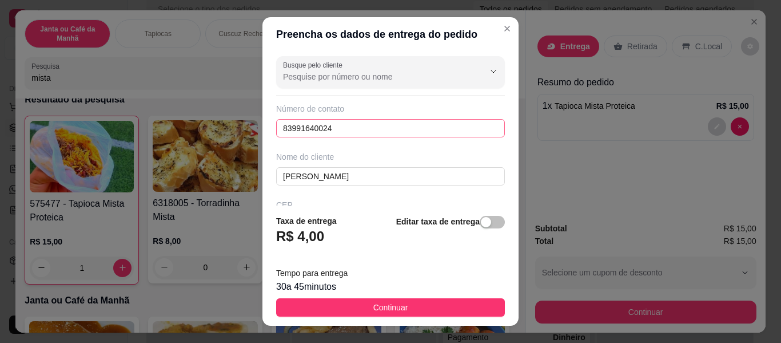
type input "Genilsom"
type input "83993311917"
type input "Genilsom"
type input "G"
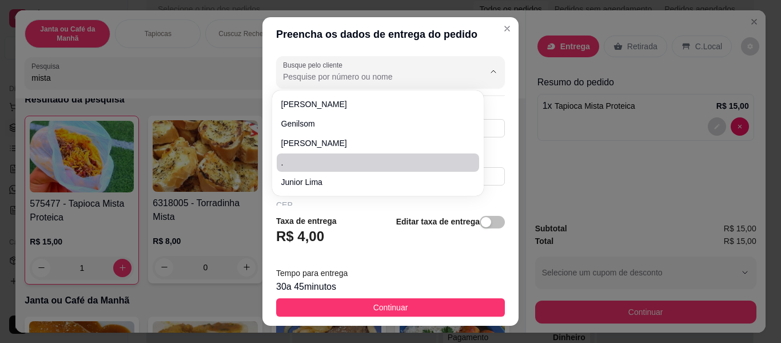
click at [334, 164] on span "." at bounding box center [372, 162] width 182 height 11
type input "."
type input "8386129269"
type input "."
type input "conveniencia posto do decio"
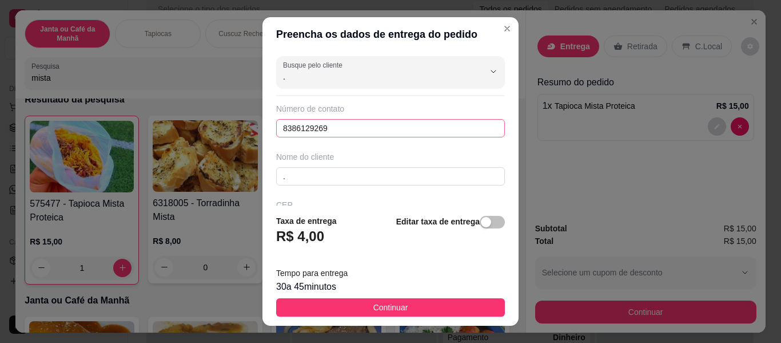
type input "."
click at [419, 128] on input "8386129269" at bounding box center [390, 128] width 229 height 18
type input "8"
paste input "[PHONE_NUMBER]"
type input "[PHONE_NUMBER]"
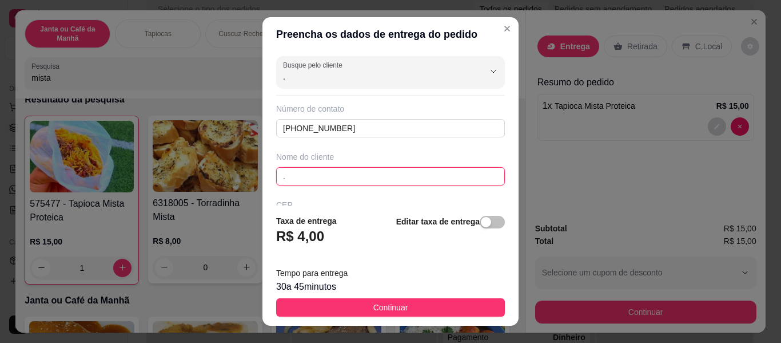
click at [428, 174] on input "." at bounding box center [390, 176] width 229 height 18
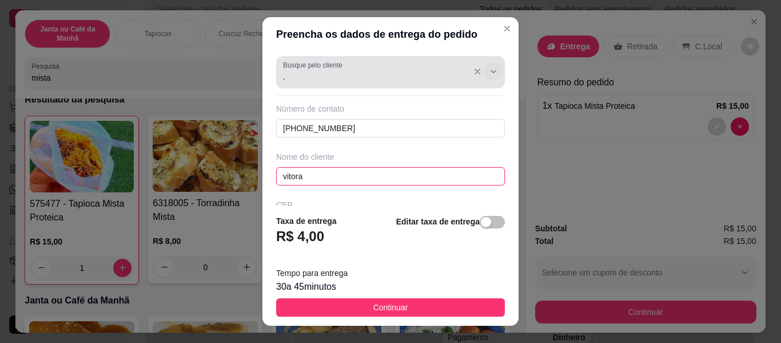
type input "vitora"
click at [484, 78] on button "Show suggestions" at bounding box center [493, 71] width 18 height 18
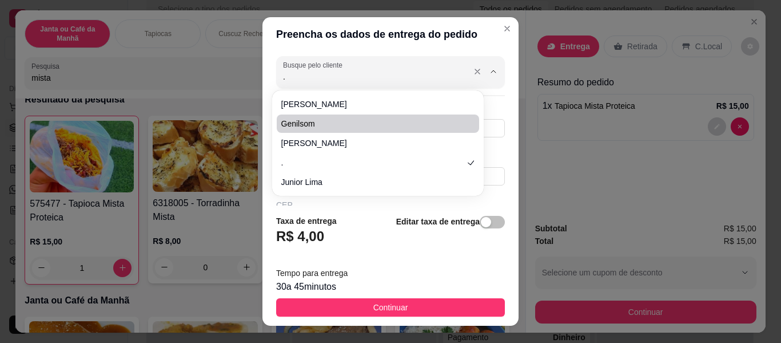
click at [397, 77] on input "." at bounding box center [374, 76] width 183 height 11
click at [293, 128] on span "Vitoria" at bounding box center [372, 123] width 182 height 11
type input "Vitoria"
type input "83993585245"
type input "Vitoria"
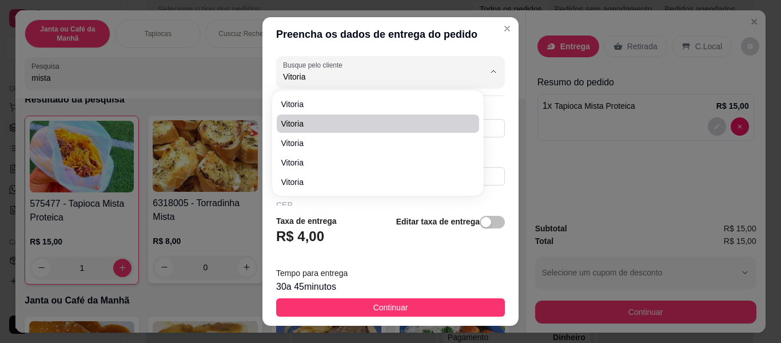
type input "58340000"
type input "[PERSON_NAME]"
type input "02"
type input "Conjunto [PERSON_NAME]"
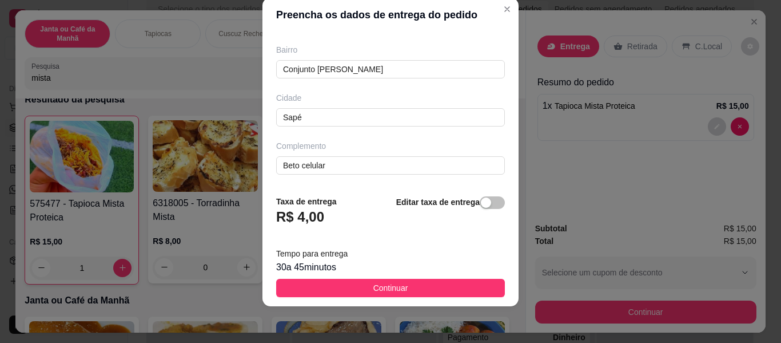
scroll to position [0, 0]
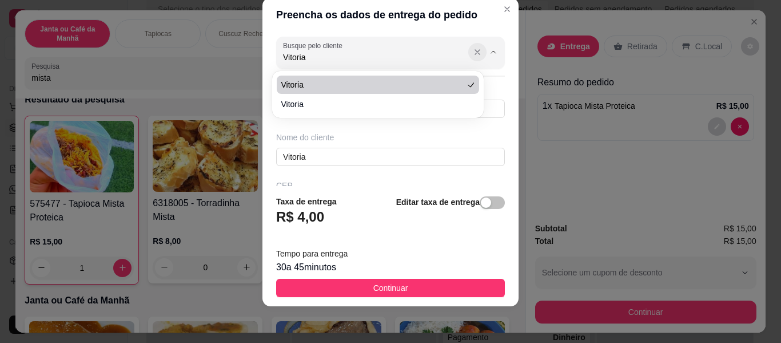
click at [468, 47] on button "Show suggestions" at bounding box center [477, 52] width 18 height 18
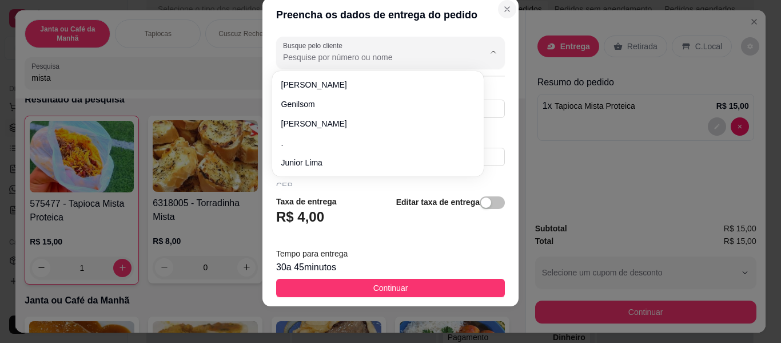
click at [503, 7] on icon "Close" at bounding box center [507, 9] width 9 height 9
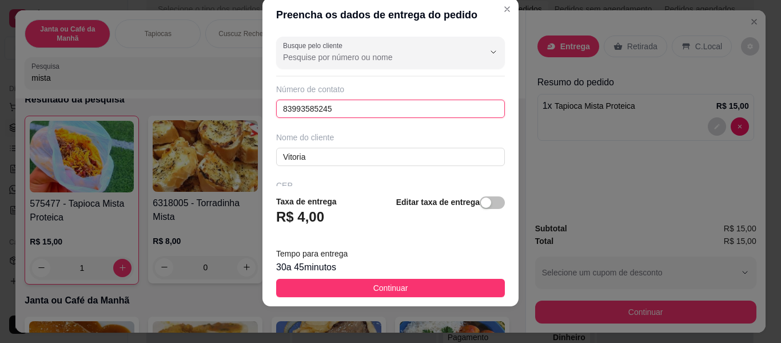
click at [368, 106] on input "83993585245" at bounding box center [390, 108] width 229 height 18
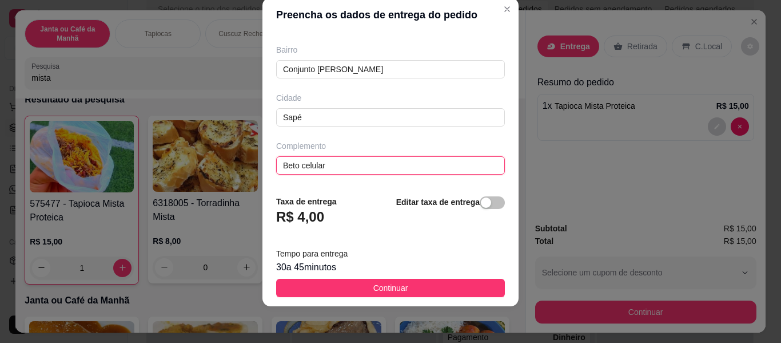
click at [414, 173] on input "Beto celular" at bounding box center [390, 165] width 229 height 18
paste input "[PERSON_NAME] ,, 77"
click at [493, 183] on div "Busque pelo cliente Número de contato Nome do cliente Vitoria CEP 58340000 Rua/…" at bounding box center [390, 109] width 256 height 154
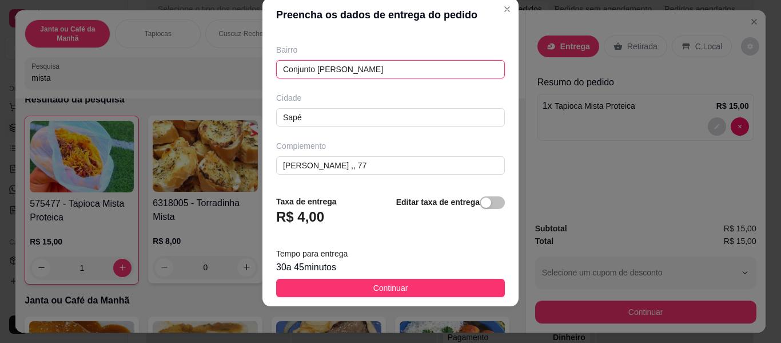
click at [408, 62] on input "Conjunto [PERSON_NAME]" at bounding box center [390, 69] width 229 height 18
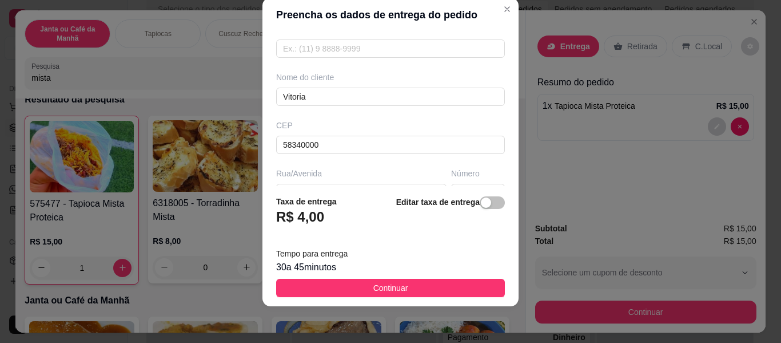
scroll to position [3, 0]
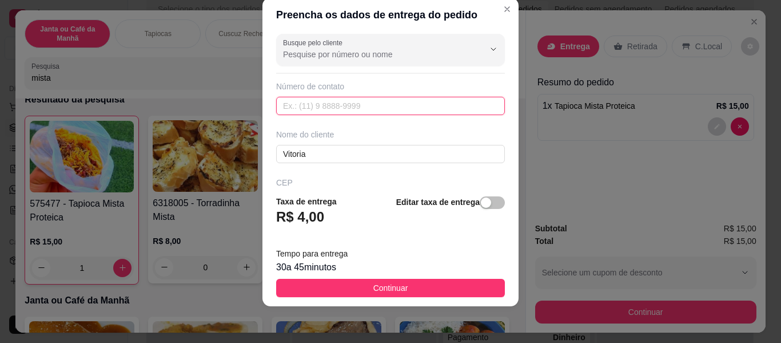
paste input "[PHONE_NUMBER]"
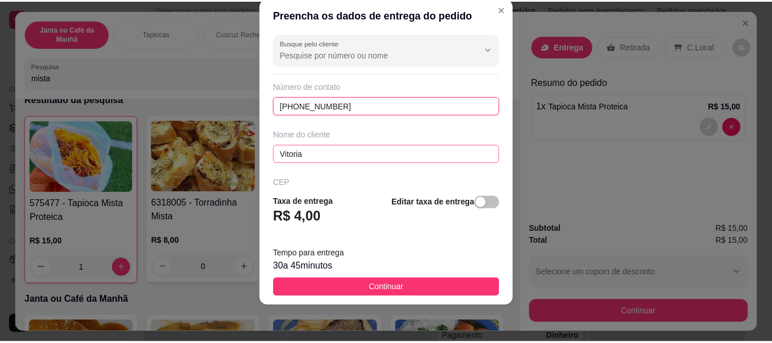
scroll to position [232, 0]
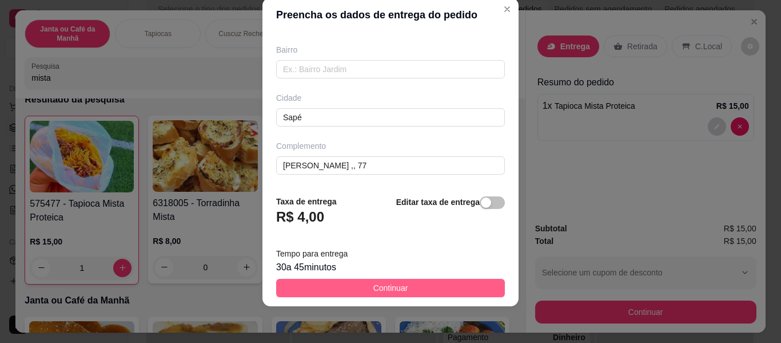
click at [421, 286] on button "Continuar" at bounding box center [390, 287] width 229 height 18
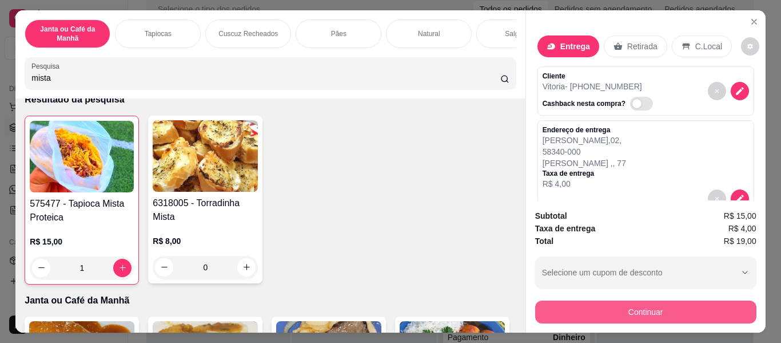
click at [703, 300] on button "Continuar" at bounding box center [645, 311] width 221 height 23
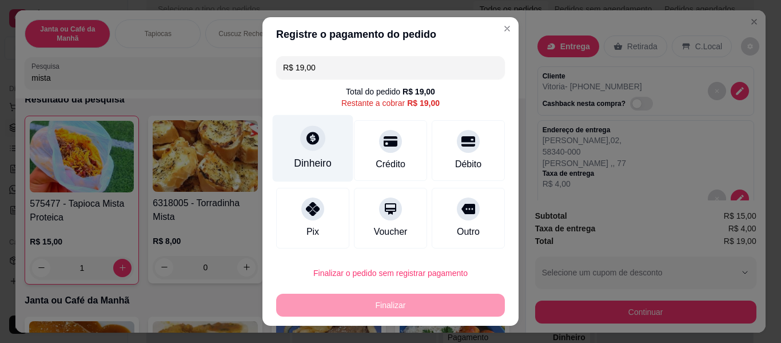
click at [313, 154] on div "Dinheiro" at bounding box center [313, 148] width 81 height 67
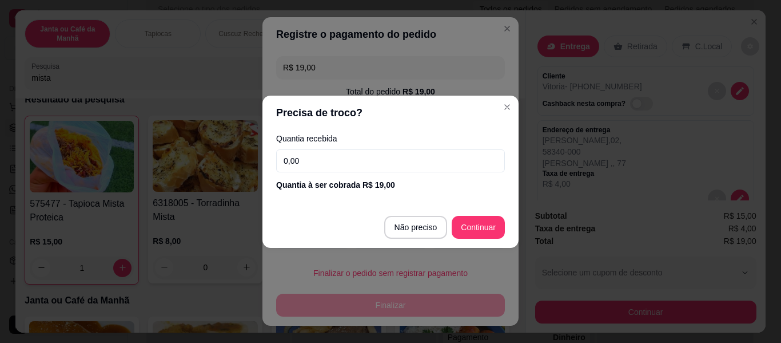
click at [327, 157] on input "0,00" at bounding box center [390, 160] width 229 height 23
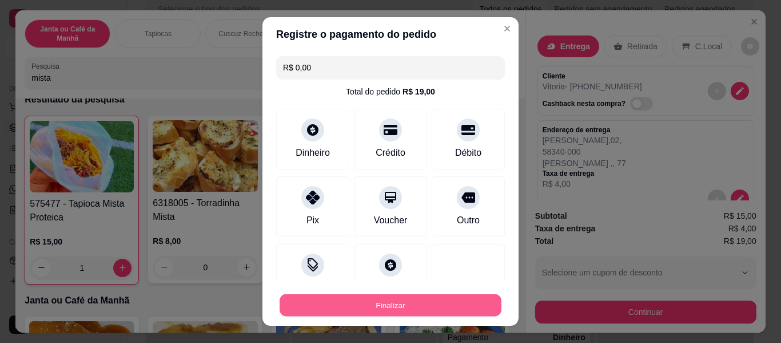
click at [439, 301] on button "Finalizar" at bounding box center [391, 305] width 222 height 22
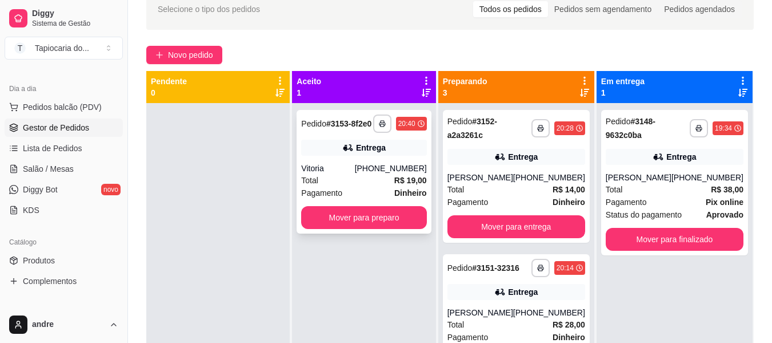
click at [333, 186] on span "Pagamento" at bounding box center [321, 192] width 41 height 13
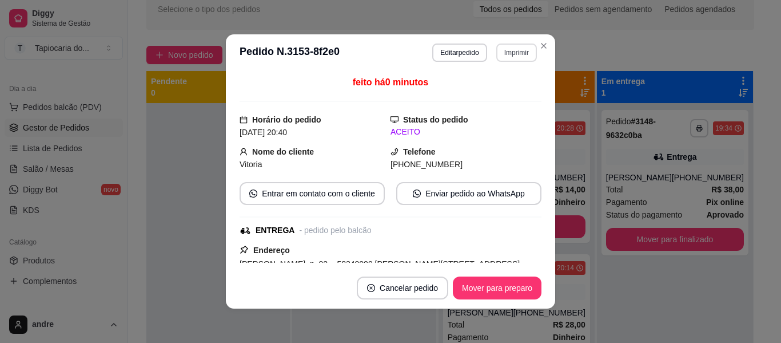
click at [504, 47] on button "Imprimir" at bounding box center [516, 52] width 41 height 18
click at [508, 87] on button "Impressora" at bounding box center [492, 93] width 80 height 18
click at [516, 51] on button "Imprimir" at bounding box center [516, 52] width 39 height 18
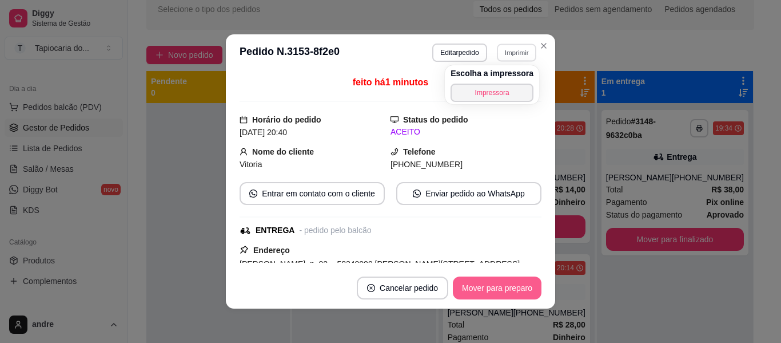
click at [517, 282] on button "Mover para preparo" at bounding box center [497, 287] width 89 height 23
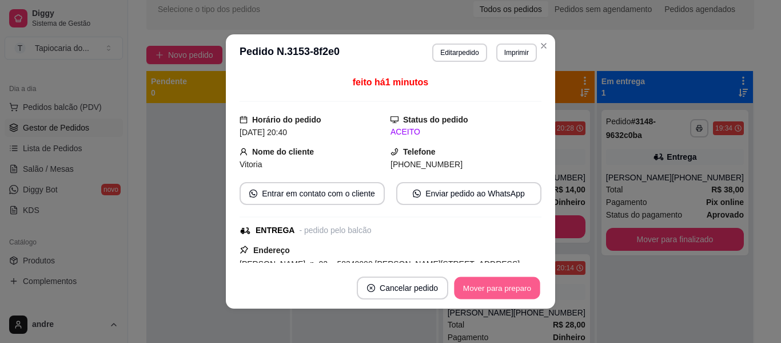
click at [517, 282] on button "Mover para preparo" at bounding box center [497, 288] width 86 height 22
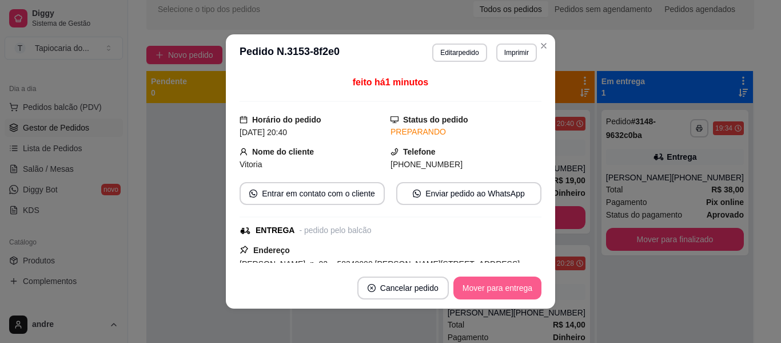
click at [517, 282] on button "Mover para entrega" at bounding box center [497, 287] width 88 height 23
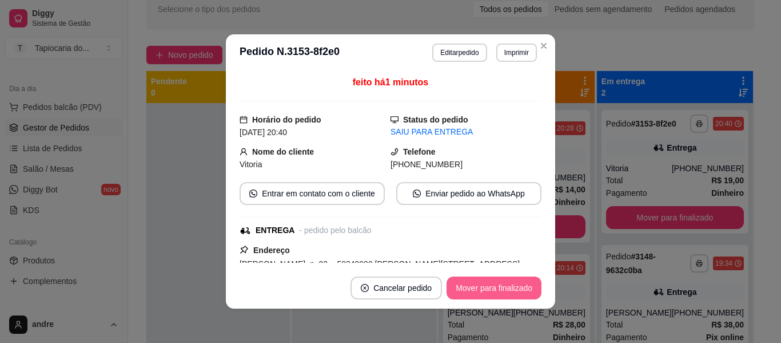
click at [507, 292] on button "Mover para finalizado" at bounding box center [494, 287] width 95 height 23
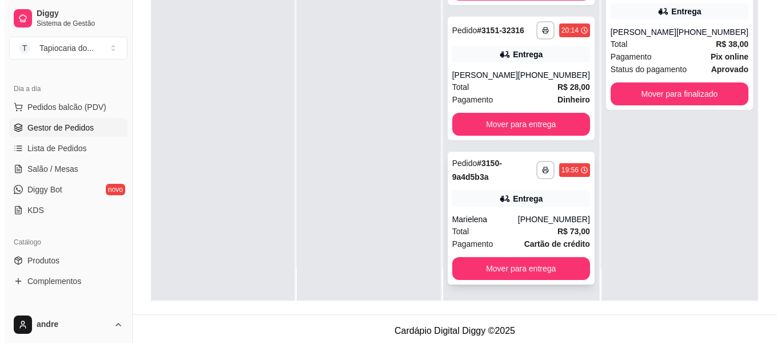
scroll to position [174, 0]
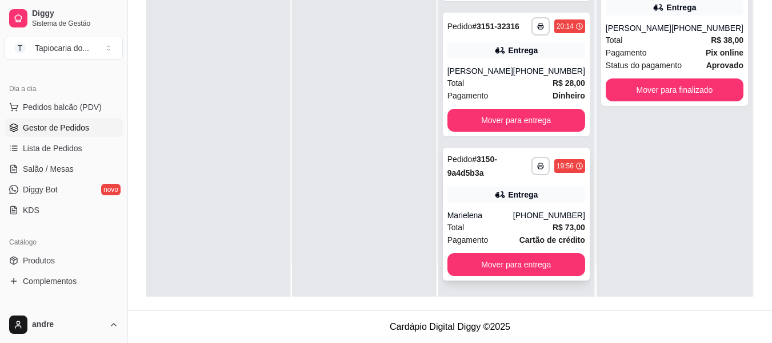
click at [523, 231] on div "Total R$ 73,00" at bounding box center [517, 227] width 138 height 13
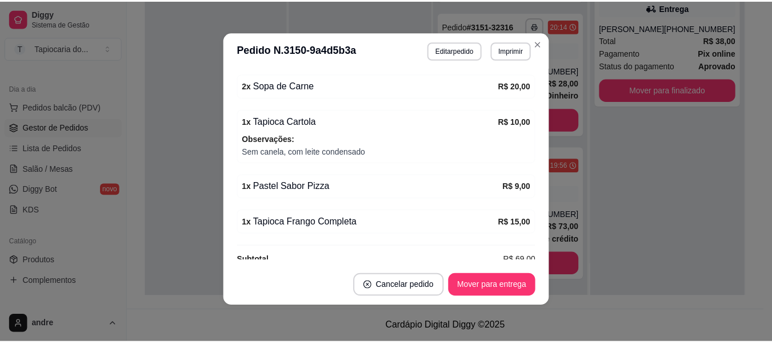
scroll to position [457, 0]
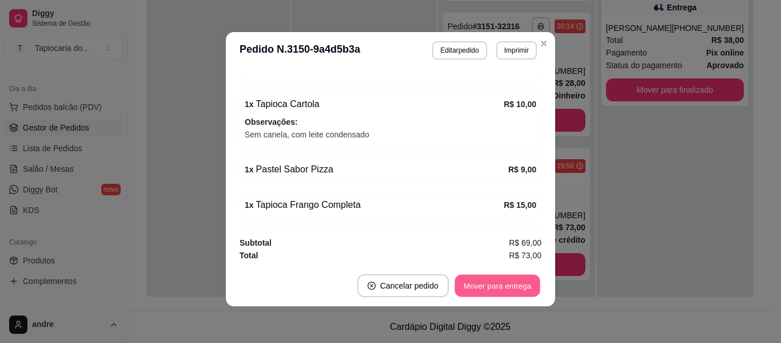
click at [505, 285] on button "Mover para entrega" at bounding box center [498, 285] width 86 height 22
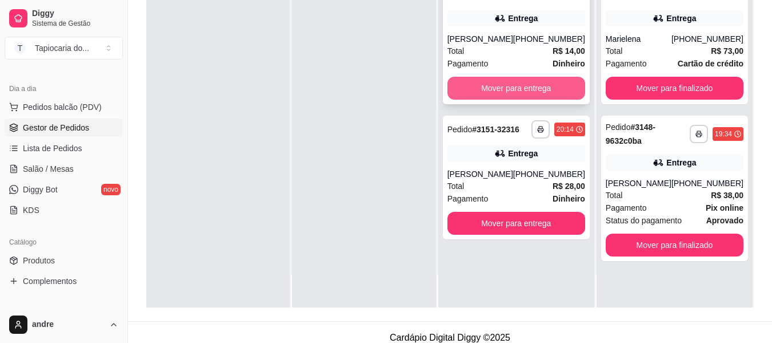
scroll to position [174, 0]
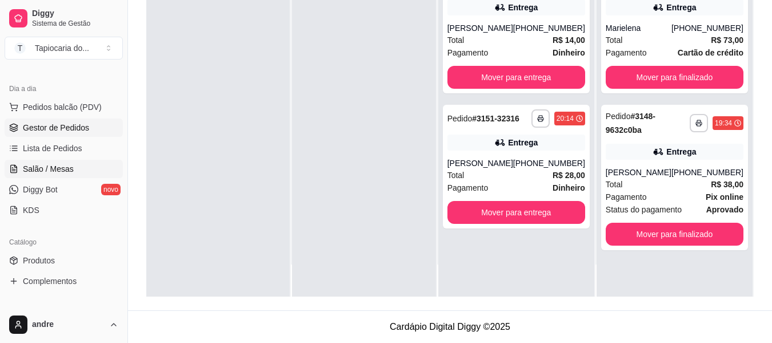
click at [71, 173] on span "Salão / Mesas" at bounding box center [48, 168] width 51 height 11
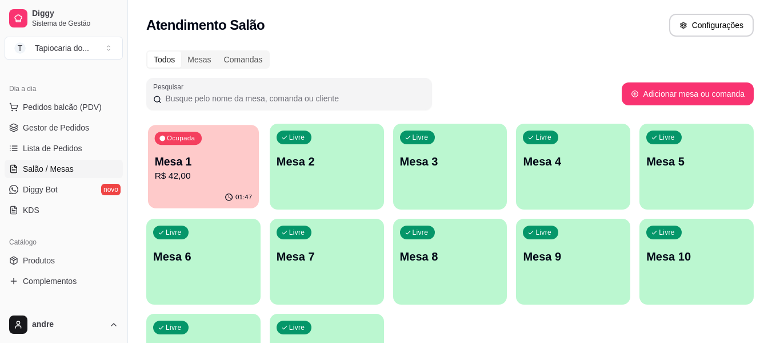
click at [204, 192] on div "01:47" at bounding box center [203, 197] width 111 height 22
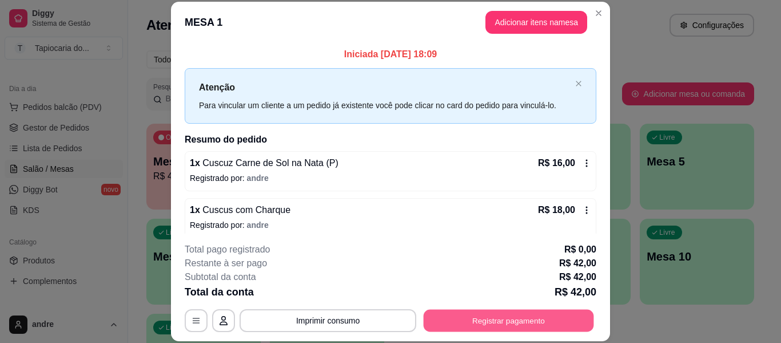
click at [507, 325] on button "Registrar pagamento" at bounding box center [509, 320] width 170 height 22
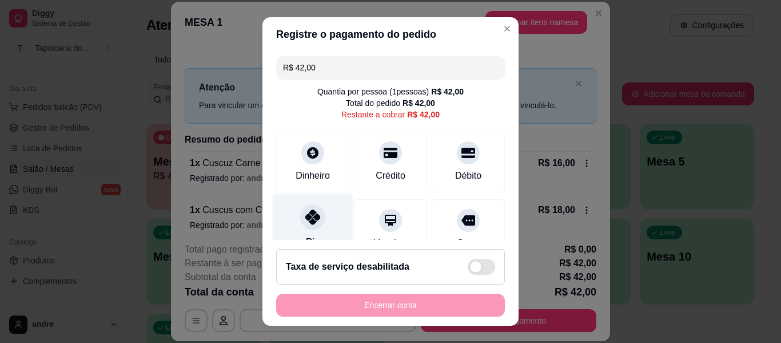
click at [319, 220] on div "Pix" at bounding box center [313, 227] width 81 height 67
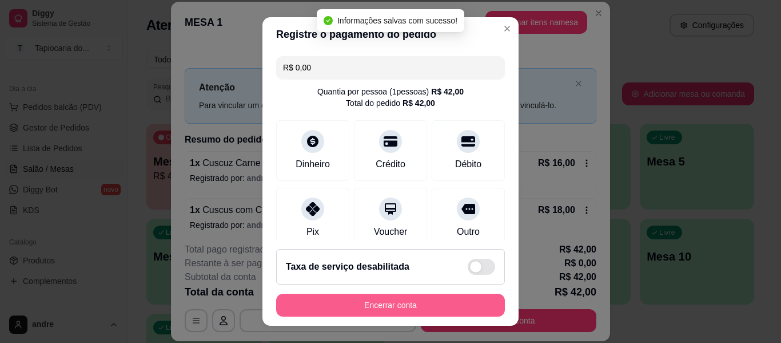
click at [380, 309] on button "Encerrar conta" at bounding box center [390, 304] width 229 height 23
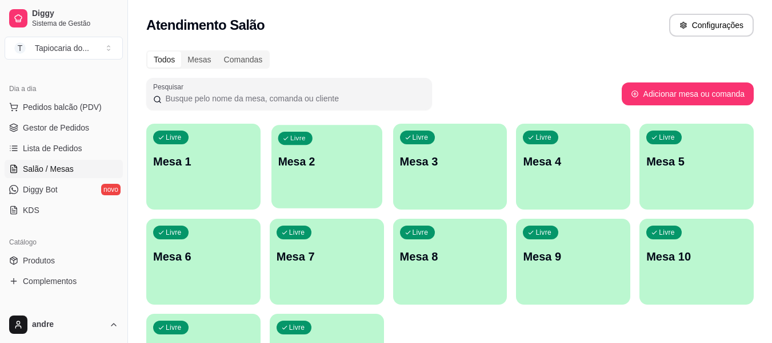
click at [344, 139] on div "Livre Mesa 2" at bounding box center [327, 160] width 111 height 70
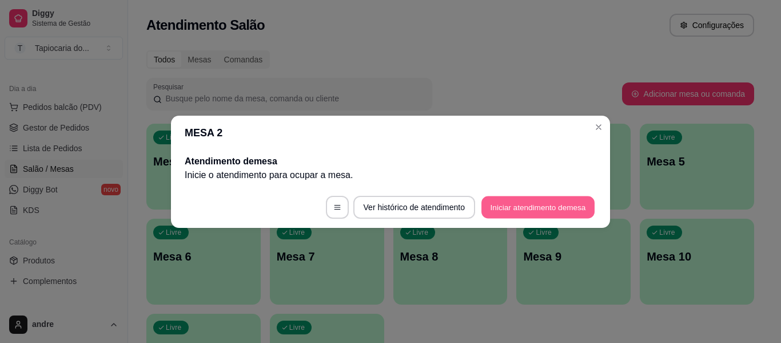
click at [541, 203] on button "Iniciar atendimento de mesa" at bounding box center [537, 207] width 113 height 22
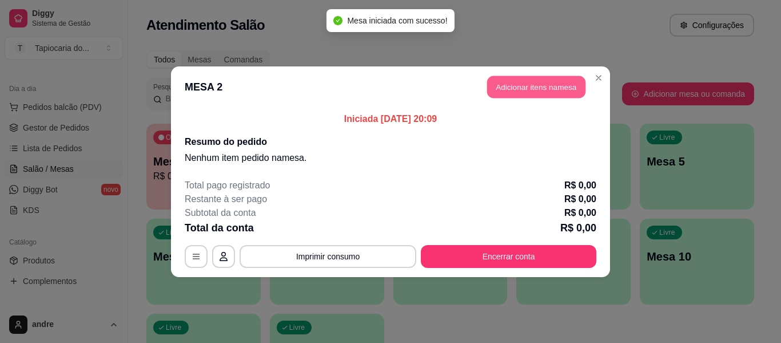
click at [550, 89] on button "Adicionar itens na mesa" at bounding box center [536, 86] width 98 height 22
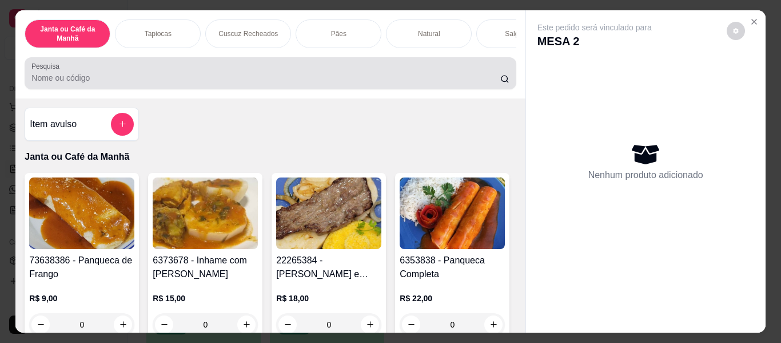
click at [466, 71] on div at bounding box center [269, 73] width 477 height 23
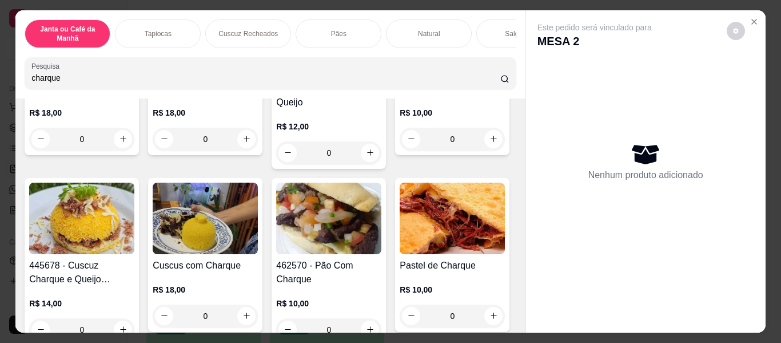
scroll to position [286, 0]
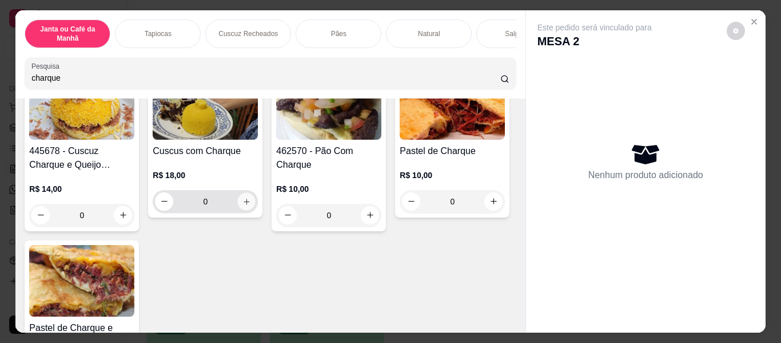
click at [251, 197] on icon "increase-product-quantity" at bounding box center [246, 201] width 9 height 9
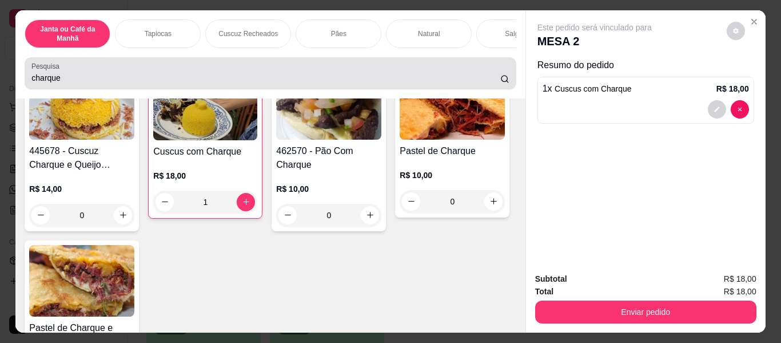
click at [471, 78] on input "charque" at bounding box center [265, 77] width 469 height 11
click at [446, 73] on div "charque" at bounding box center [269, 73] width 477 height 23
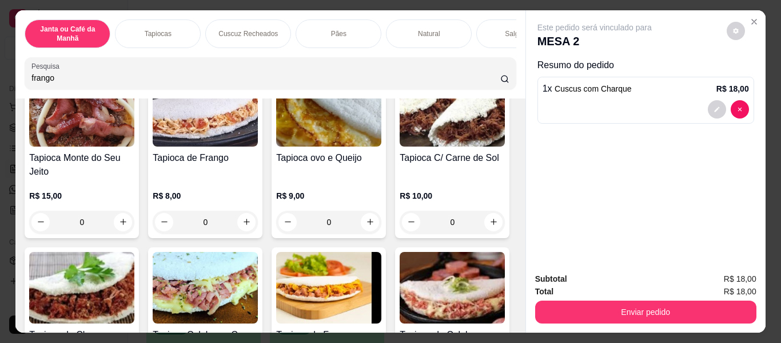
scroll to position [1674, 0]
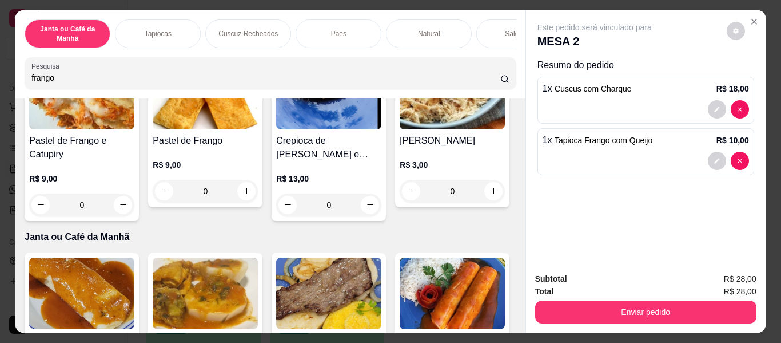
scroll to position [188, 0]
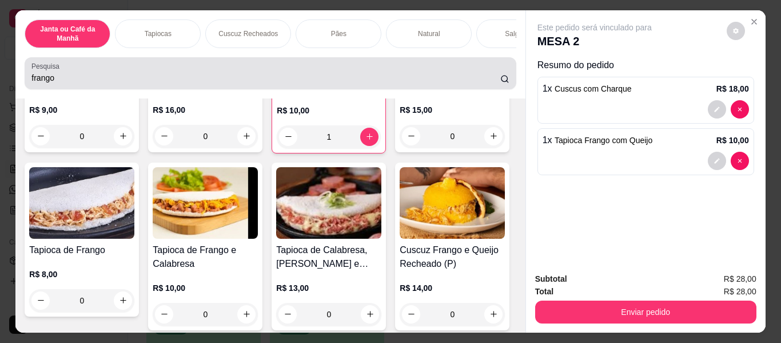
click at [302, 81] on input "frango" at bounding box center [265, 77] width 469 height 11
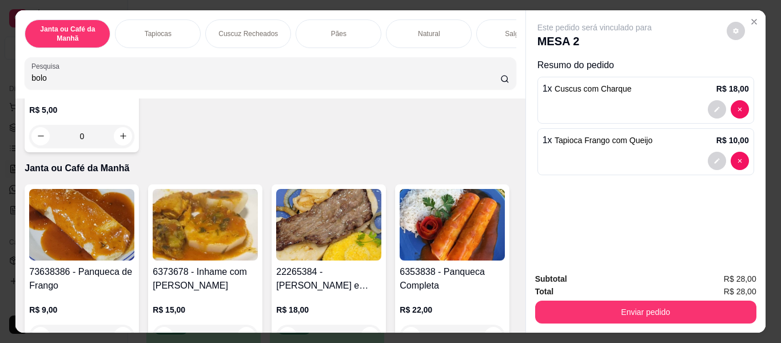
click at [302, 81] on input "bolo" at bounding box center [265, 77] width 469 height 11
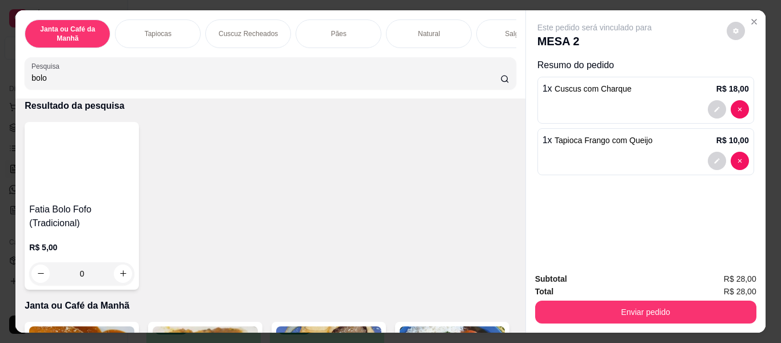
scroll to position [57, 0]
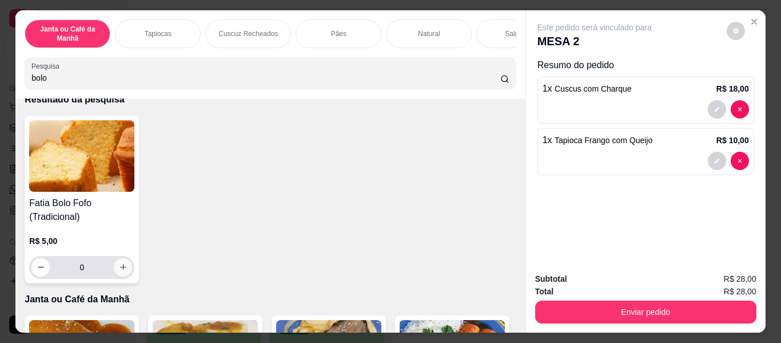
click at [121, 271] on icon "increase-product-quantity" at bounding box center [123, 266] width 9 height 9
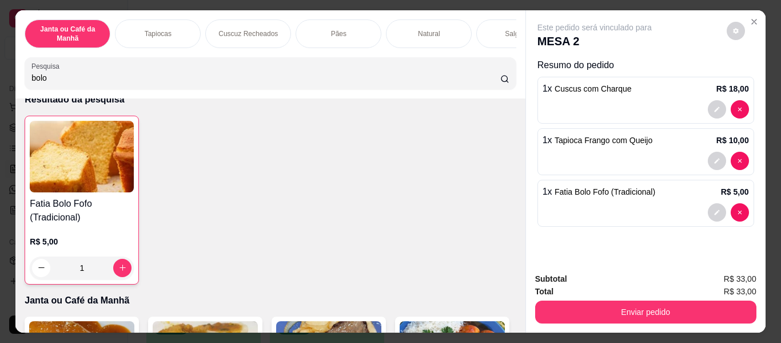
scroll to position [0, 0]
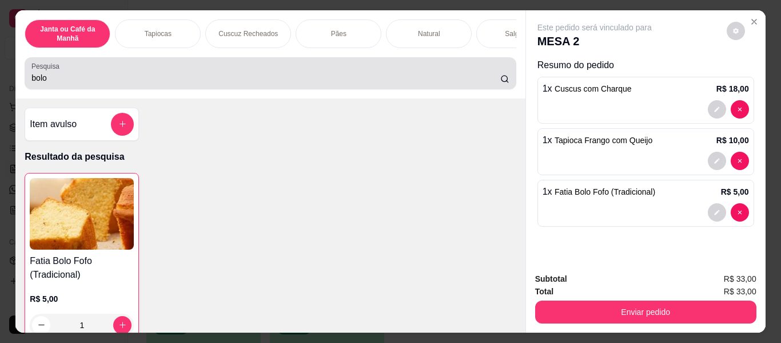
click at [276, 83] on input "bolo" at bounding box center [265, 77] width 469 height 11
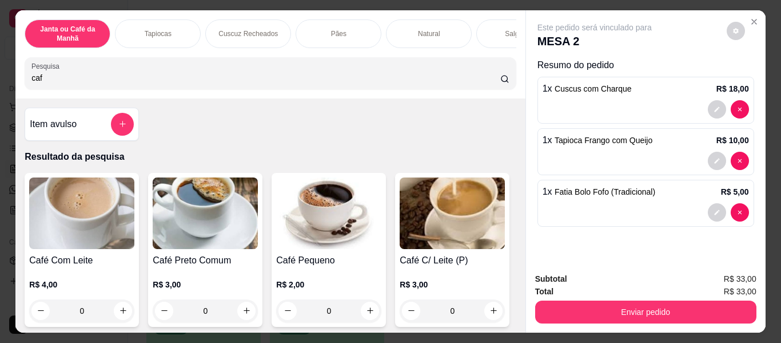
scroll to position [114, 0]
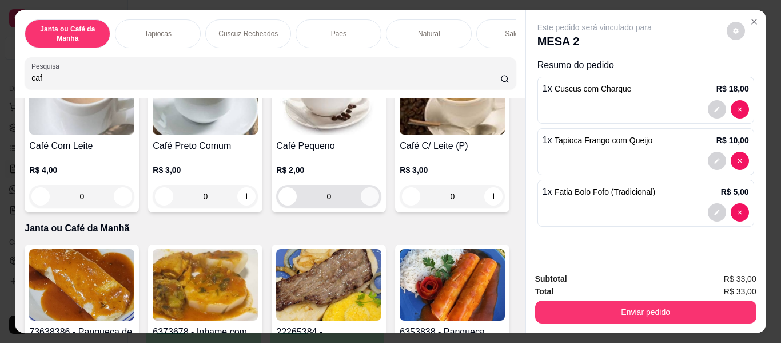
click at [369, 198] on icon "increase-product-quantity" at bounding box center [370, 196] width 9 height 9
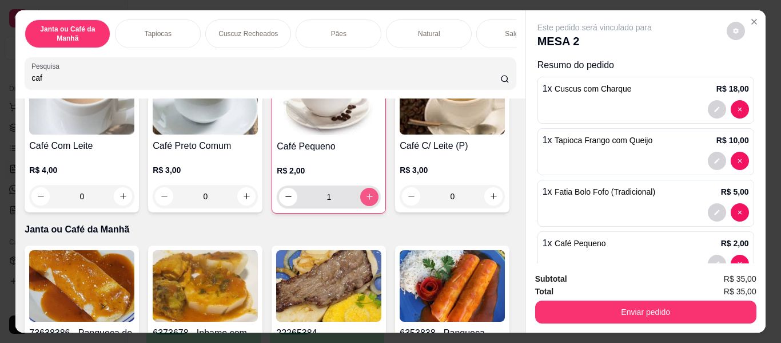
scroll to position [0, 0]
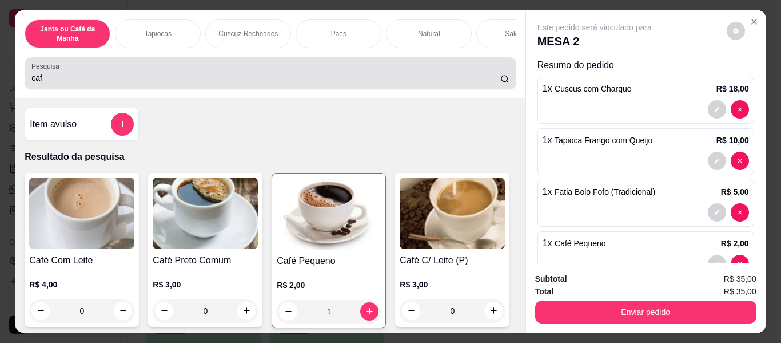
click at [339, 71] on div "caf" at bounding box center [269, 73] width 477 height 23
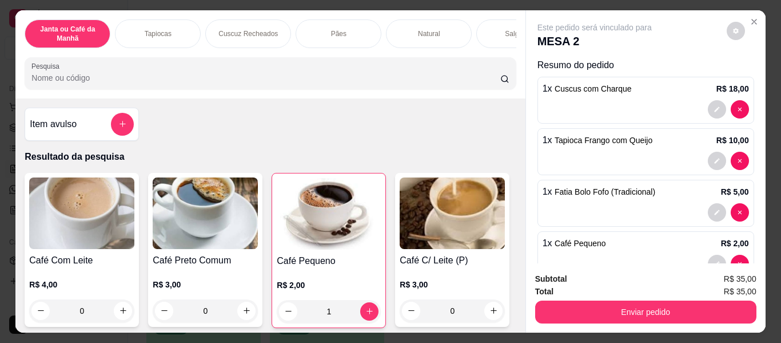
click at [674, 306] on button "Enviar pedido" at bounding box center [645, 311] width 221 height 23
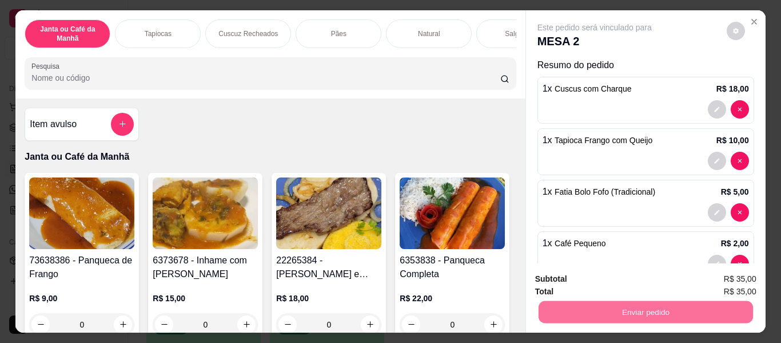
click at [728, 276] on button "Enviar pedido" at bounding box center [726, 278] width 63 height 21
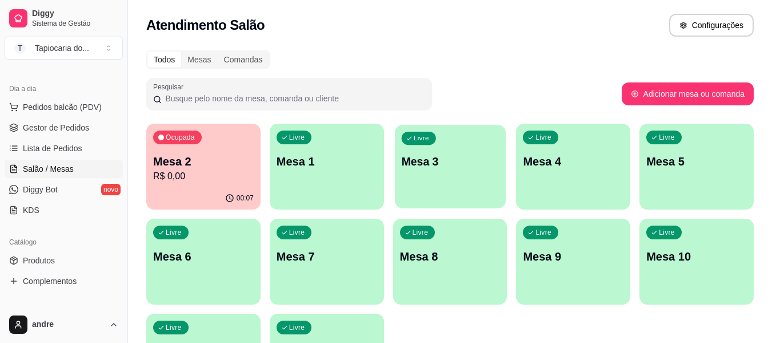
click at [477, 171] on div "Livre Mesa 3" at bounding box center [450, 160] width 111 height 70
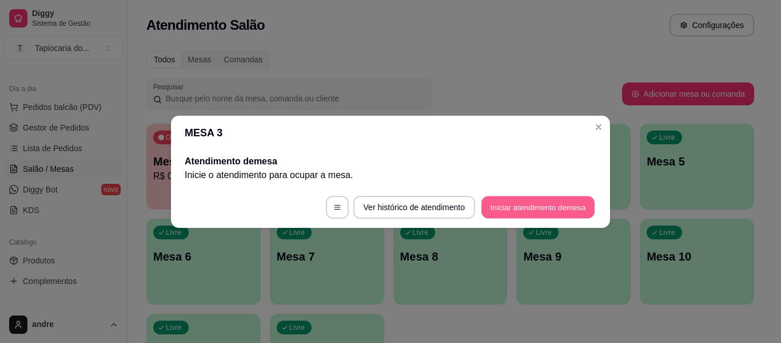
click at [555, 204] on button "Iniciar atendimento de mesa" at bounding box center [537, 207] width 113 height 22
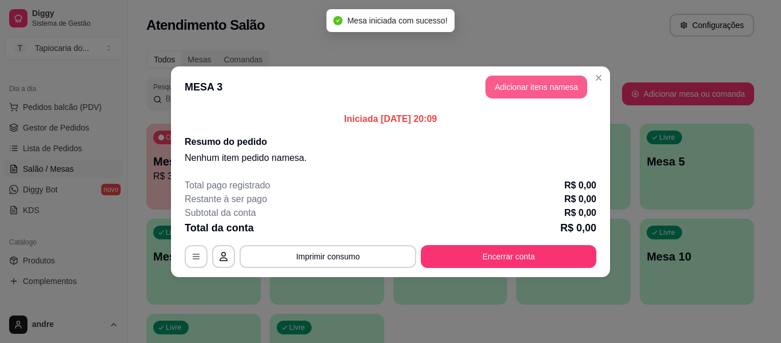
click at [497, 98] on button "Adicionar itens na mesa" at bounding box center [536, 86] width 102 height 23
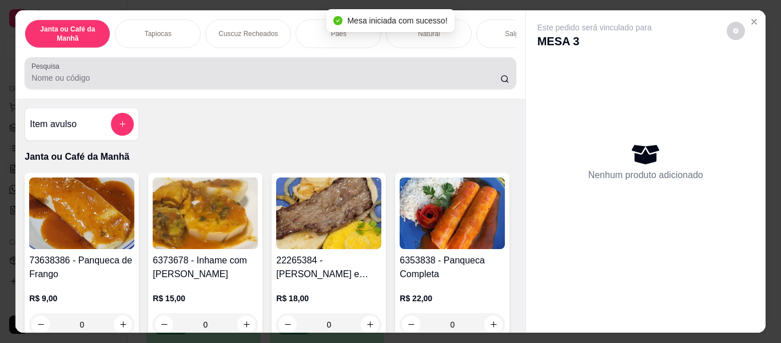
click at [380, 74] on div at bounding box center [269, 73] width 477 height 23
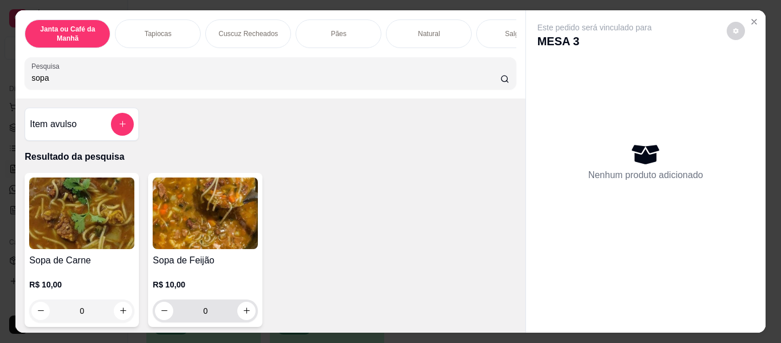
scroll to position [57, 0]
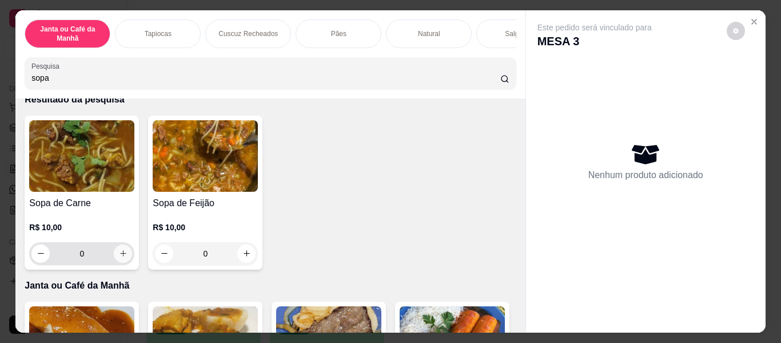
click at [121, 248] on button "increase-product-quantity" at bounding box center [123, 253] width 18 height 18
click at [121, 248] on div "0" at bounding box center [81, 253] width 101 height 23
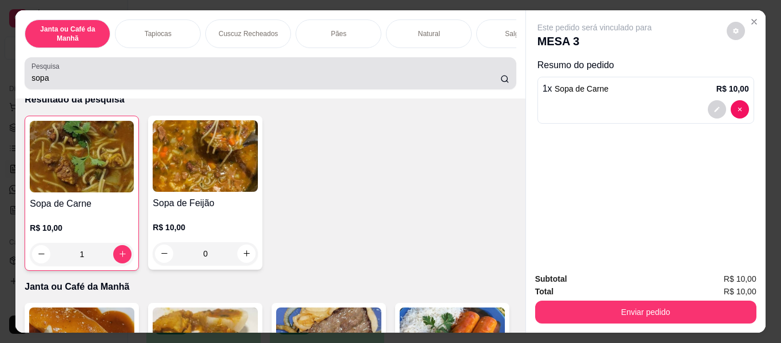
click at [209, 64] on div "Pesquisa sopa" at bounding box center [270, 73] width 491 height 32
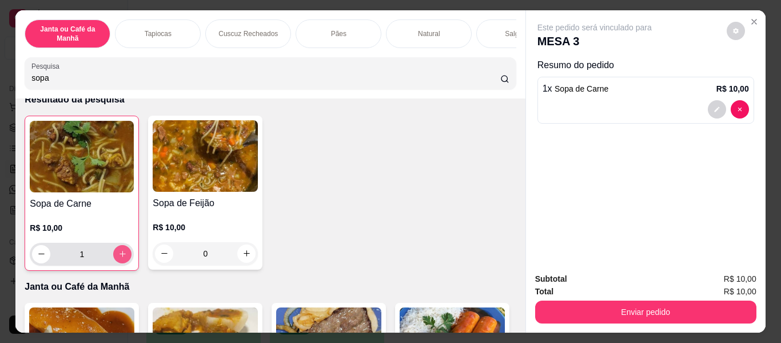
click at [121, 254] on icon "increase-product-quantity" at bounding box center [122, 253] width 9 height 9
click at [198, 75] on div "sopa" at bounding box center [269, 73] width 477 height 23
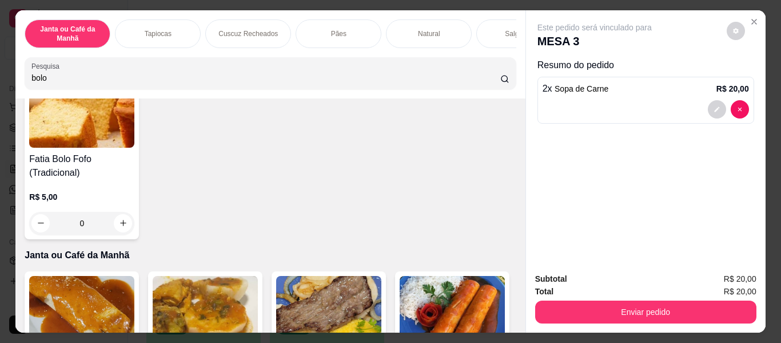
scroll to position [85, 0]
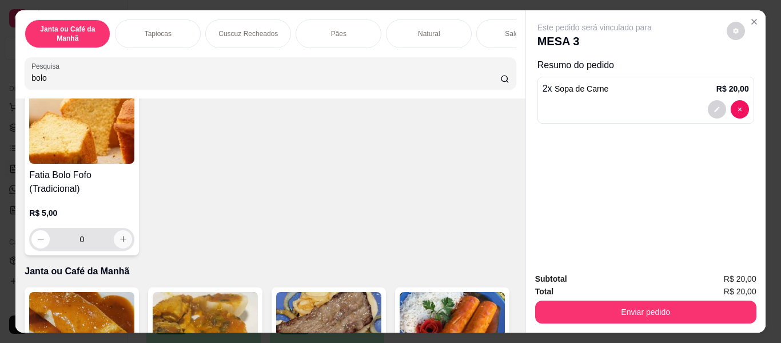
click at [125, 248] on button "increase-product-quantity" at bounding box center [123, 239] width 18 height 18
click at [208, 76] on input "bolo" at bounding box center [265, 77] width 469 height 11
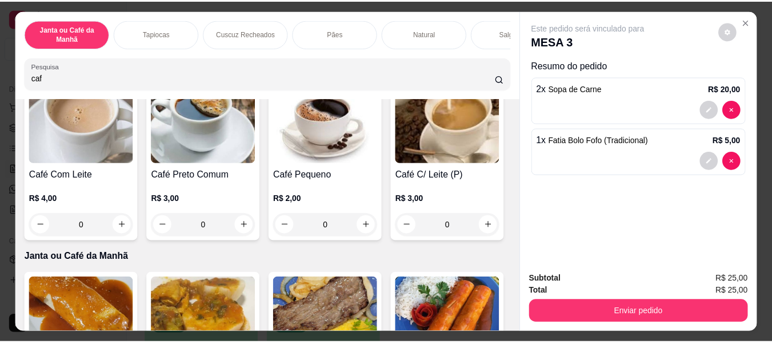
scroll to position [0, 0]
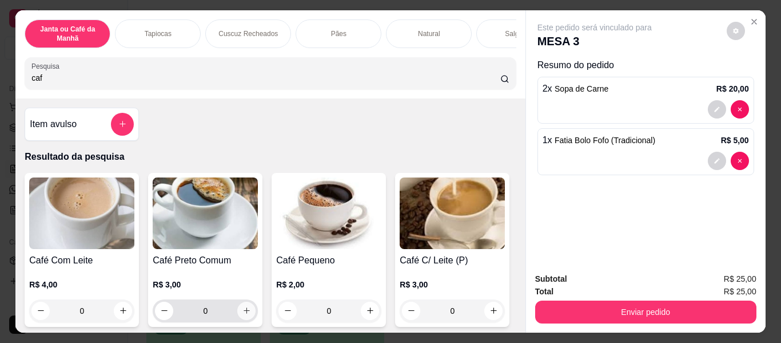
click at [245, 314] on icon "increase-product-quantity" at bounding box center [246, 310] width 9 height 9
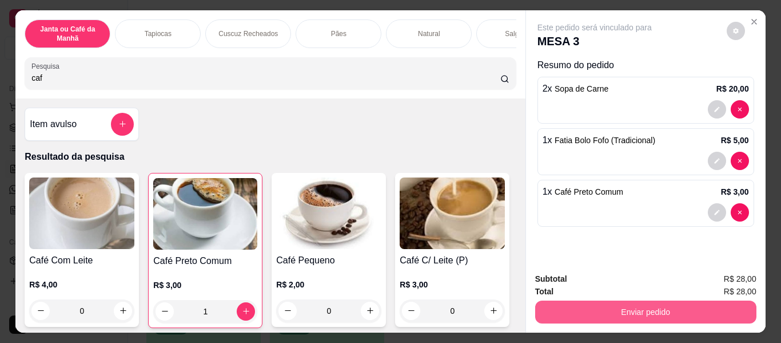
click at [585, 310] on button "Enviar pedido" at bounding box center [645, 311] width 221 height 23
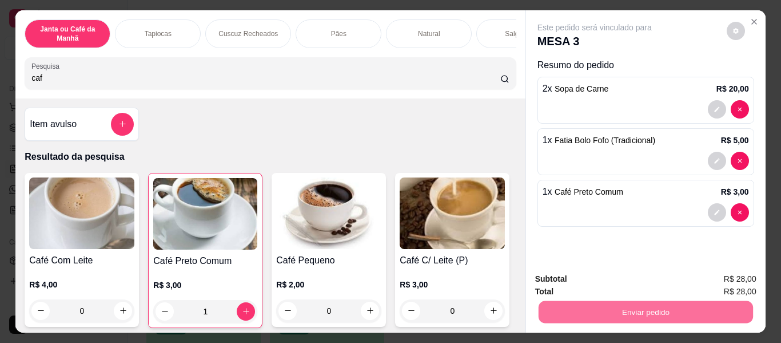
click at [739, 277] on button "Enviar pedido" at bounding box center [726, 278] width 63 height 21
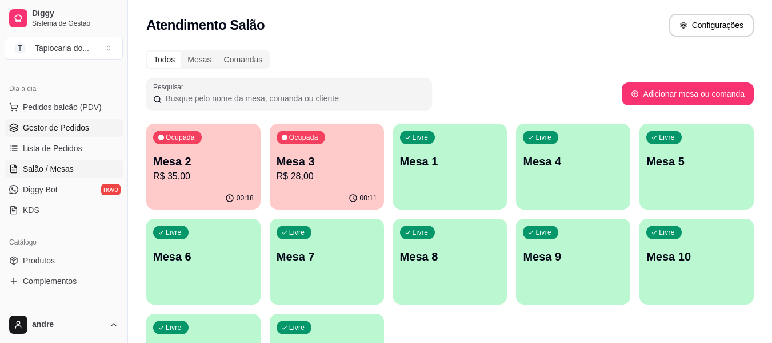
click at [67, 129] on span "Gestor de Pedidos" at bounding box center [56, 127] width 66 height 11
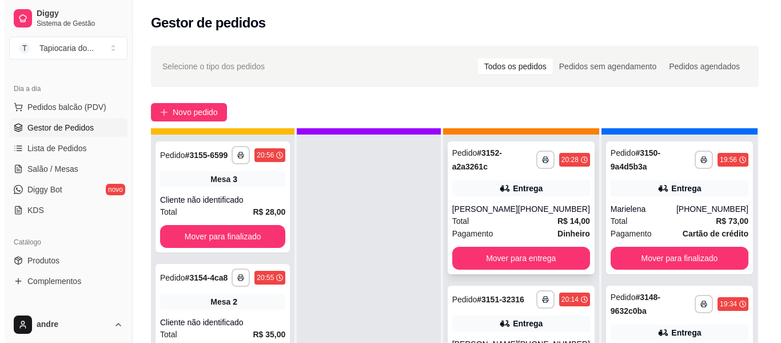
scroll to position [32, 0]
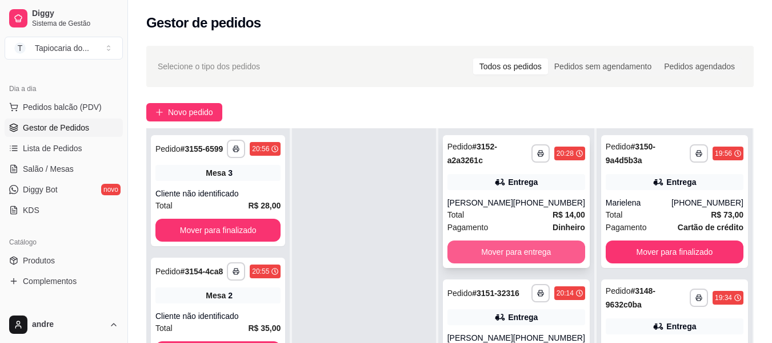
click at [521, 250] on button "Mover para entrega" at bounding box center [517, 251] width 138 height 23
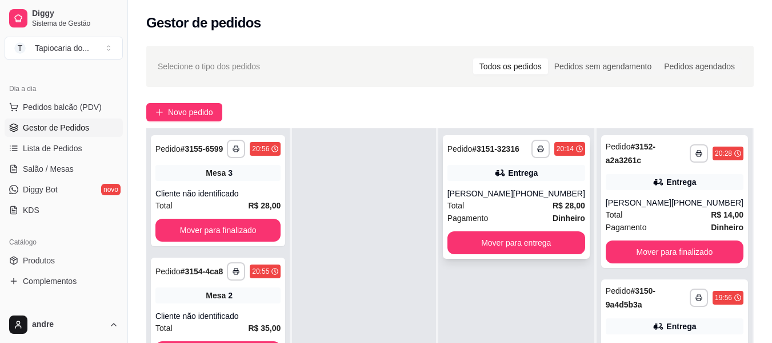
click at [506, 201] on div "Total R$ 28,00" at bounding box center [517, 205] width 138 height 13
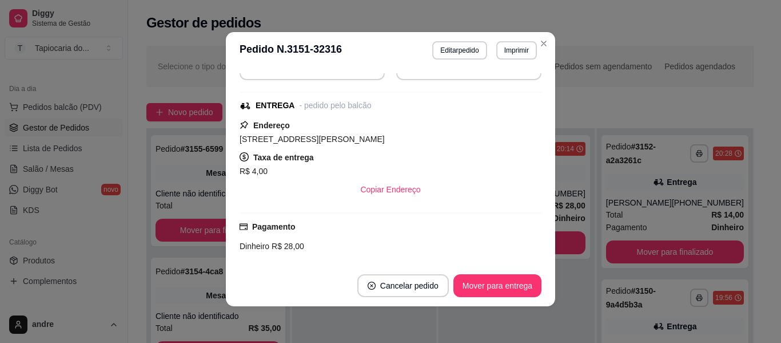
scroll to position [237, 0]
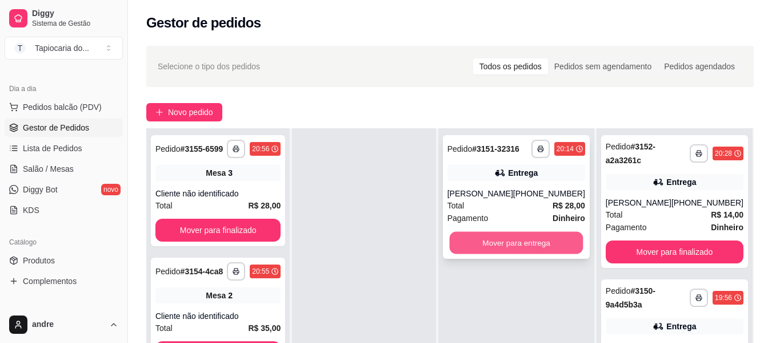
click at [560, 245] on button "Mover para entrega" at bounding box center [516, 243] width 134 height 22
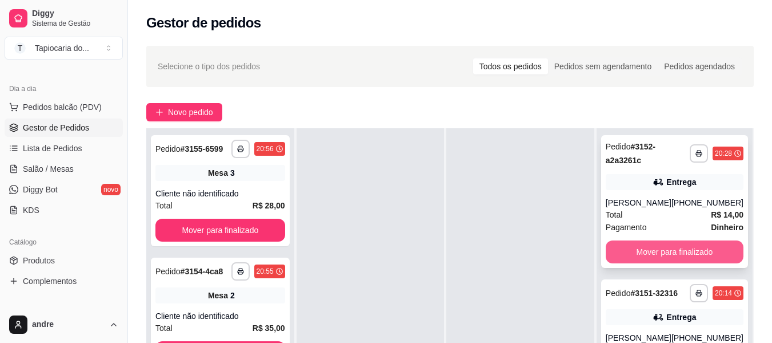
click at [694, 251] on button "Mover para finalizado" at bounding box center [675, 251] width 138 height 23
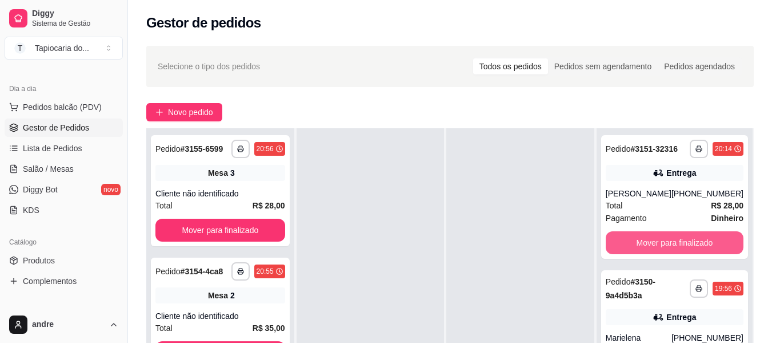
click at [694, 251] on button "Mover para finalizado" at bounding box center [675, 242] width 138 height 23
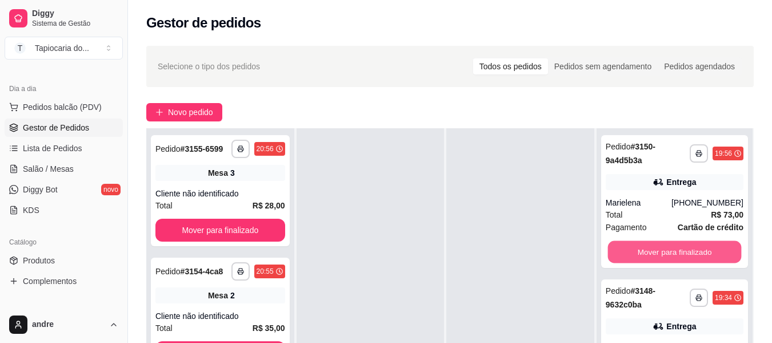
click at [694, 251] on button "Mover para finalizado" at bounding box center [675, 252] width 134 height 22
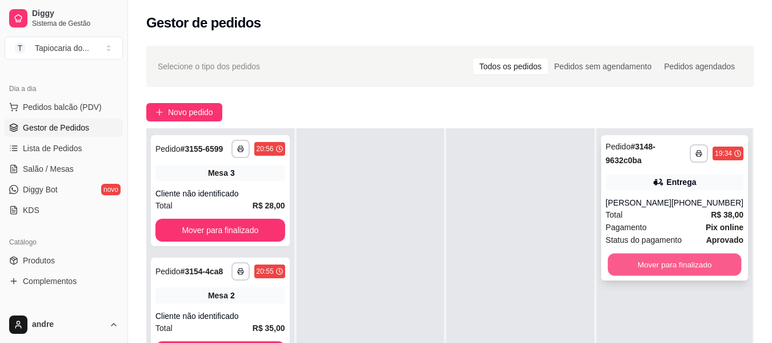
click at [693, 263] on button "Mover para finalizado" at bounding box center [675, 264] width 134 height 22
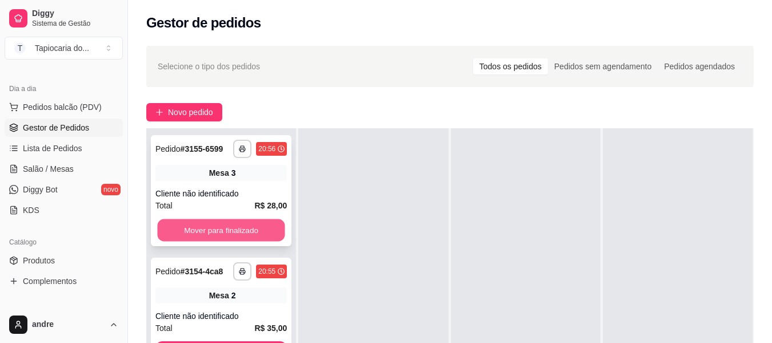
click at [172, 221] on button "Mover para finalizado" at bounding box center [221, 230] width 128 height 22
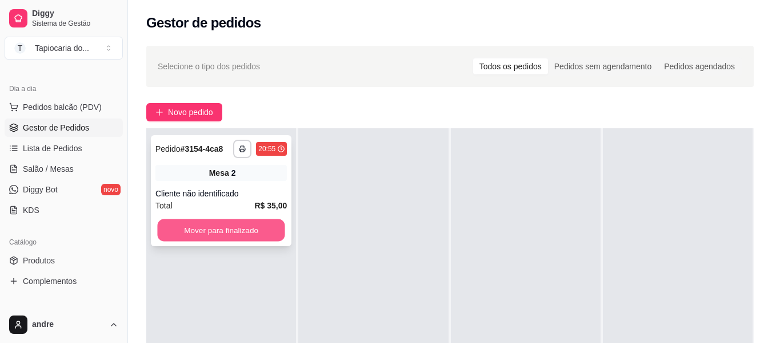
click at [209, 239] on button "Mover para finalizado" at bounding box center [221, 230] width 128 height 22
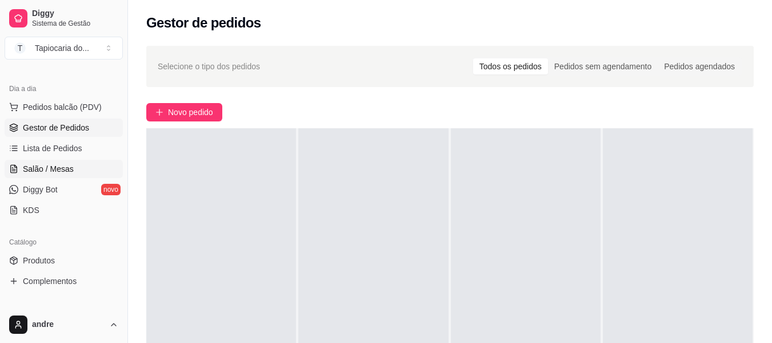
click at [83, 168] on link "Salão / Mesas" at bounding box center [64, 169] width 118 height 18
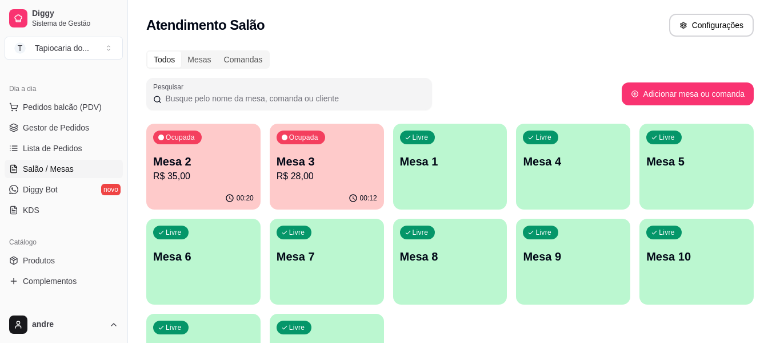
click at [238, 161] on p "Mesa 2" at bounding box center [203, 161] width 101 height 16
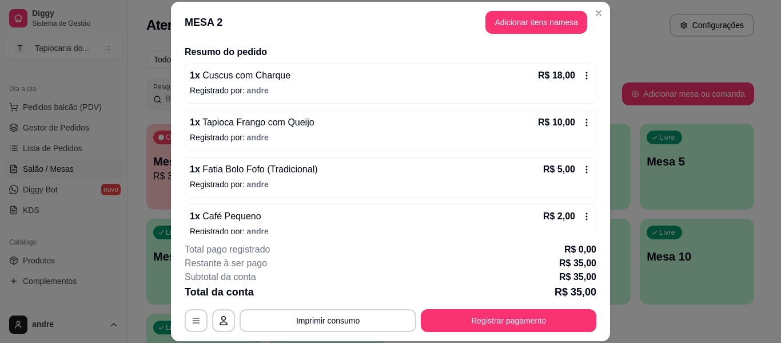
scroll to position [103, 0]
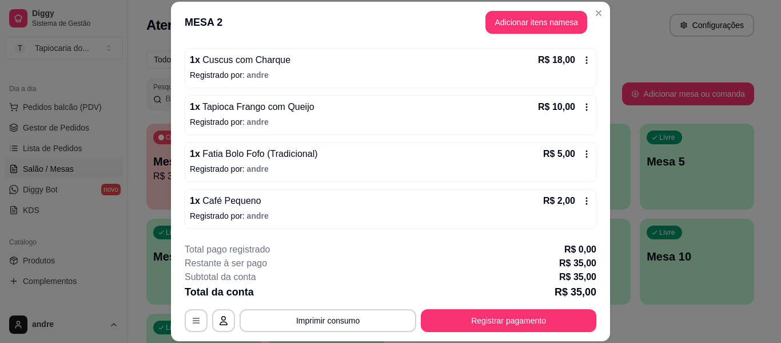
click at [586, 150] on icon at bounding box center [587, 153] width 2 height 7
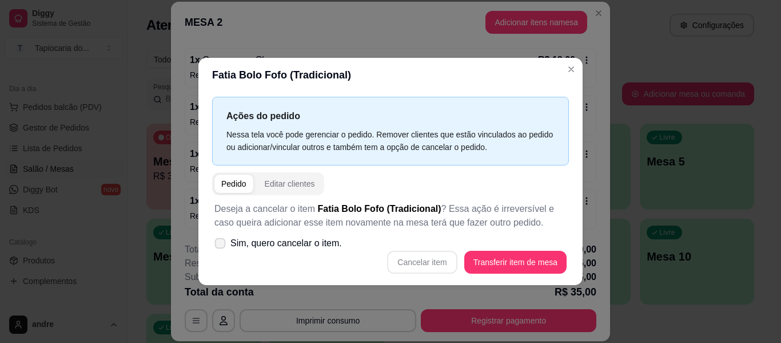
click at [214, 240] on label "Sim, quero cancelar o item." at bounding box center [278, 243] width 137 height 23
click at [214, 245] on input "Sim, quero cancelar o item." at bounding box center [217, 248] width 7 height 7
click at [436, 258] on button "Cancelar item" at bounding box center [422, 261] width 70 height 23
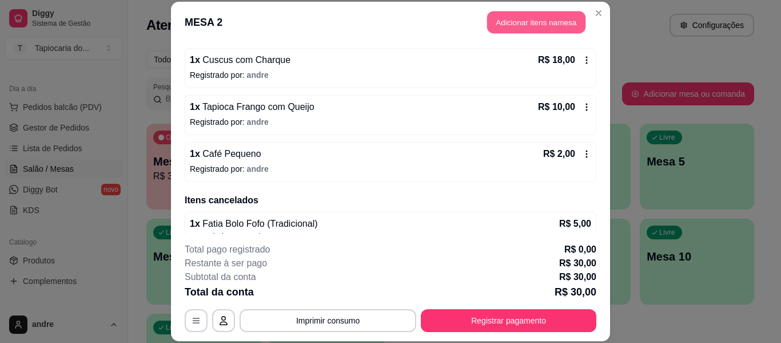
click at [514, 24] on button "Adicionar itens na mesa" at bounding box center [536, 22] width 98 height 22
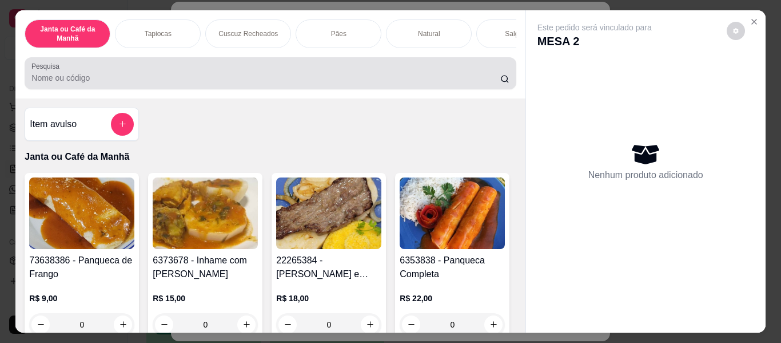
click at [406, 75] on div at bounding box center [269, 73] width 477 height 23
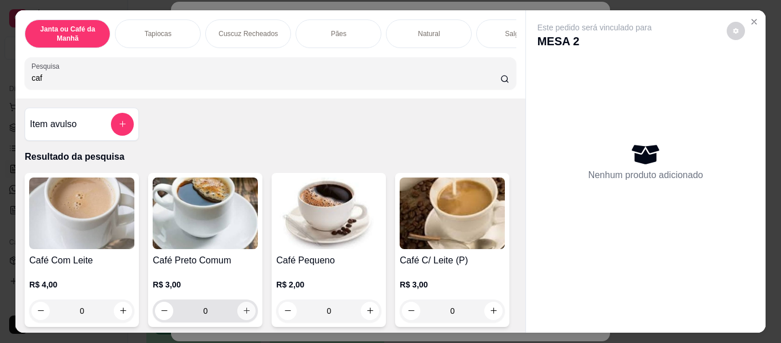
click at [242, 310] on icon "increase-product-quantity" at bounding box center [246, 310] width 9 height 9
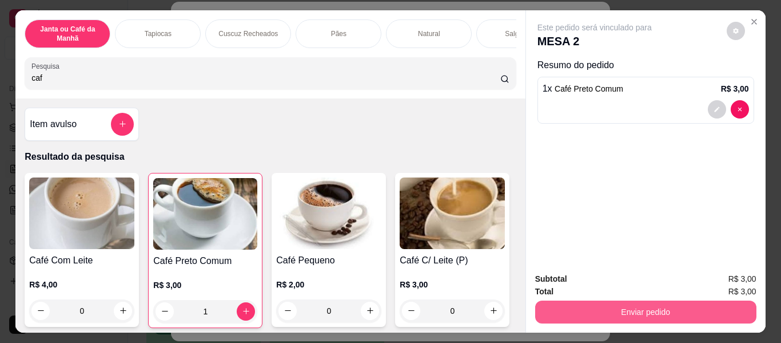
click at [647, 310] on button "Enviar pedido" at bounding box center [645, 311] width 221 height 23
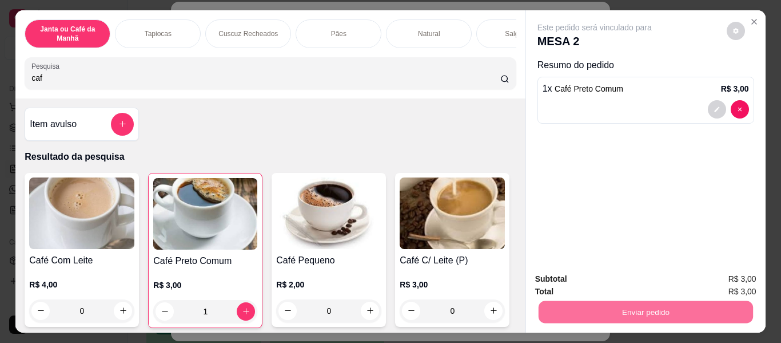
click at [745, 279] on button "Enviar pedido" at bounding box center [726, 280] width 65 height 22
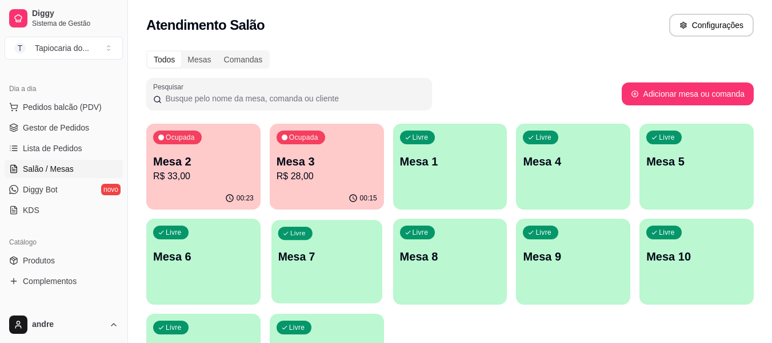
click at [307, 286] on div "Livre Mesa 7" at bounding box center [327, 255] width 111 height 70
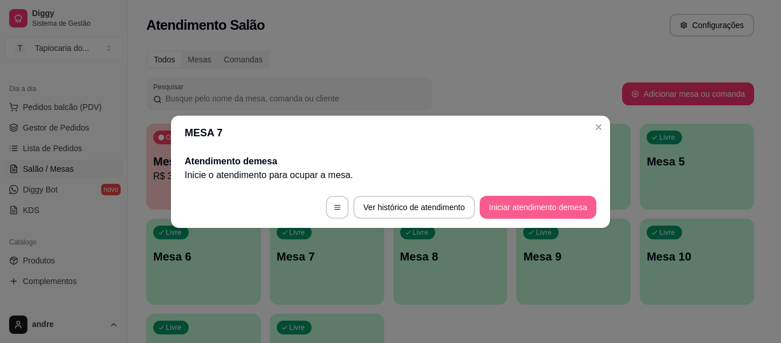
click at [548, 199] on button "Iniciar atendimento de mesa" at bounding box center [538, 207] width 117 height 23
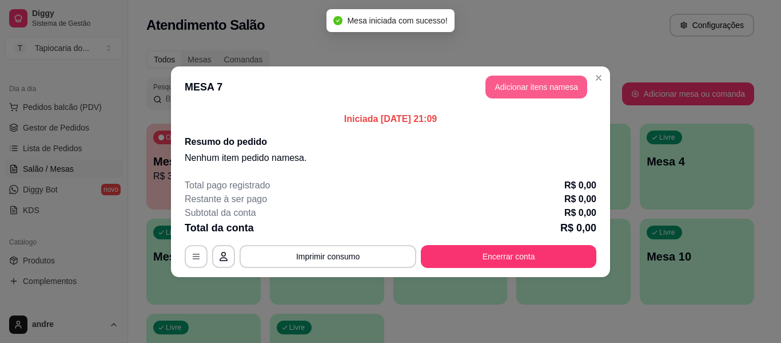
click at [555, 82] on button "Adicionar itens na mesa" at bounding box center [536, 86] width 102 height 23
click at [557, 85] on div "Nenhum produto adicionado" at bounding box center [645, 161] width 217 height 224
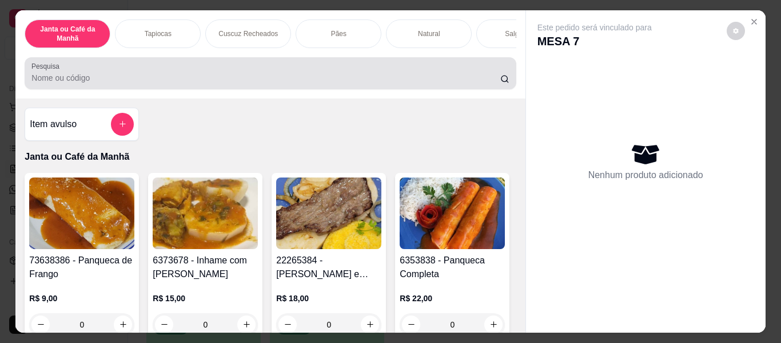
click at [464, 70] on div at bounding box center [269, 73] width 477 height 23
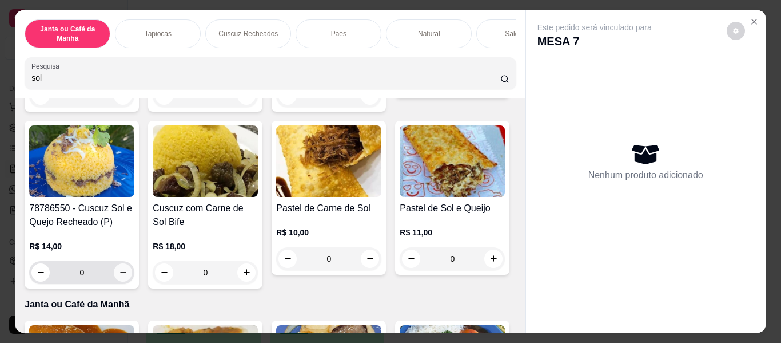
scroll to position [229, 0]
type input "sol"
click at [128, 274] on icon "increase-product-quantity" at bounding box center [123, 272] width 9 height 9
type input "1"
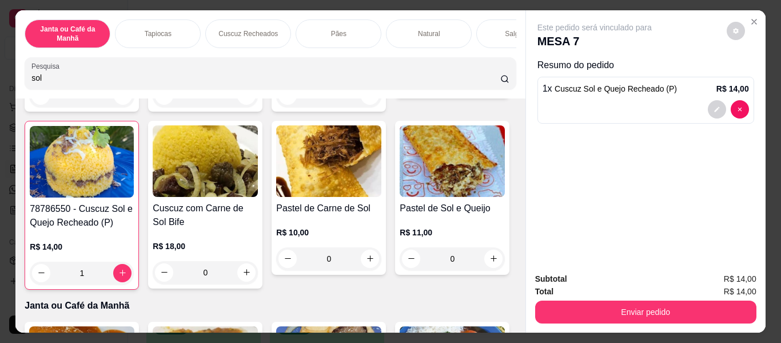
scroll to position [0, 0]
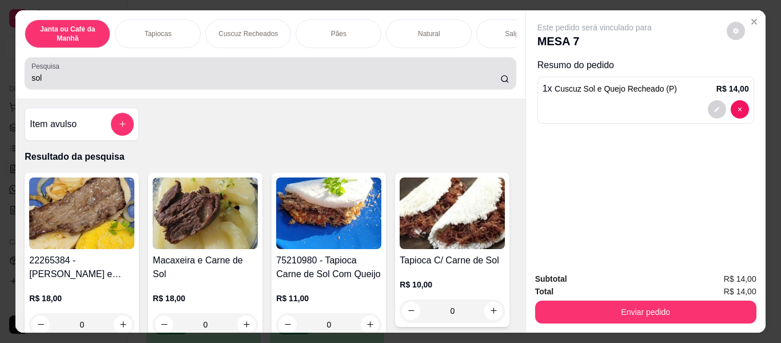
click at [397, 83] on input "sol" at bounding box center [265, 77] width 469 height 11
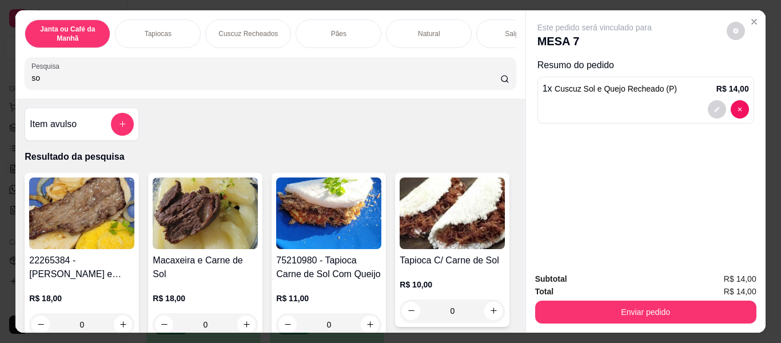
type input "s"
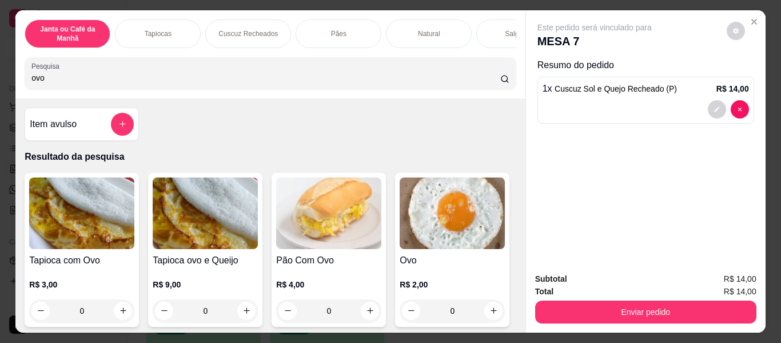
scroll to position [172, 0]
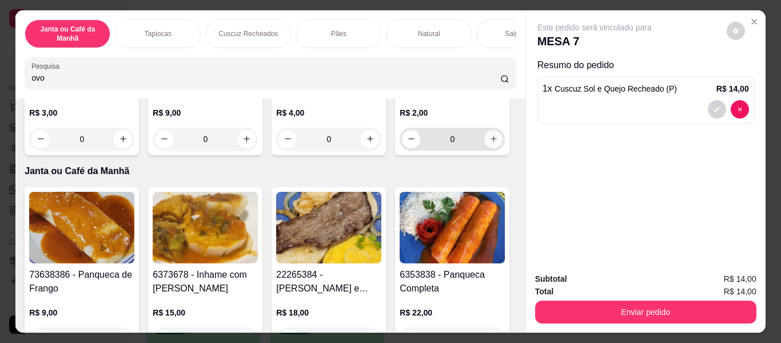
type input "ovo"
click at [484, 148] on button "increase-product-quantity" at bounding box center [493, 139] width 18 height 18
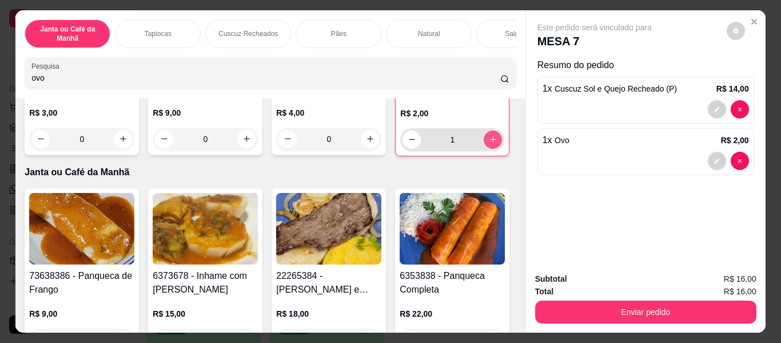
type input "1"
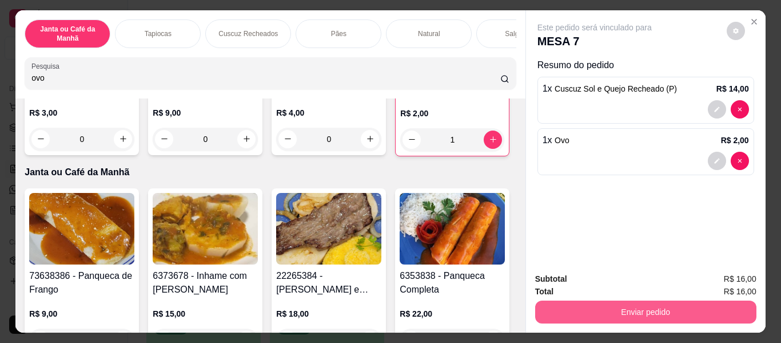
click at [710, 312] on button "Enviar pedido" at bounding box center [645, 311] width 221 height 23
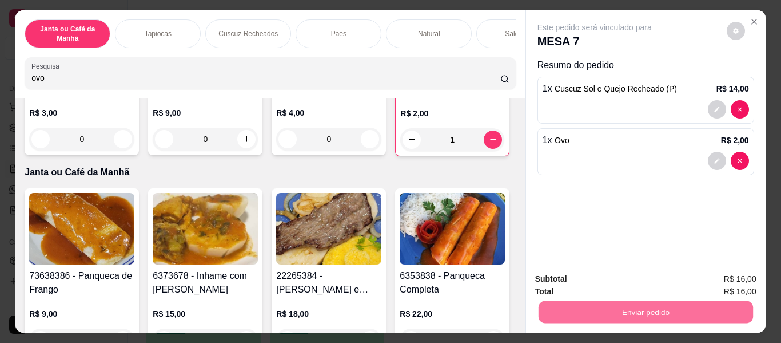
click at [715, 286] on button "Enviar pedido" at bounding box center [726, 279] width 63 height 21
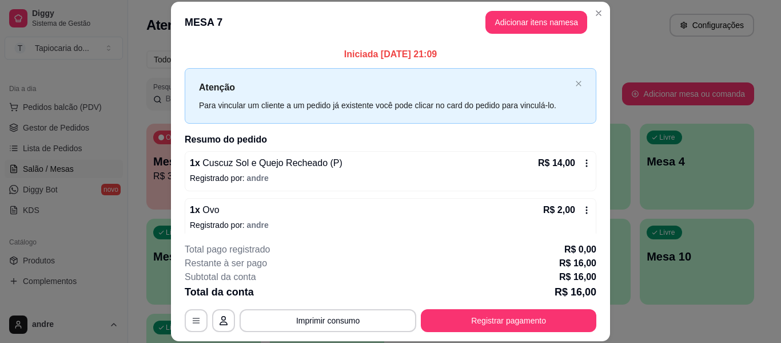
click at [591, 3] on section "**********" at bounding box center [390, 171] width 439 height 339
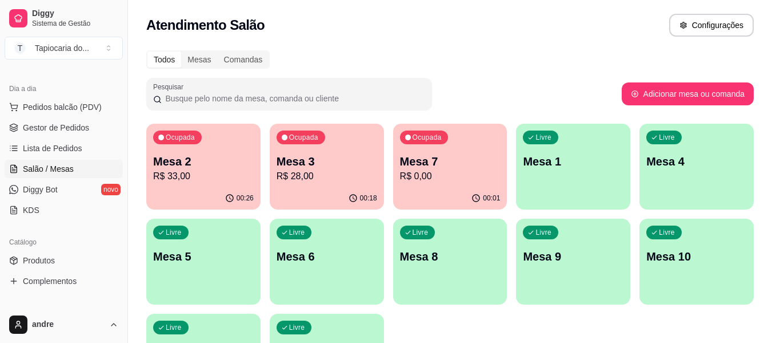
click at [313, 165] on p "Mesa 3" at bounding box center [327, 161] width 101 height 16
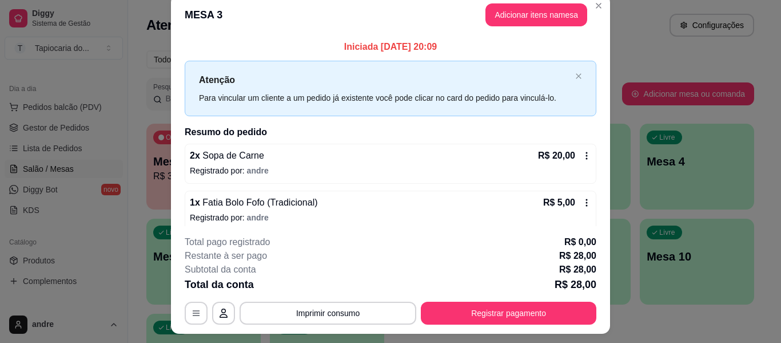
scroll to position [0, 0]
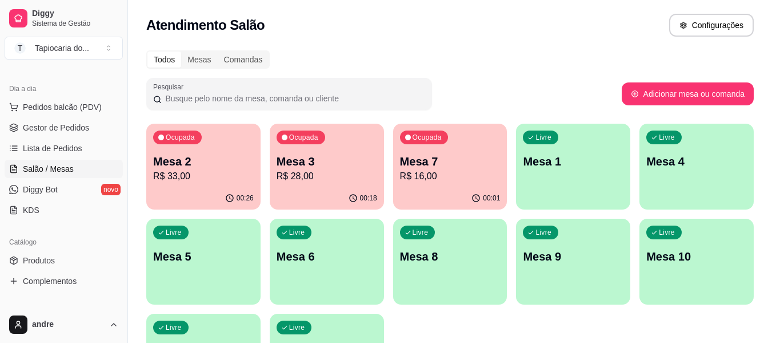
click at [331, 197] on div "00:18" at bounding box center [327, 198] width 114 height 22
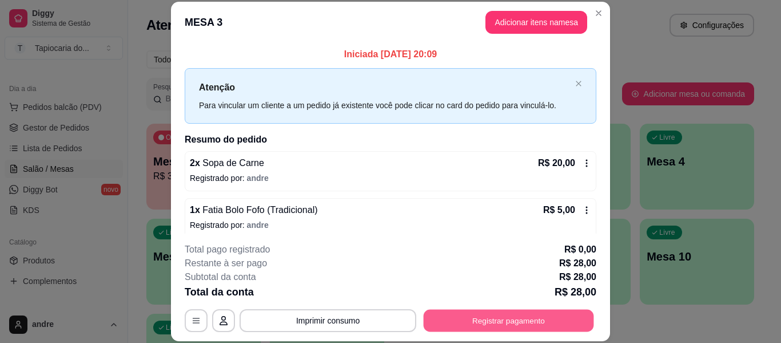
click at [492, 323] on button "Registrar pagamento" at bounding box center [509, 320] width 170 height 22
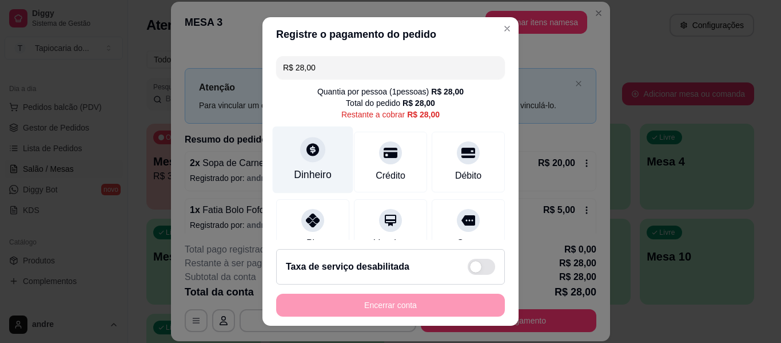
click at [329, 160] on div "Dinheiro" at bounding box center [313, 159] width 81 height 67
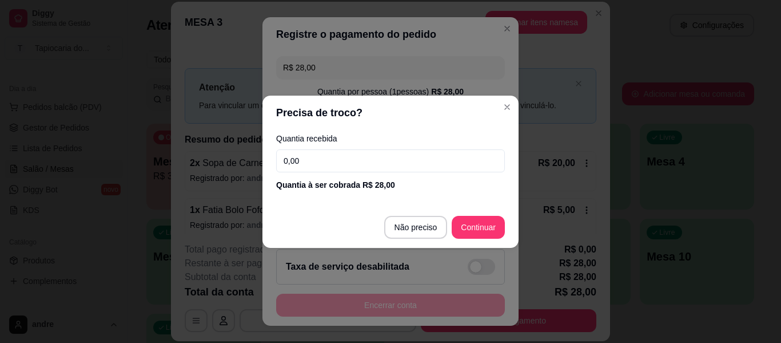
click at [382, 169] on input "0,00" at bounding box center [390, 160] width 229 height 23
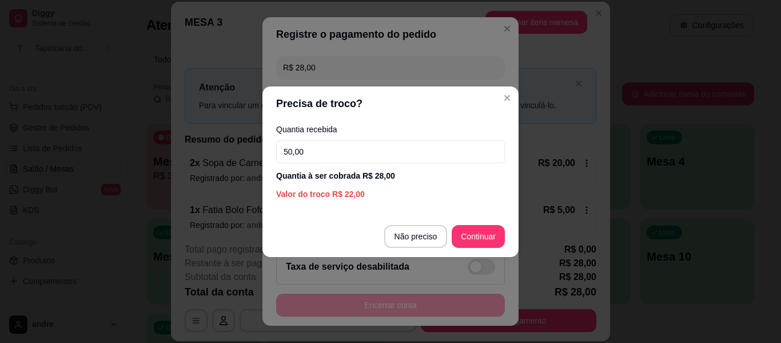
type input "50,00"
click at [450, 239] on footer "Não preciso Continuar" at bounding box center [390, 236] width 256 height 41
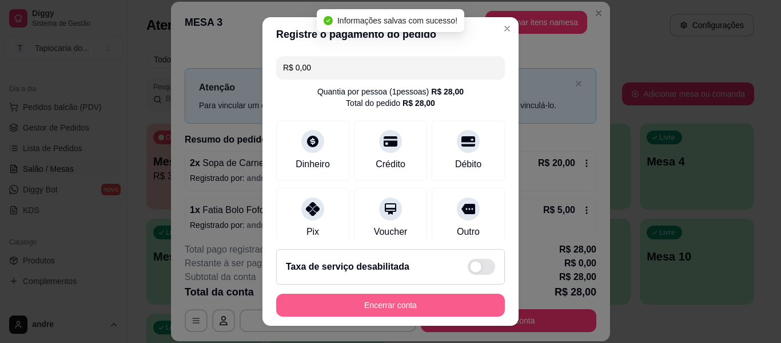
type input "R$ 0,00"
click at [469, 305] on button "Encerrar conta" at bounding box center [391, 305] width 222 height 22
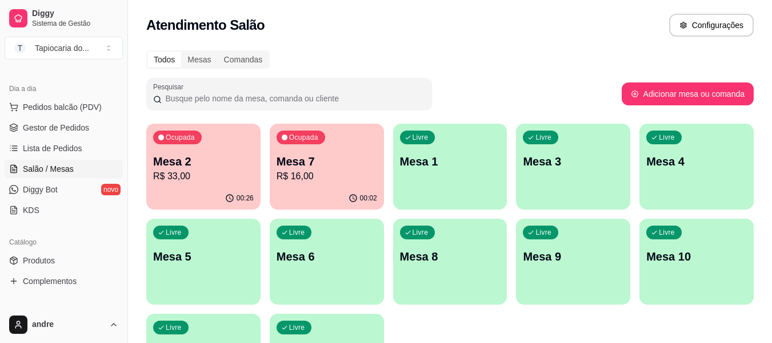
click at [229, 178] on p "R$ 33,00" at bounding box center [203, 176] width 101 height 14
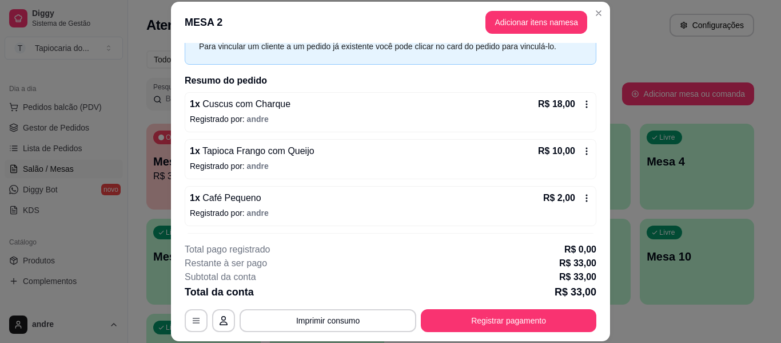
scroll to position [114, 0]
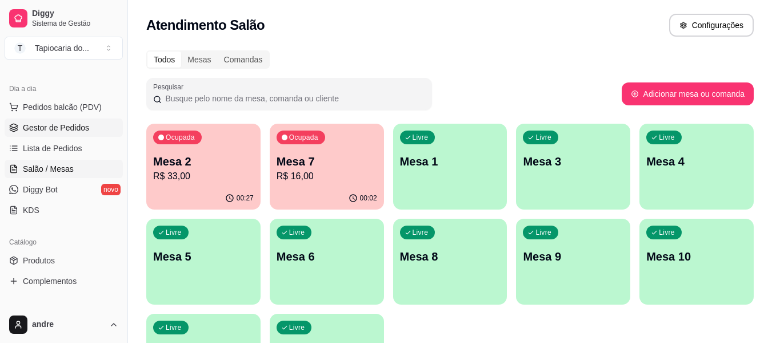
click at [87, 132] on span "Gestor de Pedidos" at bounding box center [56, 127] width 66 height 11
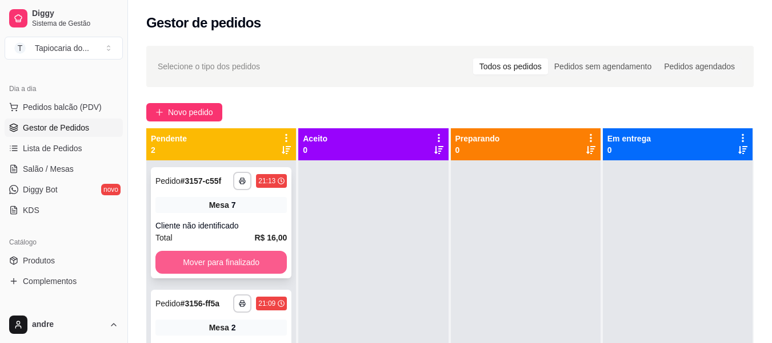
click at [256, 265] on button "Mover para finalizado" at bounding box center [222, 261] width 132 height 23
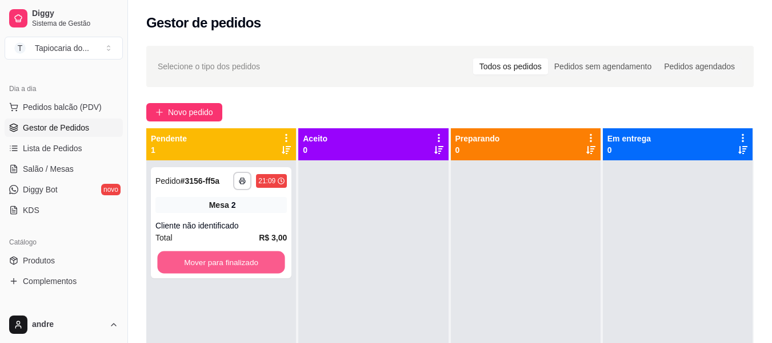
click at [256, 264] on button "Mover para finalizado" at bounding box center [221, 262] width 128 height 22
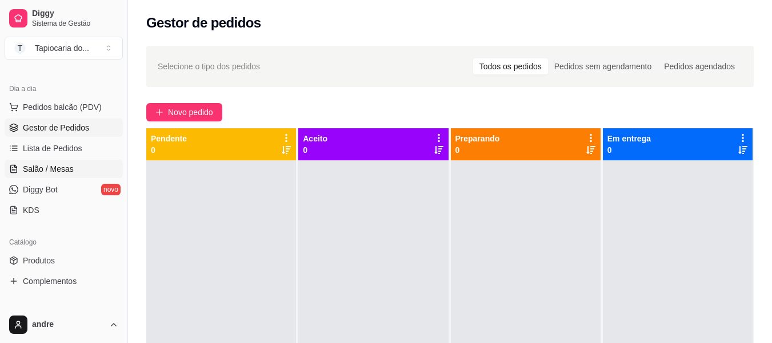
click at [67, 169] on span "Salão / Mesas" at bounding box center [48, 168] width 51 height 11
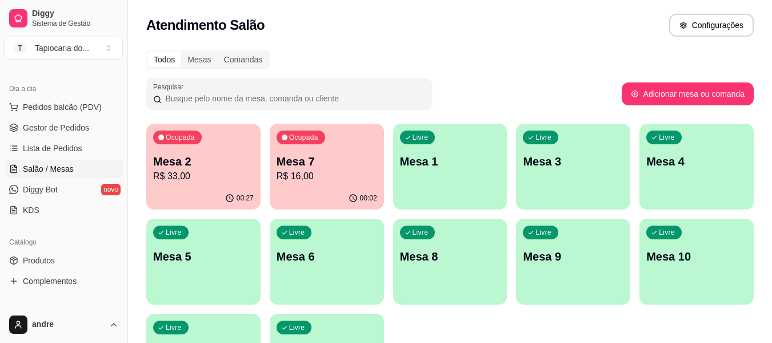
click at [306, 185] on div "Ocupada Mesa 7 R$ 16,00" at bounding box center [327, 155] width 114 height 63
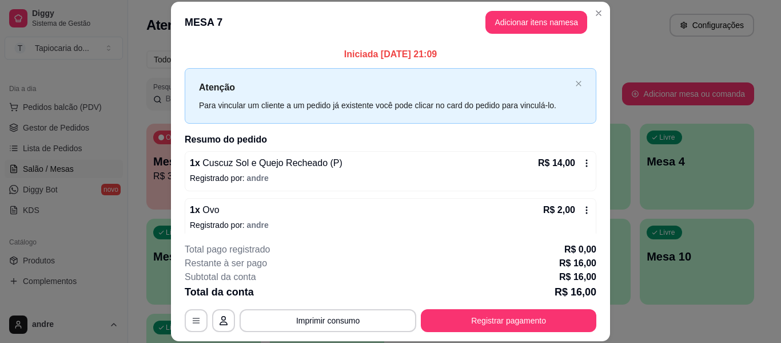
click at [513, 52] on p "Iniciada 28/09/2025 às 21:09" at bounding box center [391, 54] width 412 height 14
click at [512, 19] on button "Adicionar itens na mesa" at bounding box center [536, 22] width 102 height 23
click at [459, 74] on div at bounding box center [269, 73] width 477 height 23
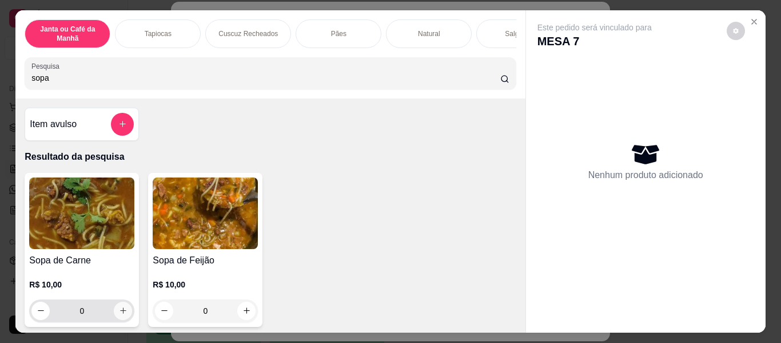
type input "sopa"
click at [121, 314] on icon "increase-product-quantity" at bounding box center [123, 311] width 6 height 6
type input "1"
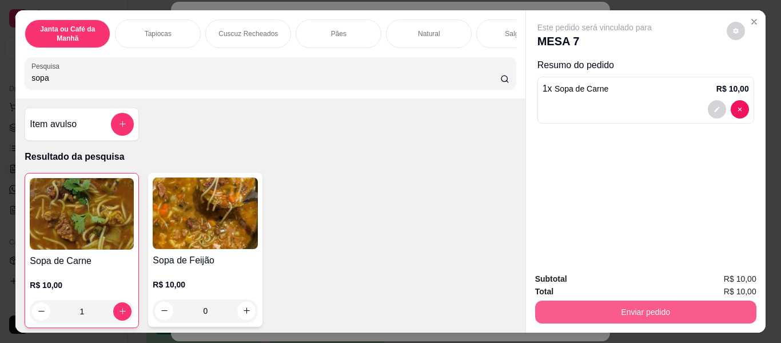
click at [638, 308] on button "Enviar pedido" at bounding box center [645, 311] width 221 height 23
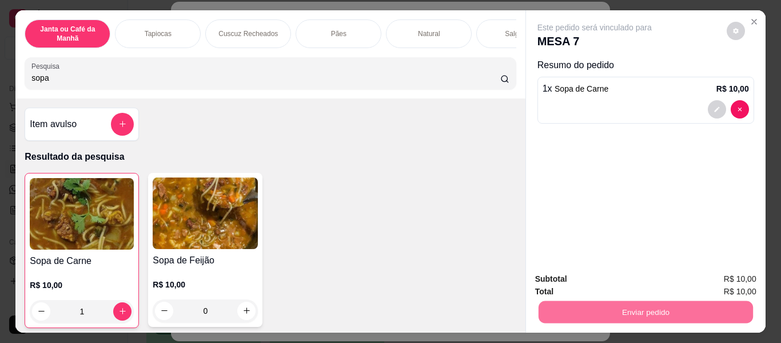
click at [716, 279] on button "Enviar pedido" at bounding box center [726, 279] width 65 height 22
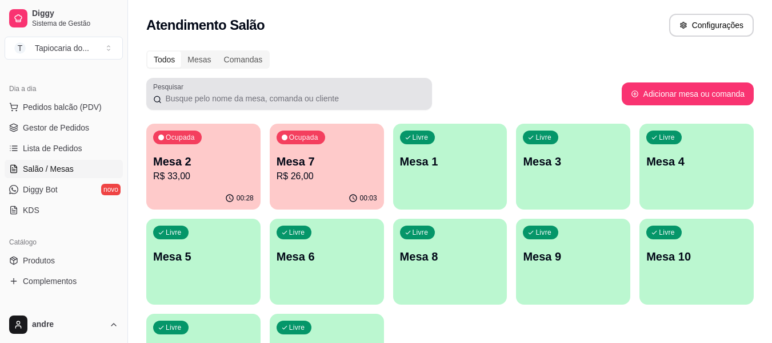
click at [214, 158] on p "Mesa 2" at bounding box center [203, 161] width 101 height 16
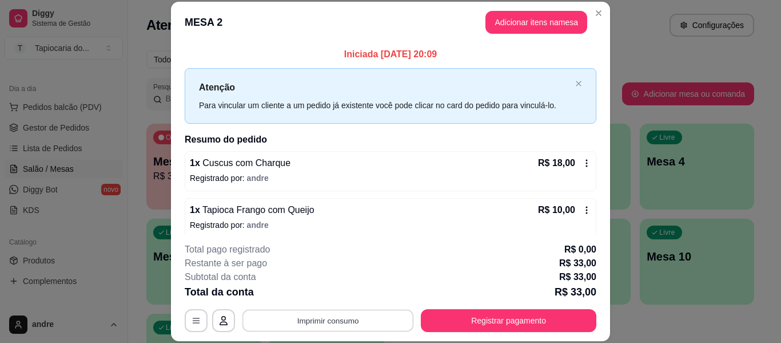
click at [367, 318] on button "Imprimir consumo" at bounding box center [328, 320] width 172 height 22
click at [338, 290] on button "Impressora" at bounding box center [327, 294] width 80 height 18
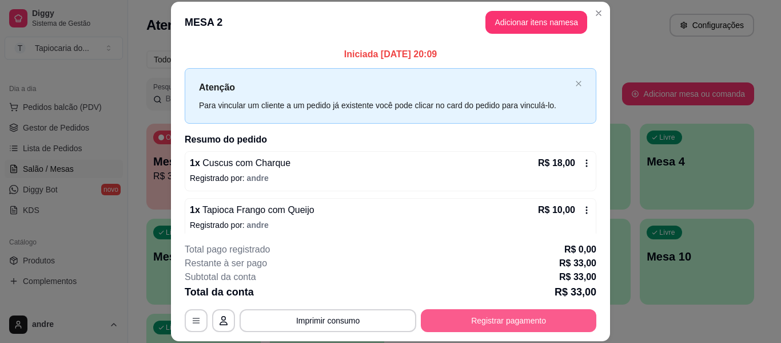
click at [424, 308] on div "**********" at bounding box center [391, 286] width 412 height 89
click at [529, 318] on button "Registrar pagamento" at bounding box center [509, 320] width 176 height 23
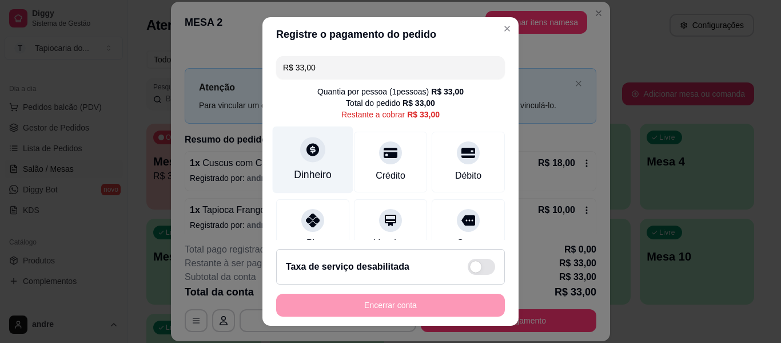
click at [325, 160] on div "Dinheiro" at bounding box center [313, 159] width 81 height 67
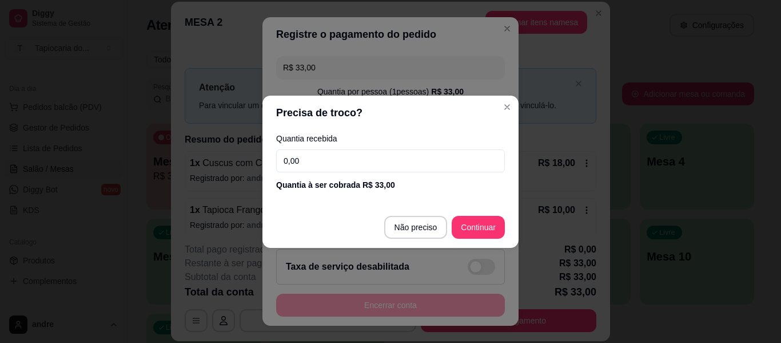
click at [324, 152] on input "0,00" at bounding box center [390, 160] width 229 height 23
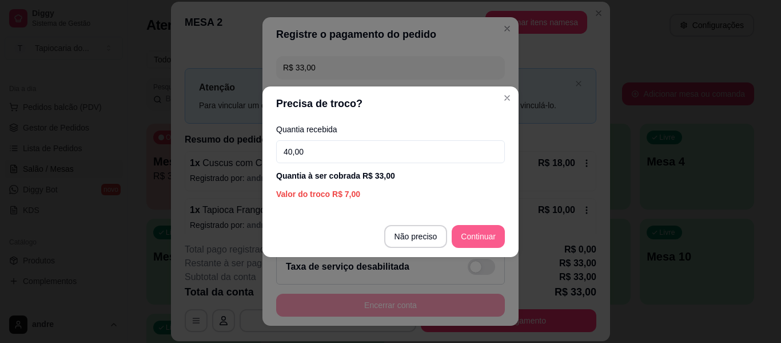
type input "40,00"
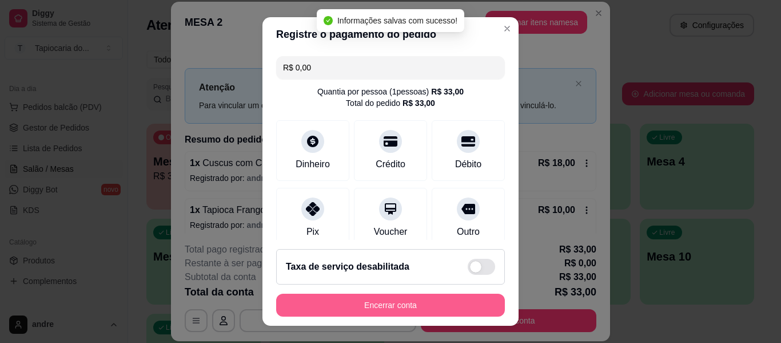
type input "R$ 0,00"
click at [438, 306] on button "Encerrar conta" at bounding box center [391, 305] width 222 height 22
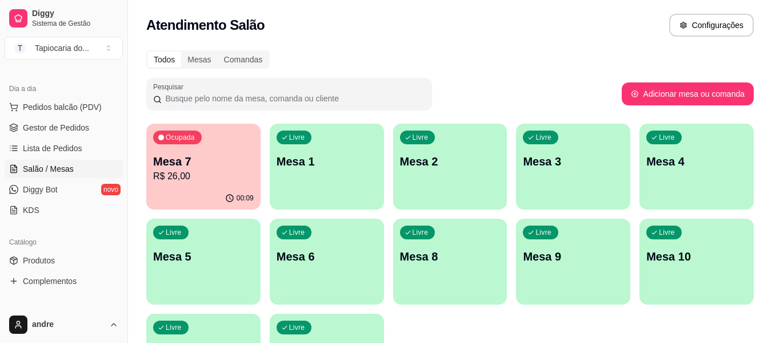
click at [204, 156] on p "Mesa 7" at bounding box center [203, 161] width 101 height 16
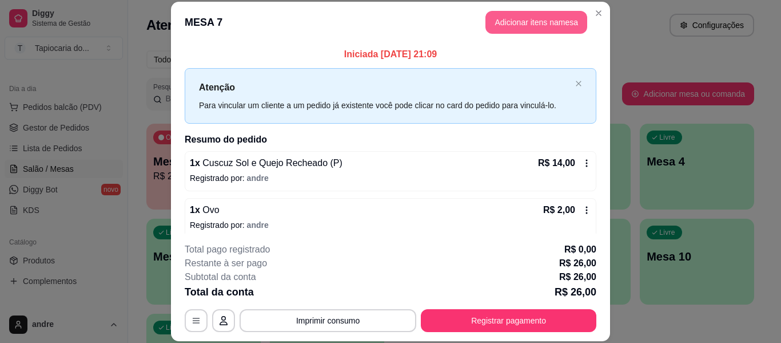
click at [529, 27] on button "Adicionar itens na mesa" at bounding box center [536, 22] width 102 height 23
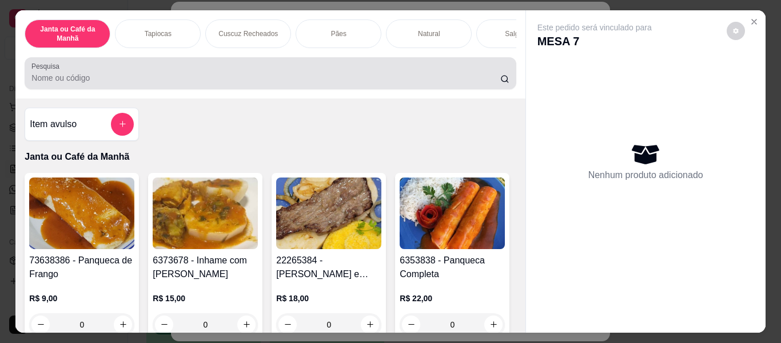
click at [222, 83] on input "Pesquisa" at bounding box center [265, 77] width 469 height 11
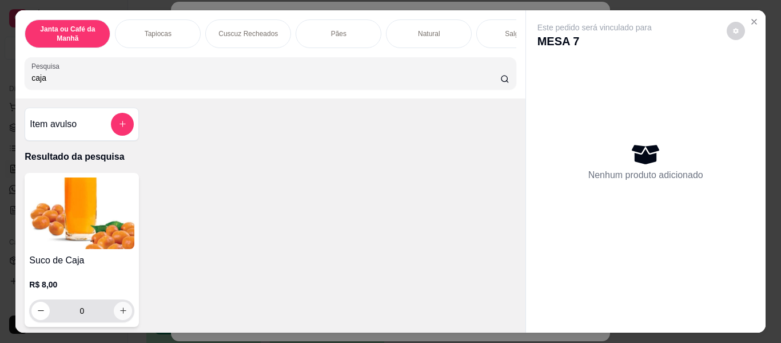
type input "caja"
click at [119, 313] on icon "increase-product-quantity" at bounding box center [123, 310] width 9 height 9
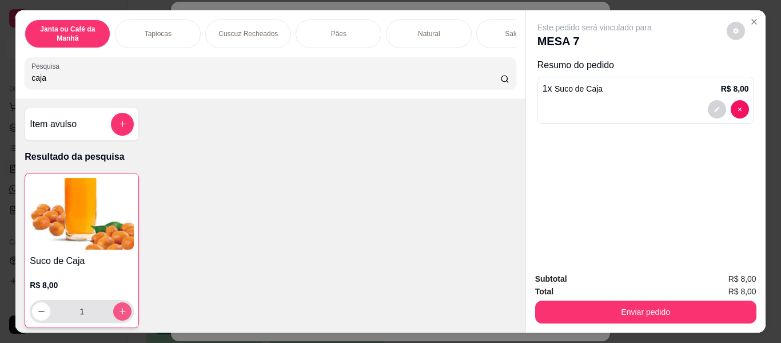
type input "1"
click at [126, 126] on button "add-separate-item" at bounding box center [122, 124] width 23 height 23
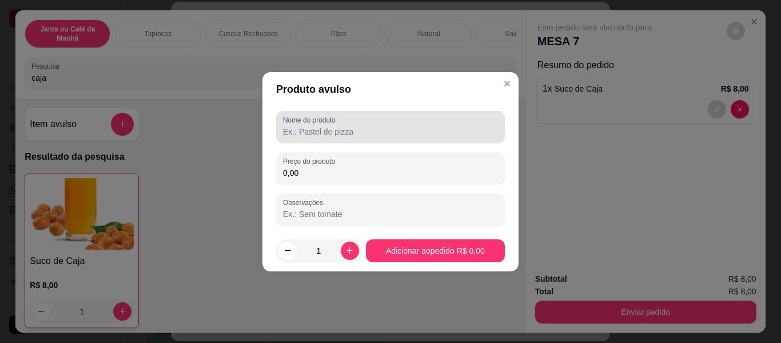
click at [300, 136] on input "Nome do produto" at bounding box center [390, 131] width 215 height 11
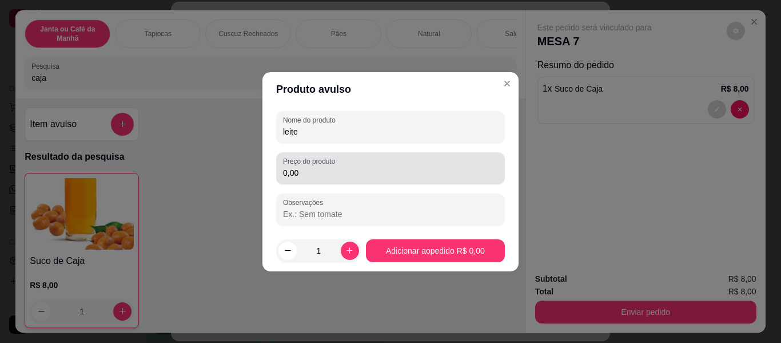
type input "leite"
click at [375, 169] on input "0,00" at bounding box center [390, 172] width 215 height 11
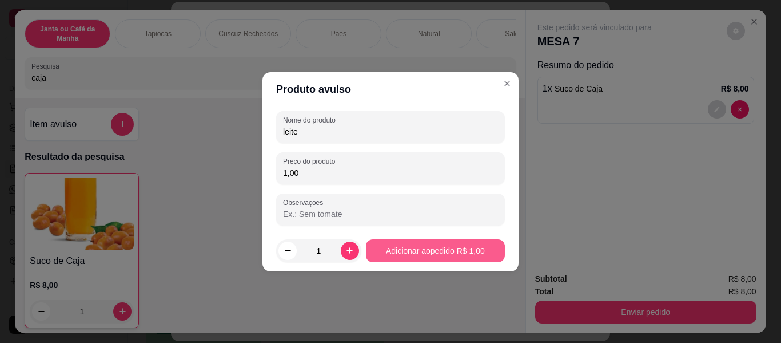
type input "1,00"
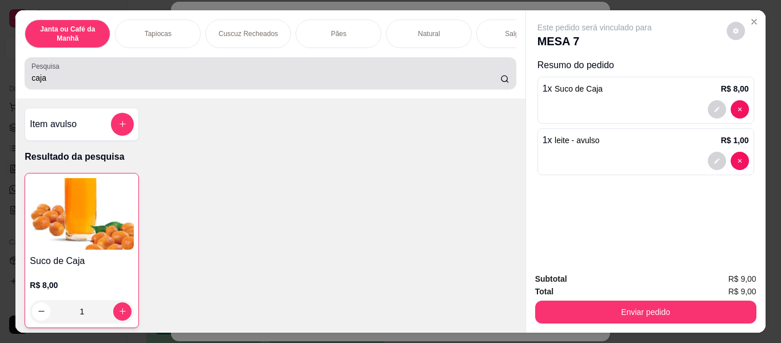
click at [411, 89] on div "Pesquisa caja" at bounding box center [270, 73] width 491 height 32
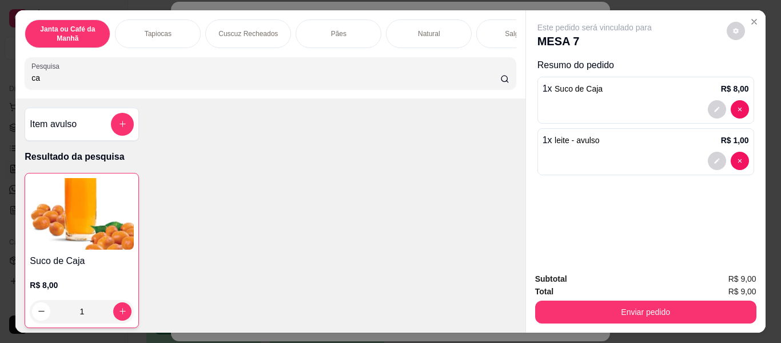
type input "c"
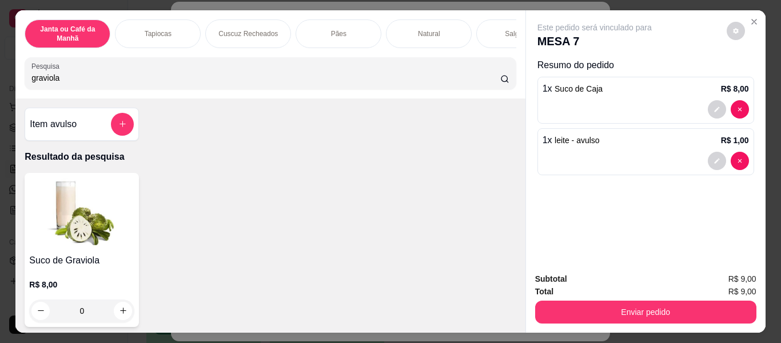
click at [413, 82] on input "graviola" at bounding box center [265, 77] width 469 height 11
type input "graviola"
click at [122, 314] on icon "increase-product-quantity" at bounding box center [123, 310] width 9 height 9
type input "1"
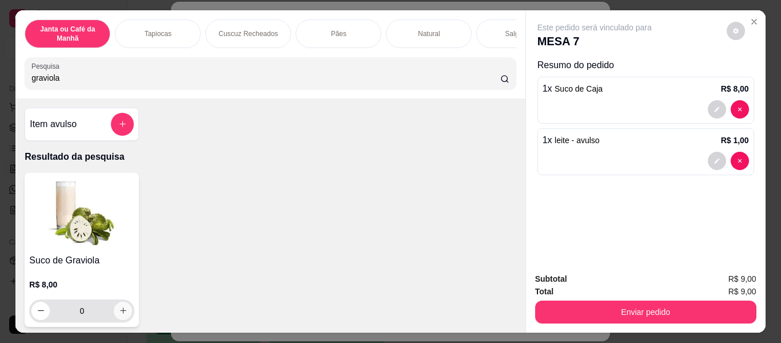
type input "1"
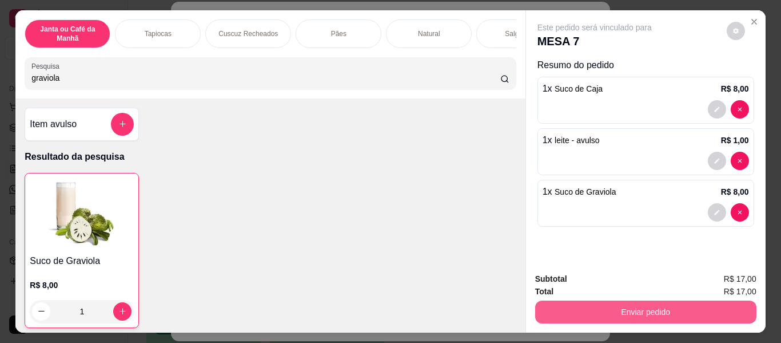
click at [659, 301] on button "Enviar pedido" at bounding box center [645, 311] width 221 height 23
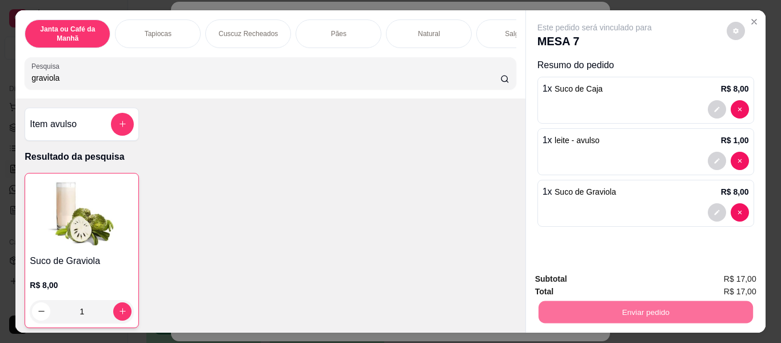
click at [736, 272] on button "Enviar pedido" at bounding box center [726, 280] width 65 height 22
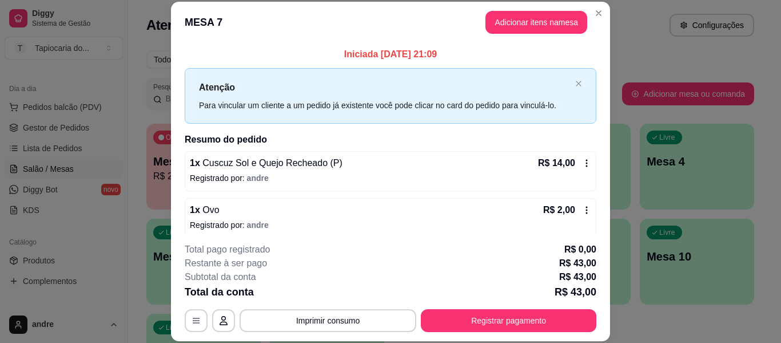
scroll to position [57, 0]
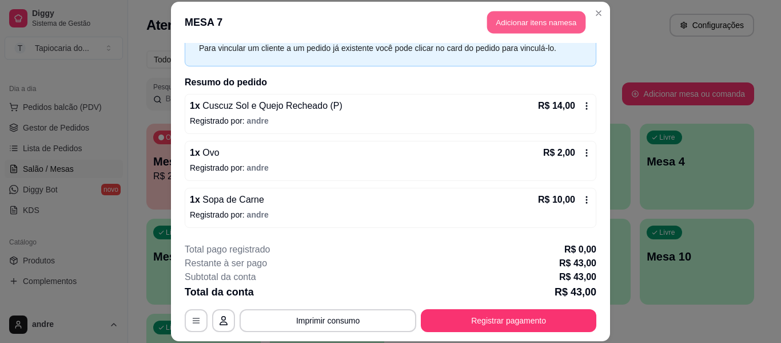
click at [566, 20] on button "Adicionar itens na mesa" at bounding box center [536, 22] width 98 height 22
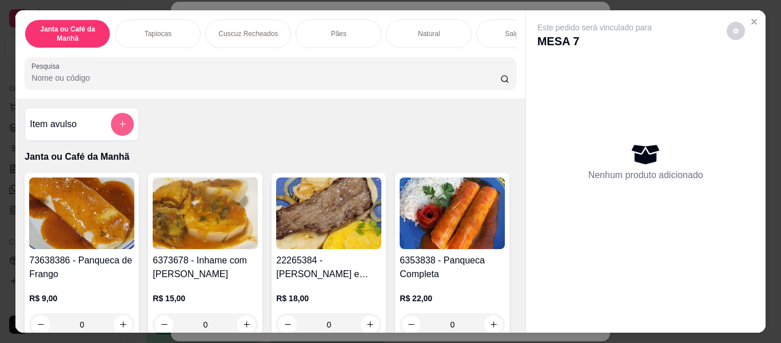
click at [122, 128] on icon "add-separate-item" at bounding box center [122, 124] width 9 height 9
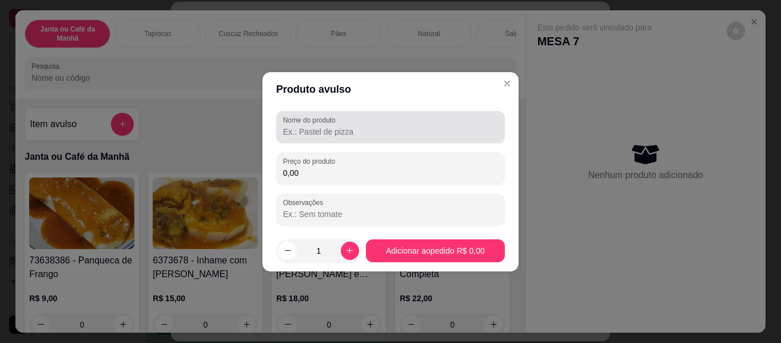
click at [370, 122] on div at bounding box center [390, 127] width 215 height 23
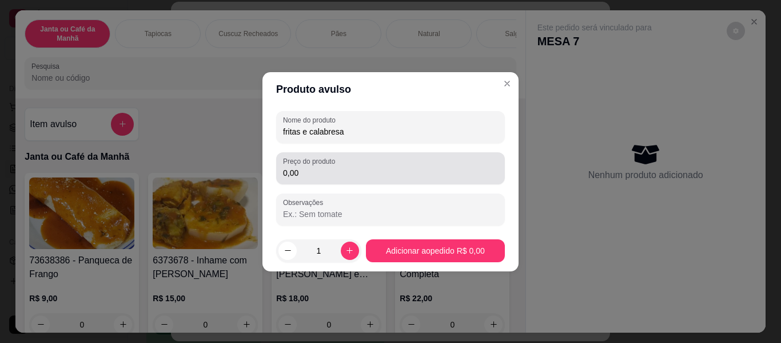
type input "fritas e calabresa"
click at [315, 182] on div "Preço do produto 0,00" at bounding box center [390, 168] width 229 height 32
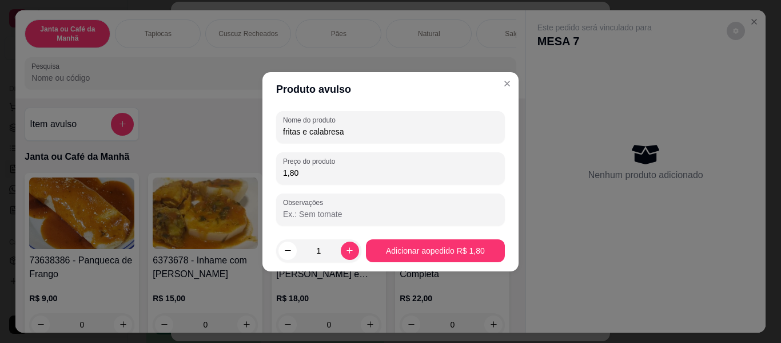
type input "18,00"
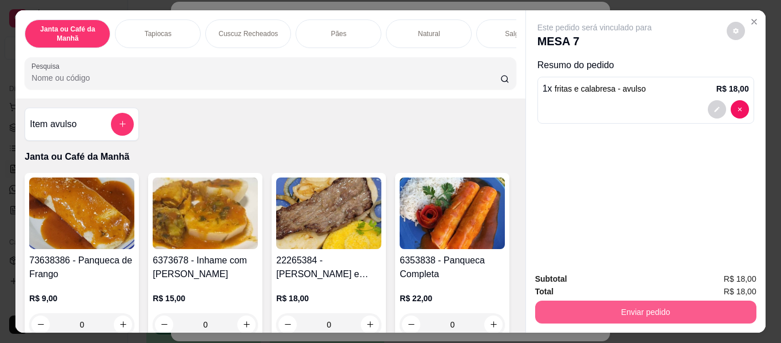
click at [635, 311] on button "Enviar pedido" at bounding box center [645, 311] width 221 height 23
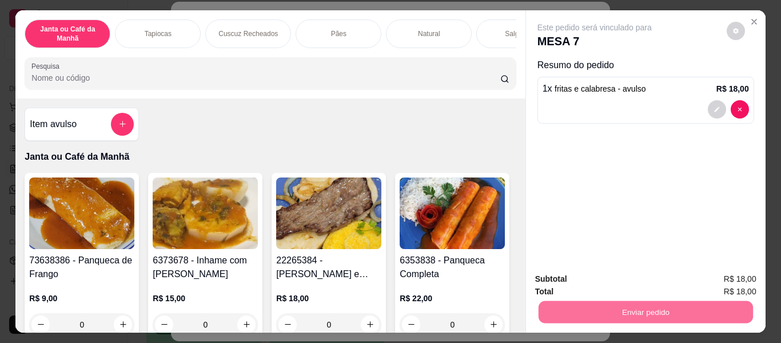
click at [740, 279] on button "Enviar pedido" at bounding box center [726, 280] width 65 height 22
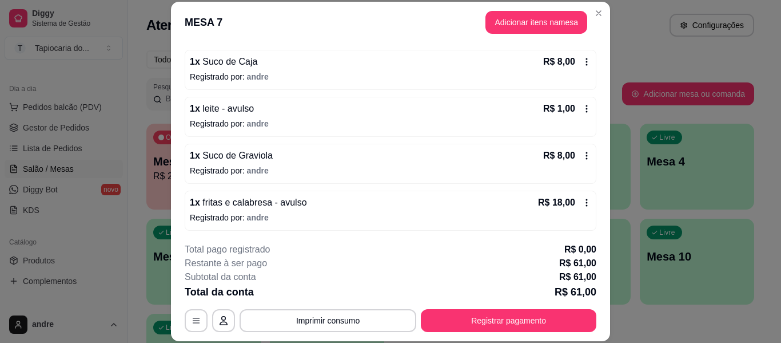
scroll to position [244, 0]
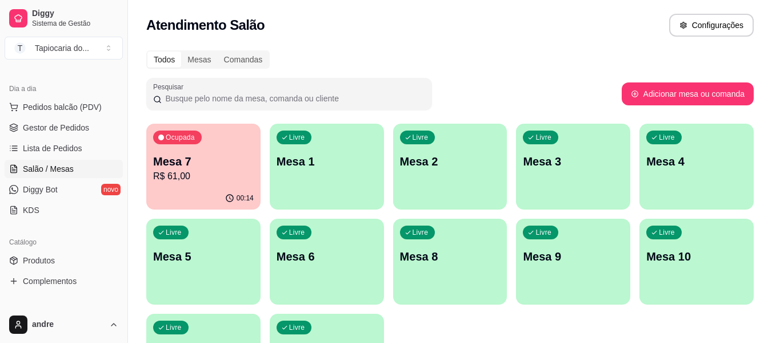
click at [305, 154] on p "Mesa 1" at bounding box center [327, 161] width 101 height 16
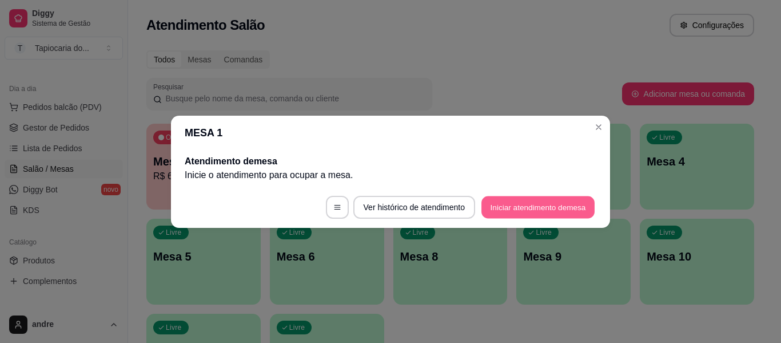
click at [507, 205] on button "Iniciar atendimento de mesa" at bounding box center [537, 207] width 113 height 22
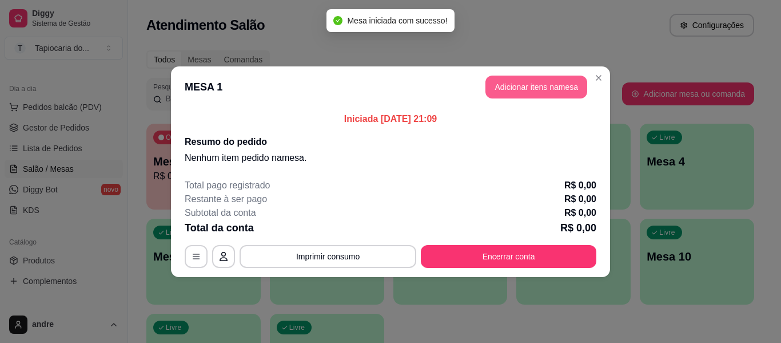
click at [546, 93] on button "Adicionar itens na mesa" at bounding box center [536, 86] width 102 height 23
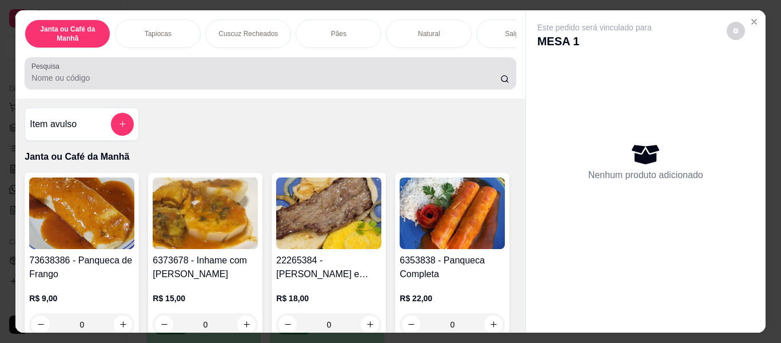
click at [407, 74] on div at bounding box center [269, 73] width 477 height 23
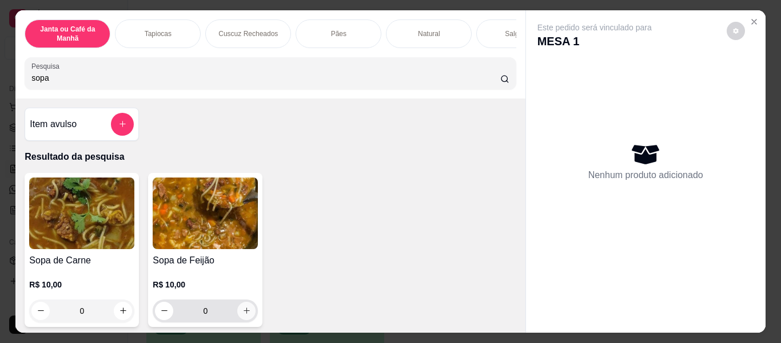
type input "sopa"
click at [244, 313] on icon "increase-product-quantity" at bounding box center [246, 310] width 9 height 9
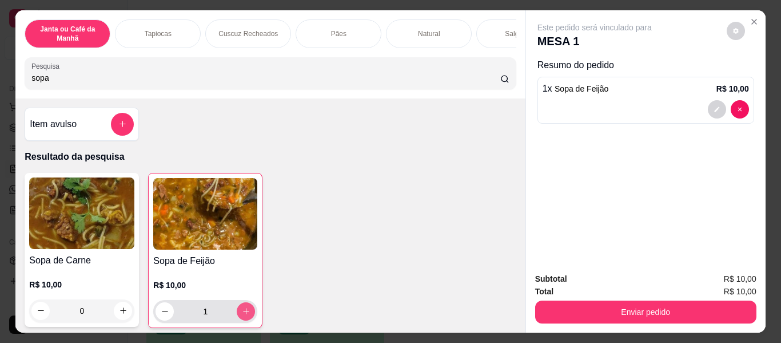
type input "1"
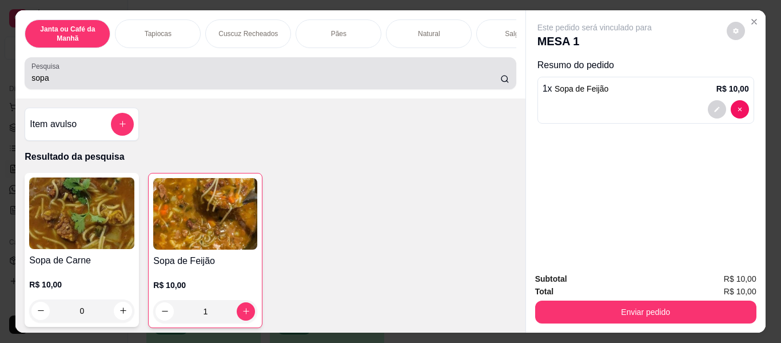
click at [326, 64] on div "Pesquisa sopa" at bounding box center [270, 73] width 491 height 32
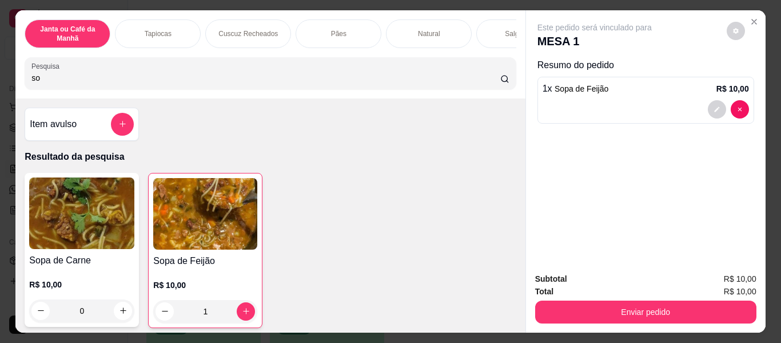
type input "s"
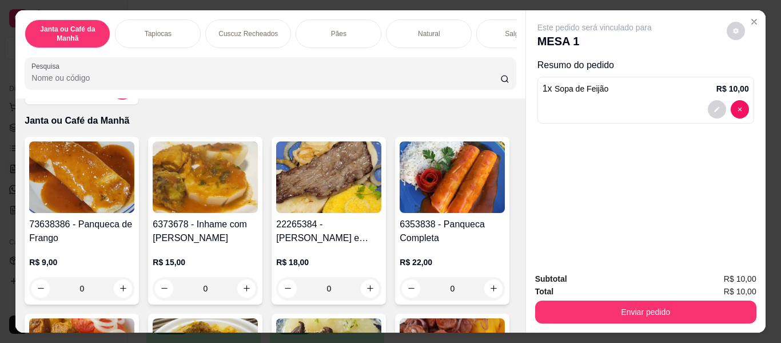
scroll to position [57, 0]
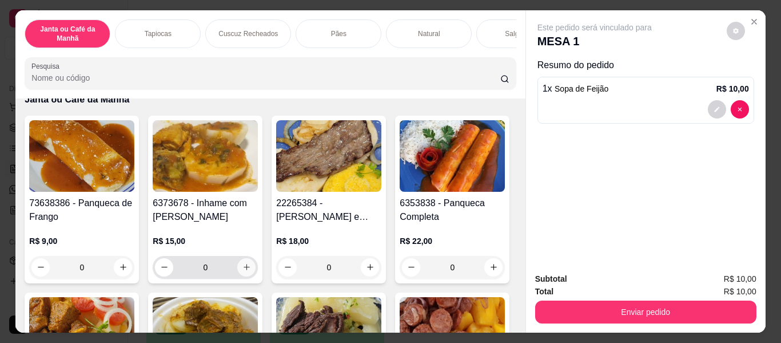
click at [242, 271] on icon "increase-product-quantity" at bounding box center [246, 266] width 9 height 9
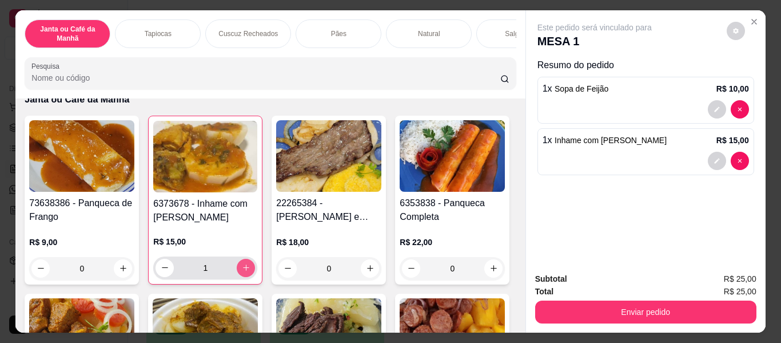
type input "1"
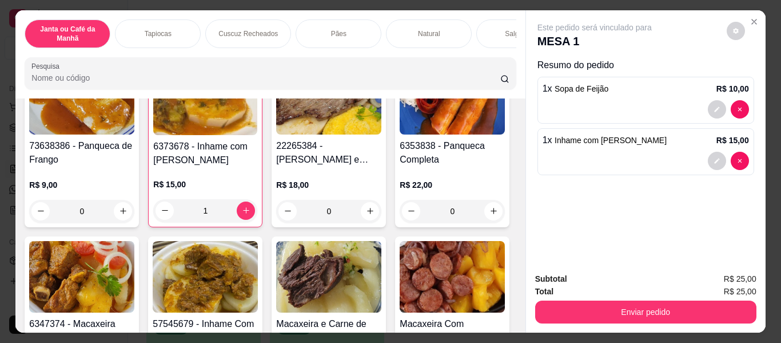
click at [357, 94] on div "Janta ou Café da Manhã Tapiocas Cuscuz Recheados Pães Natural Salgados Tapiocas…" at bounding box center [269, 54] width 509 height 88
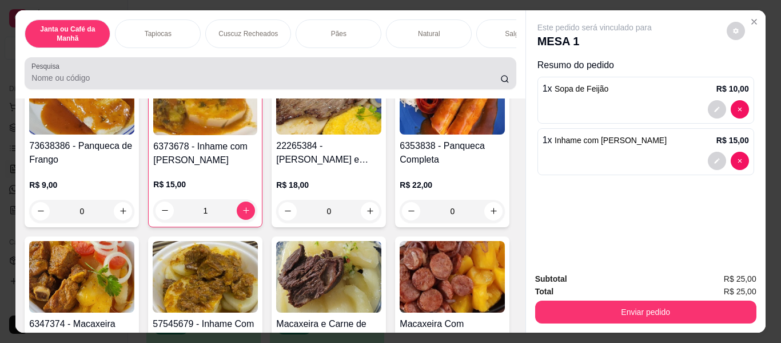
click at [363, 81] on input "Pesquisa" at bounding box center [265, 77] width 469 height 11
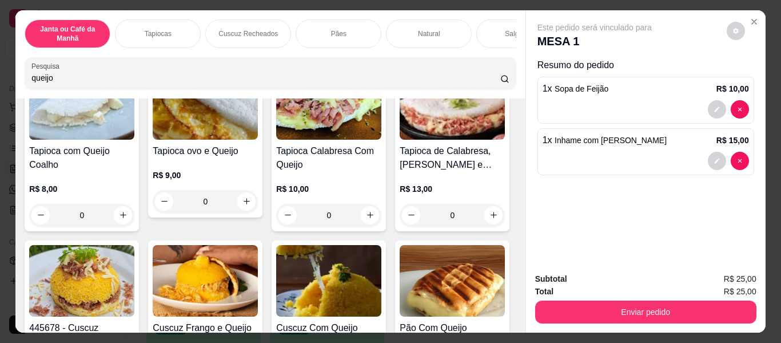
scroll to position [343, 0]
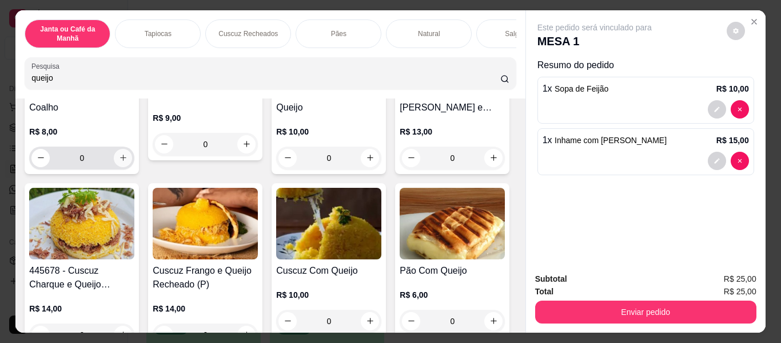
type input "queijo"
click at [128, 161] on icon "increase-product-quantity" at bounding box center [123, 157] width 9 height 9
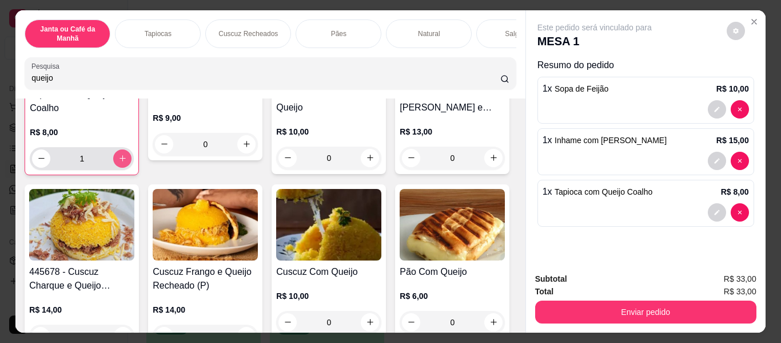
type input "1"
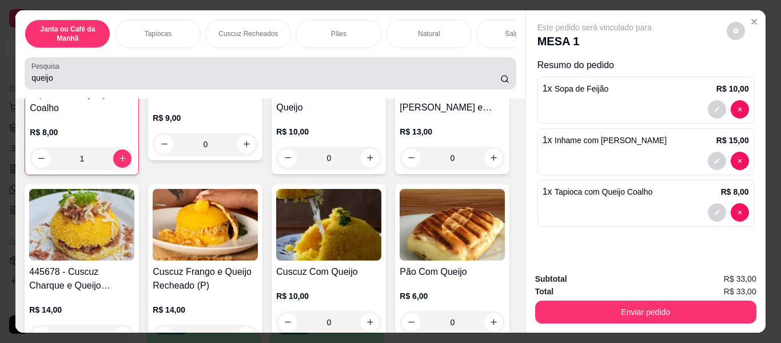
click at [344, 82] on input "queijo" at bounding box center [265, 77] width 469 height 11
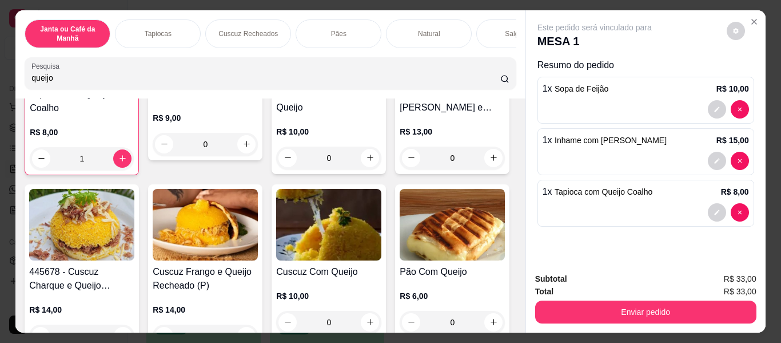
click at [345, 75] on div "queijo" at bounding box center [269, 73] width 477 height 23
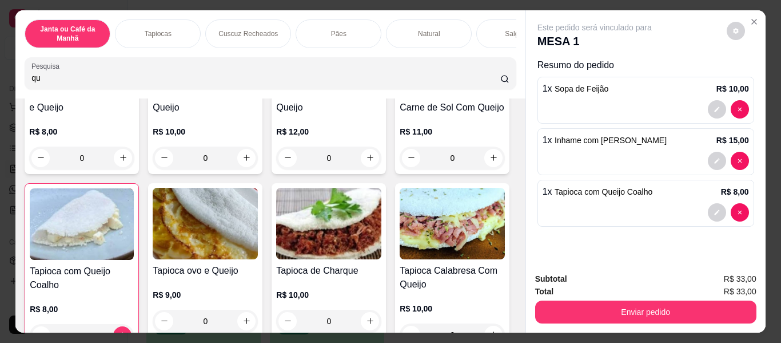
type input "q"
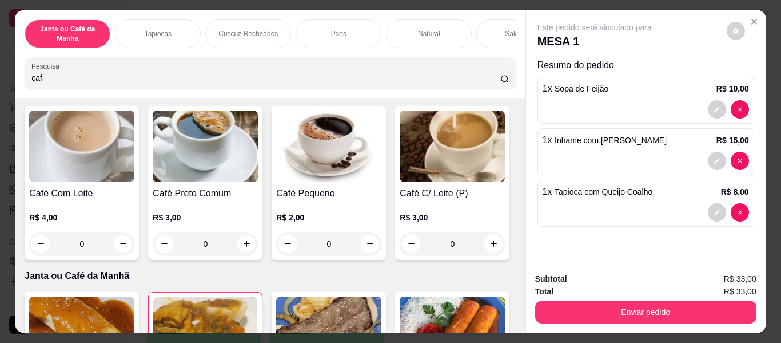
scroll to position [11, 0]
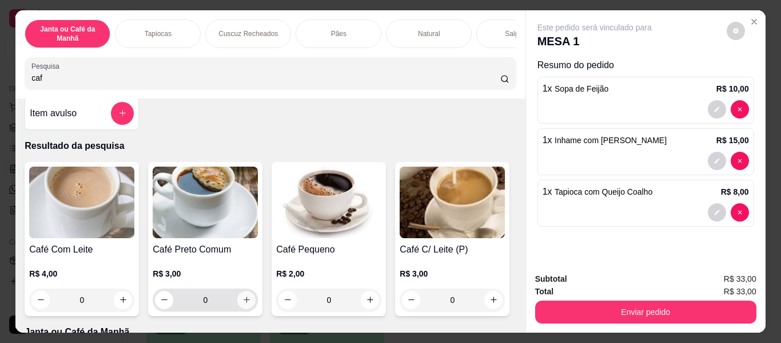
type input "caf"
click at [240, 298] on button "increase-product-quantity" at bounding box center [246, 299] width 18 height 18
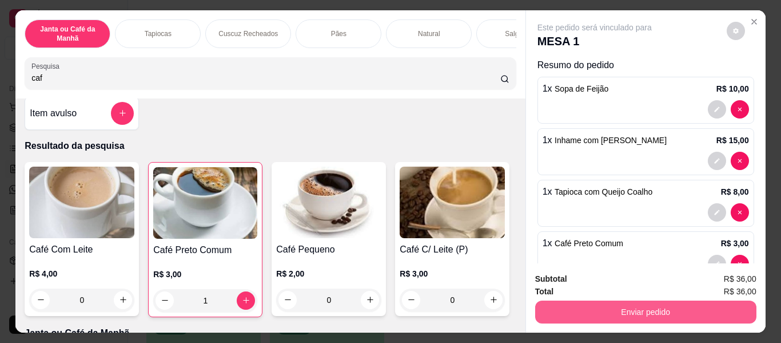
type input "1"
click at [634, 310] on button "Enviar pedido" at bounding box center [645, 311] width 221 height 23
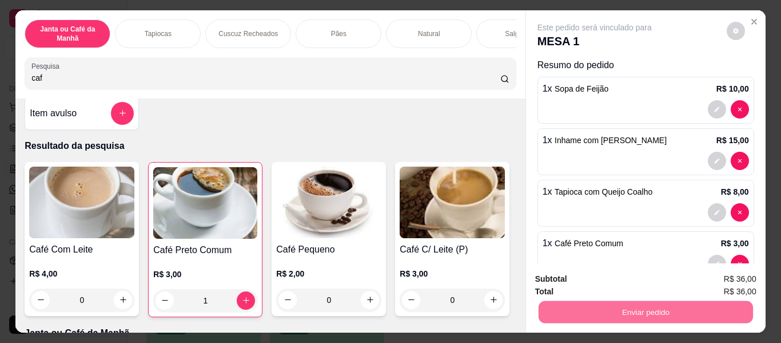
click at [725, 280] on button "Enviar pedido" at bounding box center [726, 279] width 63 height 21
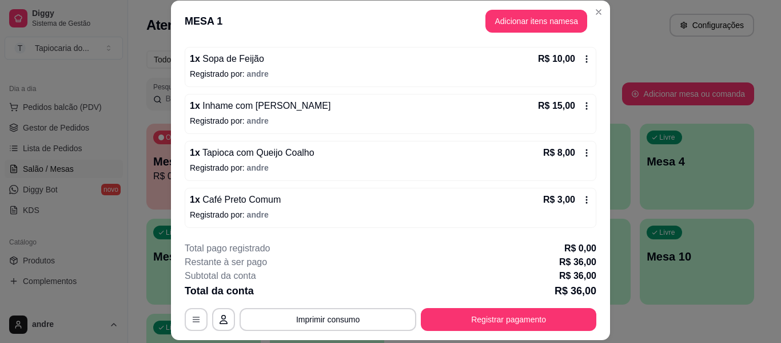
scroll to position [0, 0]
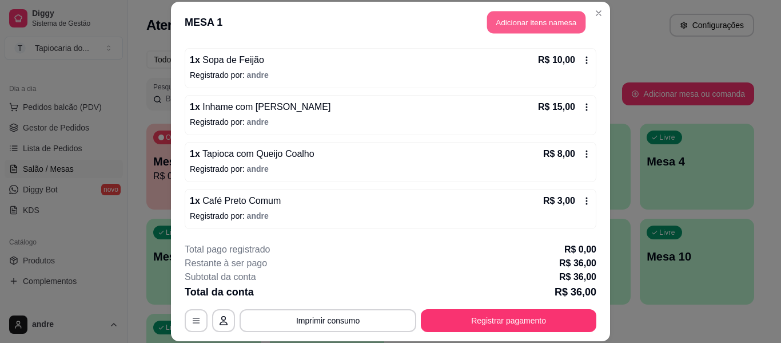
click at [548, 22] on button "Adicionar itens na mesa" at bounding box center [536, 22] width 98 height 22
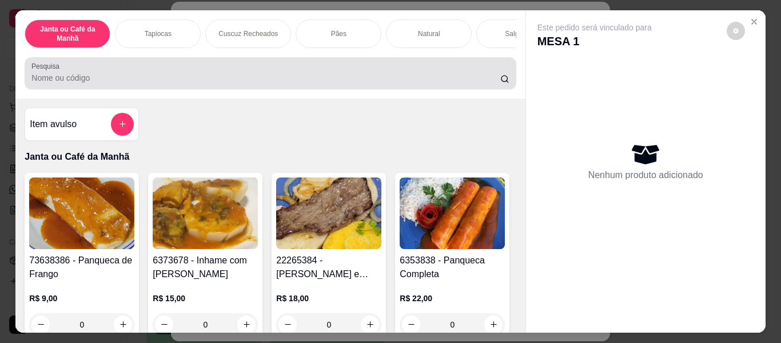
click at [339, 82] on input "Pesquisa" at bounding box center [265, 77] width 469 height 11
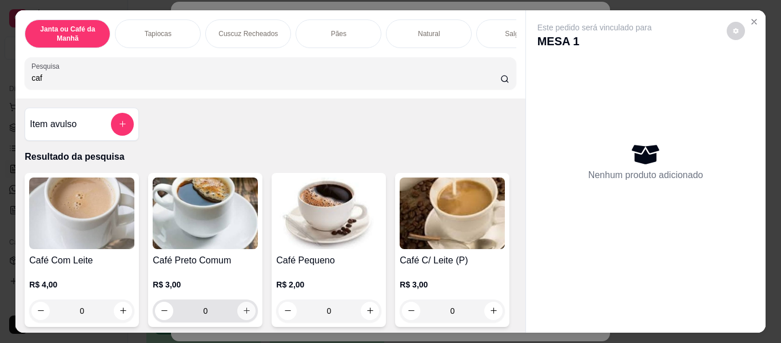
type input "caf"
click at [245, 314] on icon "increase-product-quantity" at bounding box center [246, 310] width 9 height 9
type input "1"
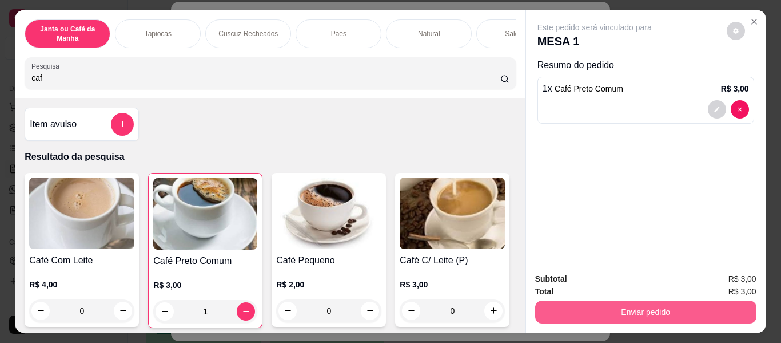
click at [578, 309] on button "Enviar pedido" at bounding box center [645, 311] width 221 height 23
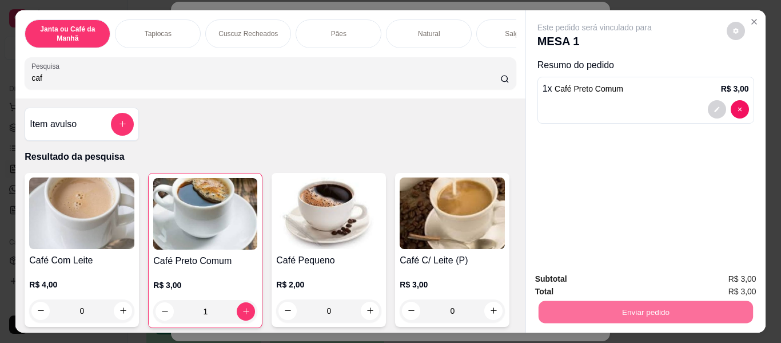
click at [736, 279] on button "Enviar pedido" at bounding box center [726, 279] width 63 height 21
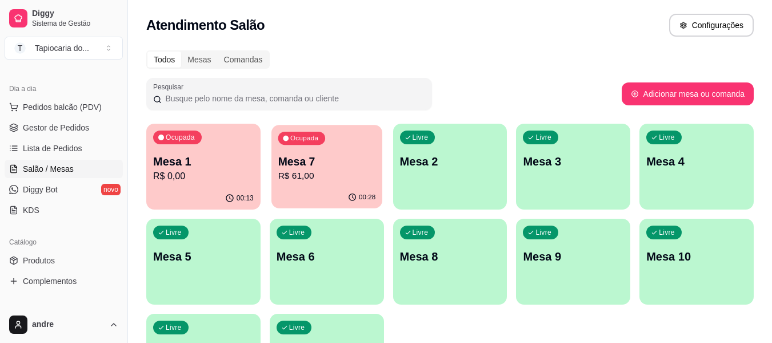
click at [320, 195] on div "00:28" at bounding box center [327, 197] width 111 height 22
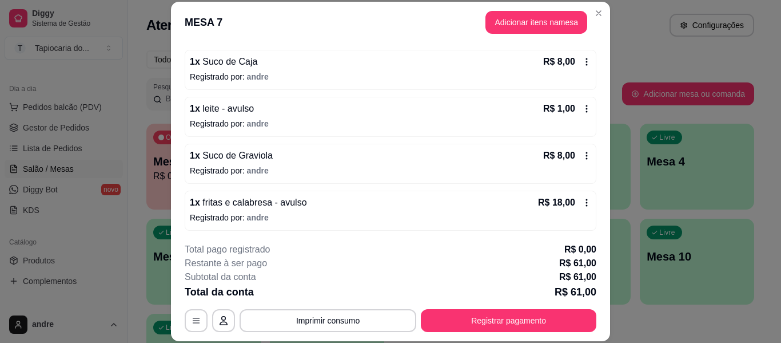
scroll to position [244, 0]
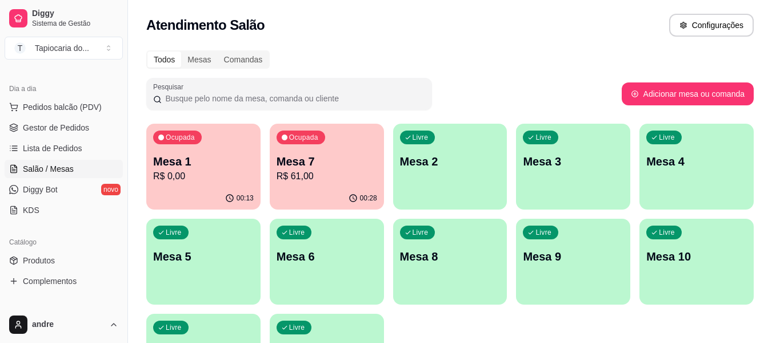
click at [544, 163] on p "Mesa 3" at bounding box center [573, 161] width 101 height 16
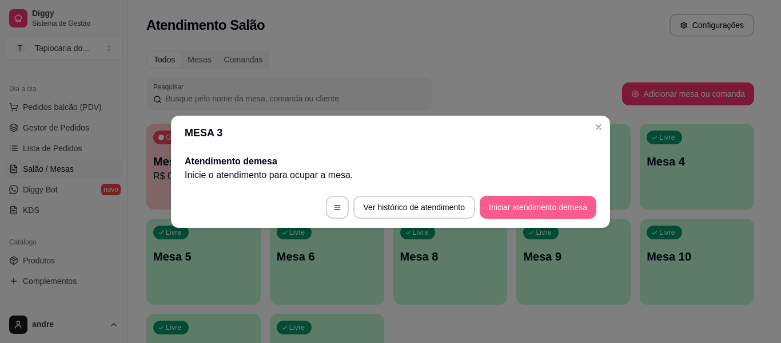
click at [488, 204] on button "Iniciar atendimento de mesa" at bounding box center [538, 207] width 117 height 23
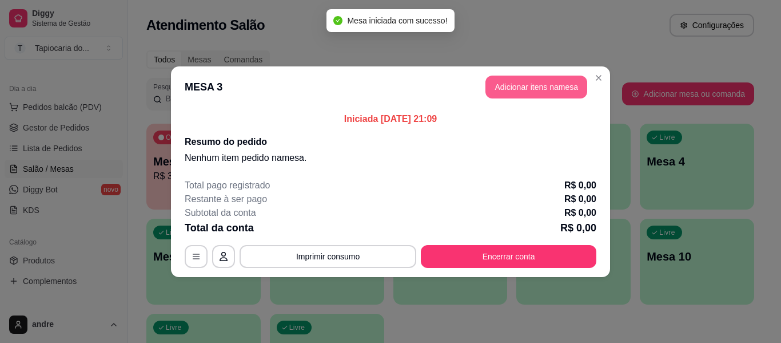
click at [503, 85] on button "Adicionar itens na mesa" at bounding box center [536, 86] width 102 height 23
click at [427, 78] on input "Pesquisa" at bounding box center [265, 77] width 469 height 11
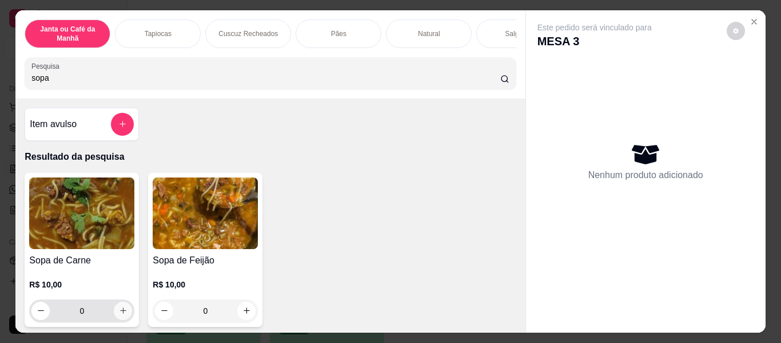
type input "sopa"
click at [119, 314] on icon "increase-product-quantity" at bounding box center [123, 310] width 9 height 9
type input "1"
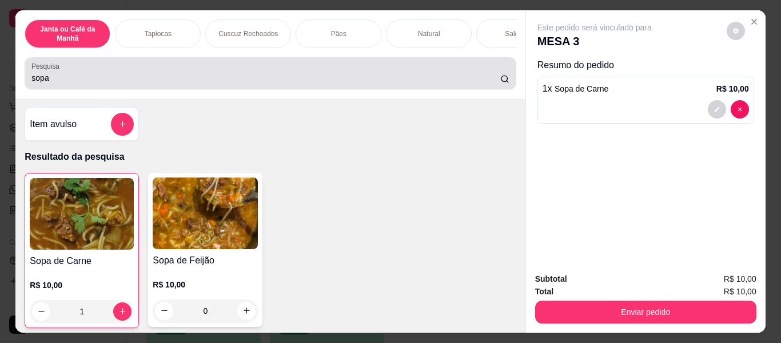
drag, startPoint x: 180, startPoint y: 91, endPoint x: 181, endPoint y: 85, distance: 6.3
click at [181, 85] on div "Pesquisa sopa" at bounding box center [270, 73] width 491 height 32
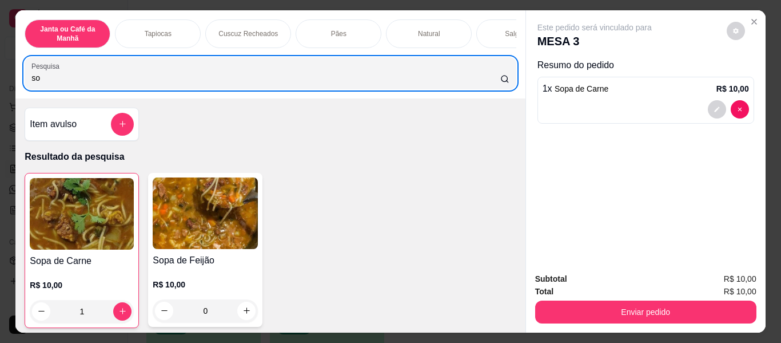
type input "s"
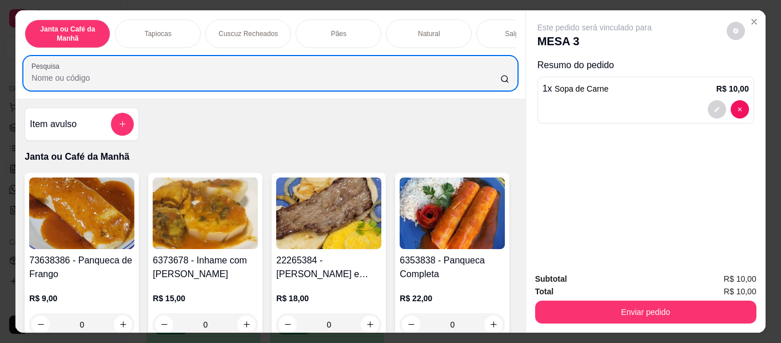
scroll to position [229, 0]
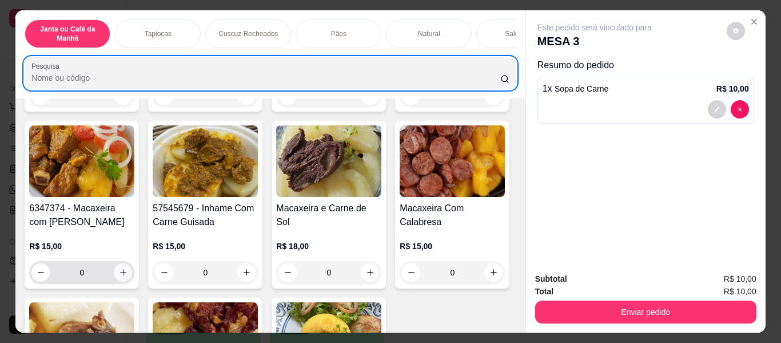
click at [128, 276] on icon "increase-product-quantity" at bounding box center [123, 272] width 9 height 9
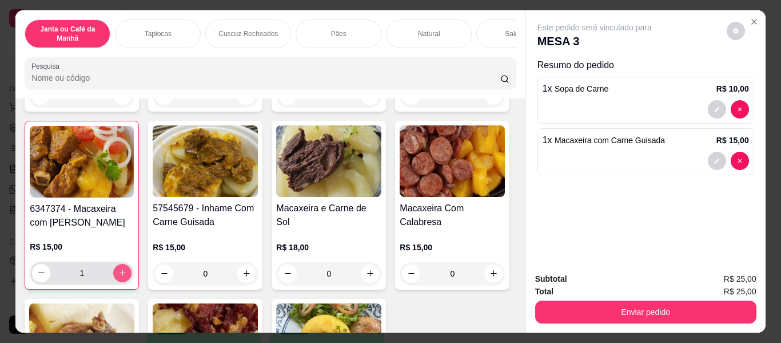
type input "1"
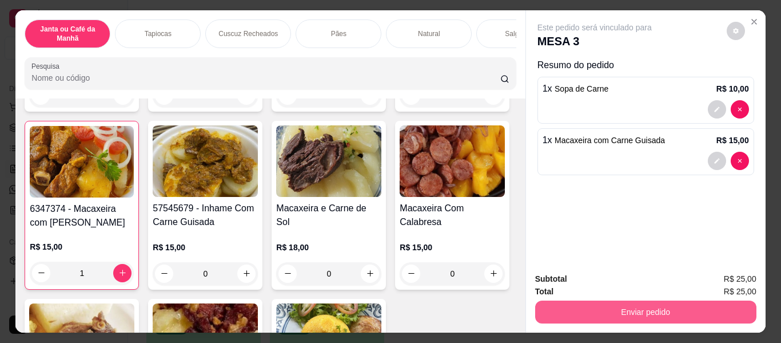
click at [698, 316] on button "Enviar pedido" at bounding box center [645, 311] width 221 height 23
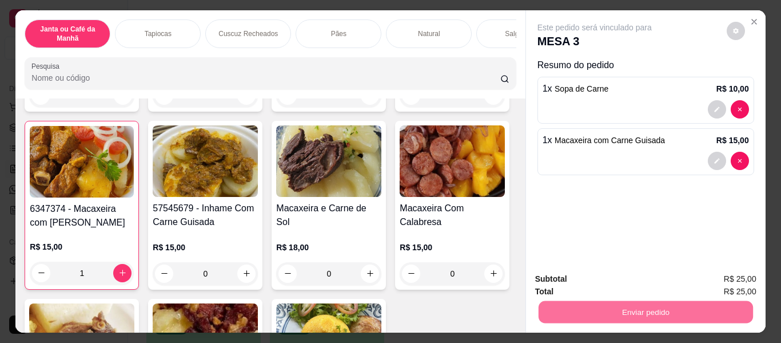
click at [719, 281] on button "Enviar pedido" at bounding box center [726, 280] width 65 height 22
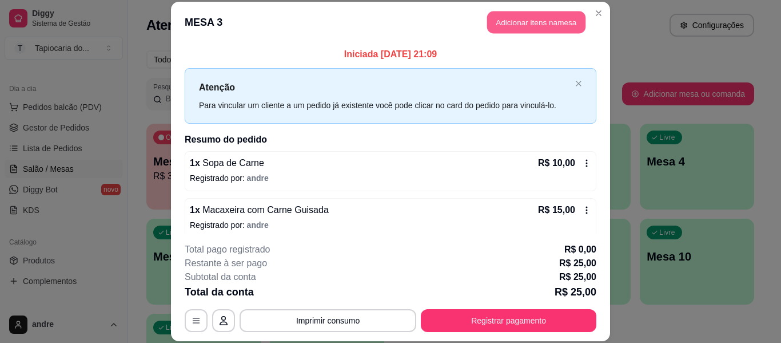
click at [525, 27] on button "Adicionar itens na mesa" at bounding box center [536, 22] width 98 height 22
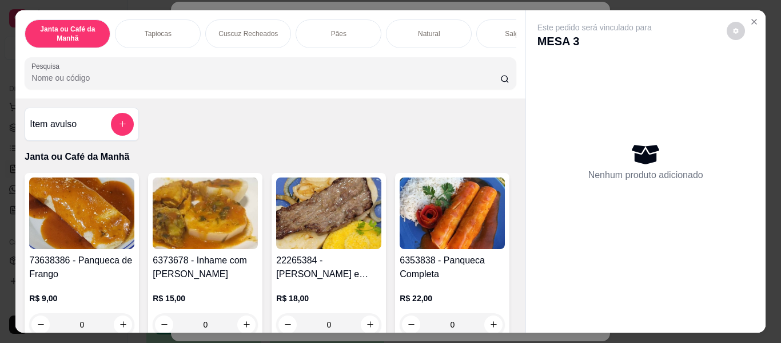
click at [363, 83] on input "Pesquisa" at bounding box center [265, 77] width 469 height 11
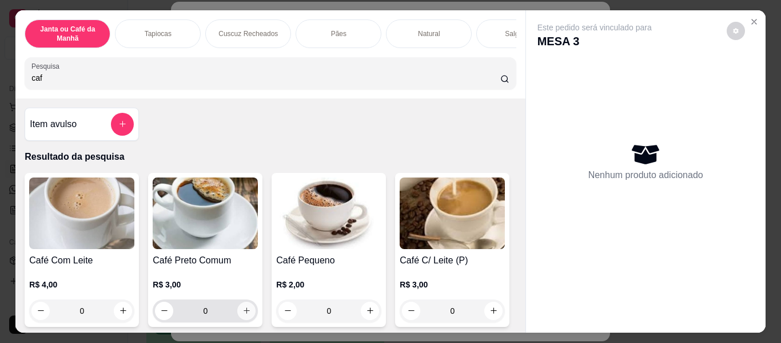
type input "caf"
click at [242, 314] on icon "increase-product-quantity" at bounding box center [246, 310] width 9 height 9
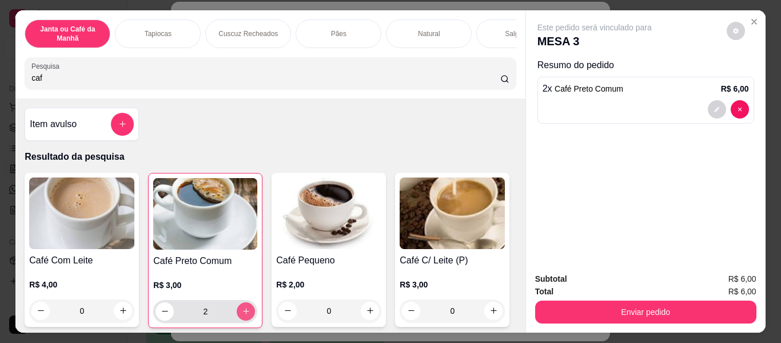
type input "2"
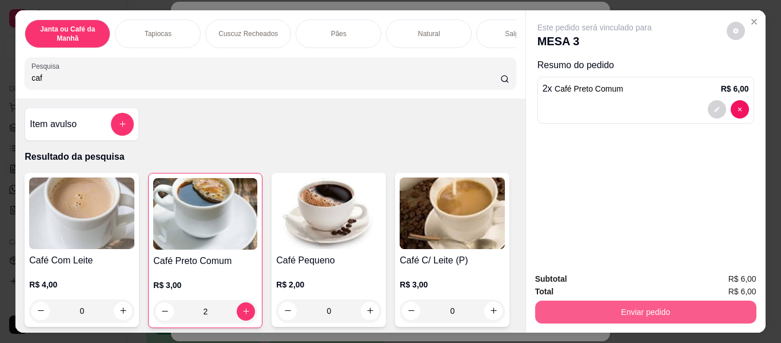
click at [614, 313] on button "Enviar pedido" at bounding box center [645, 311] width 221 height 23
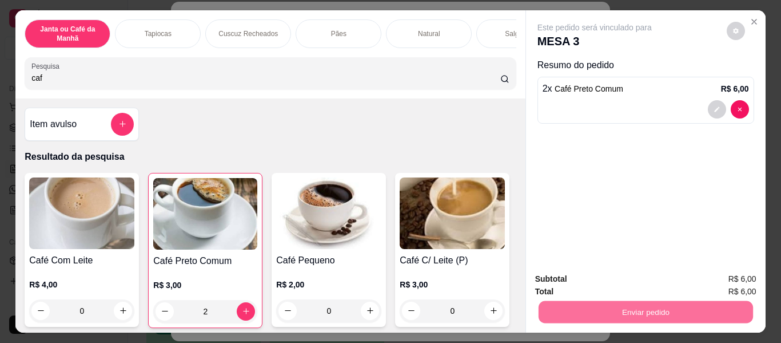
click at [720, 282] on button "Enviar pedido" at bounding box center [726, 280] width 65 height 22
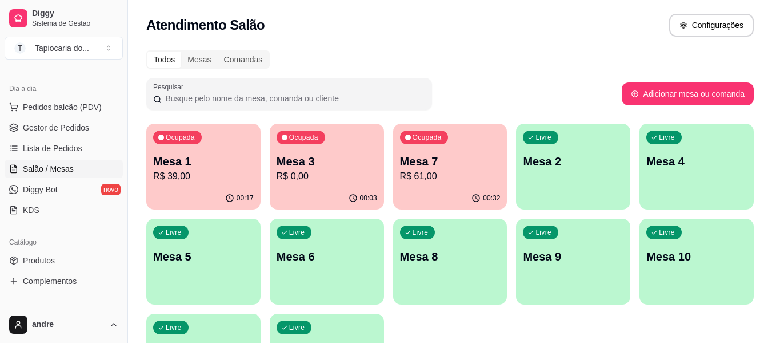
click at [662, 173] on div "Livre Mesa 4" at bounding box center [697, 160] width 114 height 72
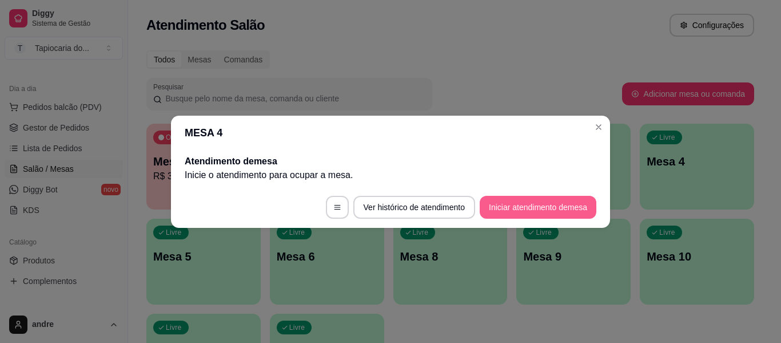
click at [506, 210] on button "Iniciar atendimento de mesa" at bounding box center [538, 207] width 117 height 23
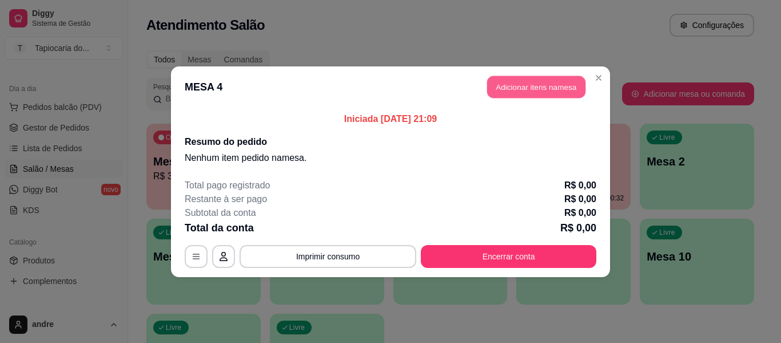
click at [507, 89] on button "Adicionar itens na mesa" at bounding box center [536, 86] width 98 height 22
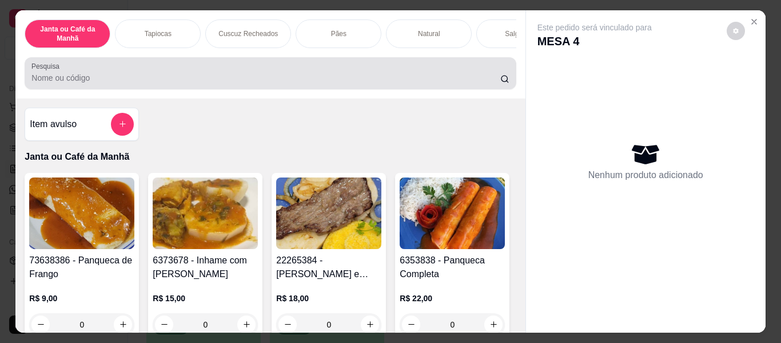
click at [455, 79] on input "Pesquisa" at bounding box center [265, 77] width 469 height 11
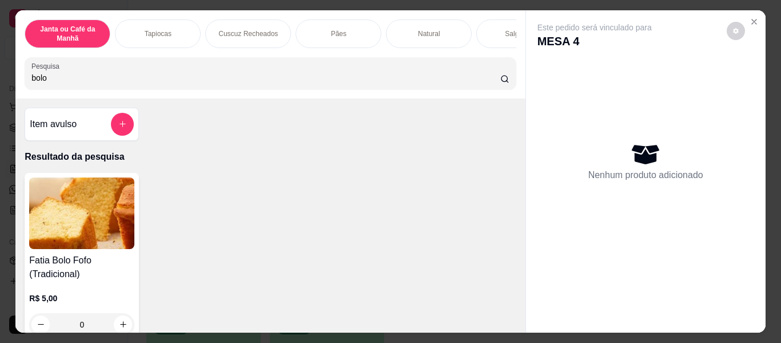
scroll to position [57, 0]
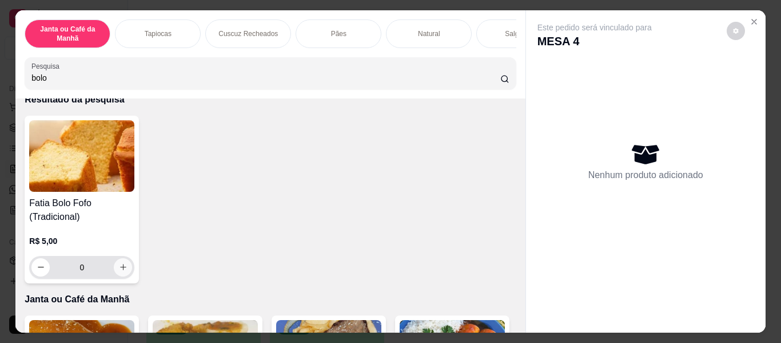
type input "bolo"
click at [122, 272] on icon "increase-product-quantity" at bounding box center [123, 267] width 9 height 9
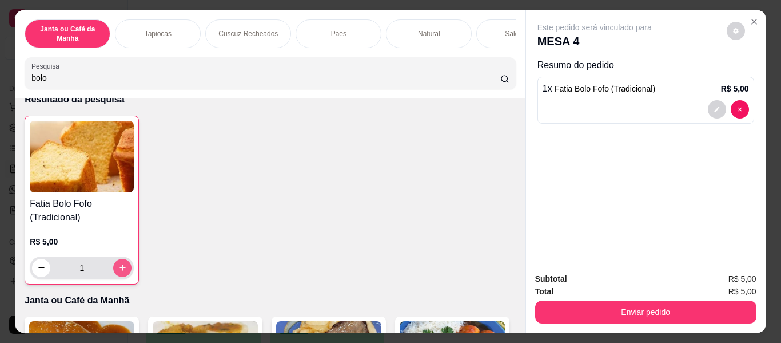
type input "1"
click at [122, 272] on icon "increase-product-quantity" at bounding box center [122, 267] width 9 height 9
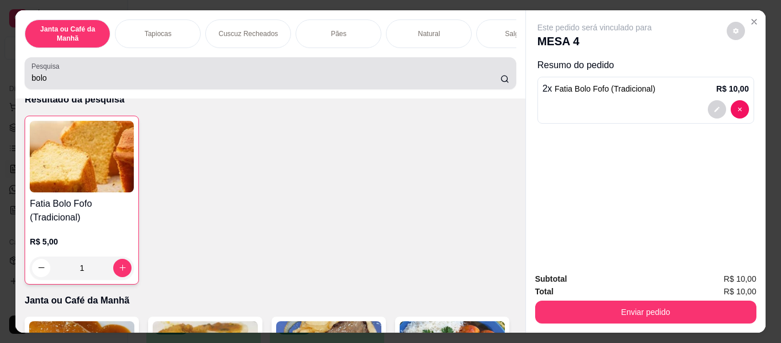
type input "2"
click at [286, 77] on input "bolo" at bounding box center [265, 77] width 469 height 11
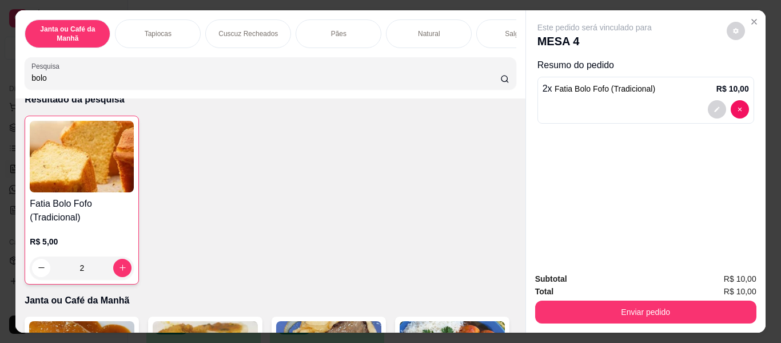
click at [338, 69] on div "bolo" at bounding box center [269, 73] width 477 height 23
type input "b"
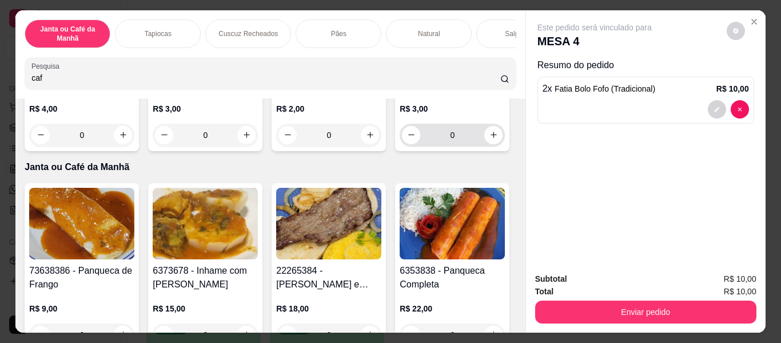
scroll to position [177, 0]
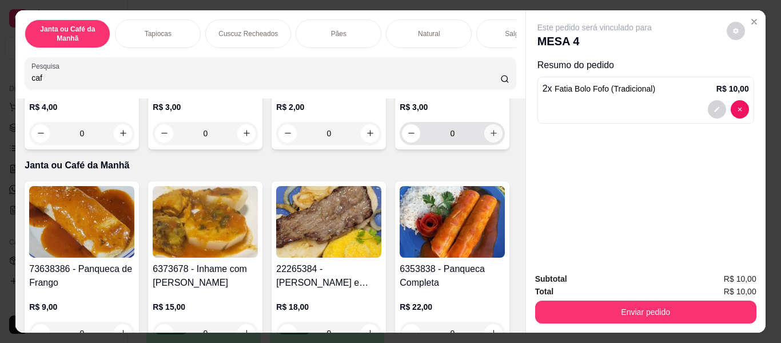
type input "caf"
click at [489, 138] on icon "increase-product-quantity" at bounding box center [493, 133] width 9 height 9
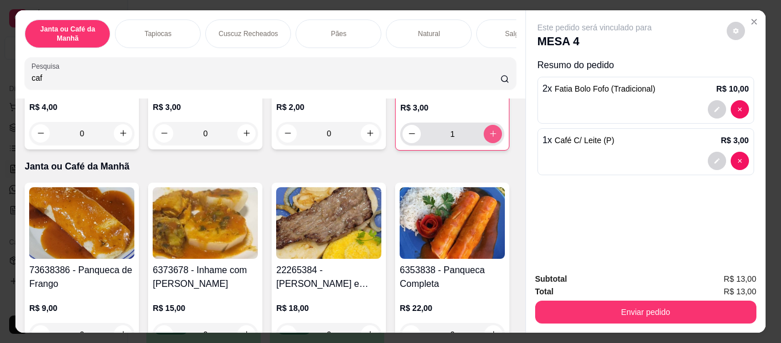
type input "1"
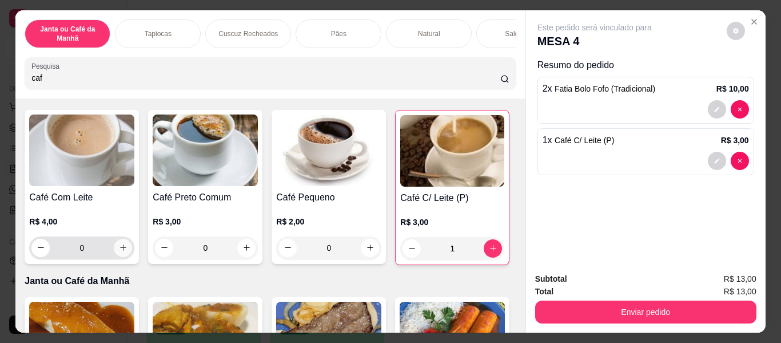
click at [119, 249] on icon "increase-product-quantity" at bounding box center [123, 247] width 9 height 9
type input "1"
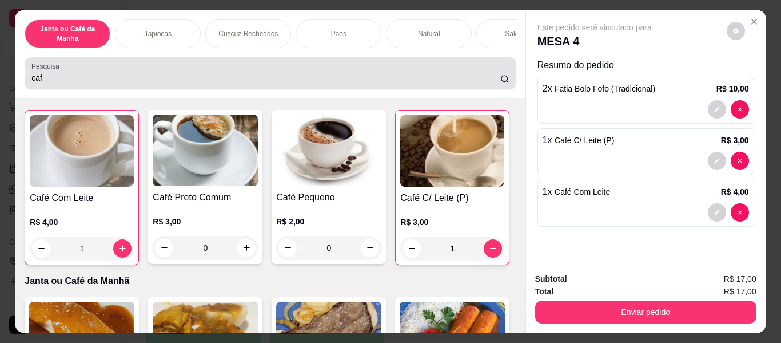
click at [195, 71] on div "caf" at bounding box center [269, 73] width 477 height 23
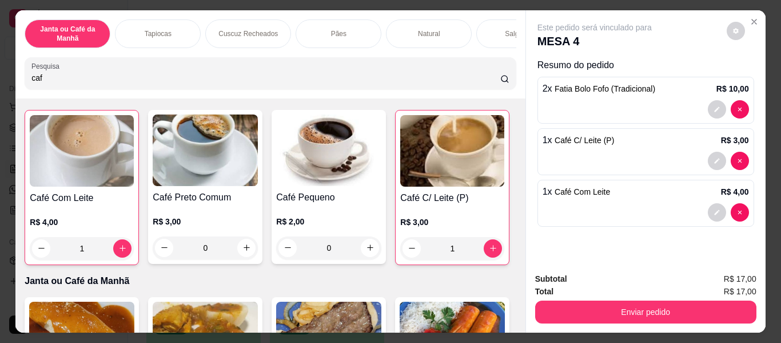
scroll to position [234, 0]
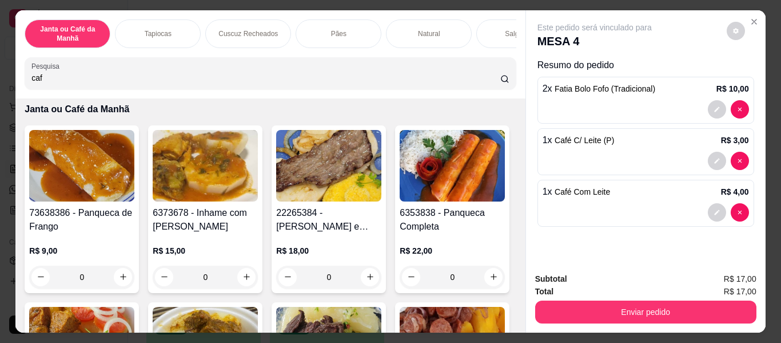
click at [487, 82] on input "caf" at bounding box center [265, 77] width 469 height 11
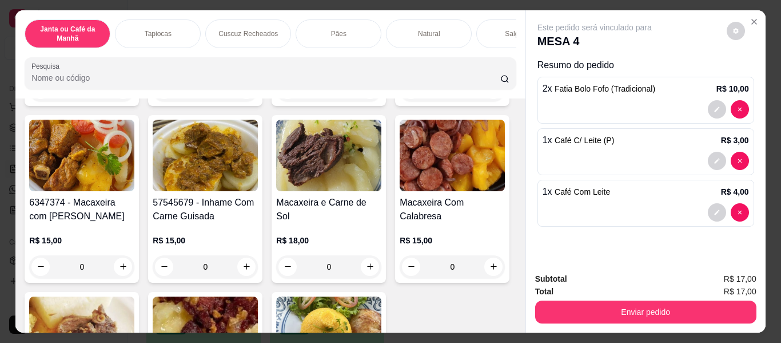
scroll to position [0, 0]
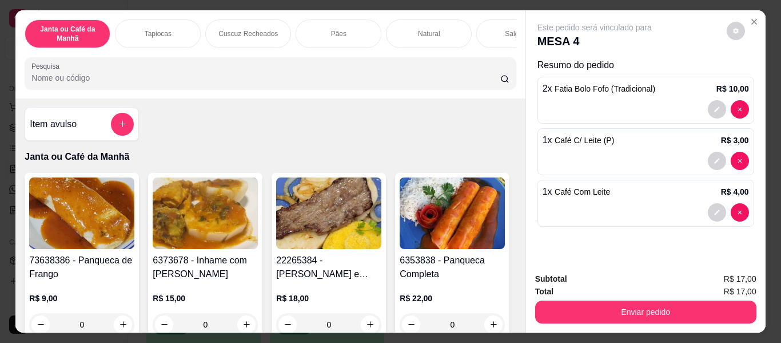
click at [460, 75] on div at bounding box center [269, 73] width 477 height 23
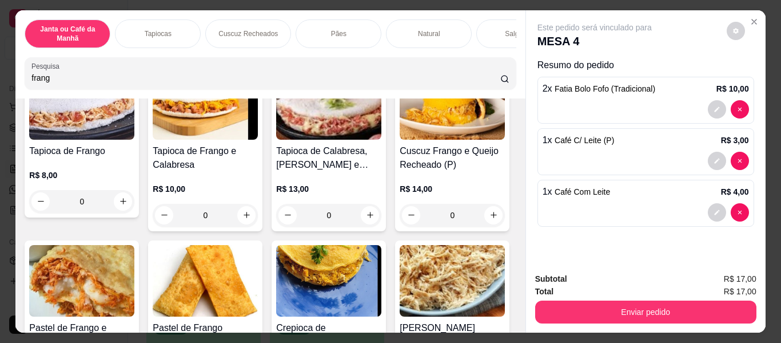
scroll to position [400, 0]
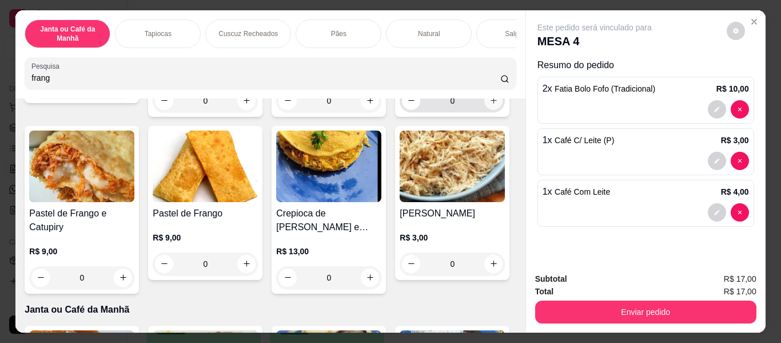
type input "frang"
click at [484, 110] on button "increase-product-quantity" at bounding box center [493, 100] width 18 height 18
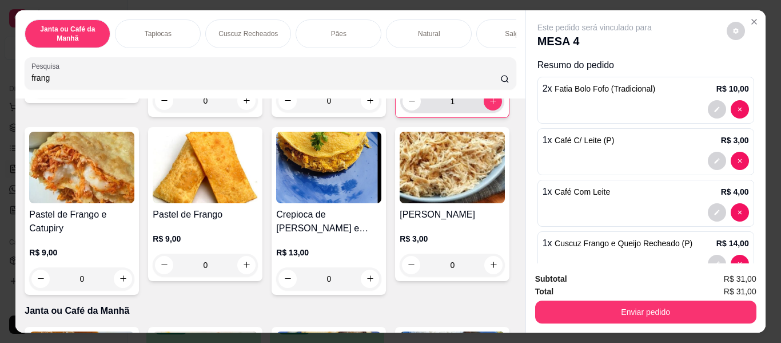
type input "1"
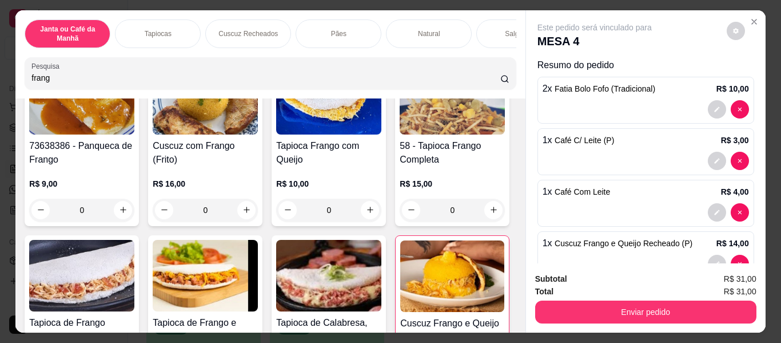
scroll to position [57, 0]
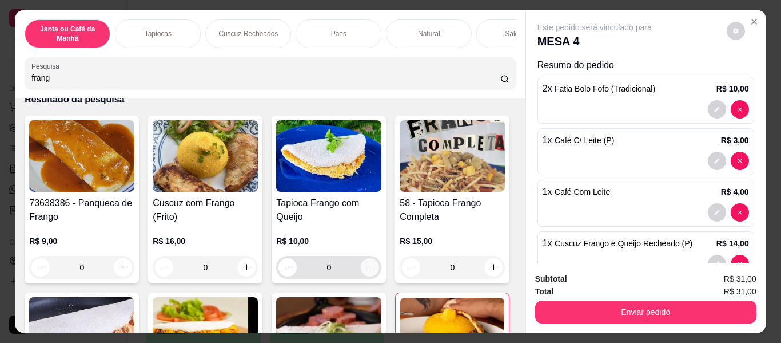
click at [368, 265] on button "increase-product-quantity" at bounding box center [370, 267] width 18 height 18
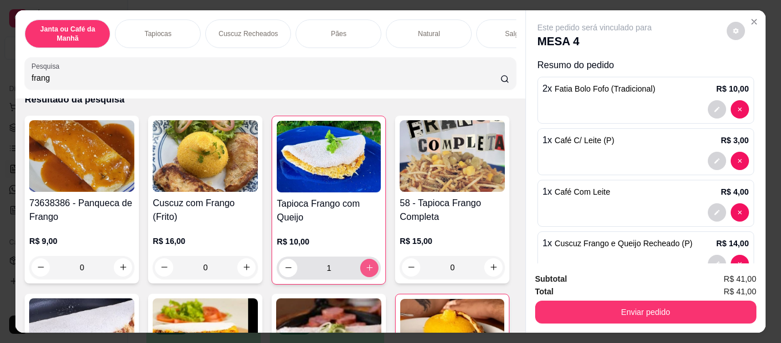
type input "1"
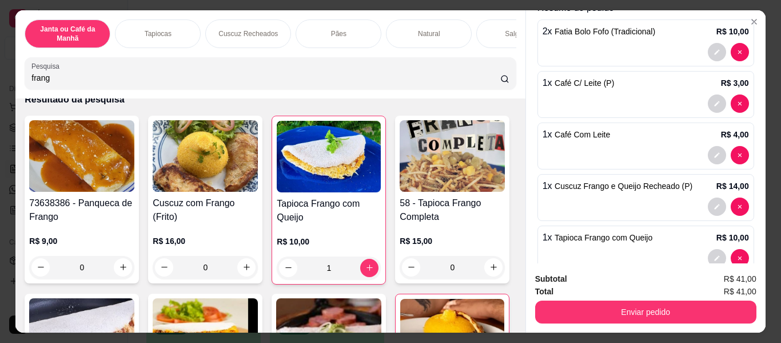
scroll to position [82, 0]
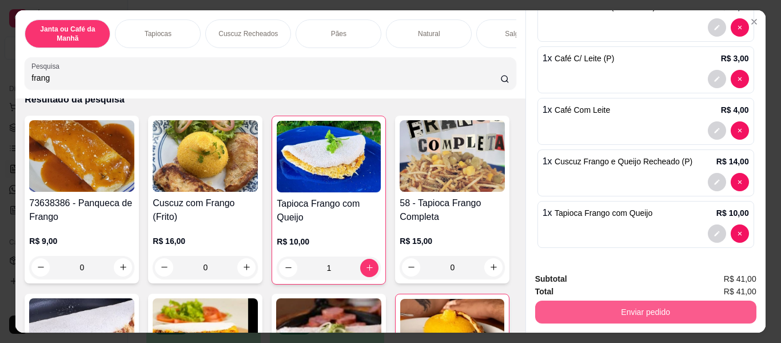
click at [619, 309] on button "Enviar pedido" at bounding box center [645, 311] width 221 height 23
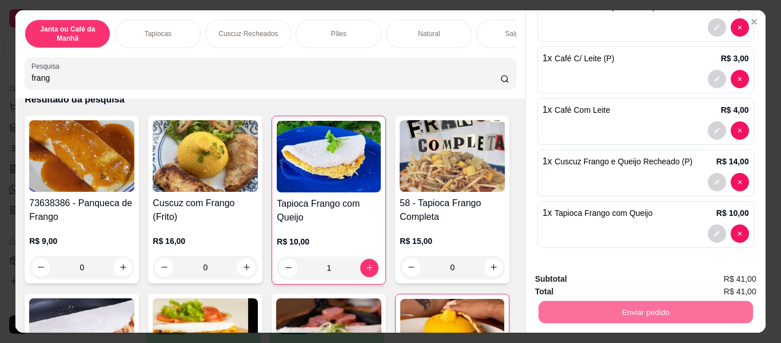
click at [728, 278] on button "Enviar pedido" at bounding box center [726, 279] width 63 height 21
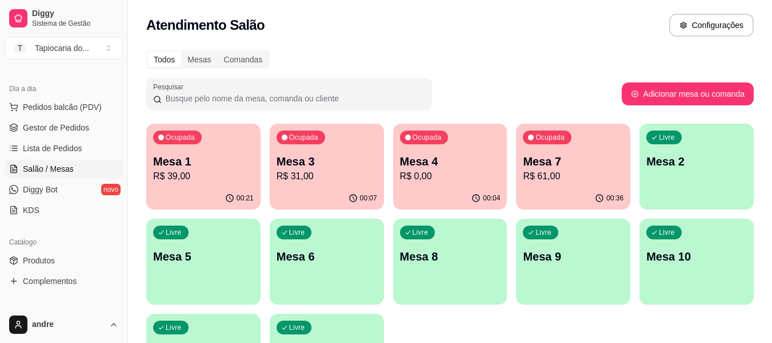
click at [563, 189] on div "00:36" at bounding box center [573, 198] width 114 height 22
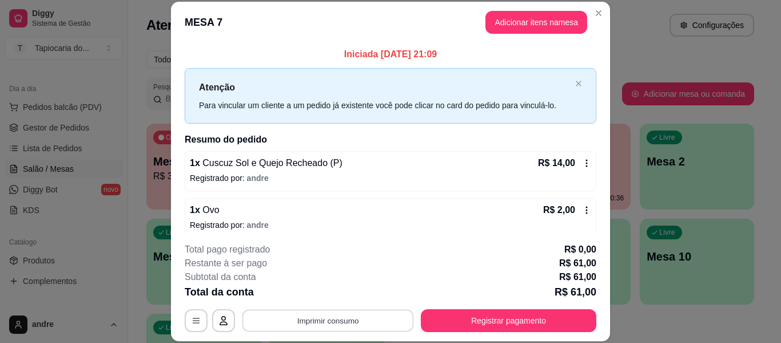
click at [369, 316] on button "Imprimir consumo" at bounding box center [328, 320] width 172 height 22
click at [344, 297] on button "Impressora" at bounding box center [327, 294] width 80 height 18
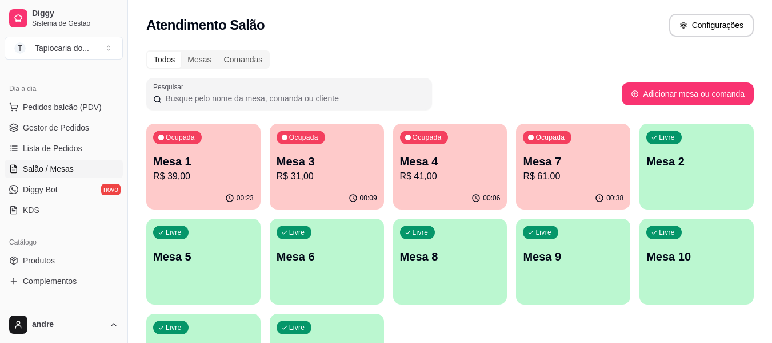
click at [591, 148] on div "Ocupada Mesa 7 R$ 61,00" at bounding box center [573, 155] width 114 height 63
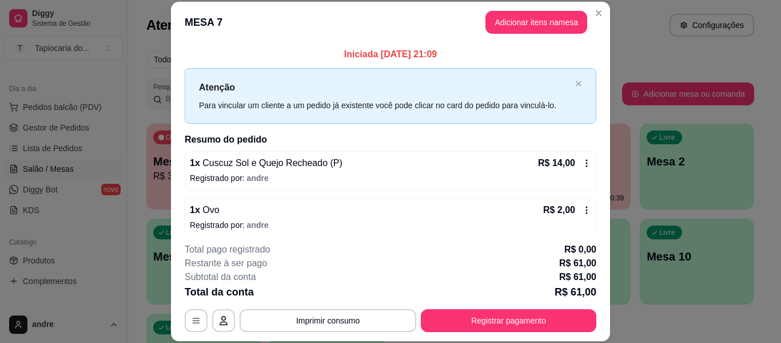
scroll to position [114, 0]
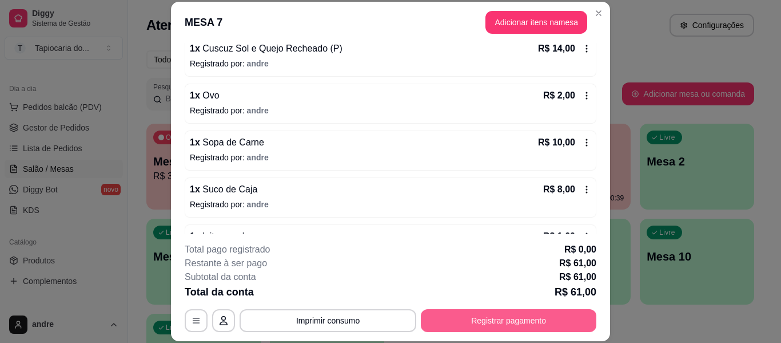
click at [464, 325] on button "Registrar pagamento" at bounding box center [509, 320] width 176 height 23
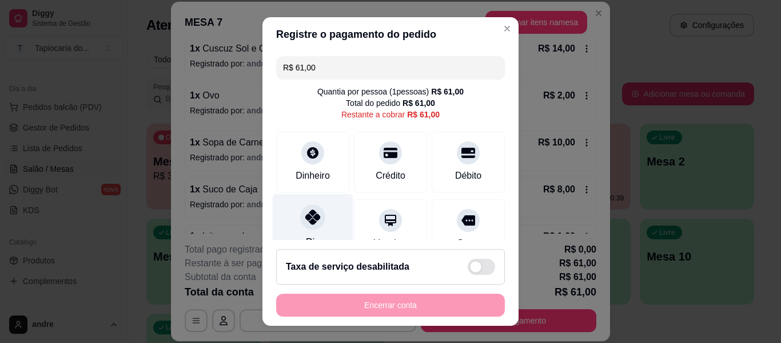
click at [309, 226] on div at bounding box center [312, 216] width 25 height 25
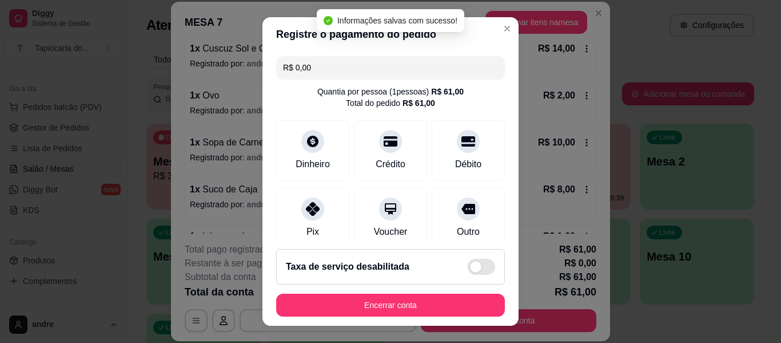
type input "R$ 0,00"
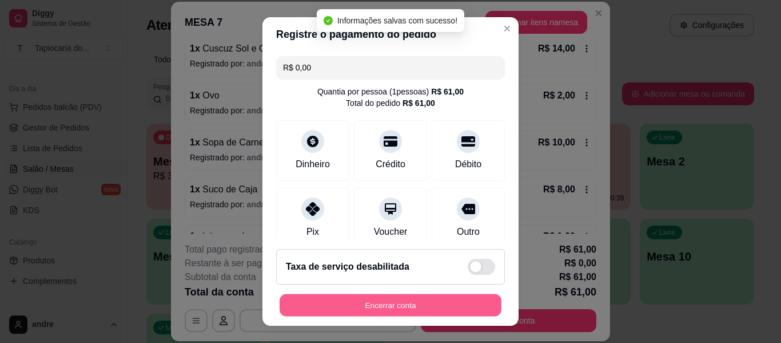
click at [420, 310] on button "Encerrar conta" at bounding box center [391, 305] width 222 height 22
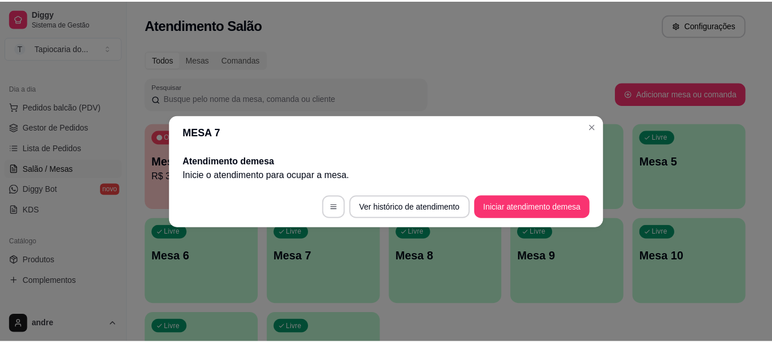
scroll to position [0, 0]
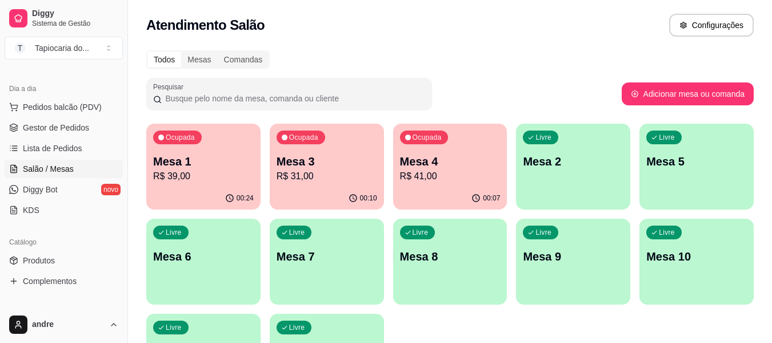
click at [232, 170] on p "R$ 39,00" at bounding box center [203, 176] width 101 height 14
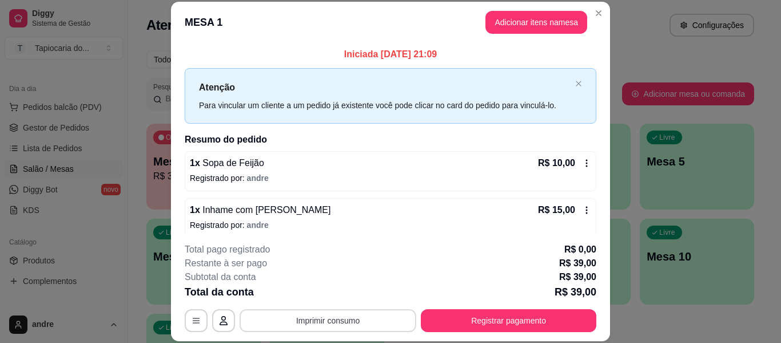
click at [313, 324] on button "Imprimir consumo" at bounding box center [328, 320] width 177 height 23
click at [322, 293] on button "Impressora" at bounding box center [327, 294] width 83 height 18
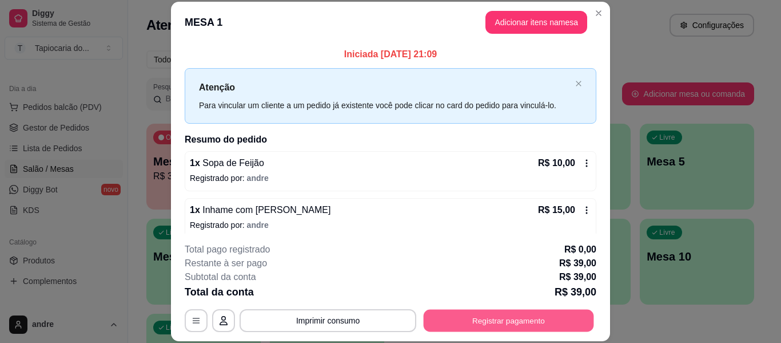
click at [498, 317] on button "Registrar pagamento" at bounding box center [509, 320] width 170 height 22
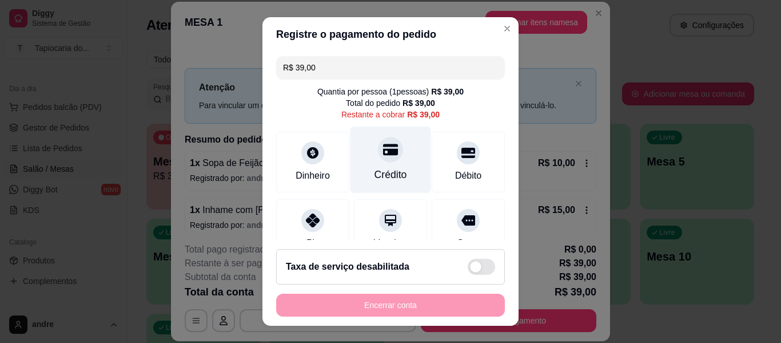
click at [381, 168] on div "Crédito" at bounding box center [391, 174] width 33 height 15
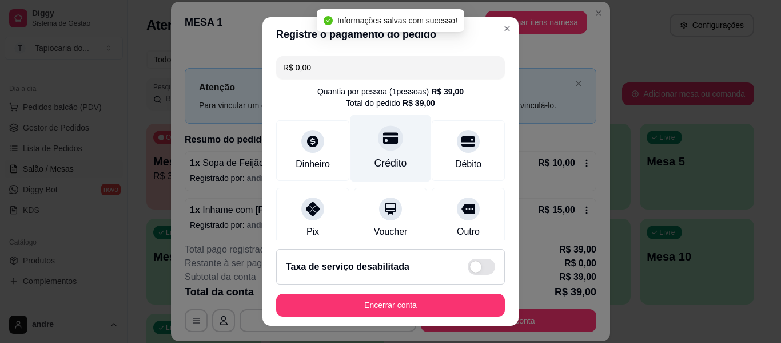
type input "R$ 0,00"
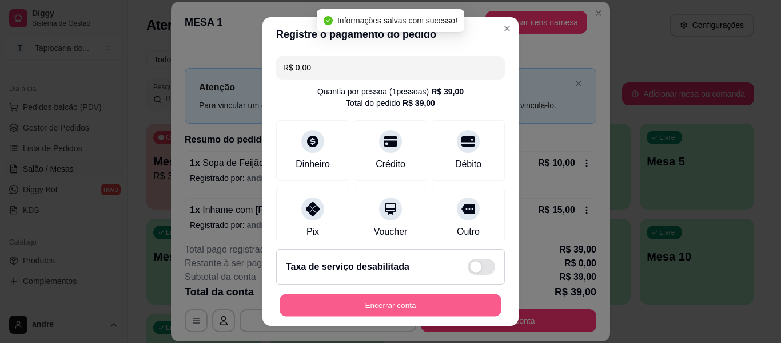
click at [435, 308] on button "Encerrar conta" at bounding box center [391, 305] width 222 height 22
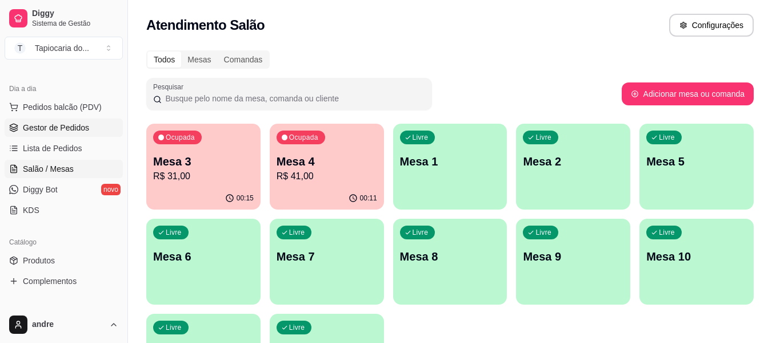
click at [83, 127] on span "Gestor de Pedidos" at bounding box center [56, 127] width 66 height 11
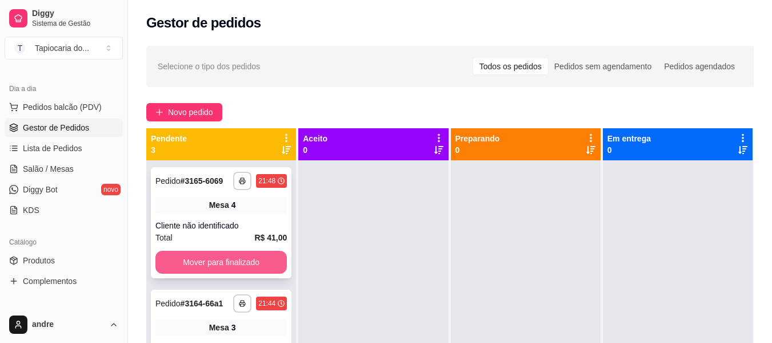
click at [268, 273] on button "Mover para finalizado" at bounding box center [222, 261] width 132 height 23
click at [258, 257] on button "Mover para finalizado" at bounding box center [221, 262] width 128 height 22
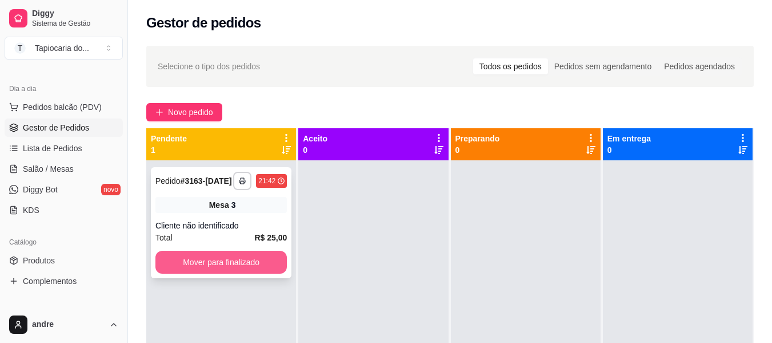
click at [258, 258] on button "Mover para finalizado" at bounding box center [222, 261] width 132 height 23
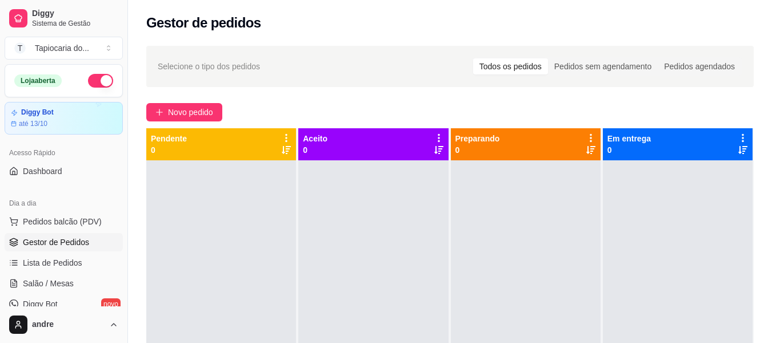
click at [95, 82] on button "button" at bounding box center [100, 81] width 25 height 14
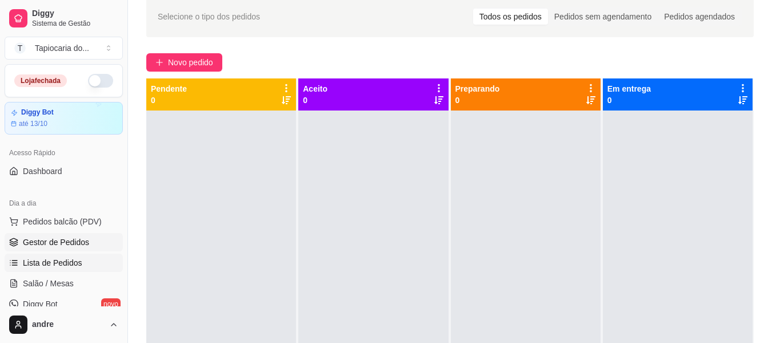
scroll to position [57, 0]
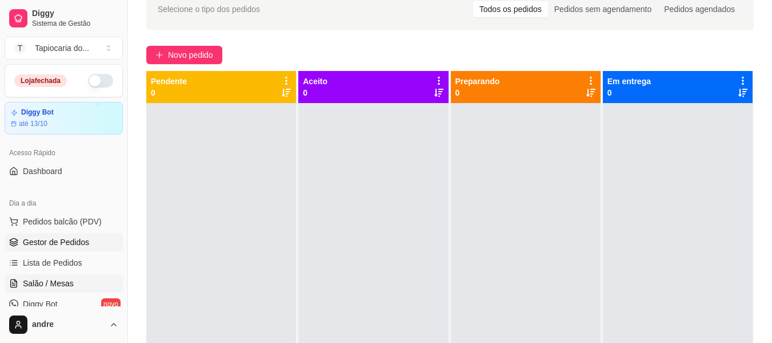
click at [57, 279] on span "Salão / Mesas" at bounding box center [48, 282] width 51 height 11
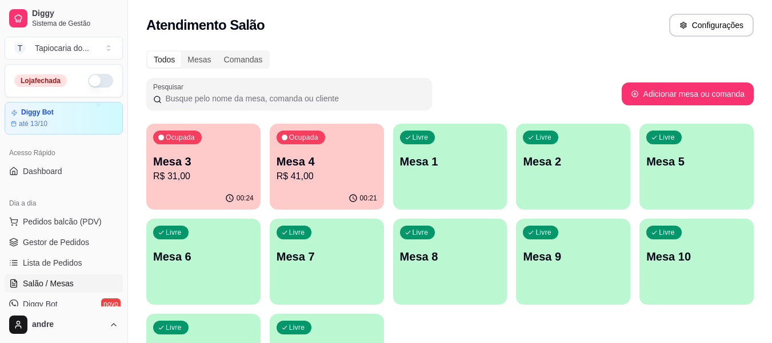
click at [316, 192] on div "00:21" at bounding box center [327, 198] width 114 height 22
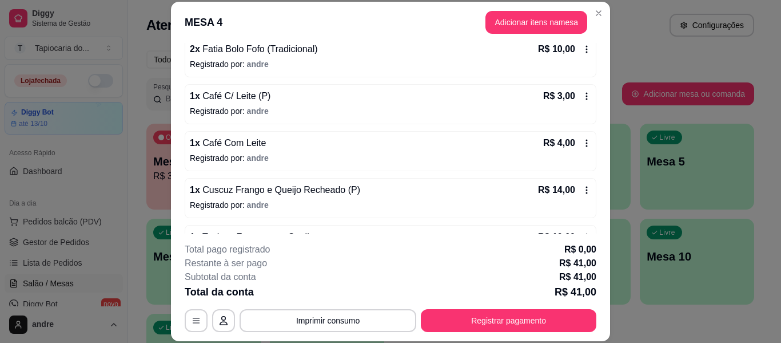
scroll to position [114, 0]
click at [543, 26] on button "Adicionar itens na mesa" at bounding box center [536, 22] width 98 height 22
click at [447, 82] on input "Pesquisa" at bounding box center [265, 77] width 469 height 11
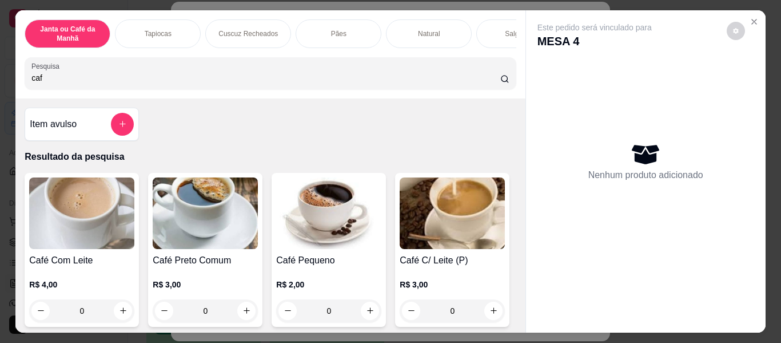
click at [447, 82] on input "caf" at bounding box center [265, 77] width 469 height 11
type input "caf"
click at [124, 309] on button "increase-product-quantity" at bounding box center [123, 310] width 18 height 18
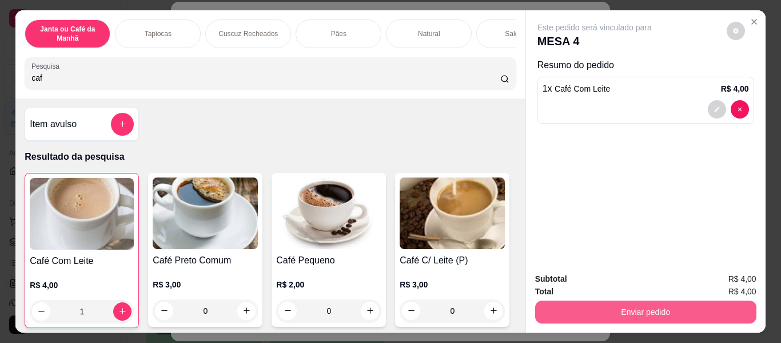
type input "1"
click at [611, 308] on button "Enviar pedido" at bounding box center [645, 311] width 221 height 23
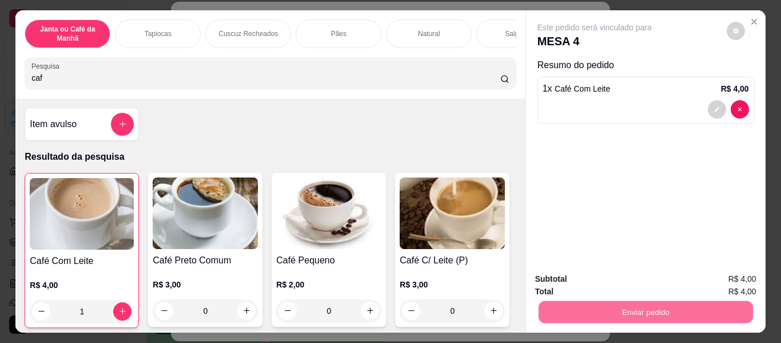
click at [716, 288] on button "Enviar pedido" at bounding box center [726, 279] width 63 height 21
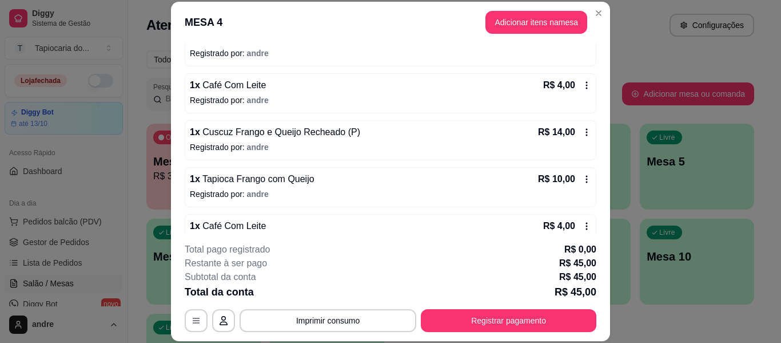
scroll to position [197, 0]
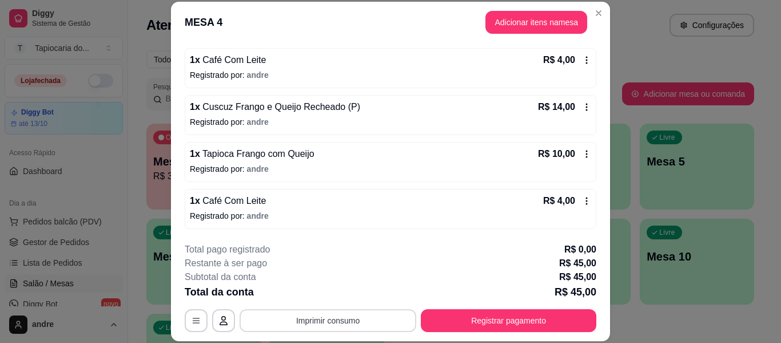
click at [284, 325] on button "Imprimir consumo" at bounding box center [328, 320] width 177 height 23
click at [348, 294] on button "Impressora" at bounding box center [327, 294] width 83 height 18
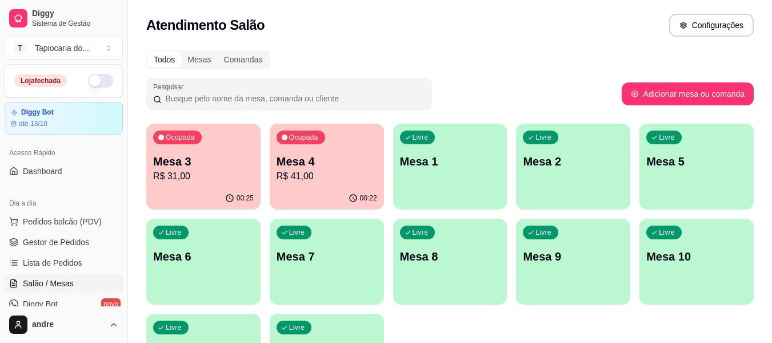
click at [206, 186] on div "Ocupada Mesa 3 R$ 31,00" at bounding box center [203, 155] width 114 height 63
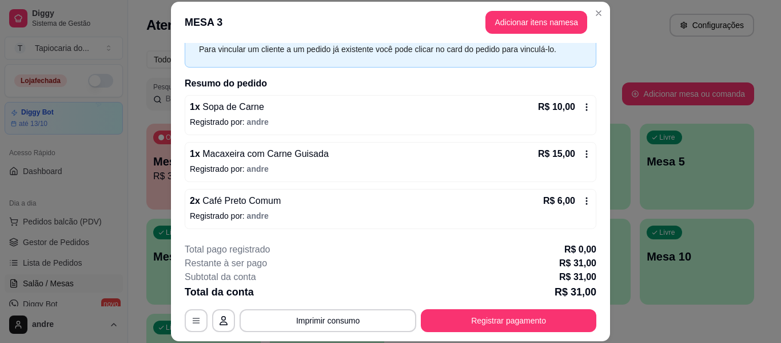
scroll to position [35, 0]
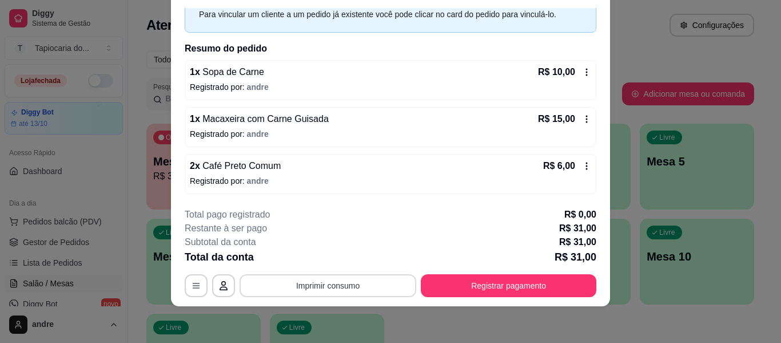
click at [368, 289] on button "Imprimir consumo" at bounding box center [328, 285] width 177 height 23
click at [334, 264] on button "Impressora" at bounding box center [327, 259] width 83 height 18
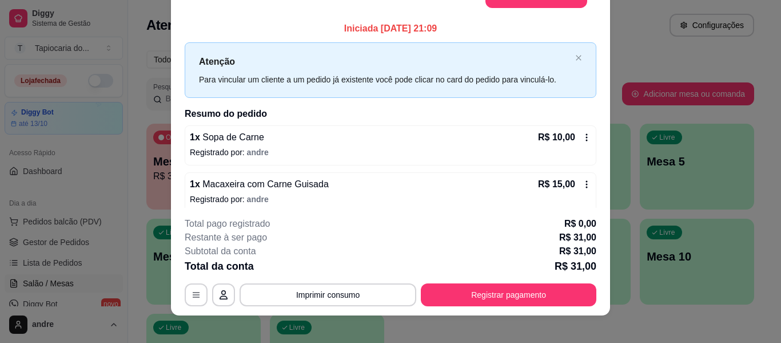
scroll to position [0, 0]
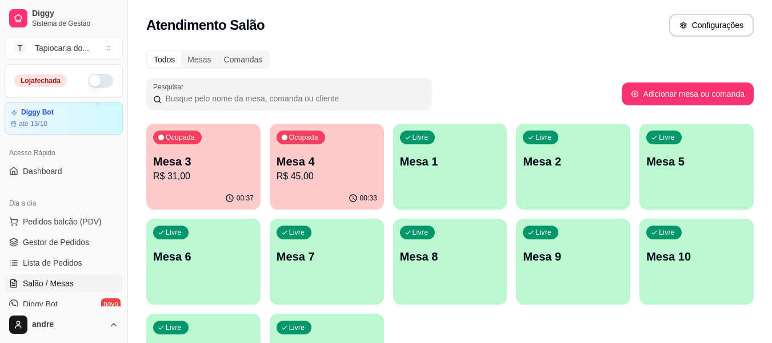
click at [312, 187] on div "00:33" at bounding box center [327, 198] width 114 height 22
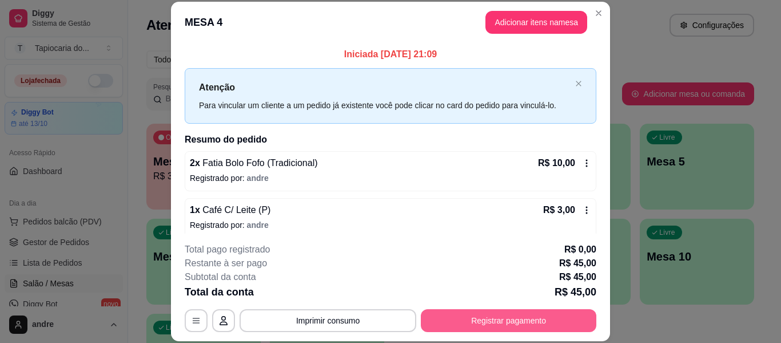
click at [481, 322] on button "Registrar pagamento" at bounding box center [509, 320] width 176 height 23
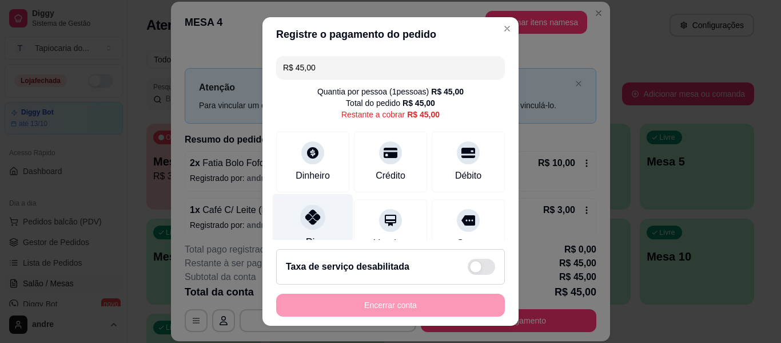
click at [317, 213] on div at bounding box center [312, 216] width 25 height 25
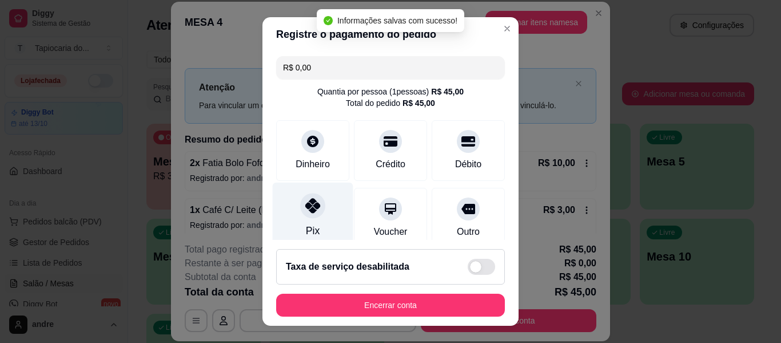
type input "R$ 0,00"
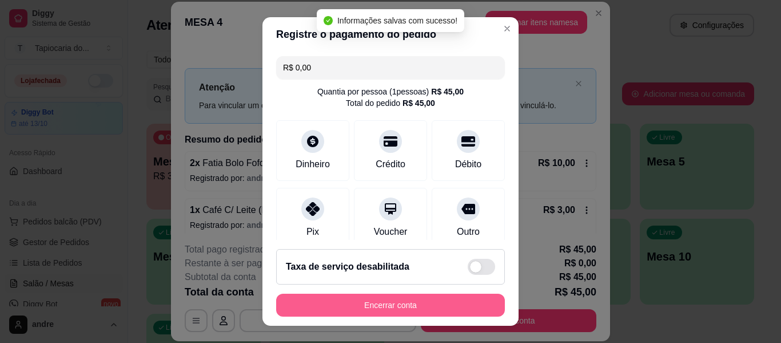
click at [439, 298] on button "Encerrar conta" at bounding box center [390, 304] width 229 height 23
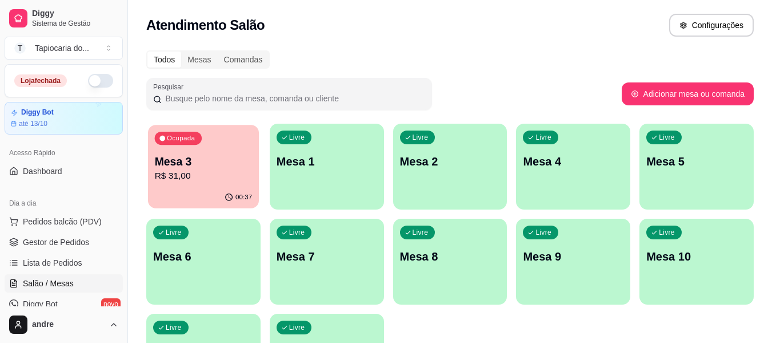
click at [244, 173] on p "R$ 31,00" at bounding box center [204, 175] width 98 height 13
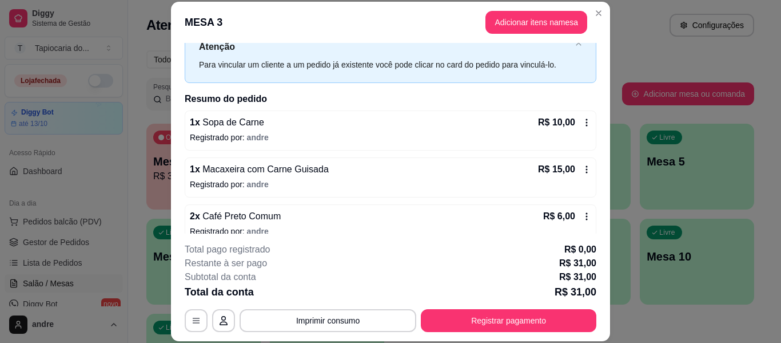
scroll to position [56, 0]
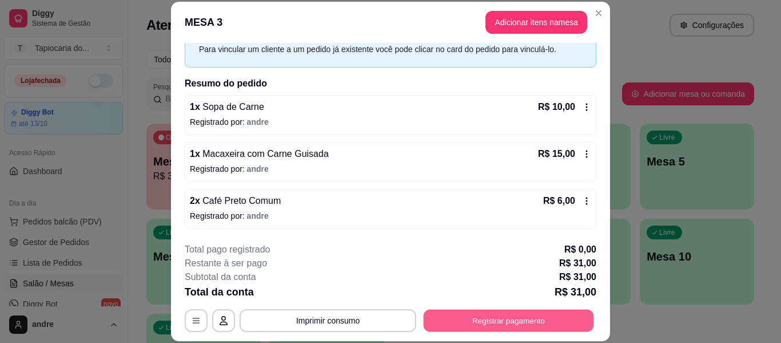
click at [474, 317] on button "Registrar pagamento" at bounding box center [509, 320] width 170 height 22
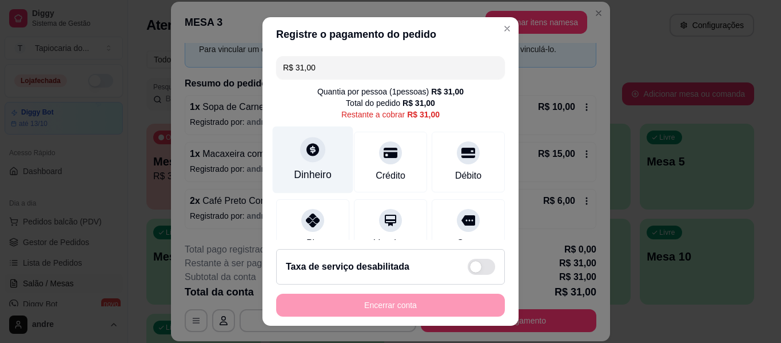
click at [305, 174] on div "Dinheiro" at bounding box center [313, 174] width 38 height 15
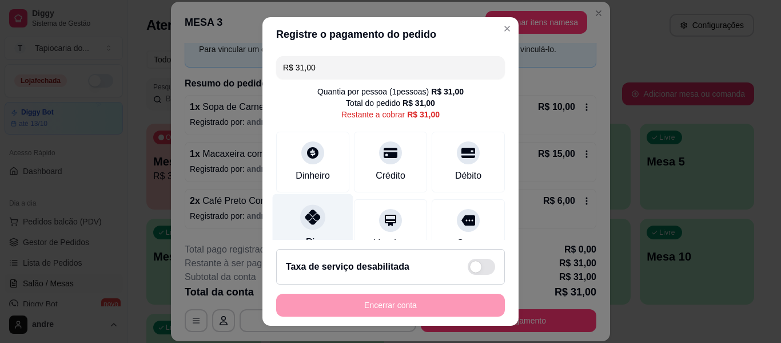
click at [305, 234] on div "Pix" at bounding box center [313, 227] width 81 height 67
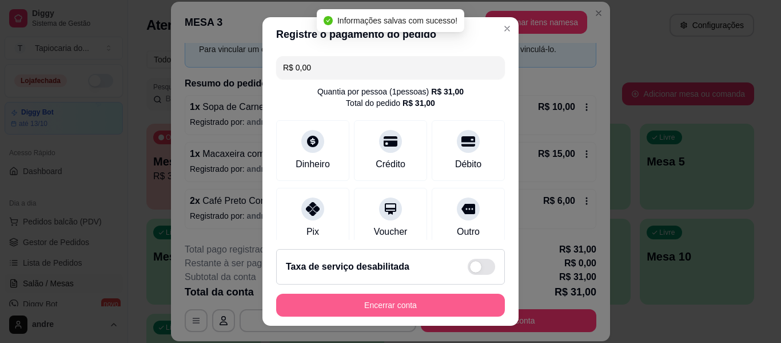
type input "R$ 0,00"
click at [369, 308] on button "Encerrar conta" at bounding box center [391, 305] width 222 height 22
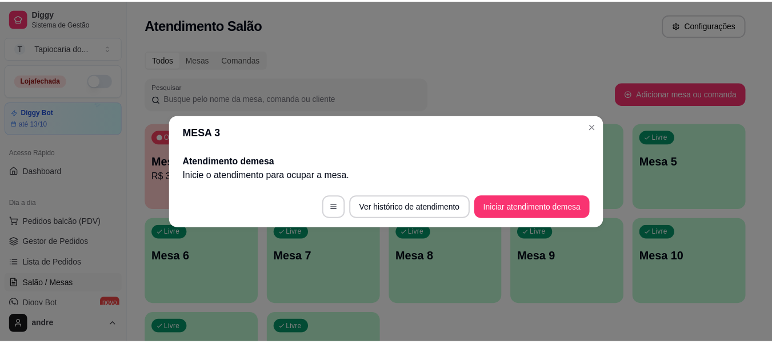
scroll to position [0, 0]
